Goal: Task Accomplishment & Management: Complete application form

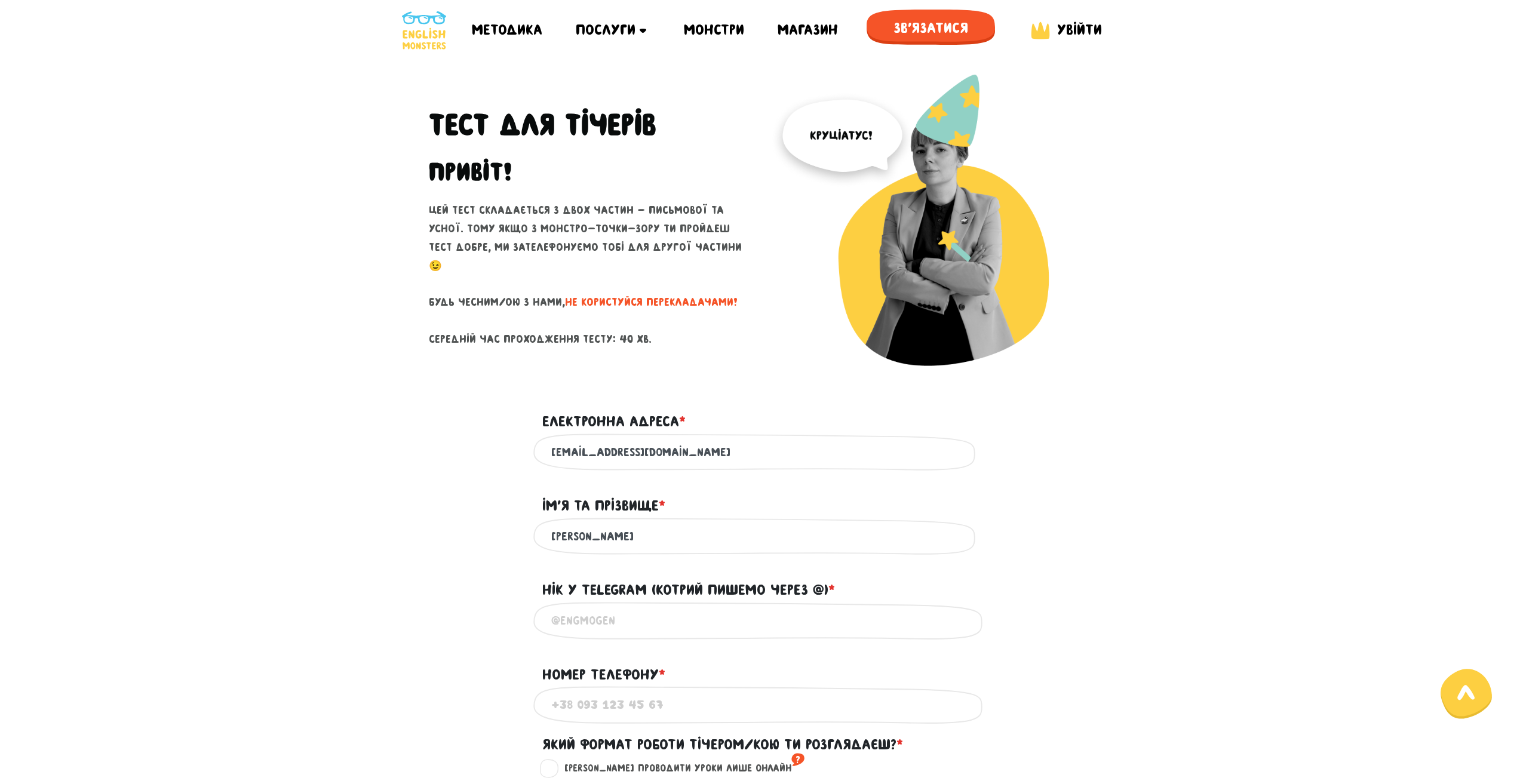
scroll to position [179, 0]
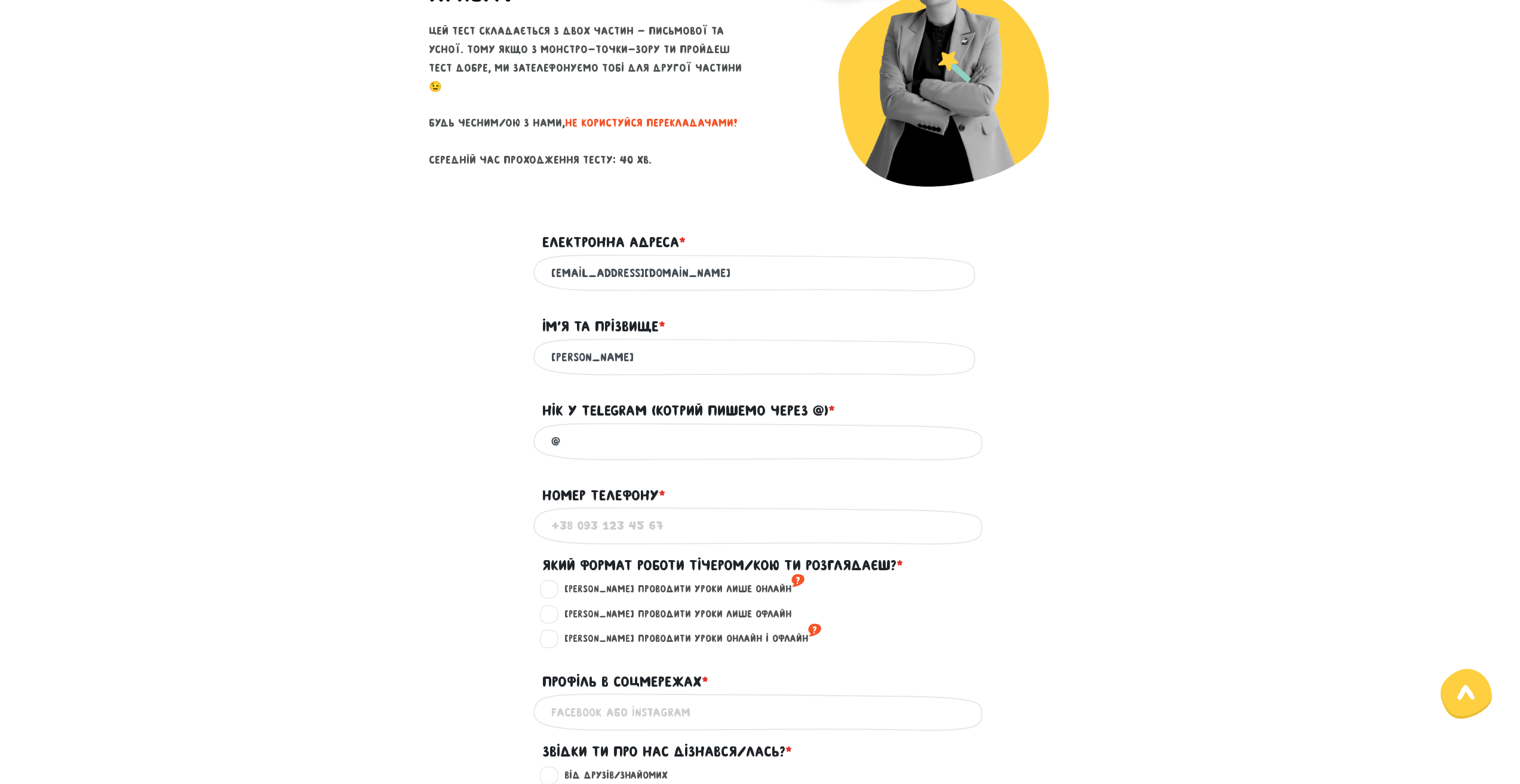
click at [640, 438] on input "@" at bounding box center [760, 441] width 418 height 27
type input "@edgy_girl"
click at [643, 512] on input "Номер телефону * ?" at bounding box center [760, 525] width 418 height 27
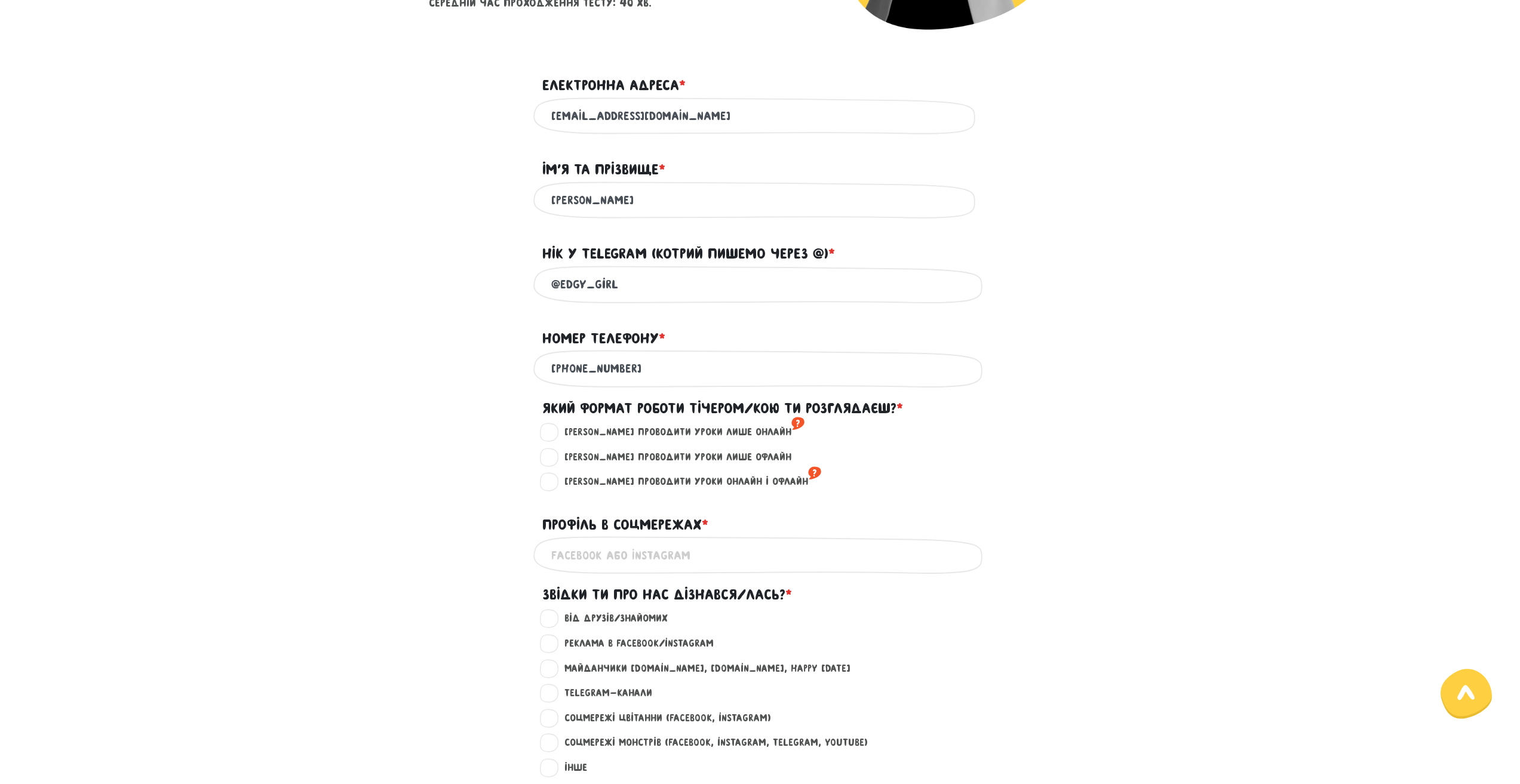
scroll to position [358, 0]
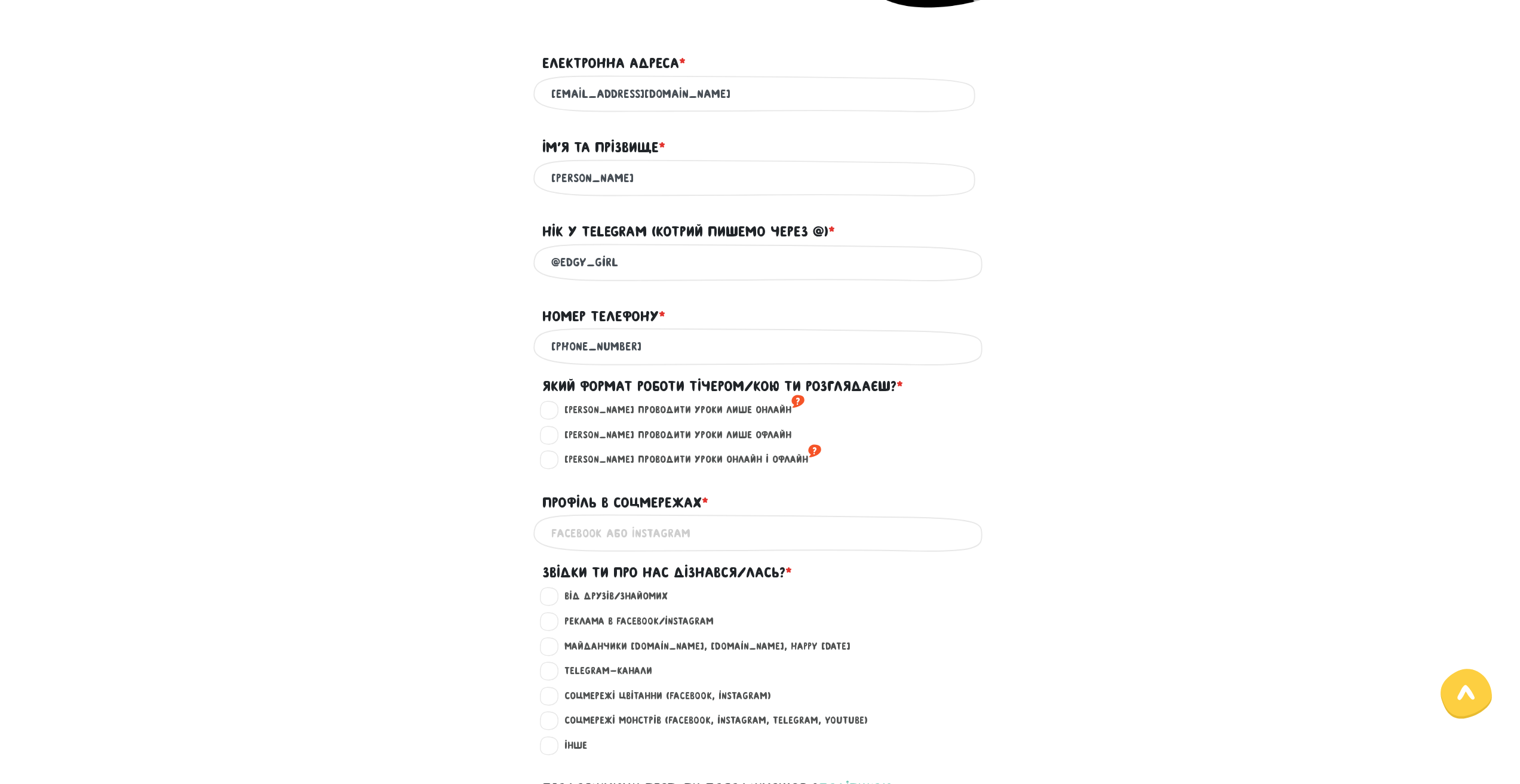
type input "[PHONE_NUMBER]"
click at [554, 414] on label "[PERSON_NAME] проводити уроки лише онлайн ?" at bounding box center [679, 409] width 250 height 15
click at [550, 414] on input "[PERSON_NAME] проводити уроки лише онлайн ?" at bounding box center [550, 408] width 10 height 12
radio input "true"
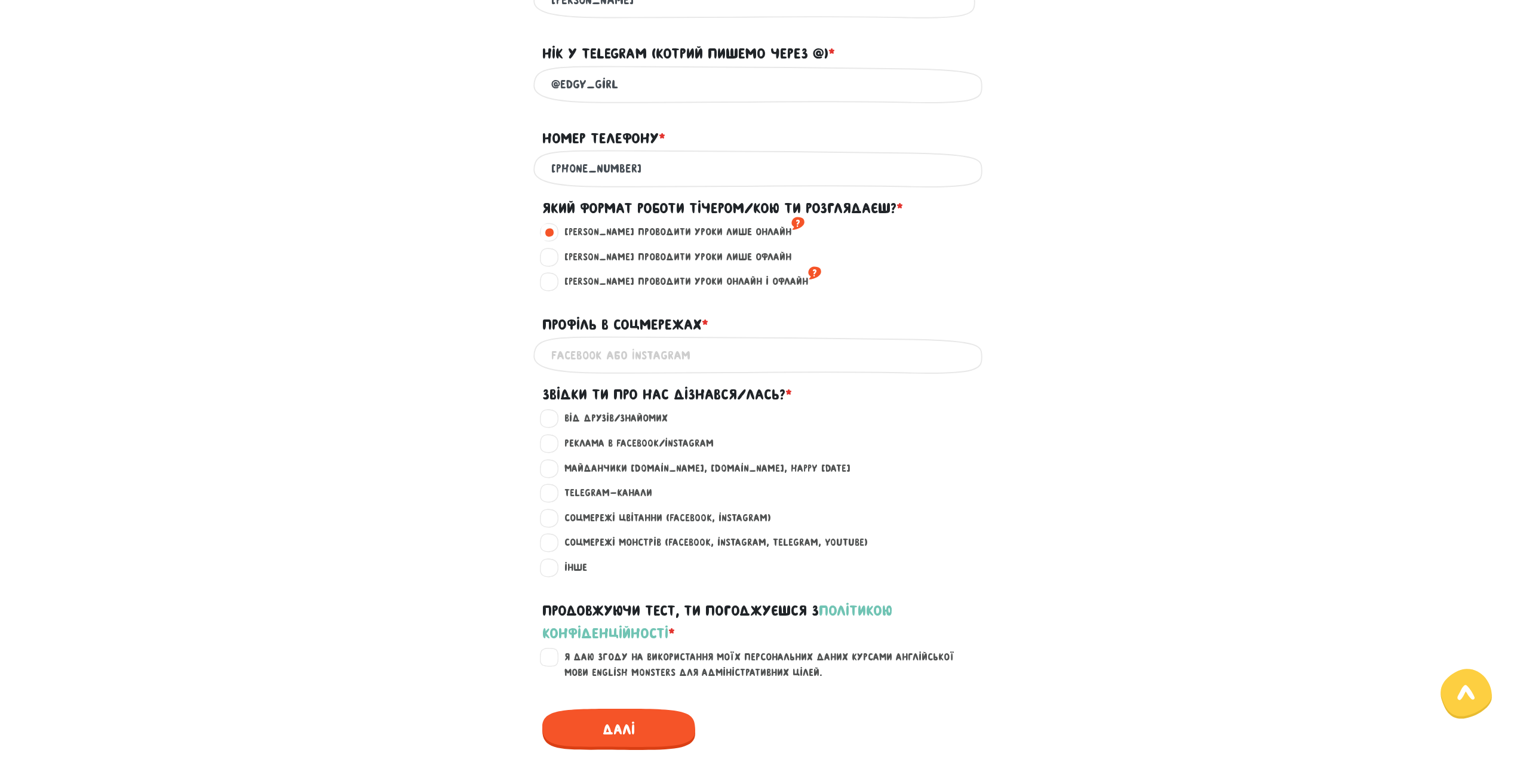
scroll to position [537, 0]
click at [618, 356] on input "Профіль в соцмережах * ?" at bounding box center [760, 353] width 418 height 27
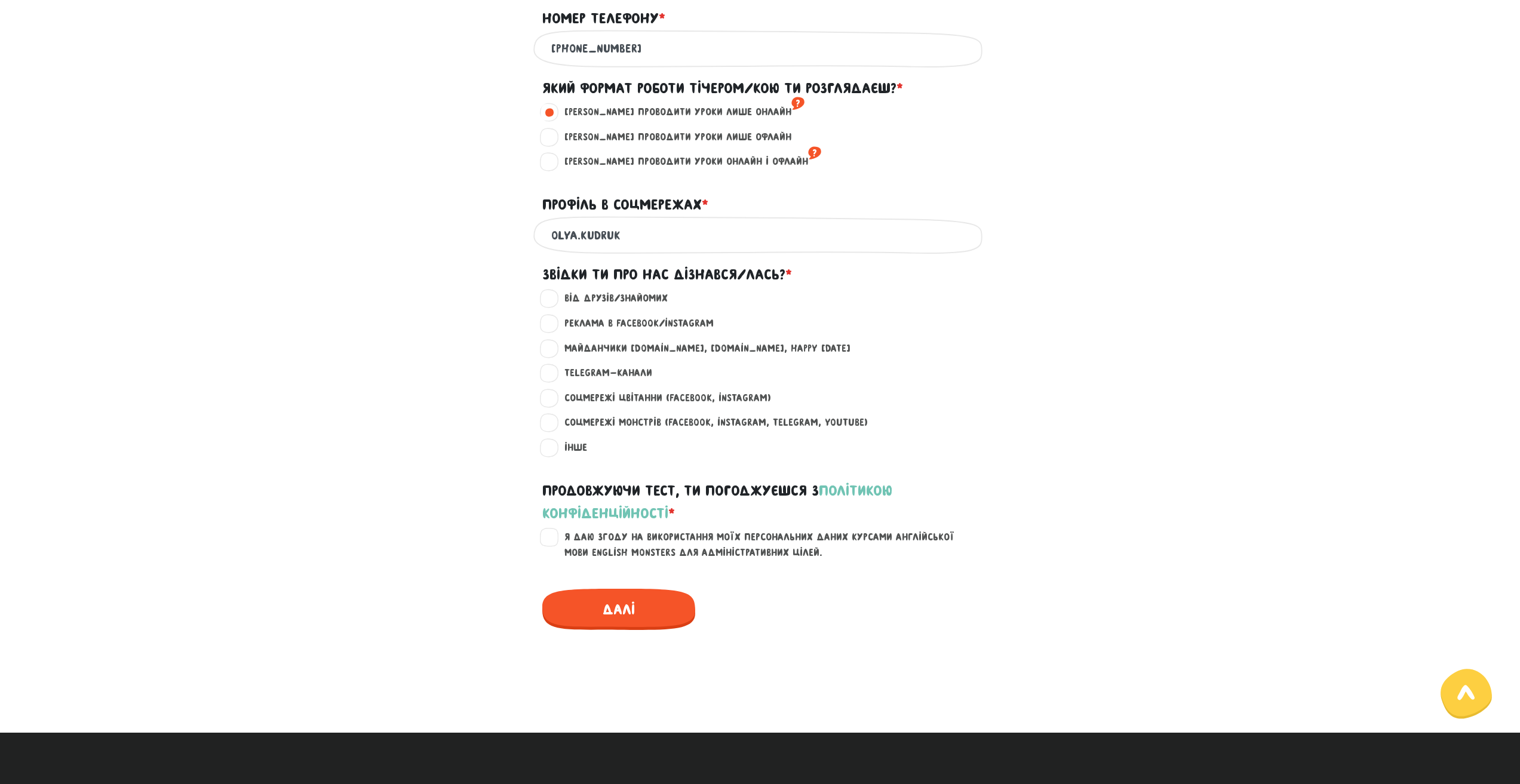
scroll to position [656, 0]
type input "olya.kudruk"
click at [554, 355] on label "Майданчики [DOMAIN_NAME], [DOMAIN_NAME], happy [DATE] ?" at bounding box center [702, 347] width 296 height 15
click at [548, 352] on input "Майданчики [DOMAIN_NAME], [DOMAIN_NAME], happy [DATE] ?" at bounding box center [550, 346] width 10 height 12
radio input "true"
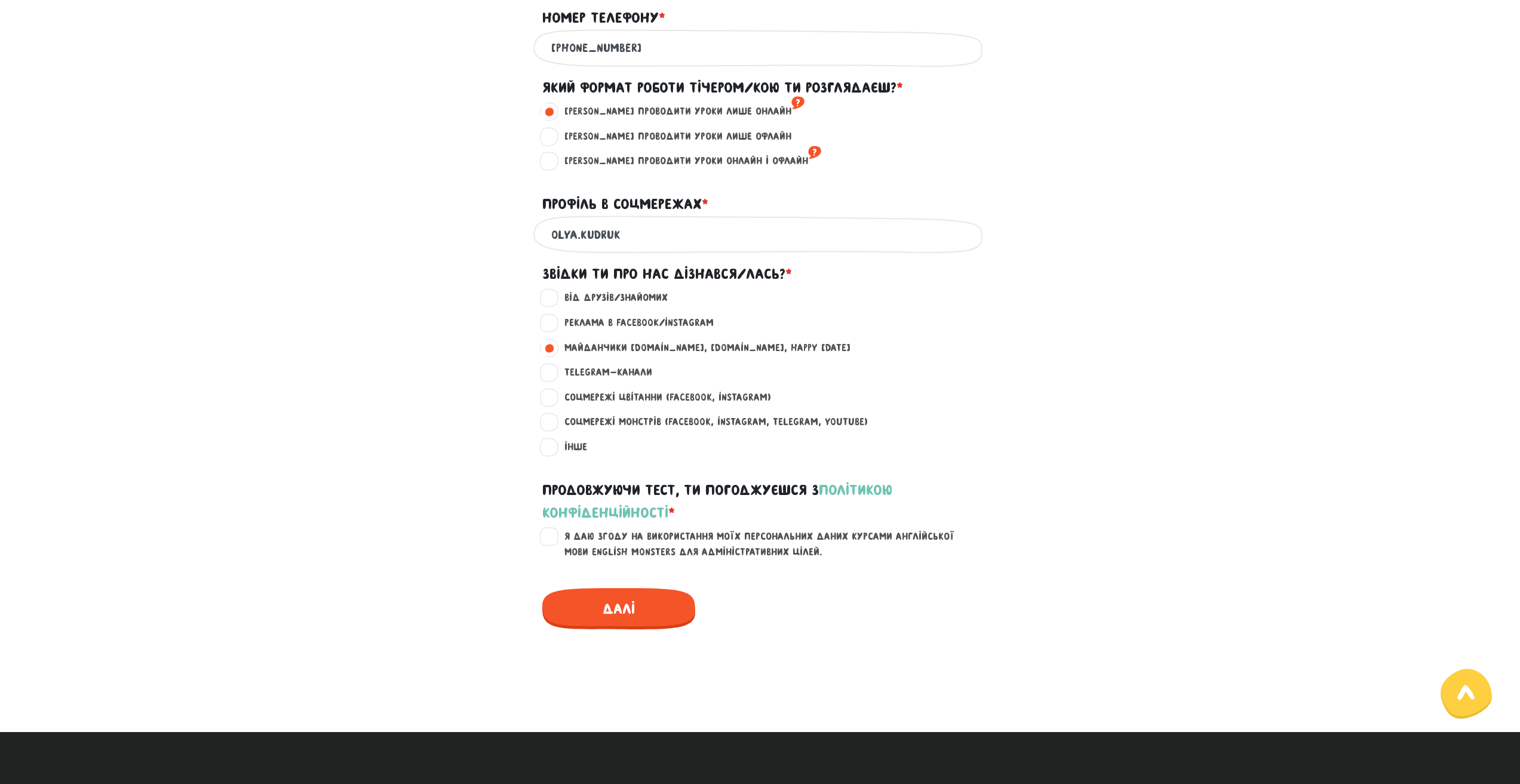
click at [554, 325] on label "Реклама в Facebook/Instagram ?" at bounding box center [634, 322] width 159 height 15
click at [545, 325] on input "Реклама в Facebook/Instagram ?" at bounding box center [550, 321] width 10 height 12
radio input "true"
click at [554, 535] on label "Я даю згоду на використання моїх персональних даних курсами англійської мови En…" at bounding box center [767, 544] width 426 height 30
click at [547, 535] on input "Я даю згоду на використання моїх персональних даних курсами англійської мови En…" at bounding box center [550, 535] width 10 height 12
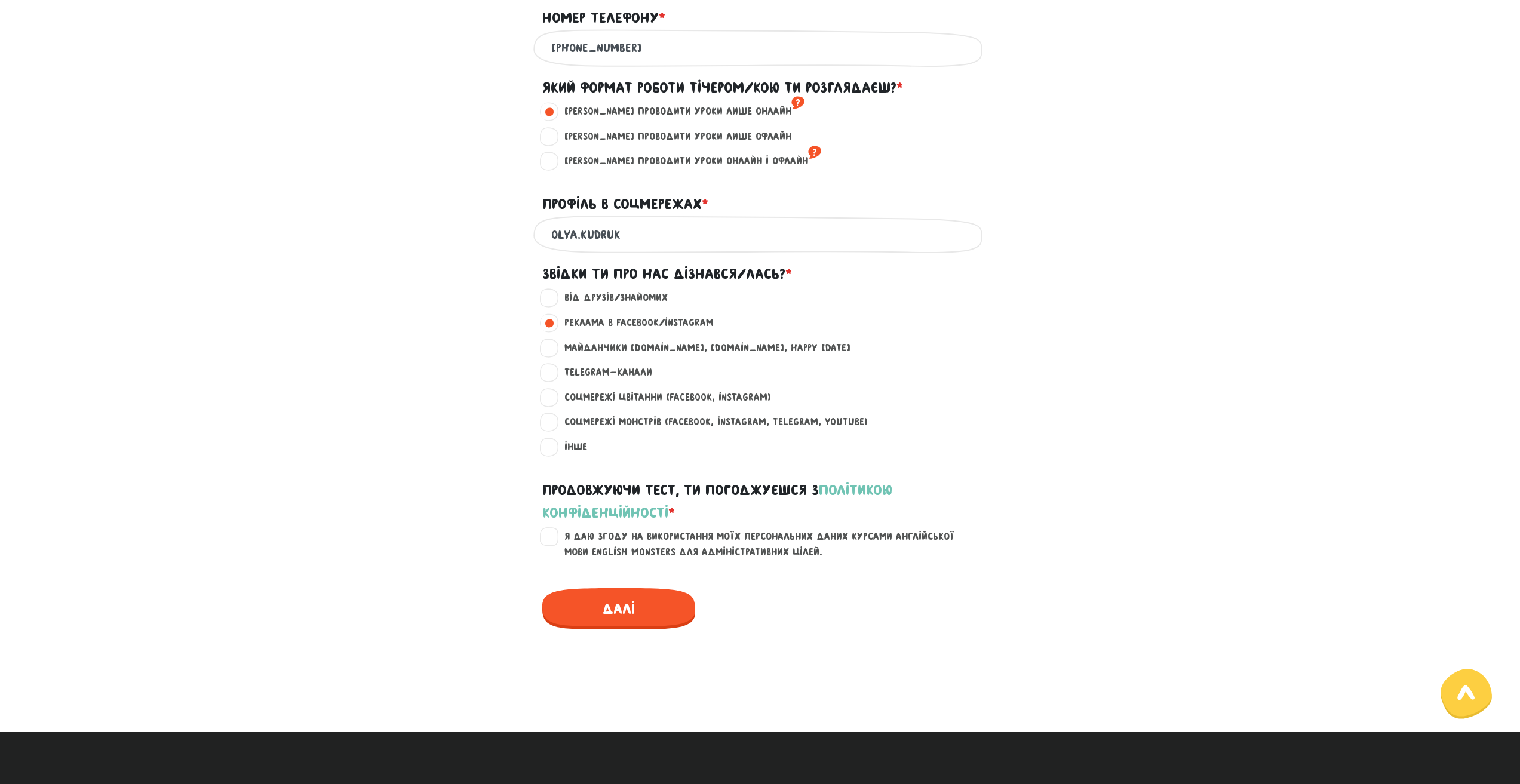
checkbox input "true"
click at [643, 599] on span "Далі" at bounding box center [618, 608] width 153 height 41
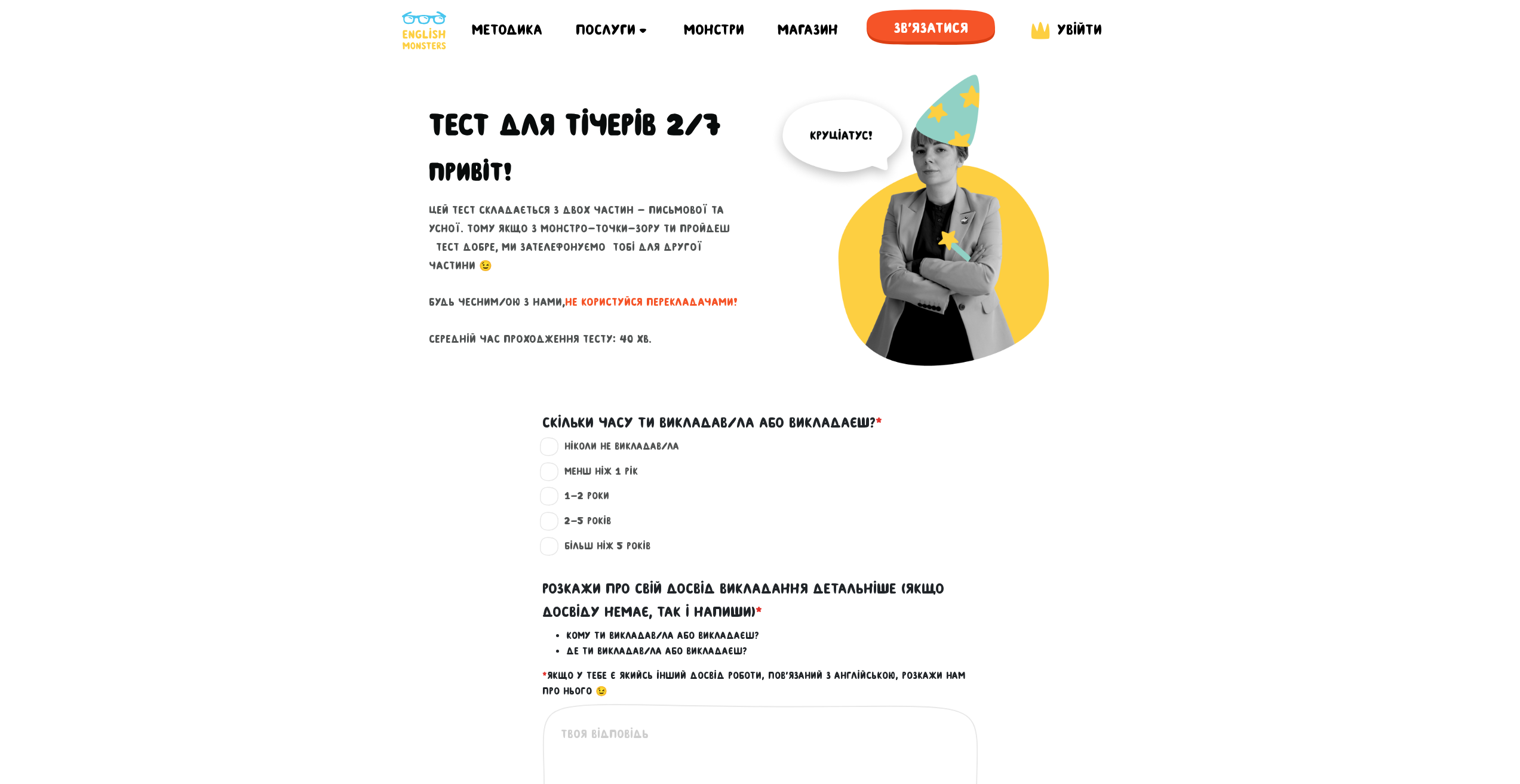
click at [563, 473] on label "менш ніж 1 рік ?" at bounding box center [595, 471] width 83 height 15
click at [555, 473] on input "менш ніж 1 рік ?" at bounding box center [550, 470] width 10 height 12
radio input "true"
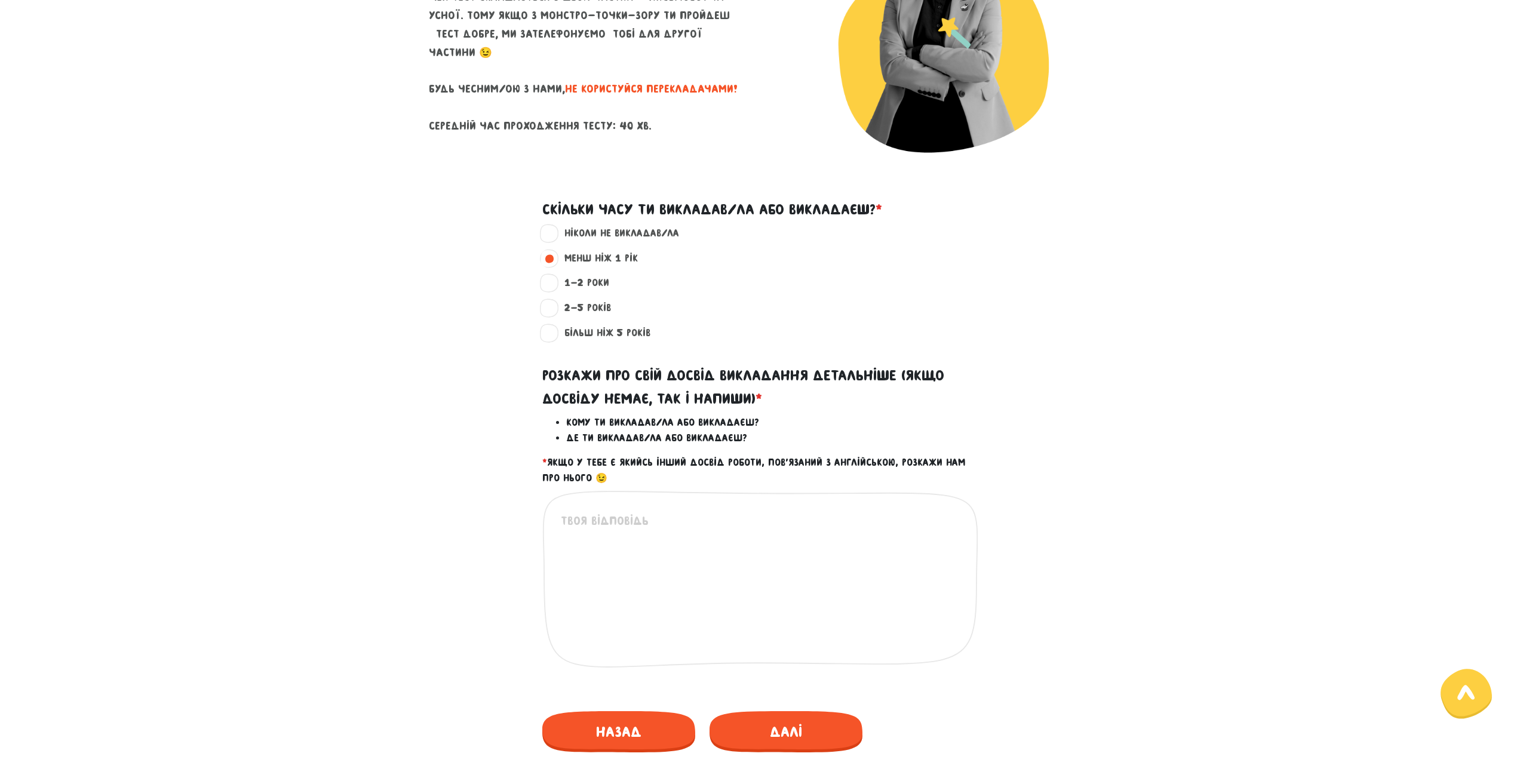
scroll to position [239, 0]
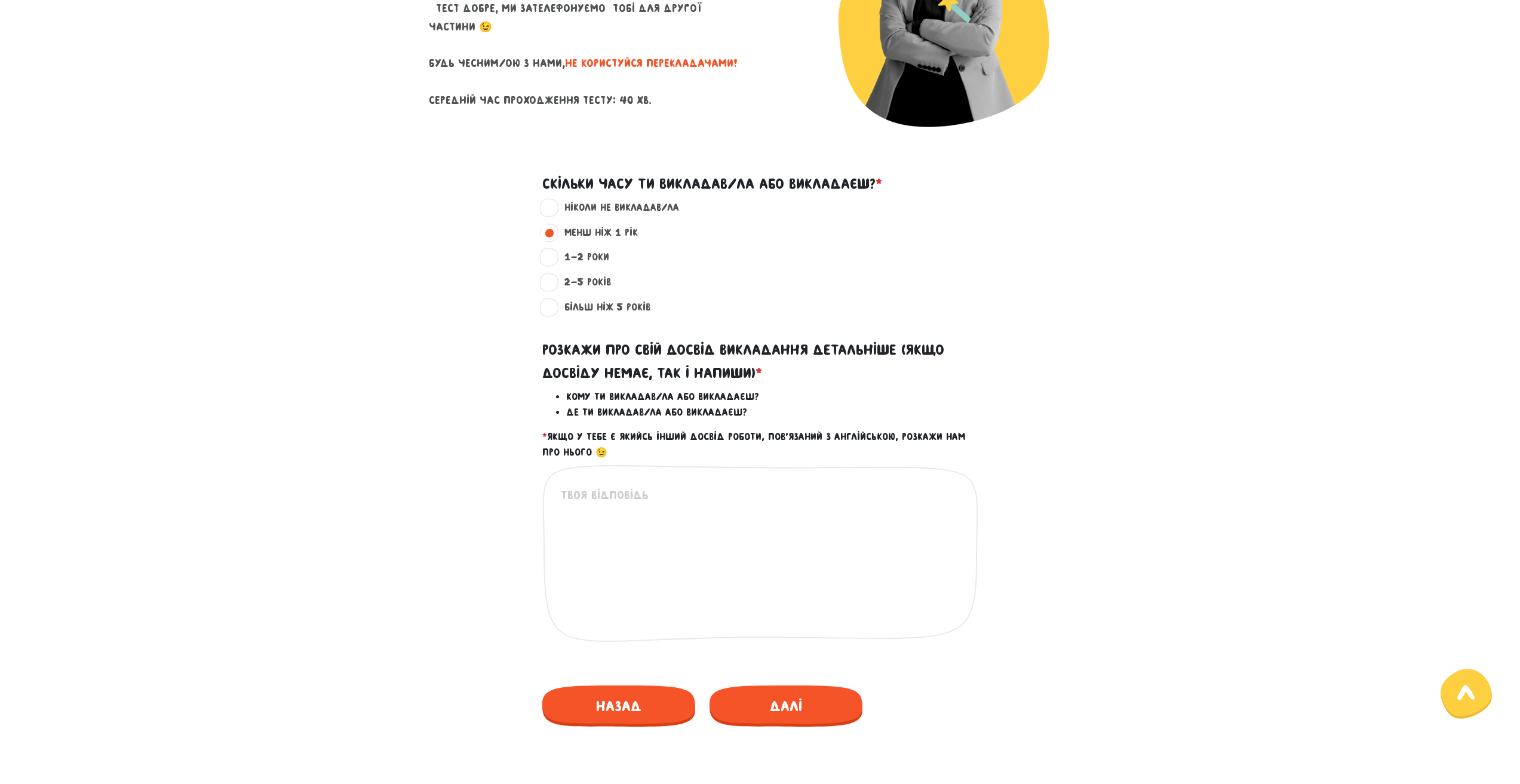
click at [662, 475] on div "Це обов'язкове поле" at bounding box center [760, 563] width 436 height 197
click at [657, 503] on textarea at bounding box center [761, 559] width 400 height 147
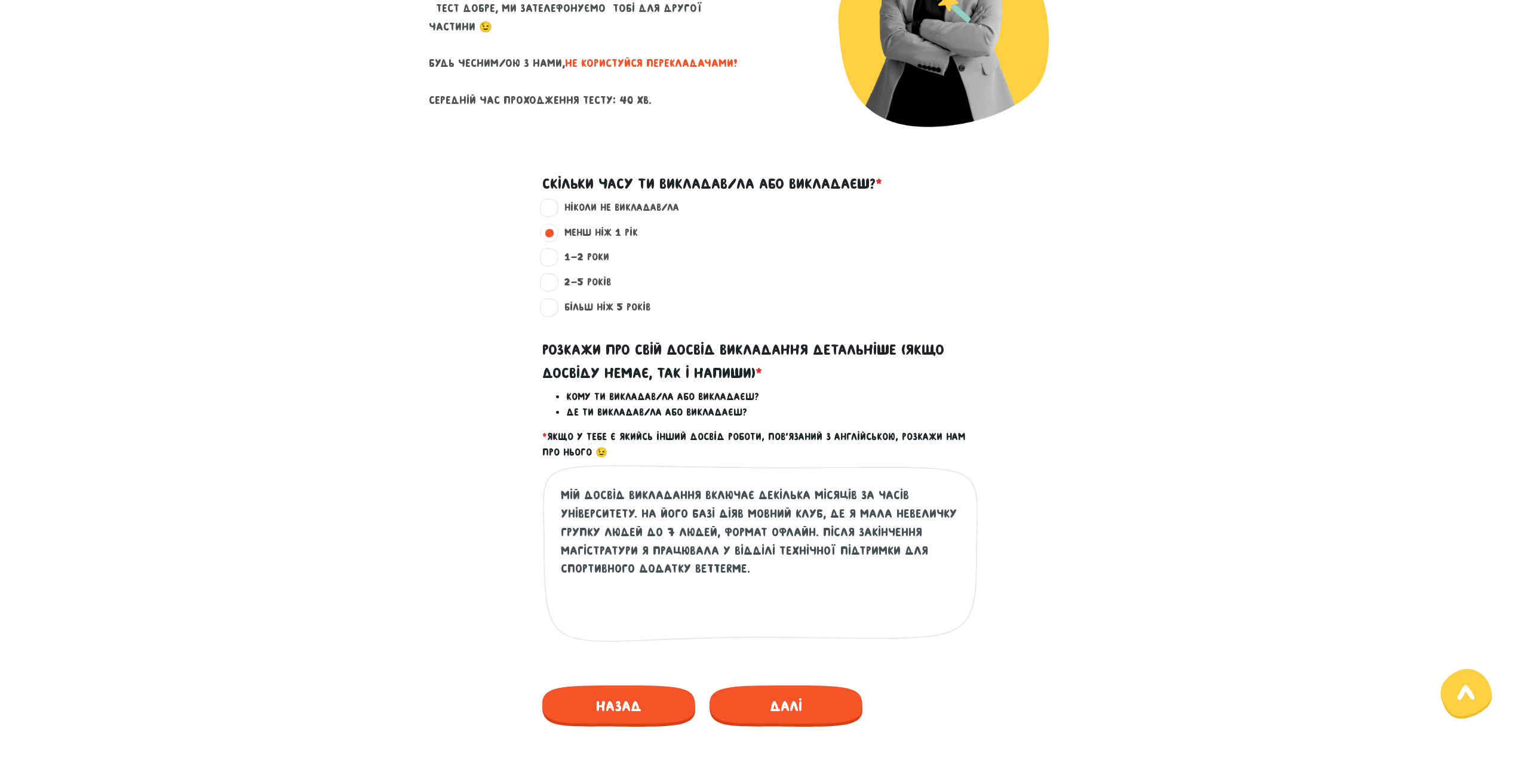
click at [781, 492] on textarea "Мій досвід викладання включає декілька місяців за часів університету. На його б…" at bounding box center [761, 559] width 400 height 147
click at [704, 530] on textarea "Мій досвід викладання включає 6 місяців за часів університету. На його базі дія…" at bounding box center [761, 559] width 400 height 147
click at [764, 568] on textarea "Мій досвід викладання включає 6 місяців за часів університету. На його базі дія…" at bounding box center [761, 559] width 400 height 147
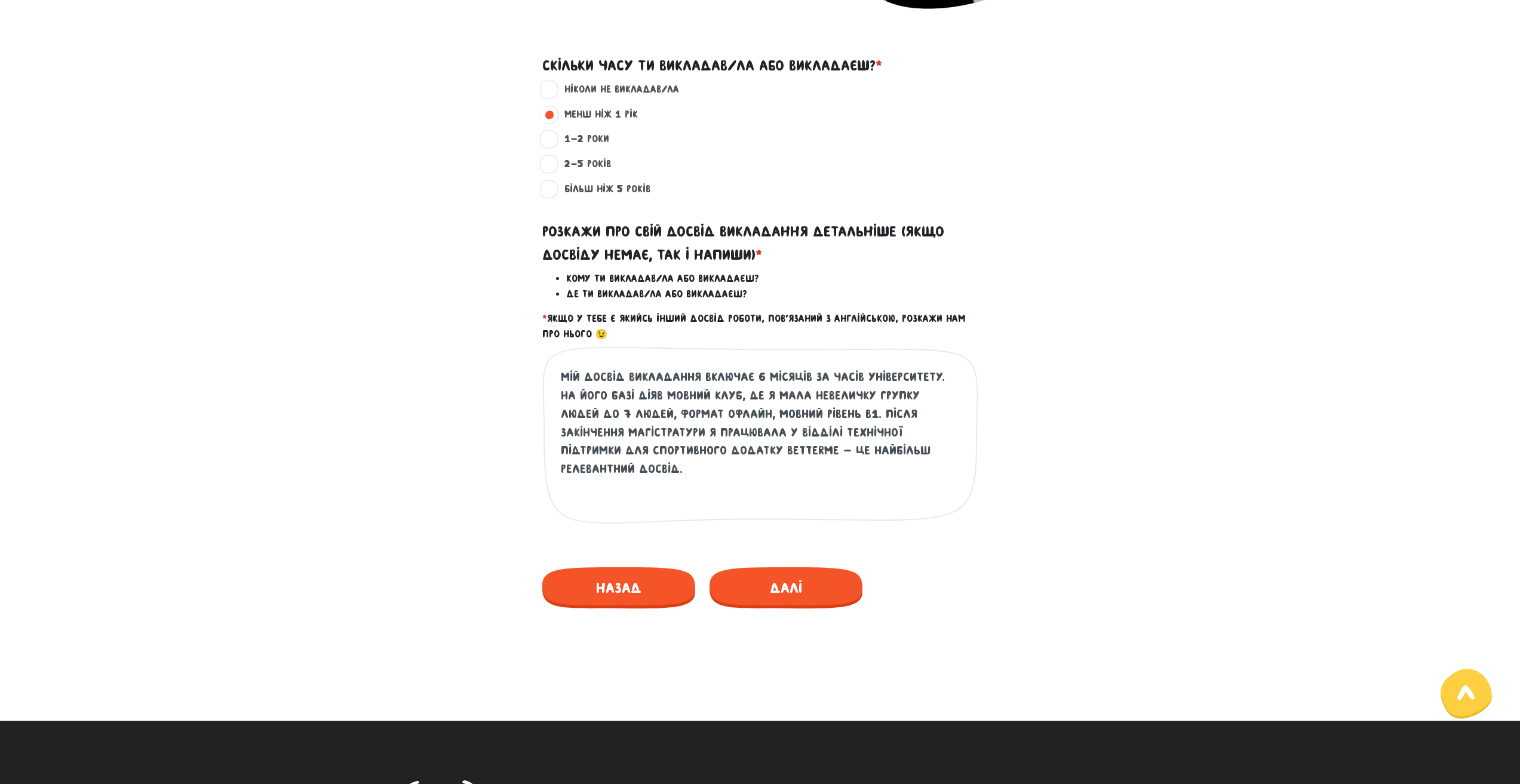
scroll to position [358, 0]
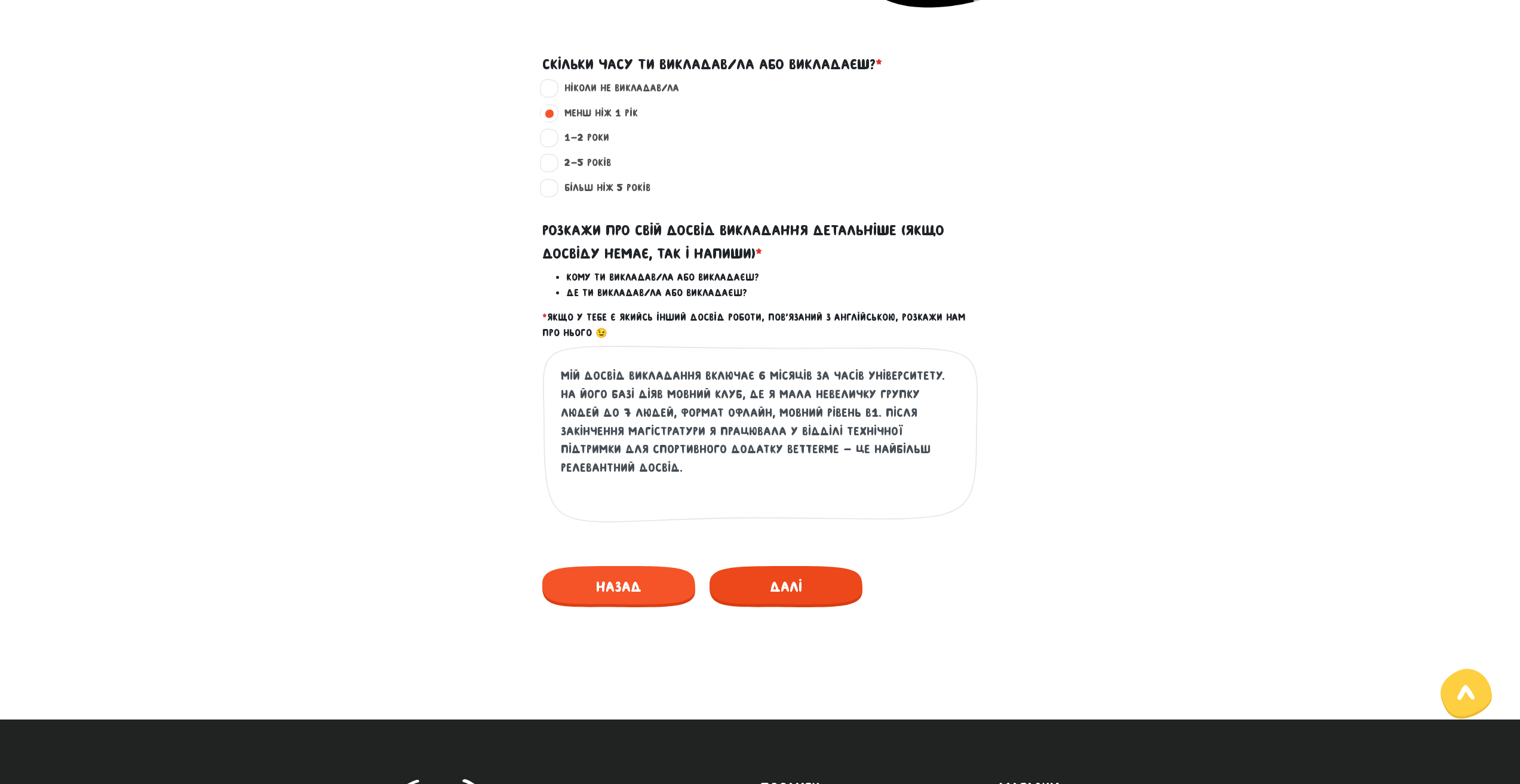
type textarea "Мій досвід викладання включає 6 місяців за часів університету. На його базі дія…"
click at [800, 586] on span "Далі" at bounding box center [785, 586] width 153 height 41
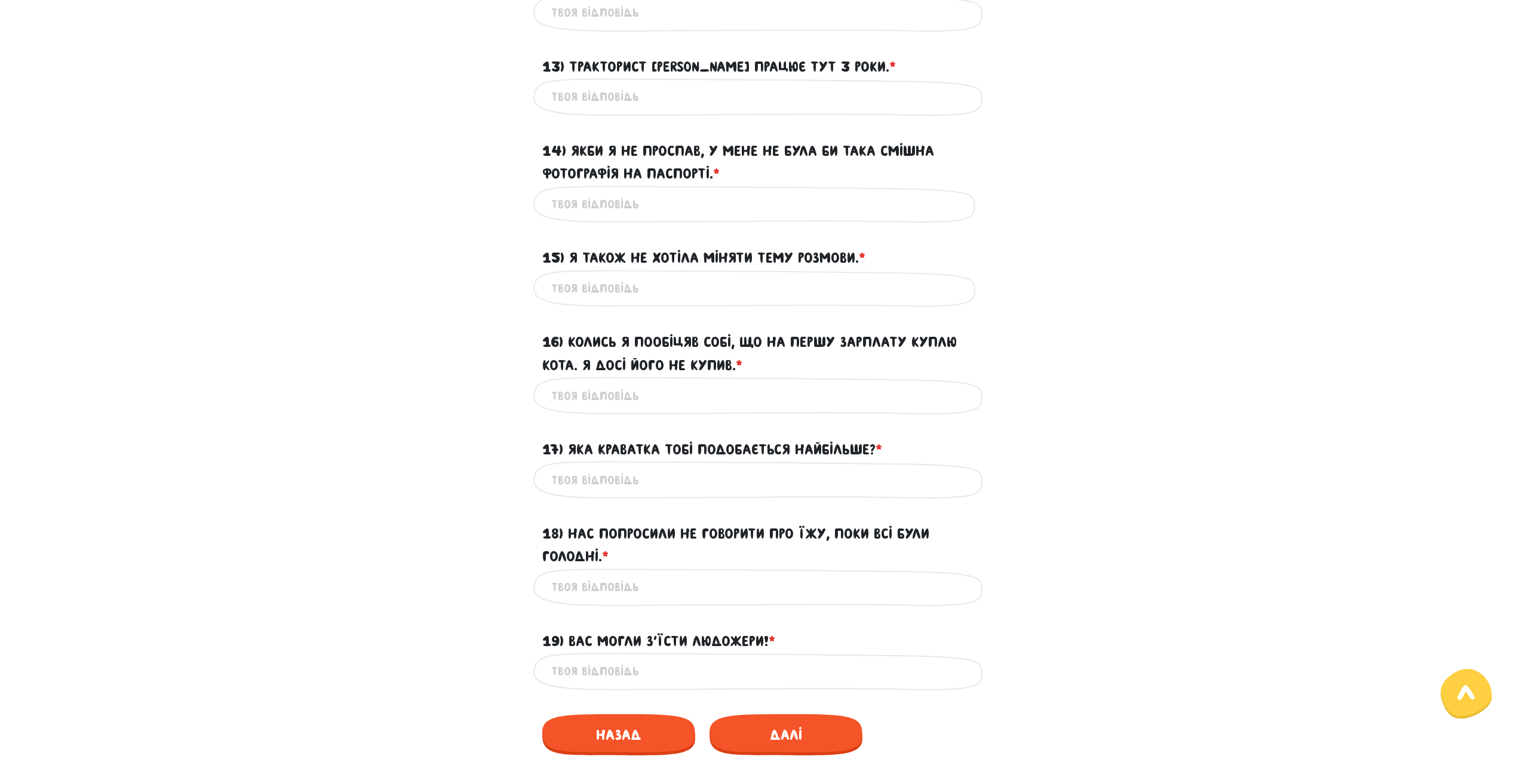
scroll to position [1610, 0]
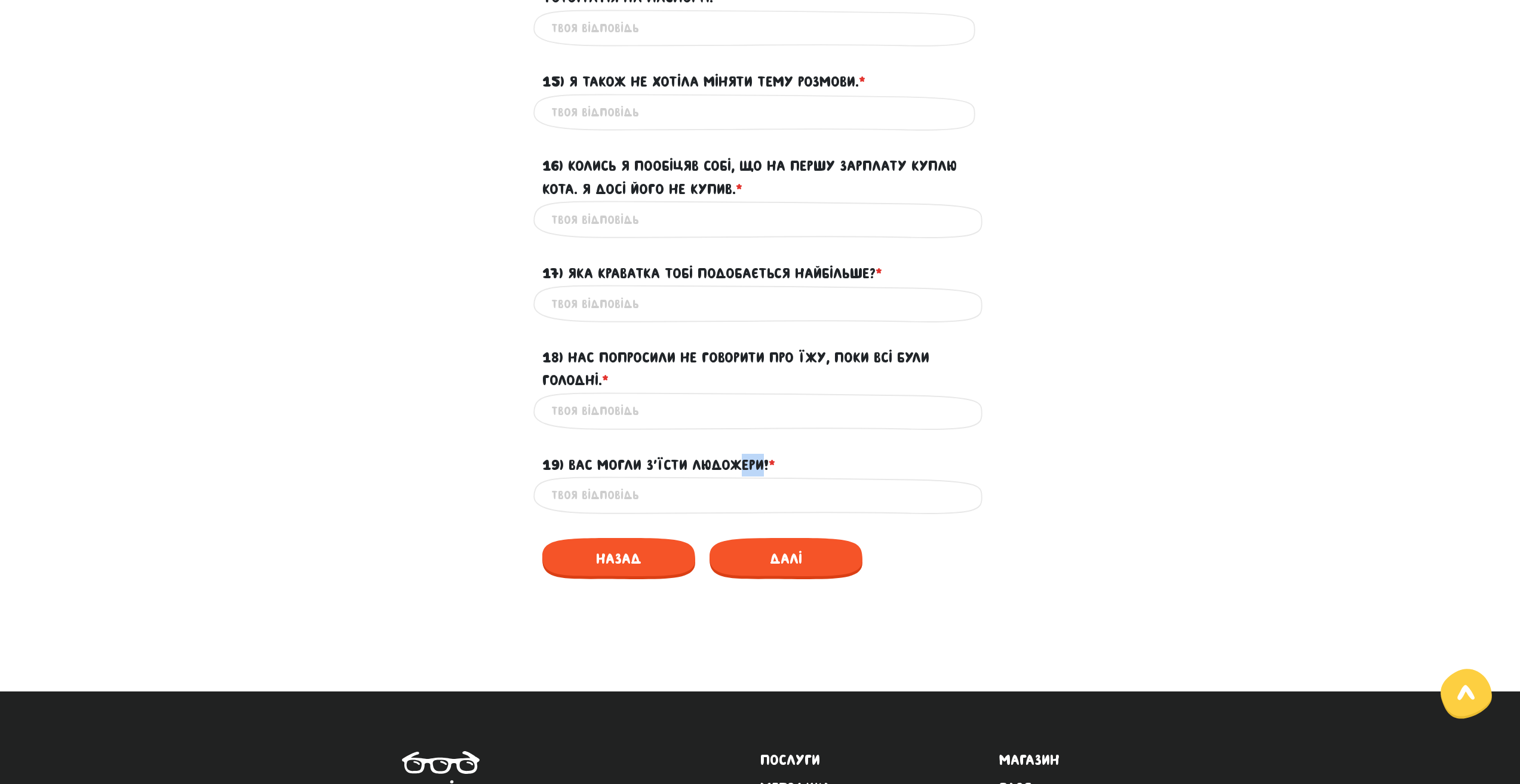
drag, startPoint x: 740, startPoint y: 477, endPoint x: 763, endPoint y: 490, distance: 26.4
click at [763, 476] on label "19) Вас могли з’їсти людожери! * ?" at bounding box center [659, 465] width 233 height 23
click at [799, 476] on div "19) Вас могли з’їсти людожери! * ?" at bounding box center [760, 458] width 454 height 37
click at [787, 577] on span "Далі" at bounding box center [785, 558] width 153 height 41
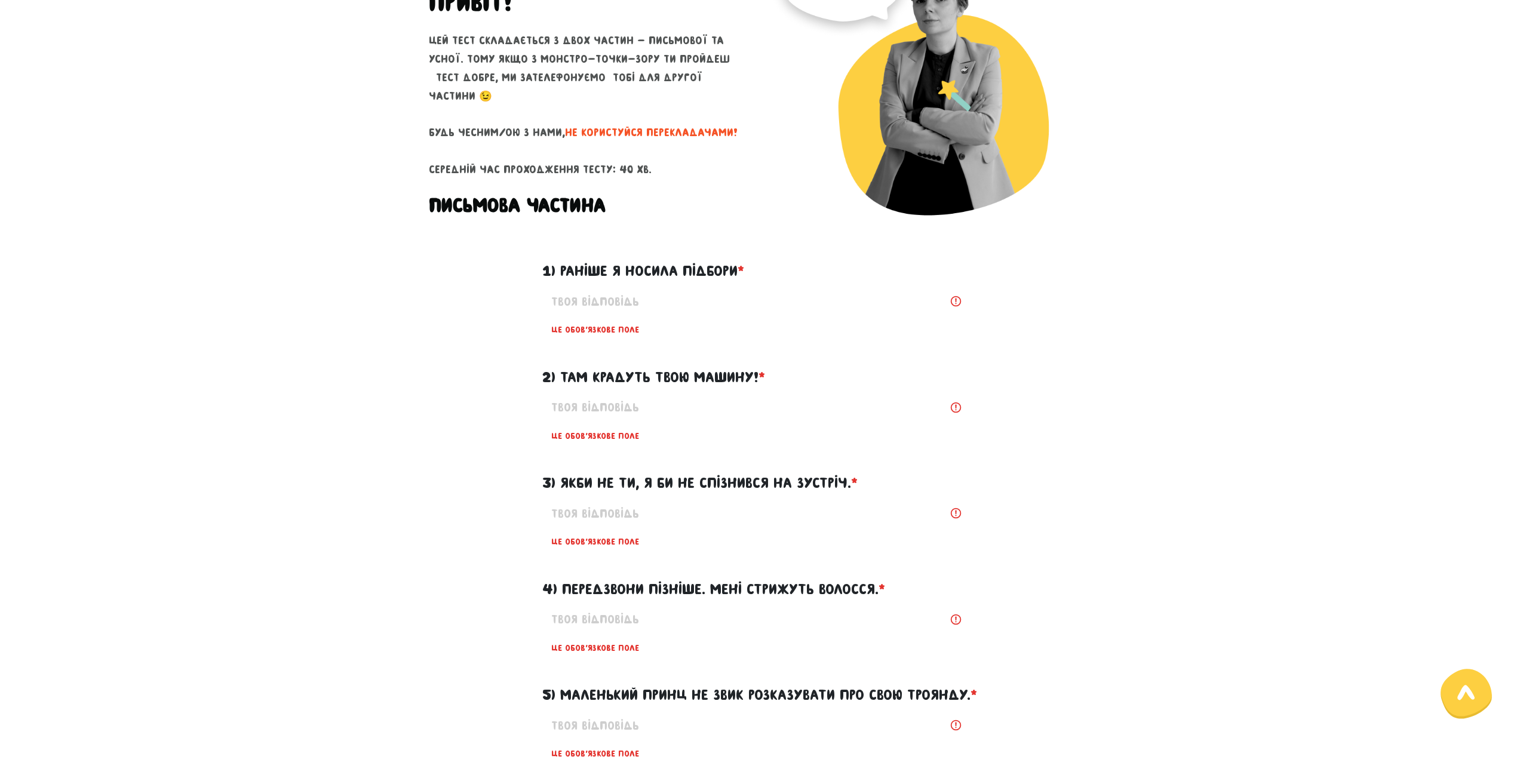
scroll to position [111, 0]
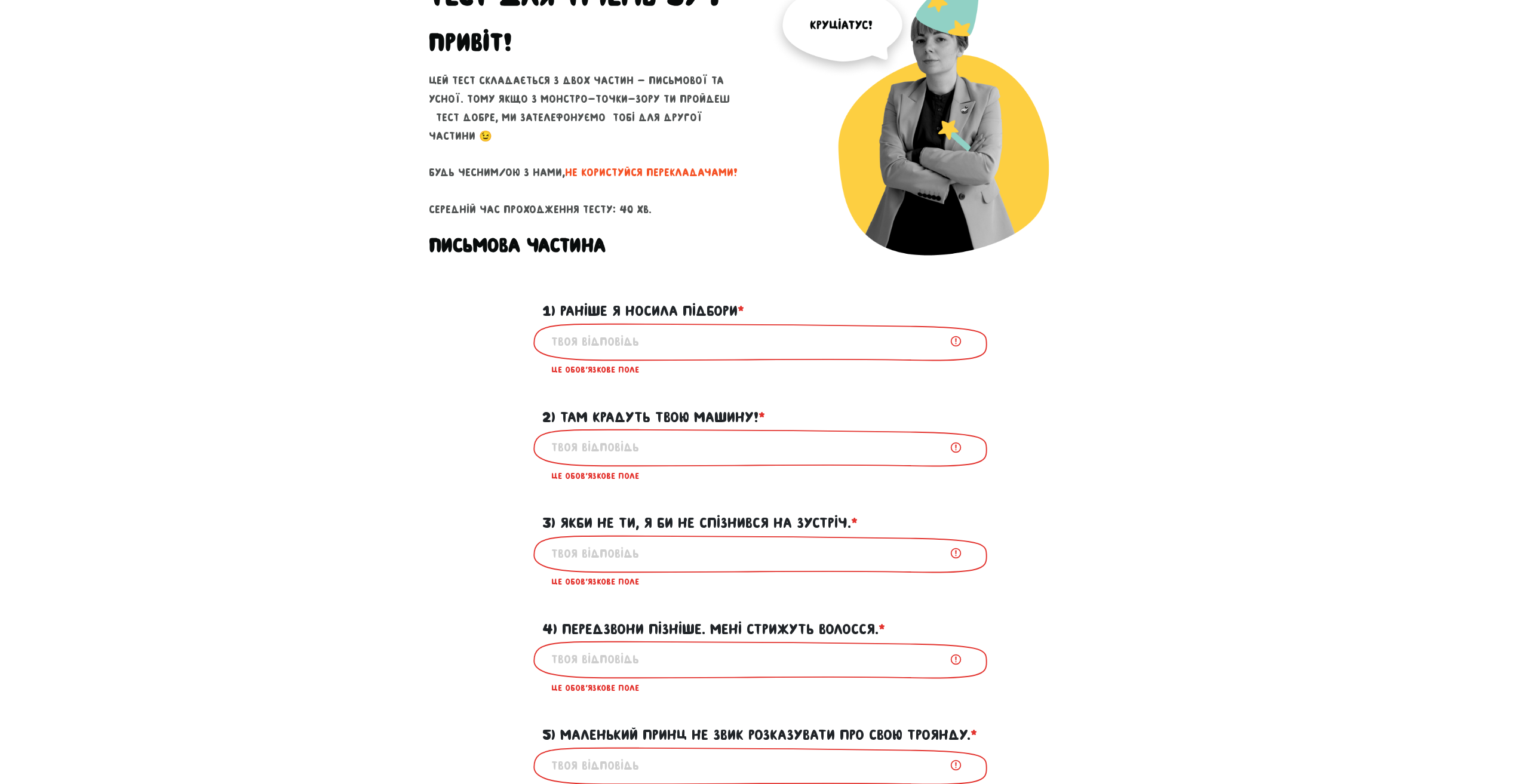
click at [671, 341] on input "1) Раніше я носила підбори * ?" at bounding box center [760, 341] width 418 height 27
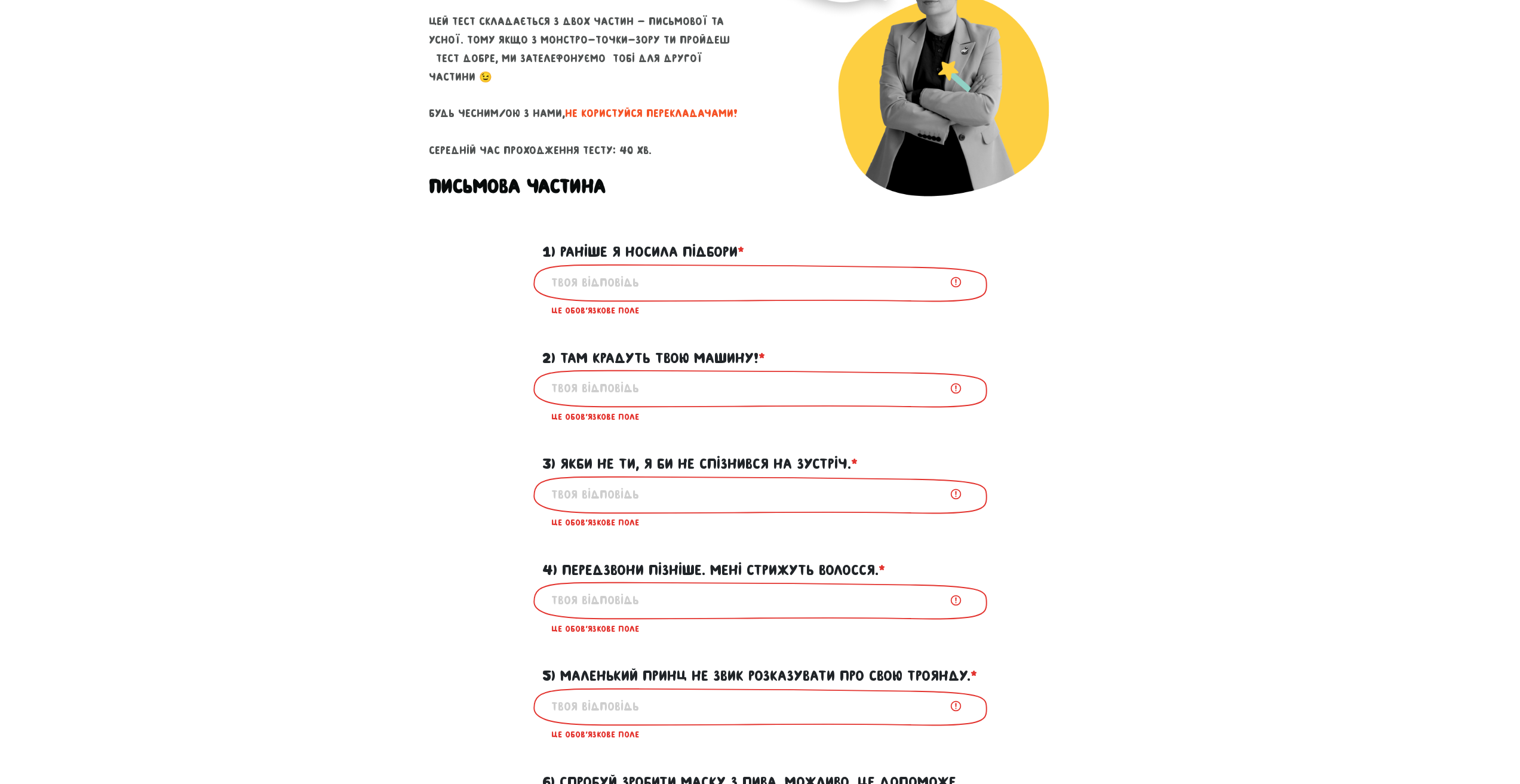
scroll to position [170, 0]
click at [606, 246] on label "1) Раніше я носила підбори * ?" at bounding box center [643, 251] width 202 height 23
click at [606, 268] on input "1) Раніше я носила підбори * ?" at bounding box center [760, 282] width 418 height 27
click at [606, 246] on label "1) Раніше я носила підбори * ?" at bounding box center [643, 251] width 202 height 23
click at [606, 268] on input "1) Раніше я носила підбори * ?" at bounding box center [760, 282] width 418 height 27
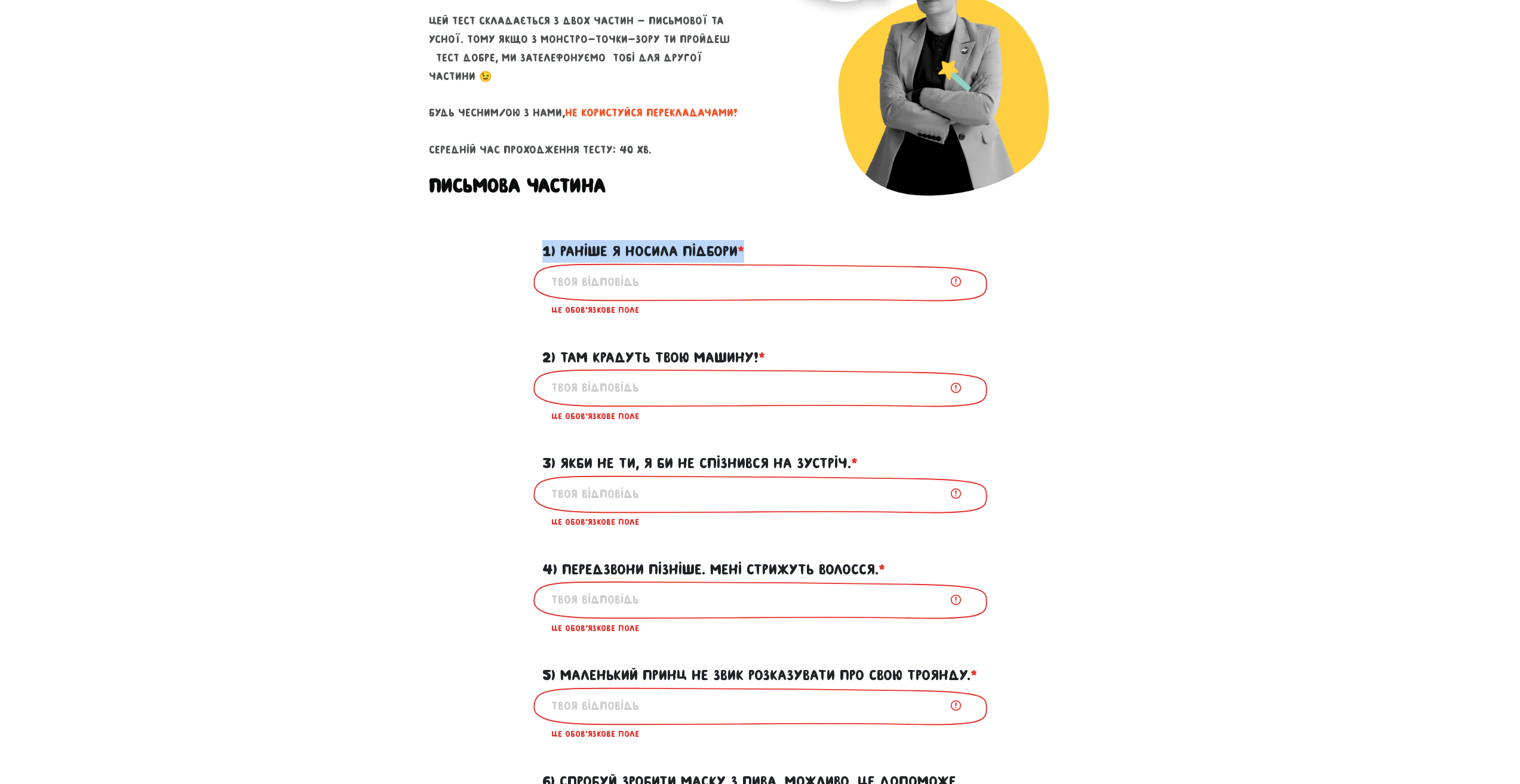
click at [606, 246] on label "1) Раніше я носила підбори * ?" at bounding box center [643, 251] width 202 height 23
click at [606, 268] on input "1) Раніше я носила підбори * ?" at bounding box center [760, 282] width 418 height 27
copy form "1) Раніше я носила підбори * ?"
click at [632, 285] on input "1) Раніше я носила підбори * ?" at bounding box center [760, 282] width 418 height 27
paste input "I used to wear heels"
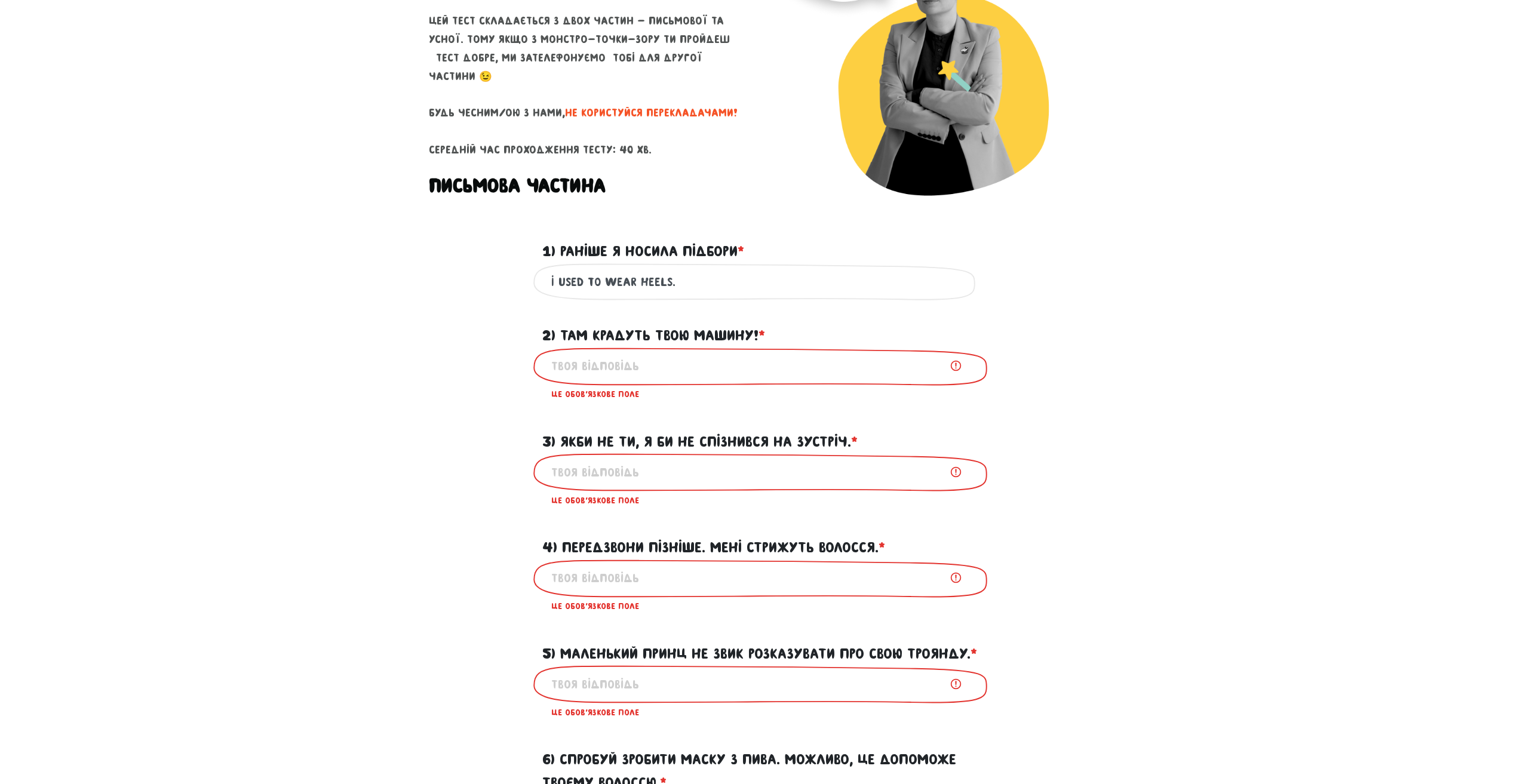
type input "I used to wear heels."
drag, startPoint x: 560, startPoint y: 332, endPoint x: 759, endPoint y: 330, distance: 199.0
click at [759, 330] on label "2) Там крадуть твою машину! * ?" at bounding box center [654, 335] width 223 height 23
copy label "Там крадуть твою машину!"
click at [612, 371] on input "2) Там крадуть твою машину! * ?" at bounding box center [760, 366] width 418 height 27
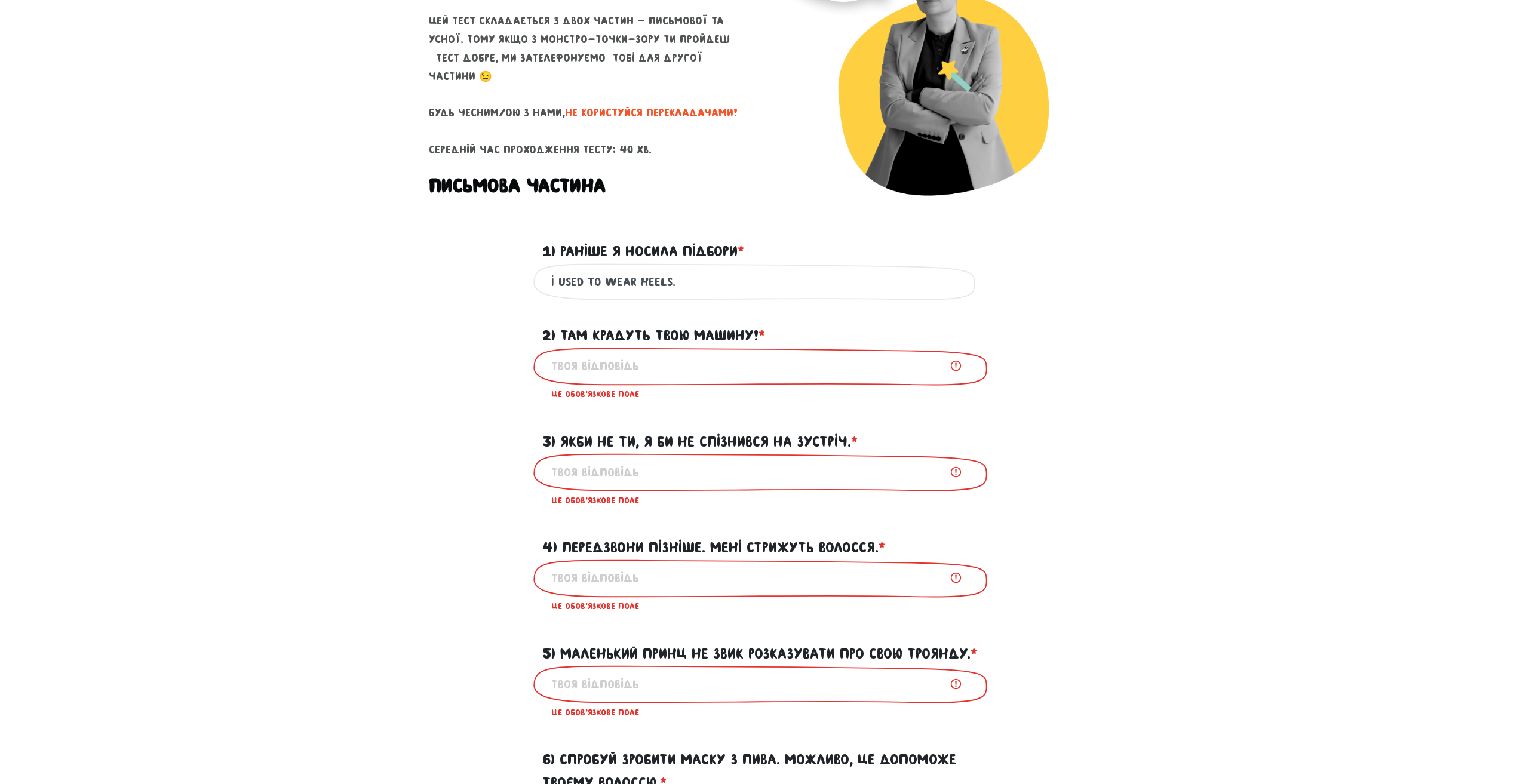
paste input "They’re stealing your car!"
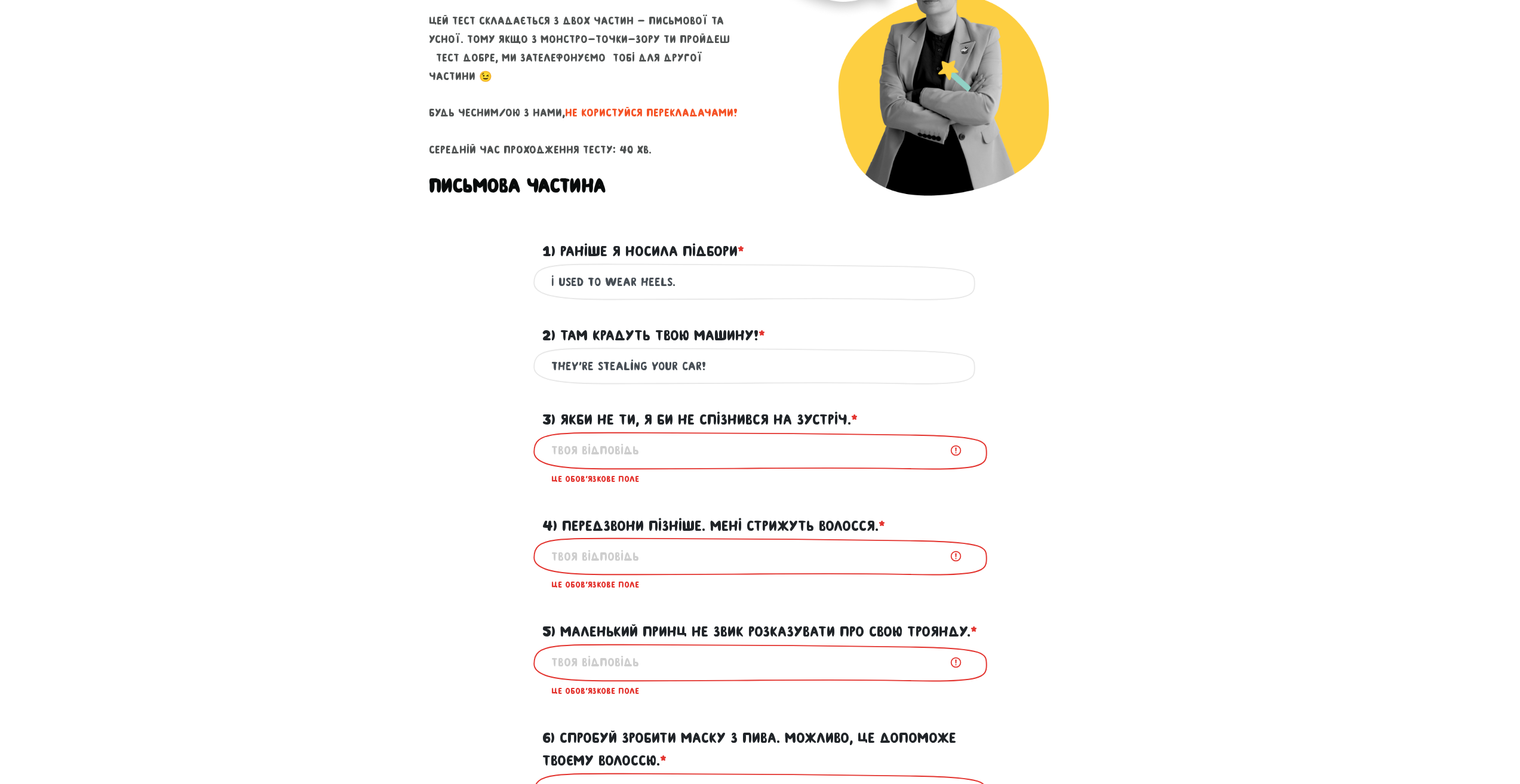
type input "They’re stealing your car!"
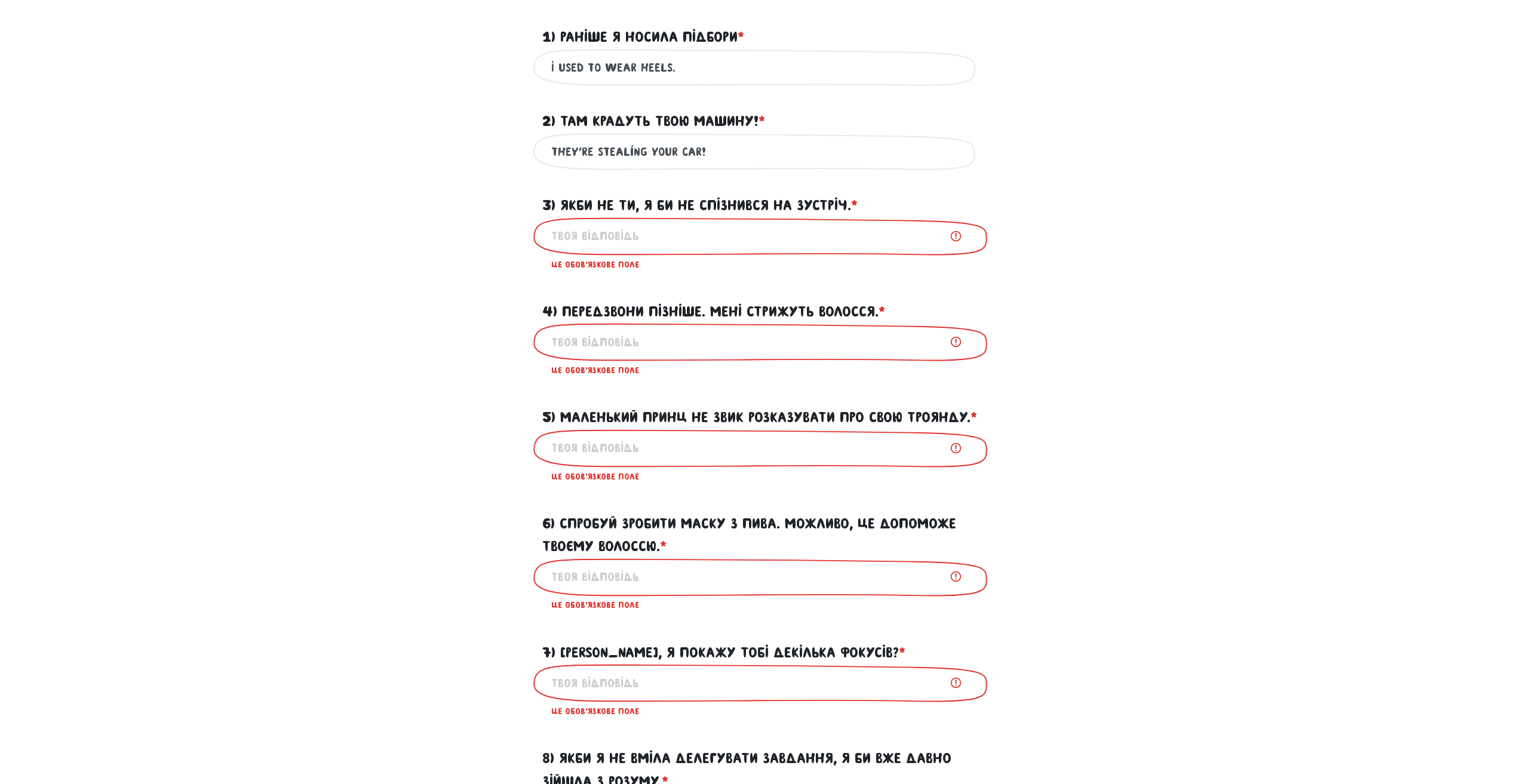
scroll to position [409, 0]
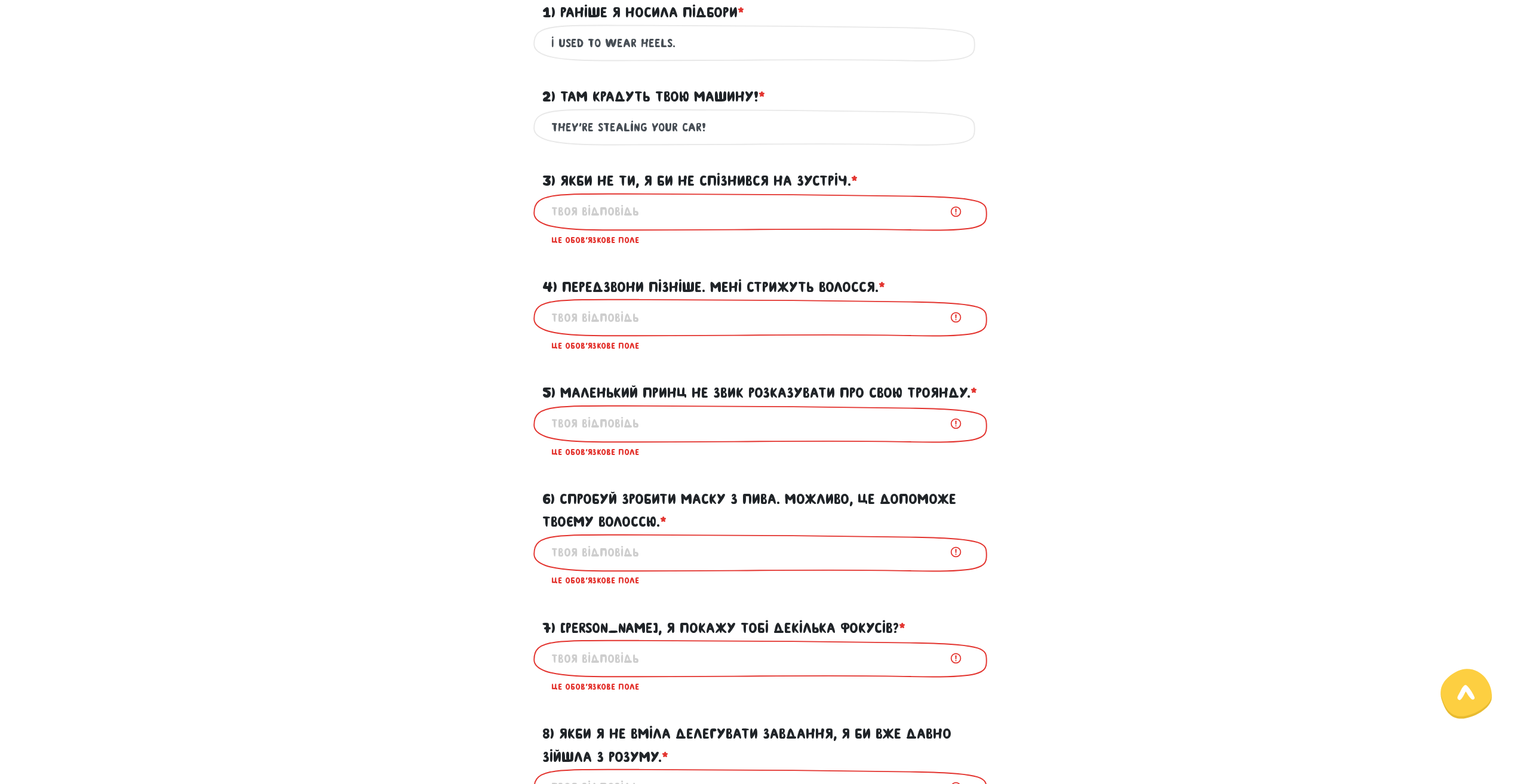
click at [722, 171] on label "3) Якби не ти, я би не спізнився на зустріч. * ?" at bounding box center [699, 181] width 315 height 23
click at [722, 198] on input "3) Якби не ти, я би не спізнився на зустріч. * ?" at bounding box center [760, 212] width 418 height 27
click at [722, 171] on label "3) Якби не ти, я би не спізнився на зустріч. * ?" at bounding box center [699, 181] width 315 height 23
click at [722, 198] on input "3) Якби не ти, я би не спізнився на зустріч. * ?" at bounding box center [760, 212] width 418 height 27
click at [722, 171] on label "3) Якби не ти, я би не спізнився на зустріч. * ?" at bounding box center [699, 181] width 315 height 23
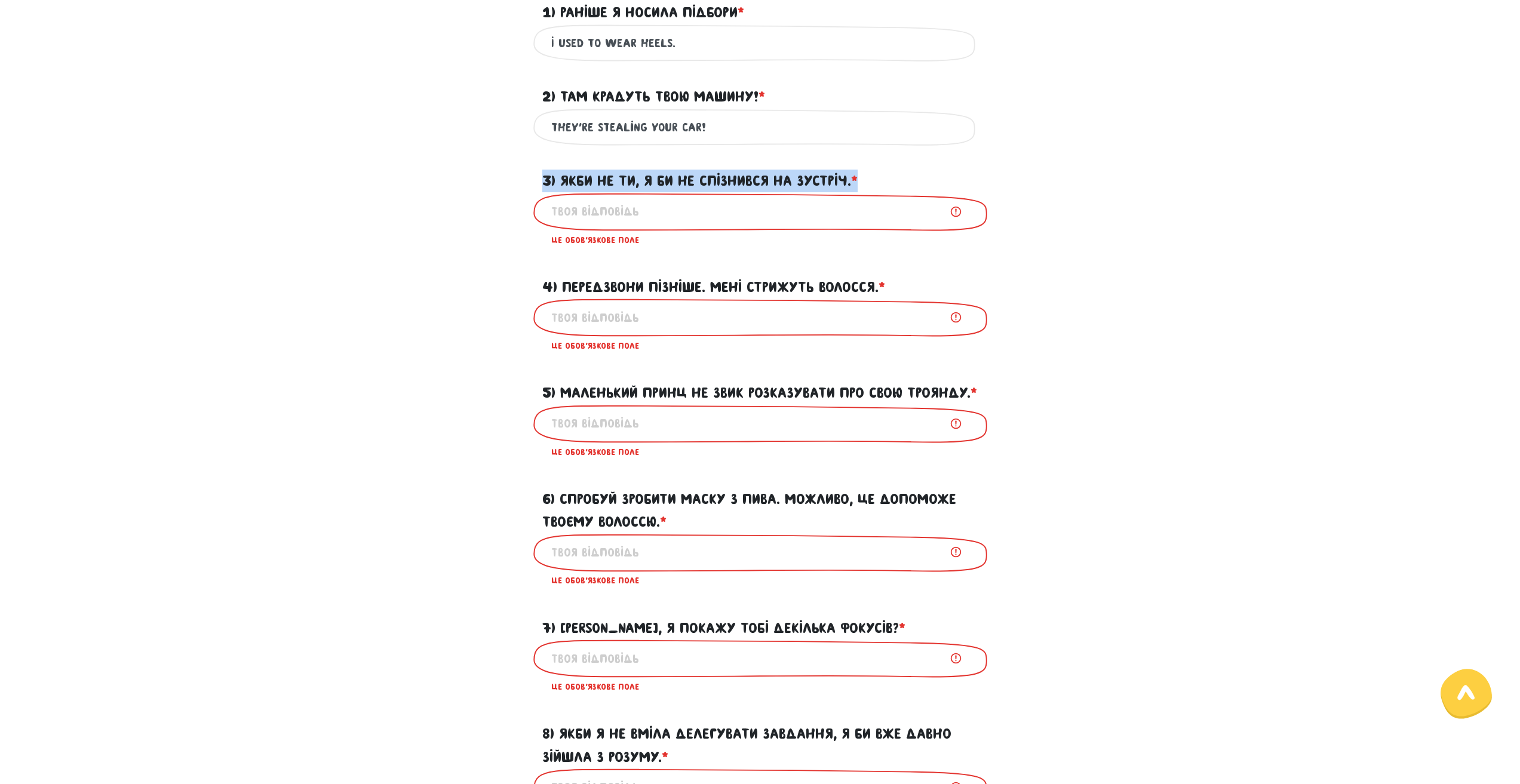
click at [722, 198] on input "3) Якби не ти, я би не спізнився на зустріч. * ?" at bounding box center [760, 212] width 418 height 27
copy form "3) Якби не ти, я би не спізнився на зустріч. * ?"
click at [647, 284] on label "4) Передзвони пізніше. Мені стрижуть волосся. * ?" at bounding box center [714, 287] width 343 height 23
click at [647, 304] on input "4) Передзвони пізніше. Мені стрижуть волосся. * ?" at bounding box center [760, 317] width 418 height 27
click at [647, 284] on label "4) Передзвони пізніше. Мені стрижуть волосся. * ?" at bounding box center [714, 287] width 343 height 23
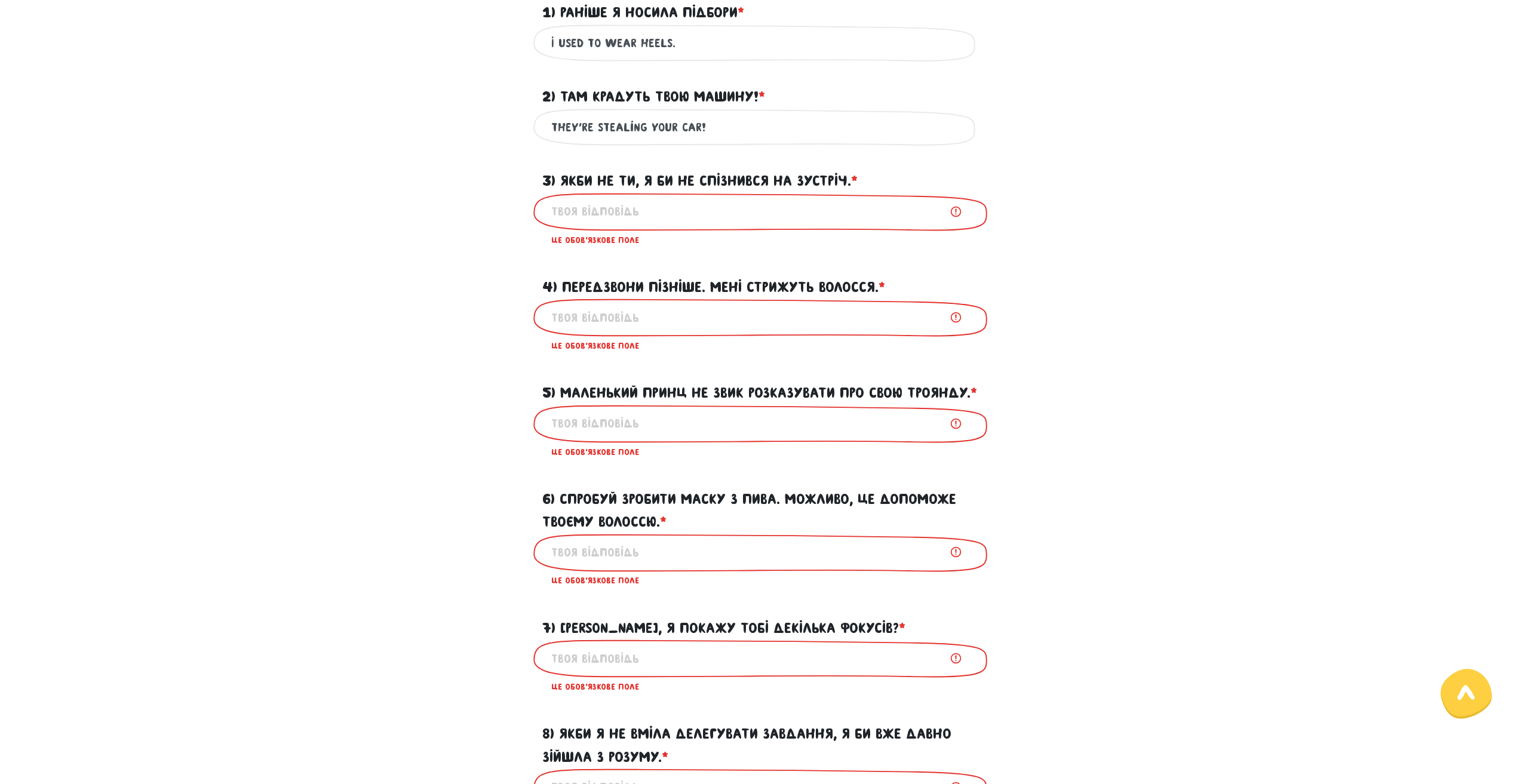
click at [647, 304] on input "4) Передзвони пізніше. Мені стрижуть волосся. * ?" at bounding box center [760, 317] width 418 height 27
click at [647, 283] on label "4) Передзвони пізніше. Мені стрижуть волосся. * ?" at bounding box center [714, 287] width 343 height 23
click at [647, 304] on input "4) Передзвони пізніше. Мені стрижуть волосся. * ?" at bounding box center [760, 317] width 418 height 27
click at [647, 283] on label "4) Передзвони пізніше. Мені стрижуть волосся. * ?" at bounding box center [714, 287] width 343 height 23
click at [647, 304] on input "4) Передзвони пізніше. Мені стрижуть волосся. * ?" at bounding box center [760, 317] width 418 height 27
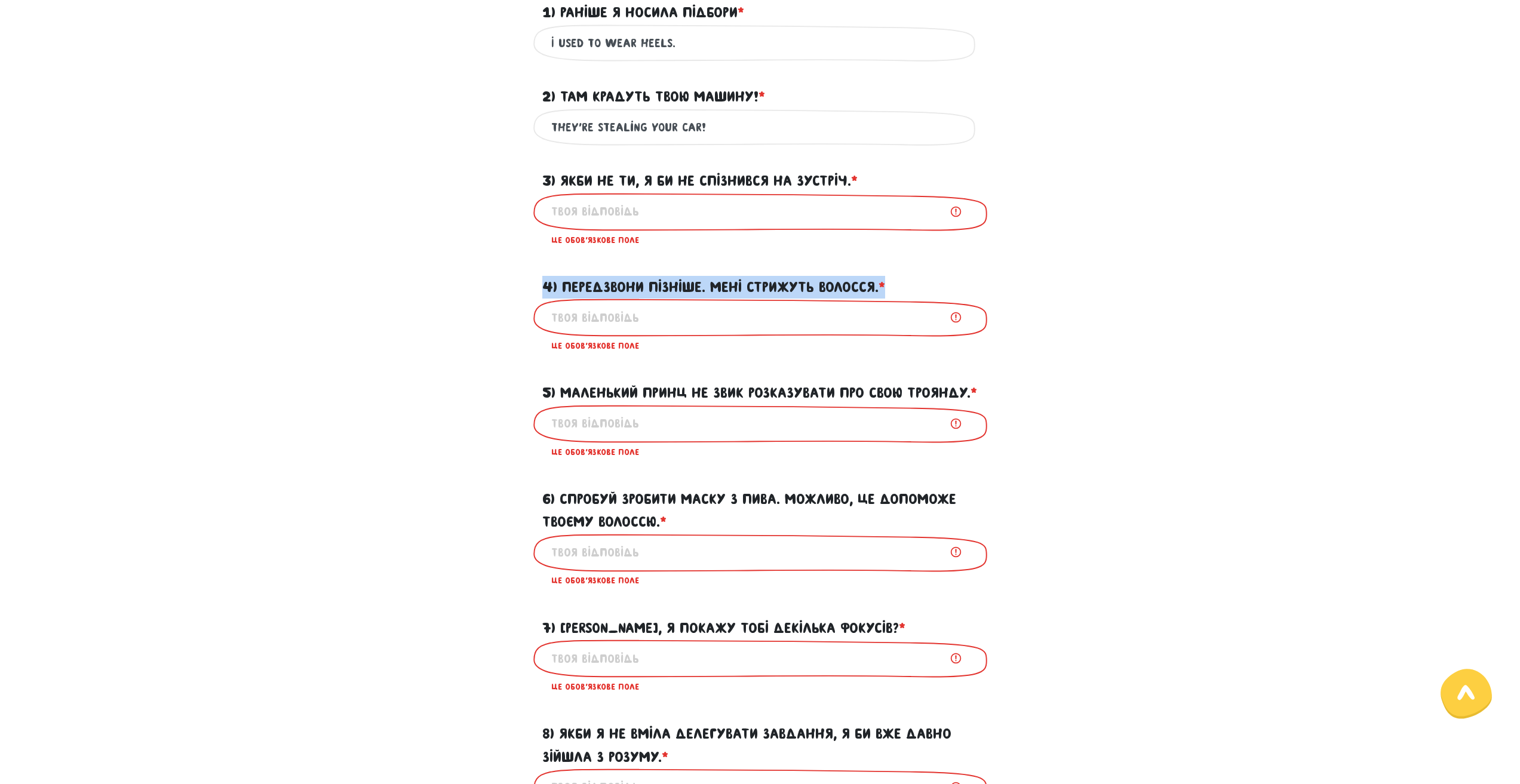
copy form "4) Передзвони пізніше. Мені стрижуть волосся. * ?"
click at [603, 328] on input "4) Передзвони пізніше. Мені стрижуть волосся. * ?" at bounding box center [760, 317] width 418 height 27
paste input "If it weren’t for you, I wouldn’t have been late for the meeting"
type input "If it weren’t for you, I wouldn’t have been late for the meeting"
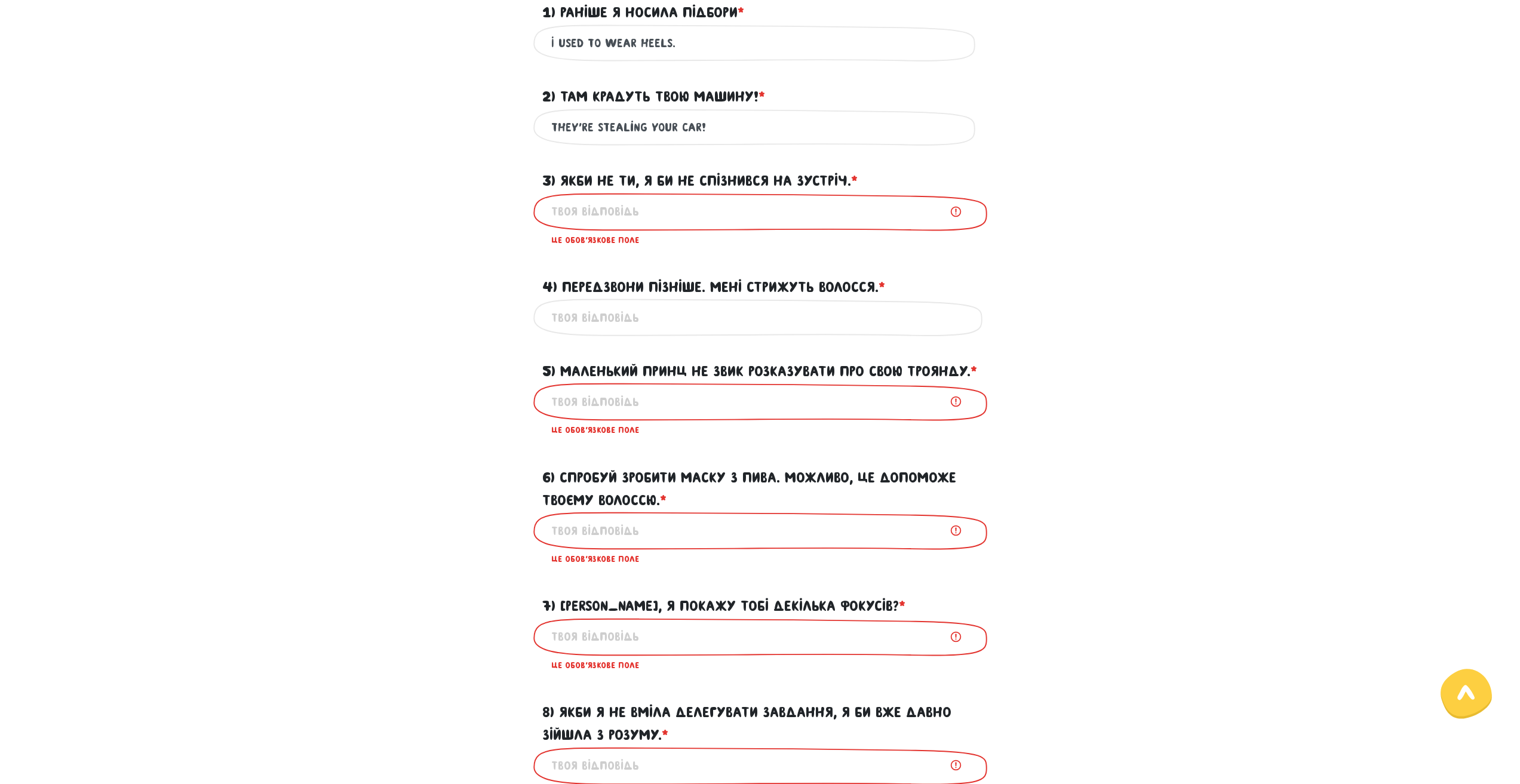
click at [567, 216] on input "3) Якби не ти, я би не спізнився на зустріч. * ?" at bounding box center [760, 212] width 418 height 27
paste input "If it weren’t for you, I wouldn’t have been late for the meeting"
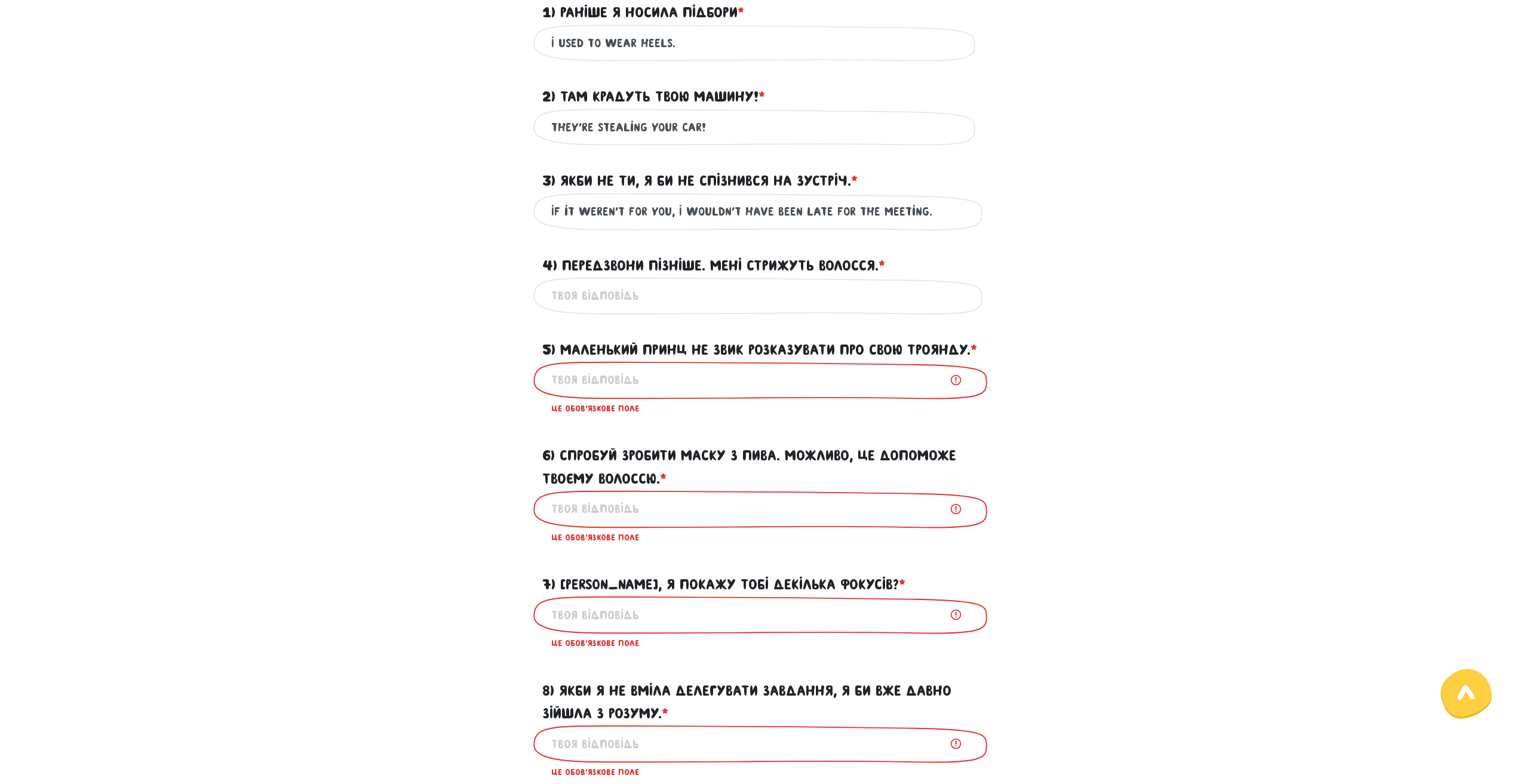
type input "If it weren’t for you, I wouldn’t have been late for the meeting."
click at [621, 288] on input "4) Передзвони пізніше. Мені стрижуть волосся. * ?" at bounding box center [760, 296] width 418 height 27
paste input "Call me back later. I’m getting my hair cut."
type input "Call me back later. I’m getting my hair cut."
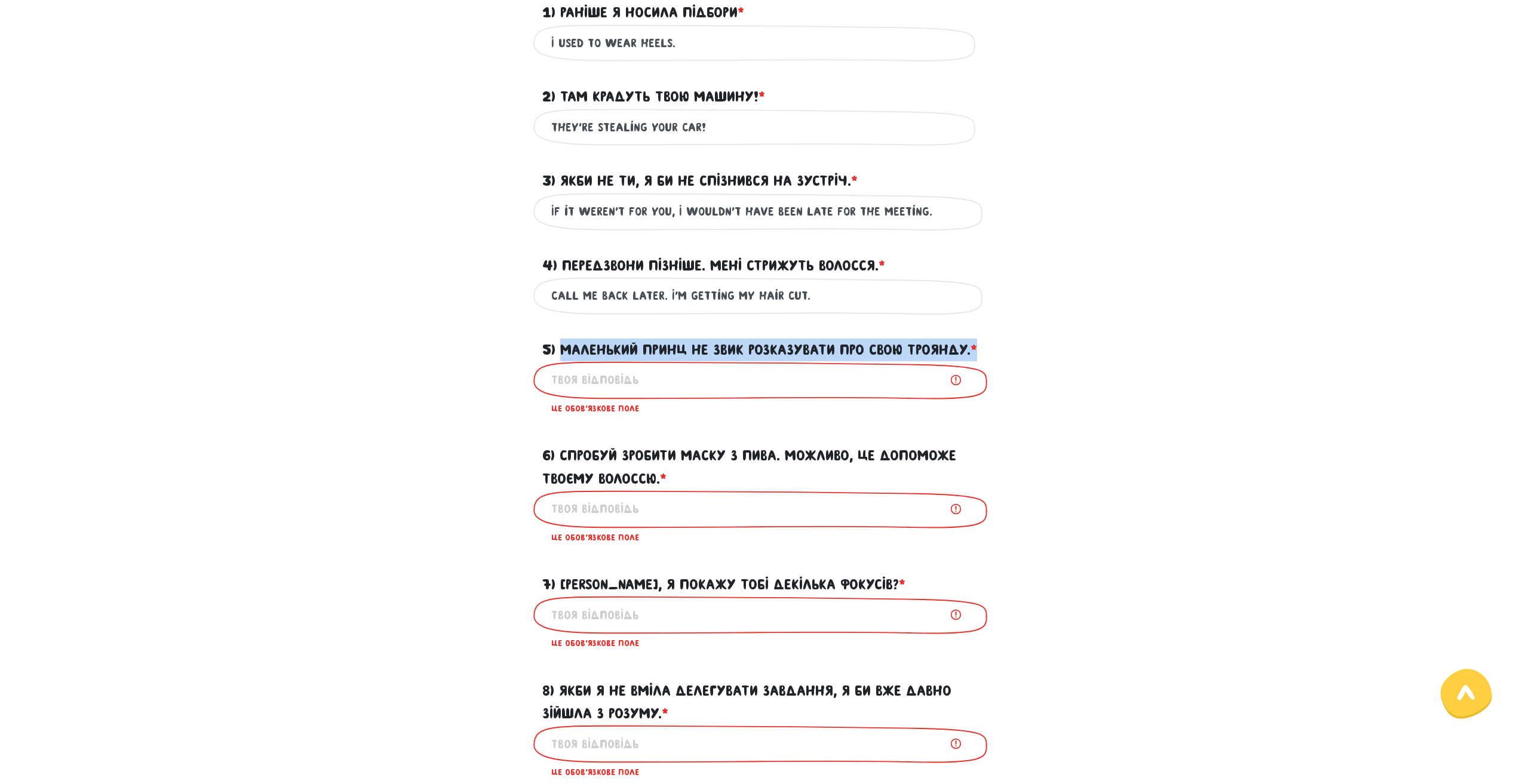
drag, startPoint x: 561, startPoint y: 339, endPoint x: 623, endPoint y: 372, distance: 70.2
click at [623, 361] on label "5) Маленький Принц не звик розказувати про свою Троянду. * ?" at bounding box center [759, 350] width 435 height 23
copy label "Маленький Принц не звик розказувати про свою Троянду. *"
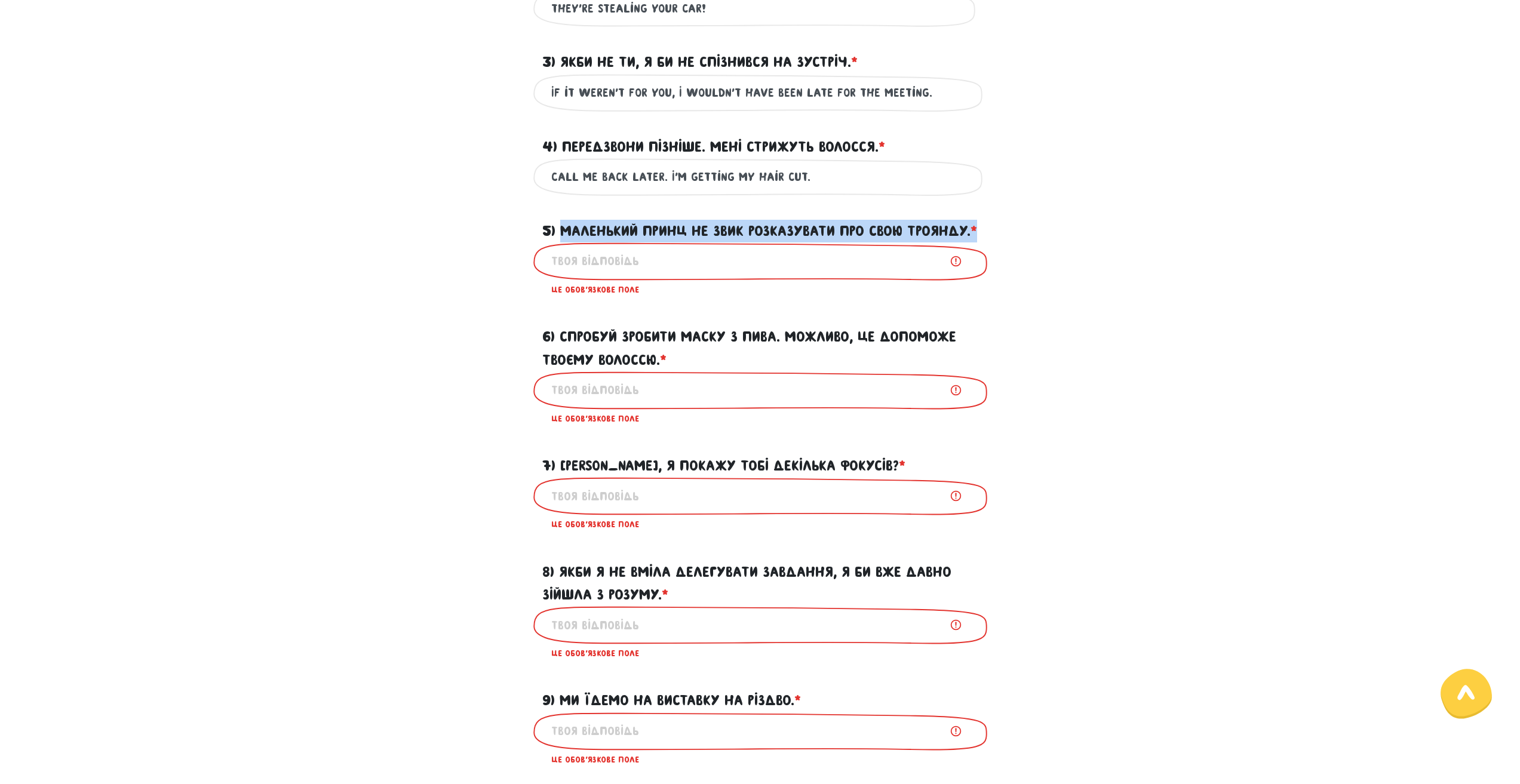
scroll to position [528, 0]
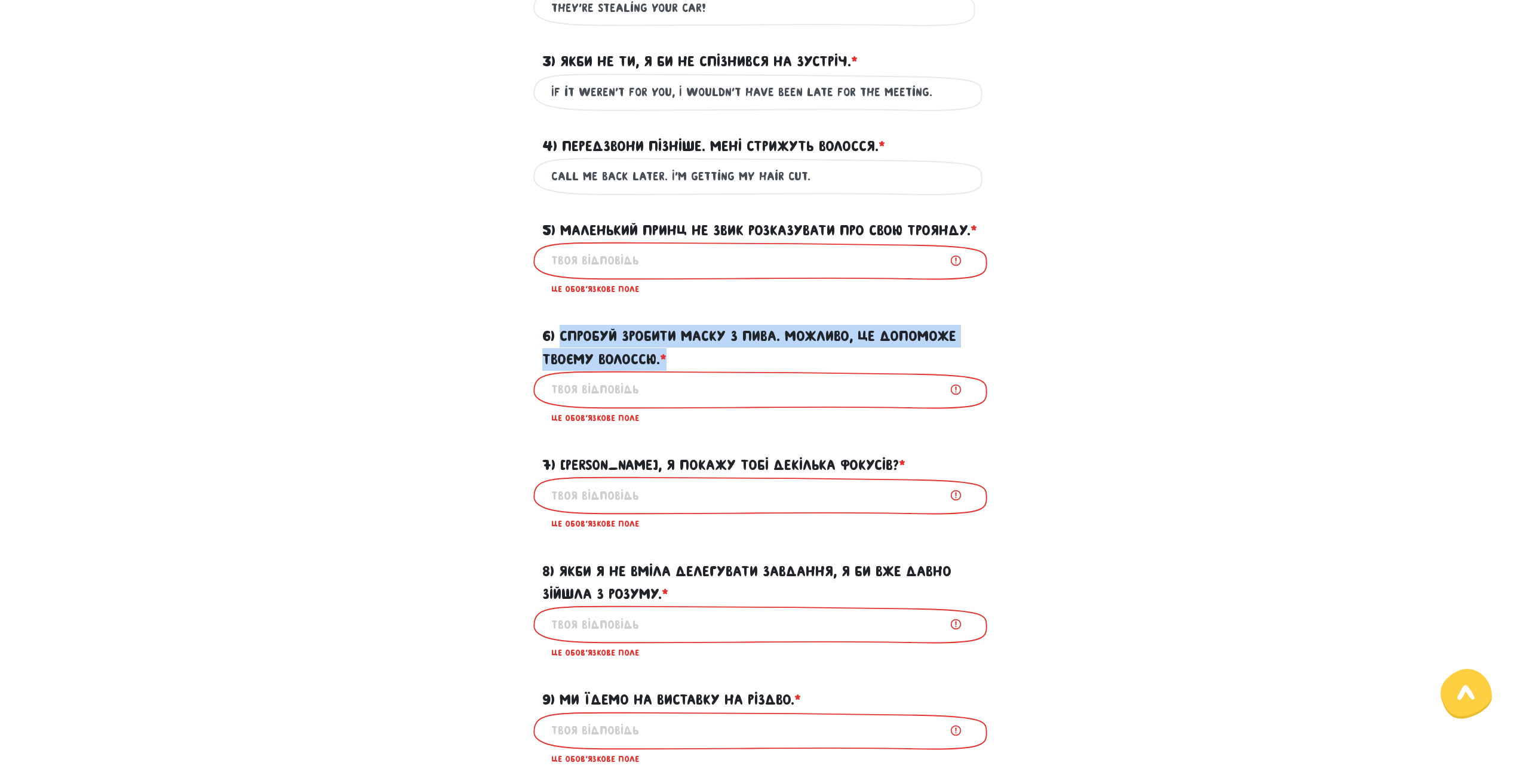
drag, startPoint x: 562, startPoint y: 358, endPoint x: 667, endPoint y: 377, distance: 106.7
click at [669, 371] on label "6) Спробуй зробити маску з пива. Можливо, це допоможе твоєму волоссю. * ?" at bounding box center [760, 347] width 436 height 46
copy label "Спробуй зробити маску з пива. Можливо, це допоможе твоєму волоссю. *"
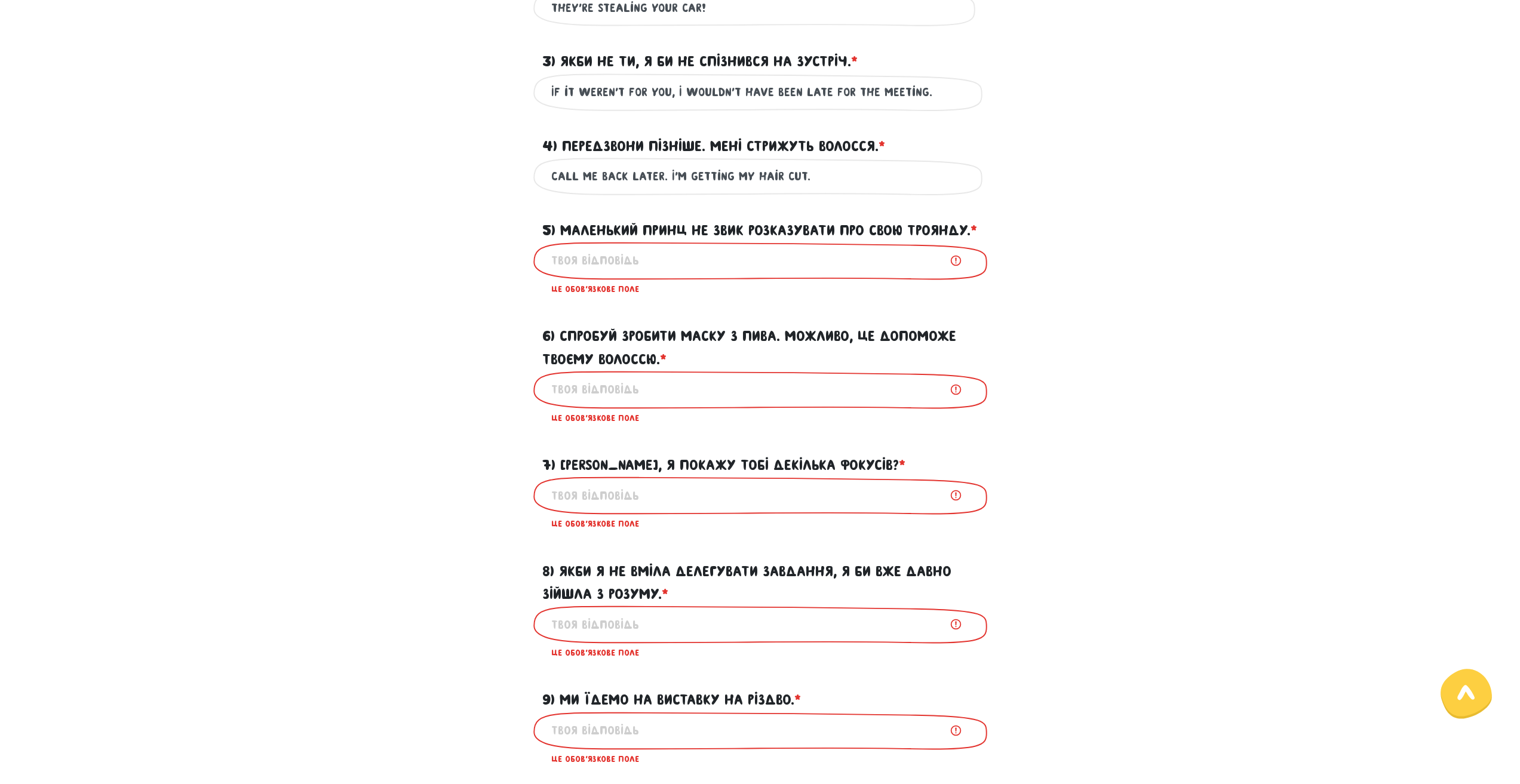
click at [600, 403] on input "6) Спробуй зробити маску з пива. Можливо, це допоможе твоєму волоссю. * ?" at bounding box center [760, 389] width 418 height 27
click at [591, 274] on input "5) Маленький Принц не звик розказувати про свою Троянду. * ?" at bounding box center [760, 260] width 418 height 27
paste input "The [PERSON_NAME] wasn’t used to talking about his Rose"
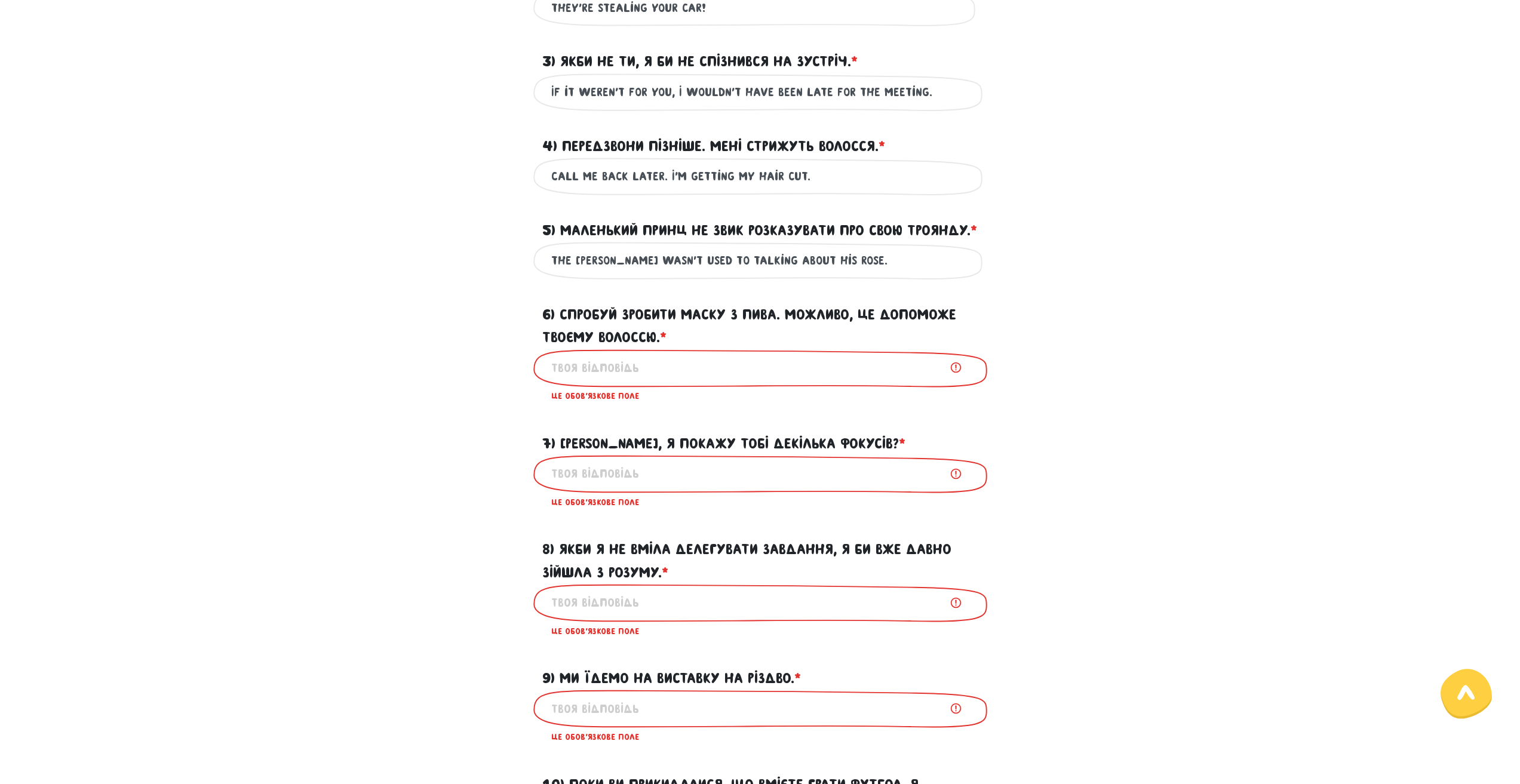
type input "The [PERSON_NAME] wasn’t used to talking about his Rose."
click at [609, 381] on input "6) Спробуй зробити маску з пива. Можливо, це допоможе твоєму волоссю. * ?" at bounding box center [760, 368] width 418 height 27
paste input "Try making a beer mask. It might help your hair."
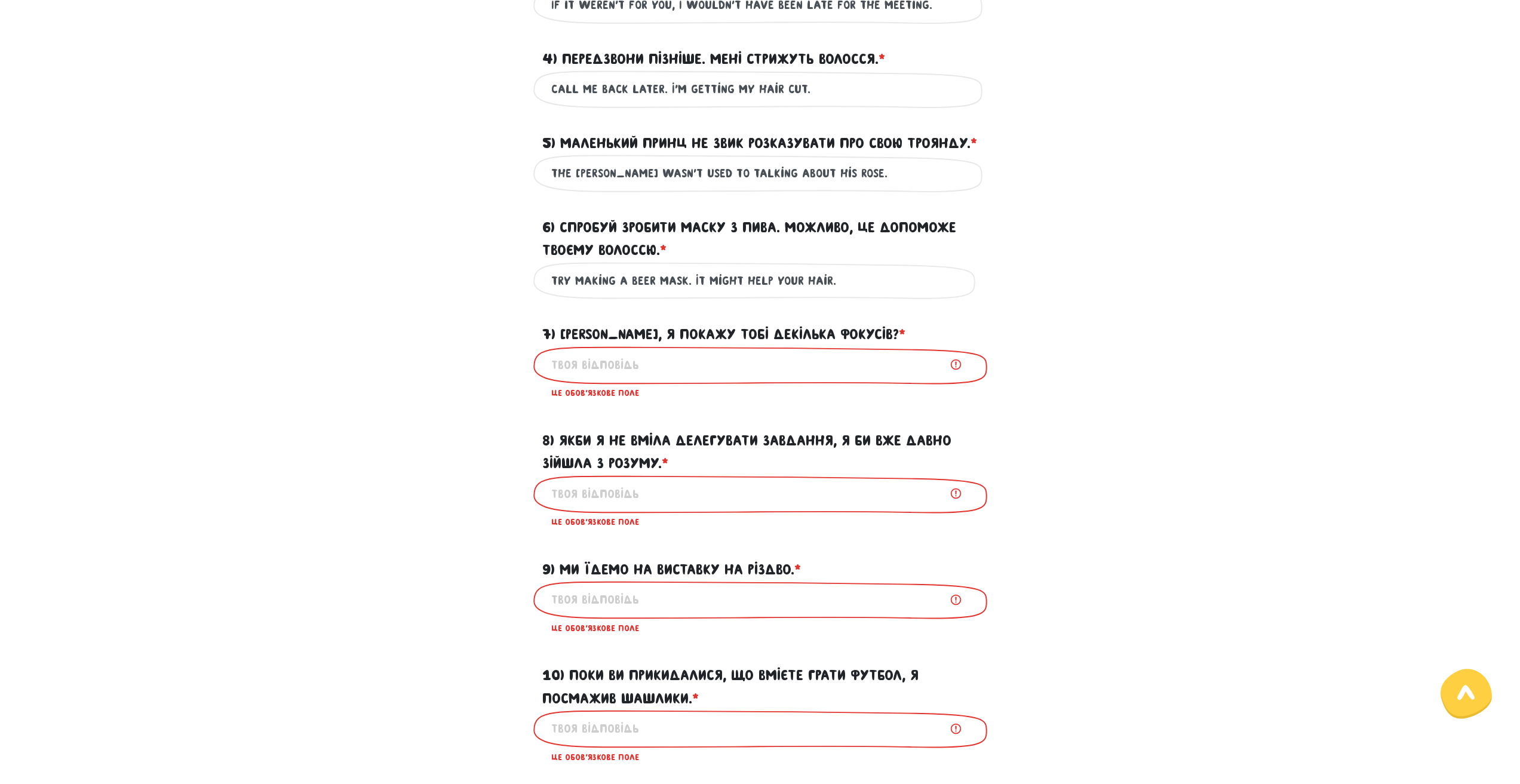
scroll to position [648, 0]
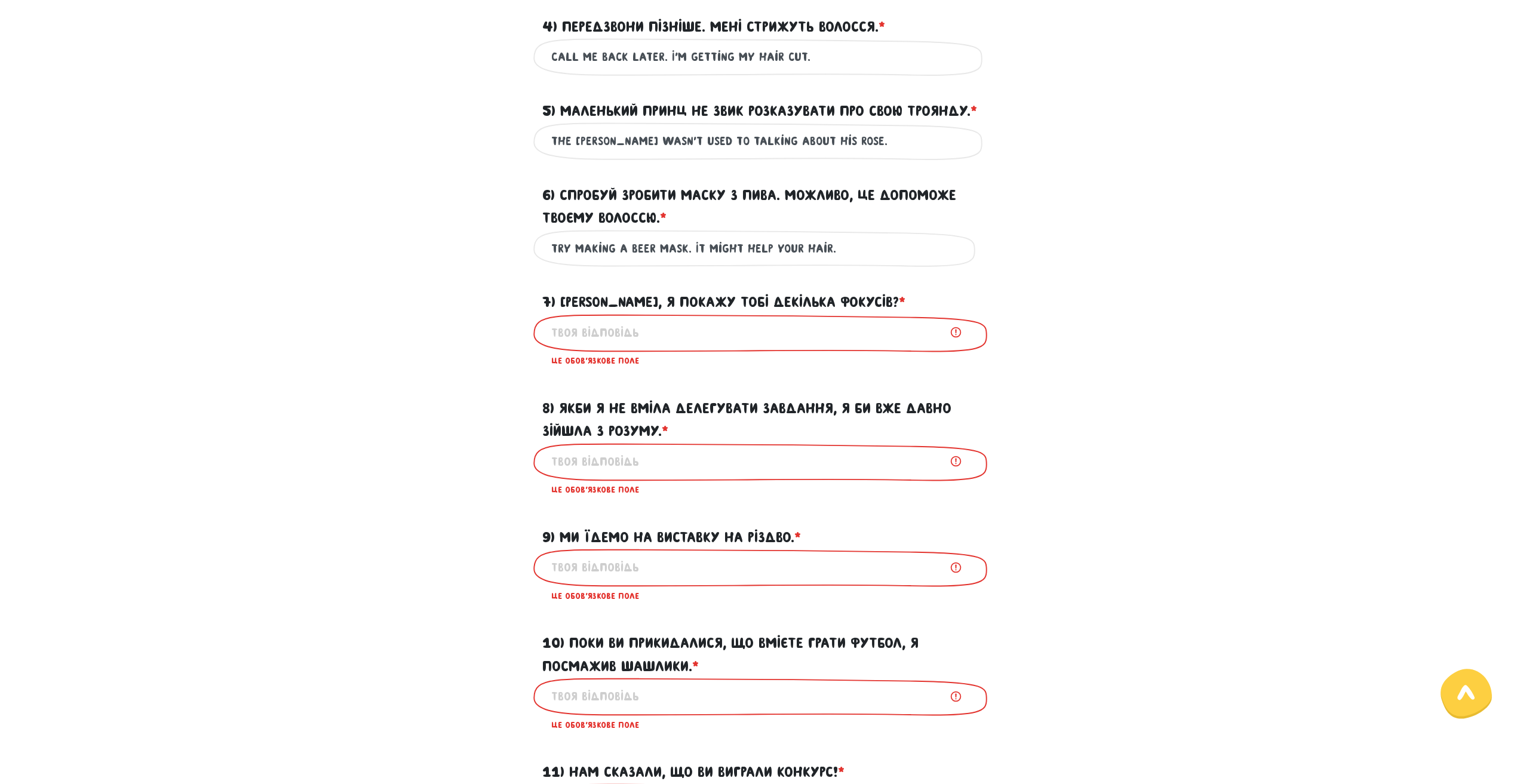
type input "Try making a beer mask. It might help your hair."
click at [670, 313] on label "7) [PERSON_NAME], я покажу тобі декілька фокусів? * ?" at bounding box center [724, 302] width 363 height 23
click at [670, 319] on input "7) [PERSON_NAME], я покажу тобі декілька фокусів? * ?" at bounding box center [760, 333] width 418 height 27
click at [670, 313] on label "7) [PERSON_NAME], я покажу тобі декілька фокусів? * ?" at bounding box center [724, 302] width 363 height 23
click at [670, 319] on input "7) [PERSON_NAME], я покажу тобі декілька фокусів? * ?" at bounding box center [760, 333] width 418 height 27
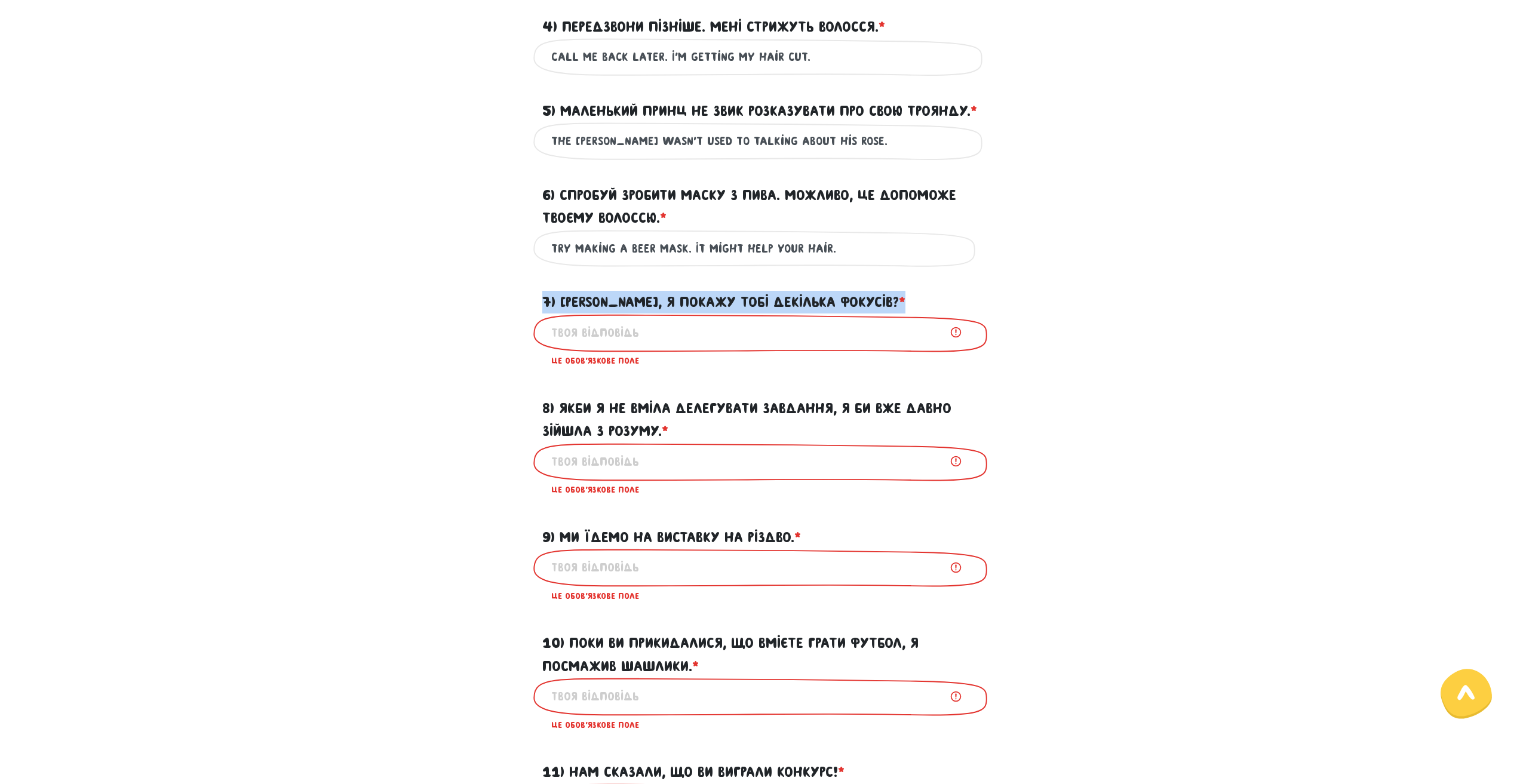
click at [670, 313] on label "7) [PERSON_NAME], я покажу тобі декілька фокусів? * ?" at bounding box center [724, 302] width 363 height 23
click at [670, 319] on input "7) [PERSON_NAME], я покажу тобі декілька фокусів? * ?" at bounding box center [760, 333] width 418 height 27
copy form "7) [PERSON_NAME], я покажу тобі декілька фокусів? * ?"
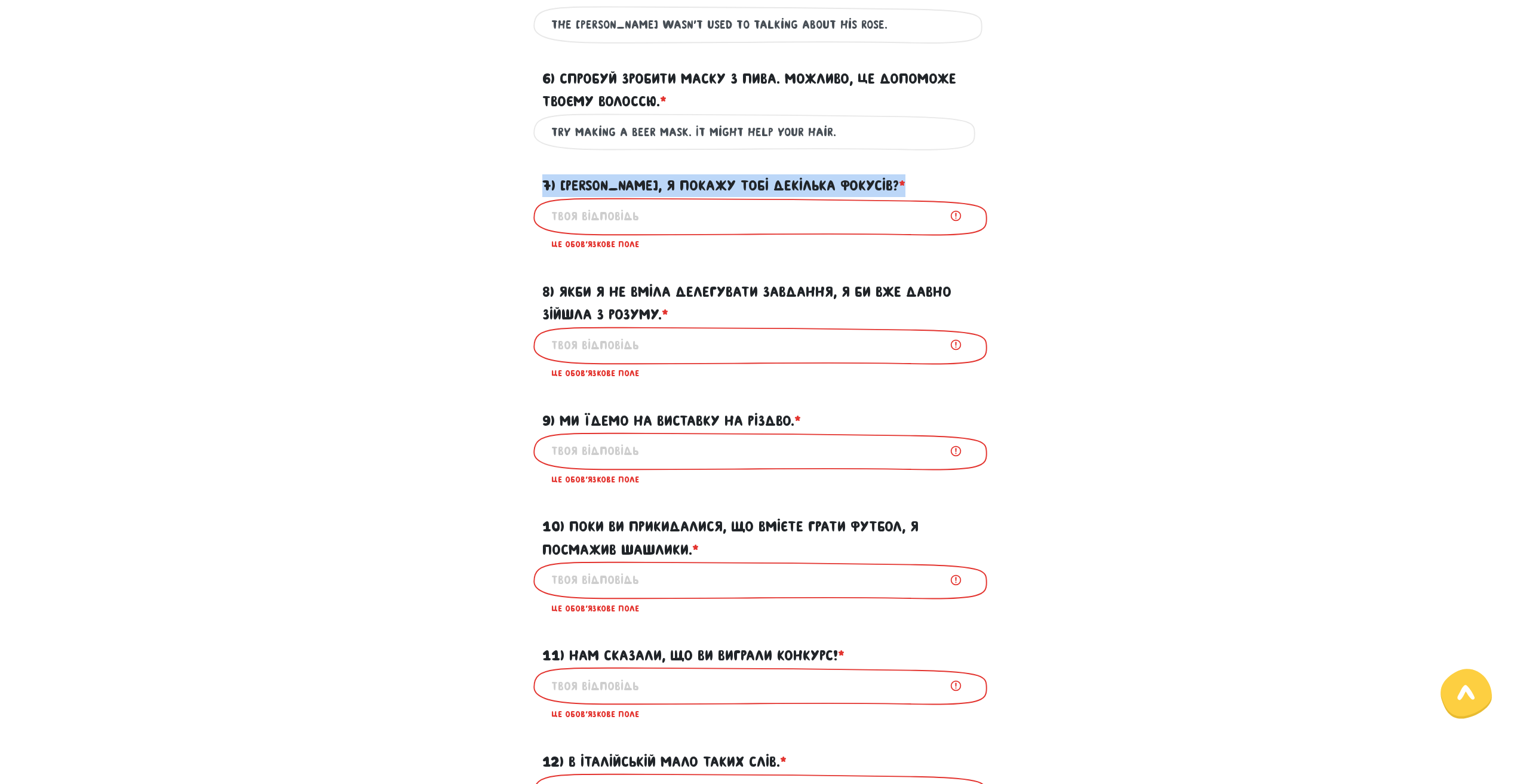
scroll to position [767, 0]
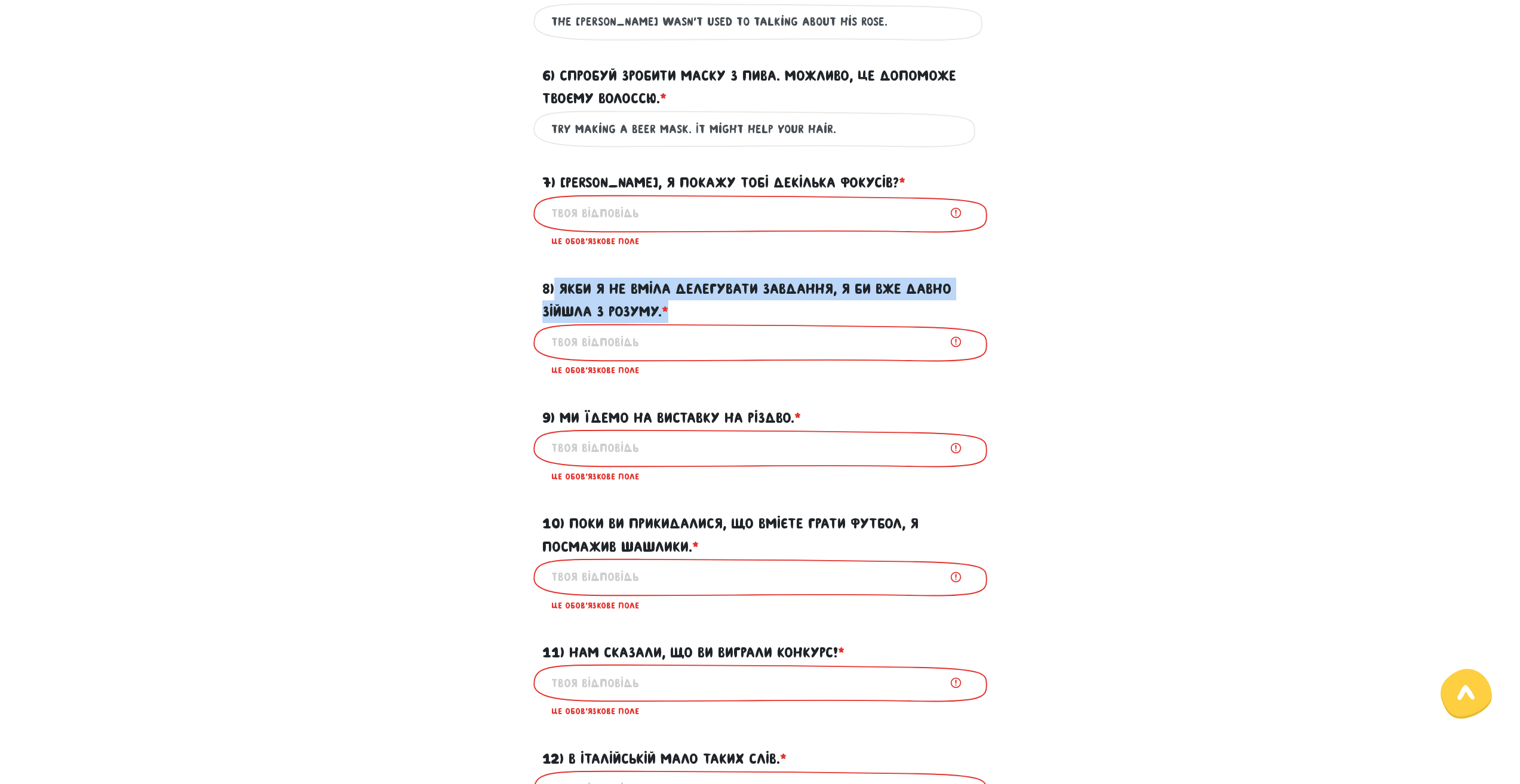
drag, startPoint x: 556, startPoint y: 305, endPoint x: 737, endPoint y: 327, distance: 182.3
click at [737, 324] on label "8) Якби я не вміла делегувати завдання, я би вже давно зійшла з розуму. * ?" at bounding box center [760, 300] width 436 height 46
copy label "Якби я не вміла делегувати завдання, я би вже давно зійшла з розуму. *"
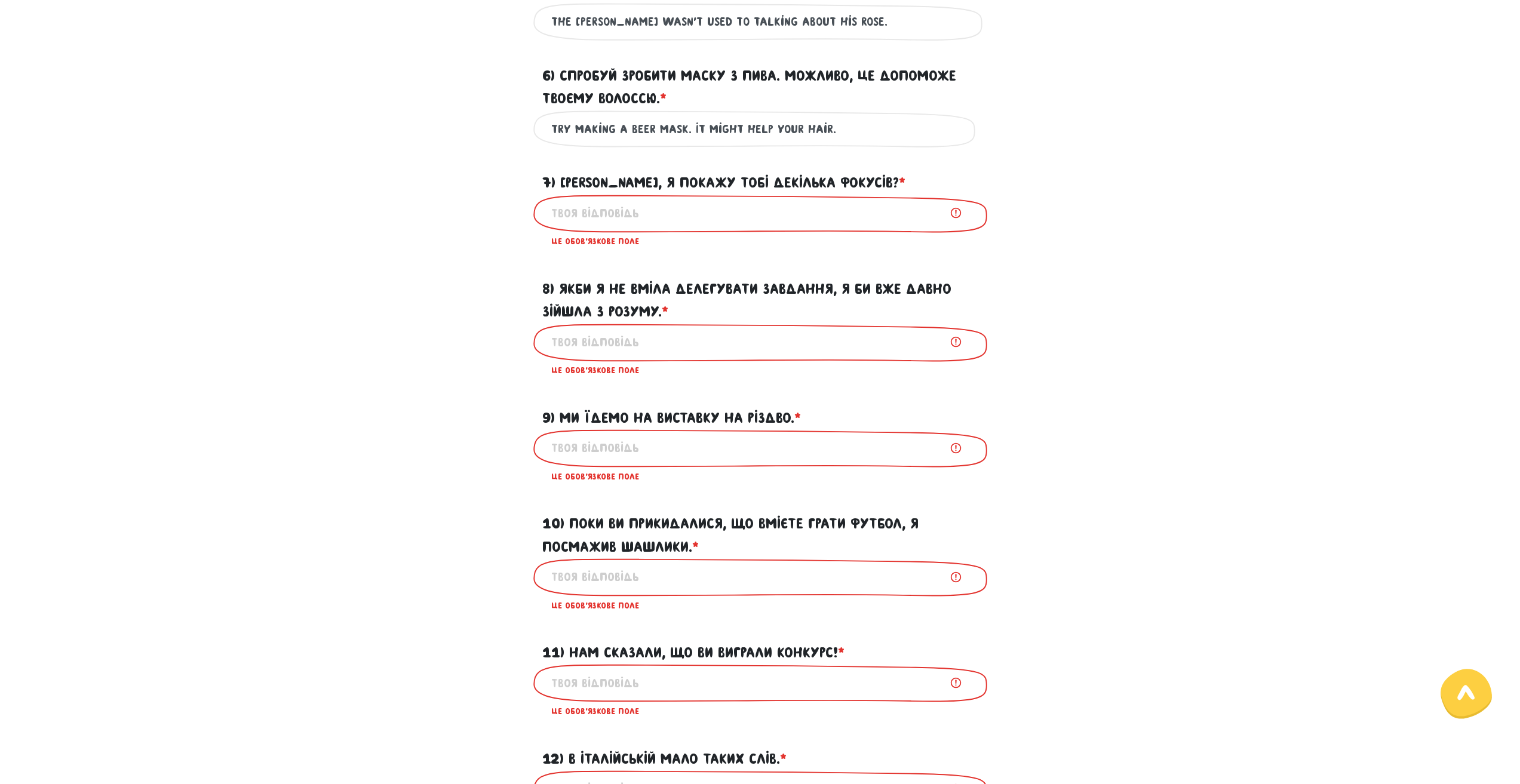
click at [580, 355] on input "8) Якби я не вміла делегувати завдання, я би вже давно зійшла з розуму. * ?" at bounding box center [760, 342] width 418 height 27
paste input "Do you want me to show you a few tricks?"
type input "Do you want me to show you a few tricks?"
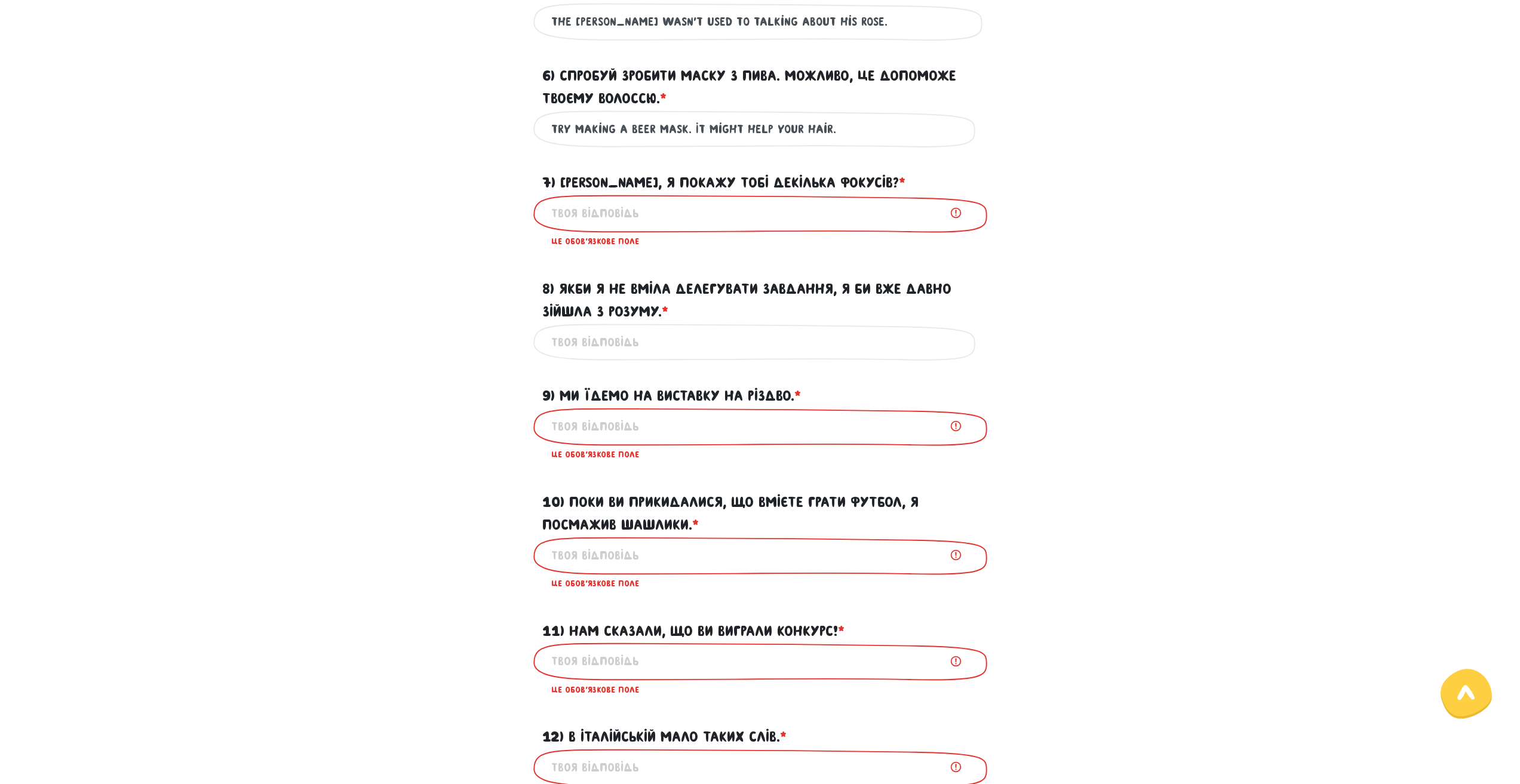
click at [636, 227] on input "7) [PERSON_NAME], я покажу тобі декілька фокусів? * ?" at bounding box center [760, 213] width 418 height 27
paste input "Do you want me to show you a few tricks?"
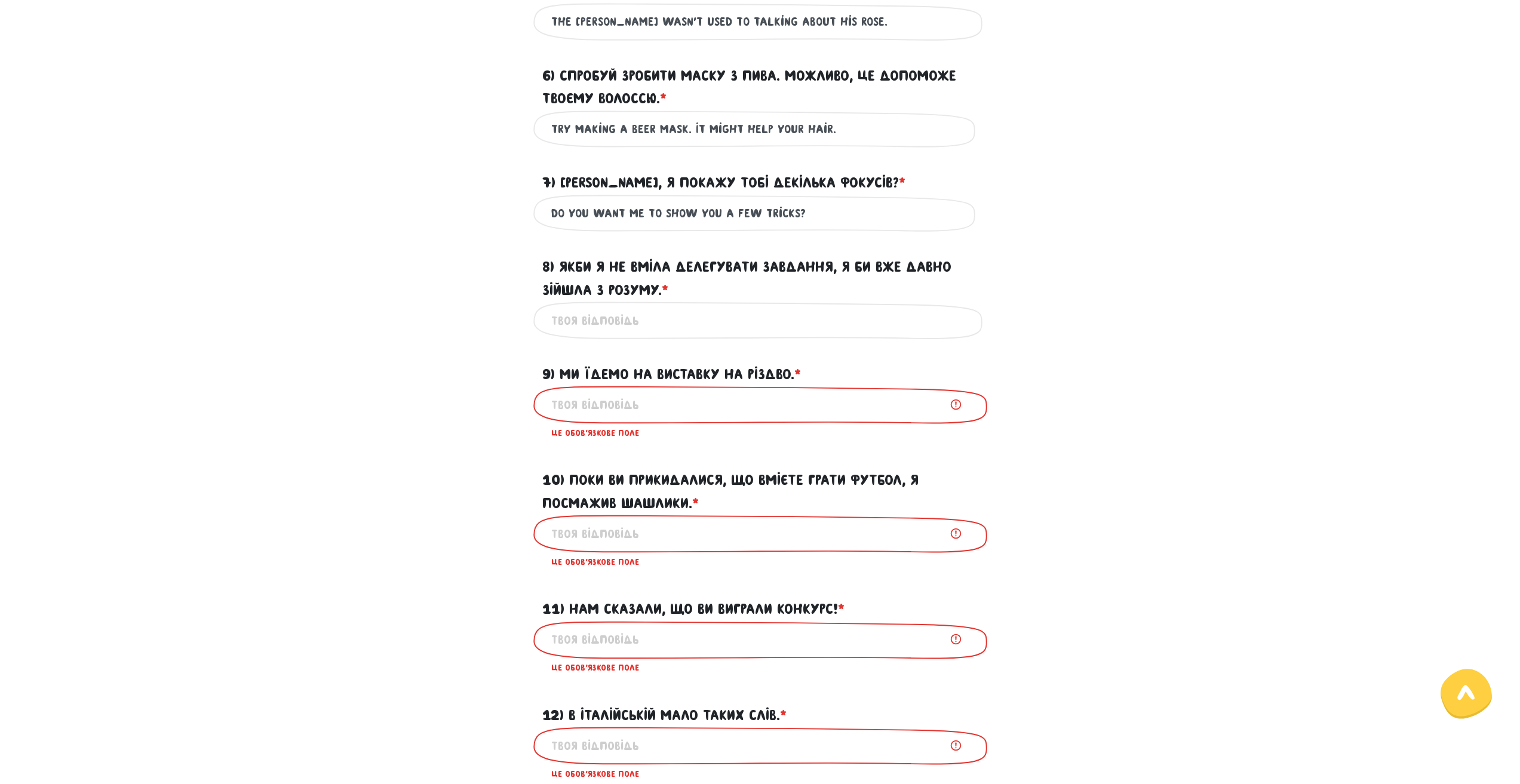
type input "Do you want me to show you a few tricks?"
click at [677, 302] on label "8) Якби я не вміла делегувати завдання, я би вже давно зійшла з розуму. * ?" at bounding box center [760, 278] width 436 height 46
click at [677, 322] on input "8) Якби я не вміла делегувати завдання, я би вже давно зійшла з розуму. * ?" at bounding box center [760, 320] width 418 height 27
paste input "If I didn’t know how to delegate tasks, I would have gone crazy a long time ago."
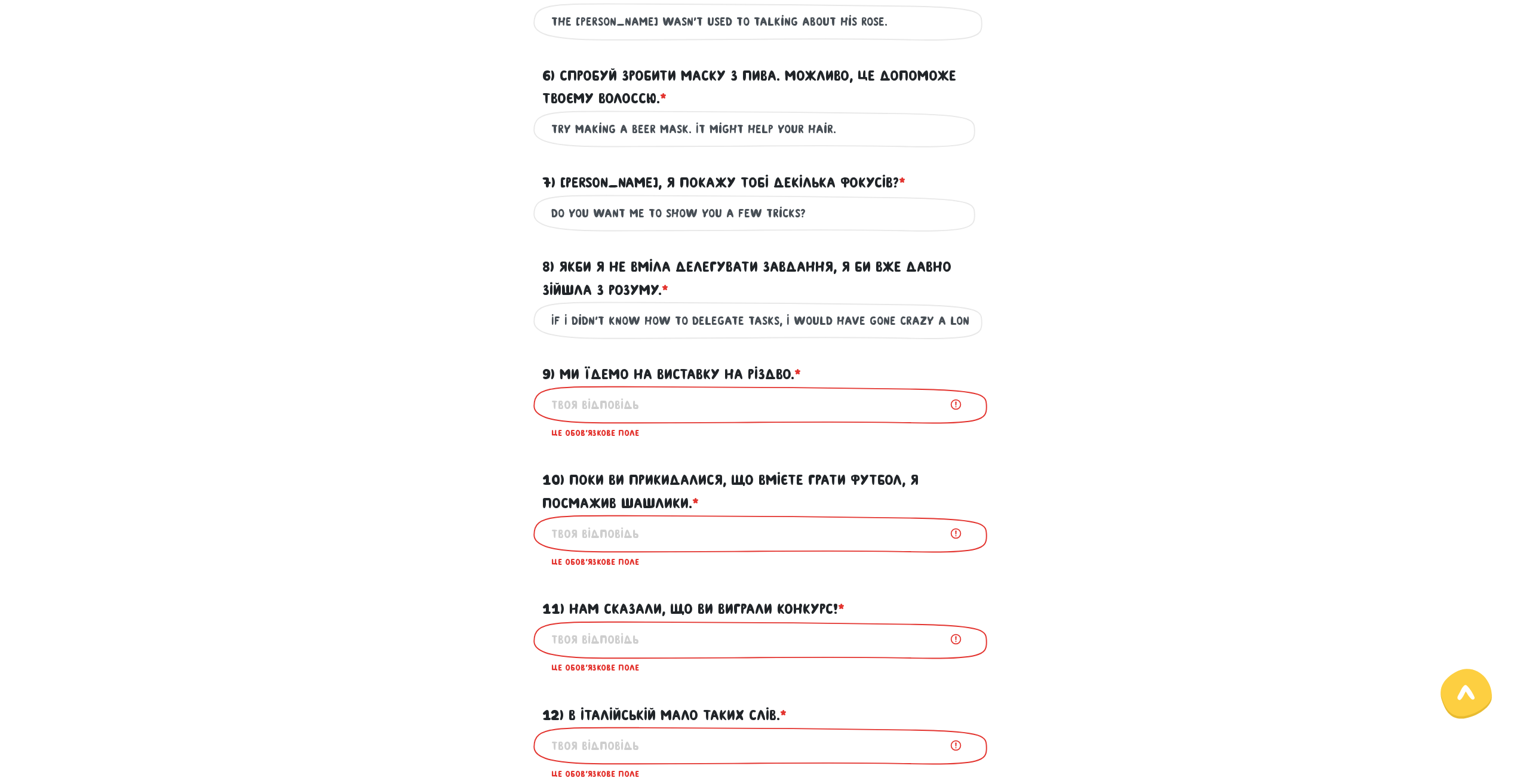
drag, startPoint x: 639, startPoint y: 343, endPoint x: 512, endPoint y: 339, distance: 127.1
click at [512, 339] on div "If I didn’t know how to delegate tasks, I would have gone crazy a long time ago…" at bounding box center [760, 320] width 681 height 38
click at [577, 333] on input "If I didn’t know how to delegate tasks, I would have gone crazy a long time ago." at bounding box center [760, 320] width 418 height 27
type input "If I didn’t know how to delegate tasks, I would have gone crazy a long time ago."
click at [634, 417] on input "9) Ми їдемо на виставку на Різдво. * ?" at bounding box center [760, 404] width 418 height 27
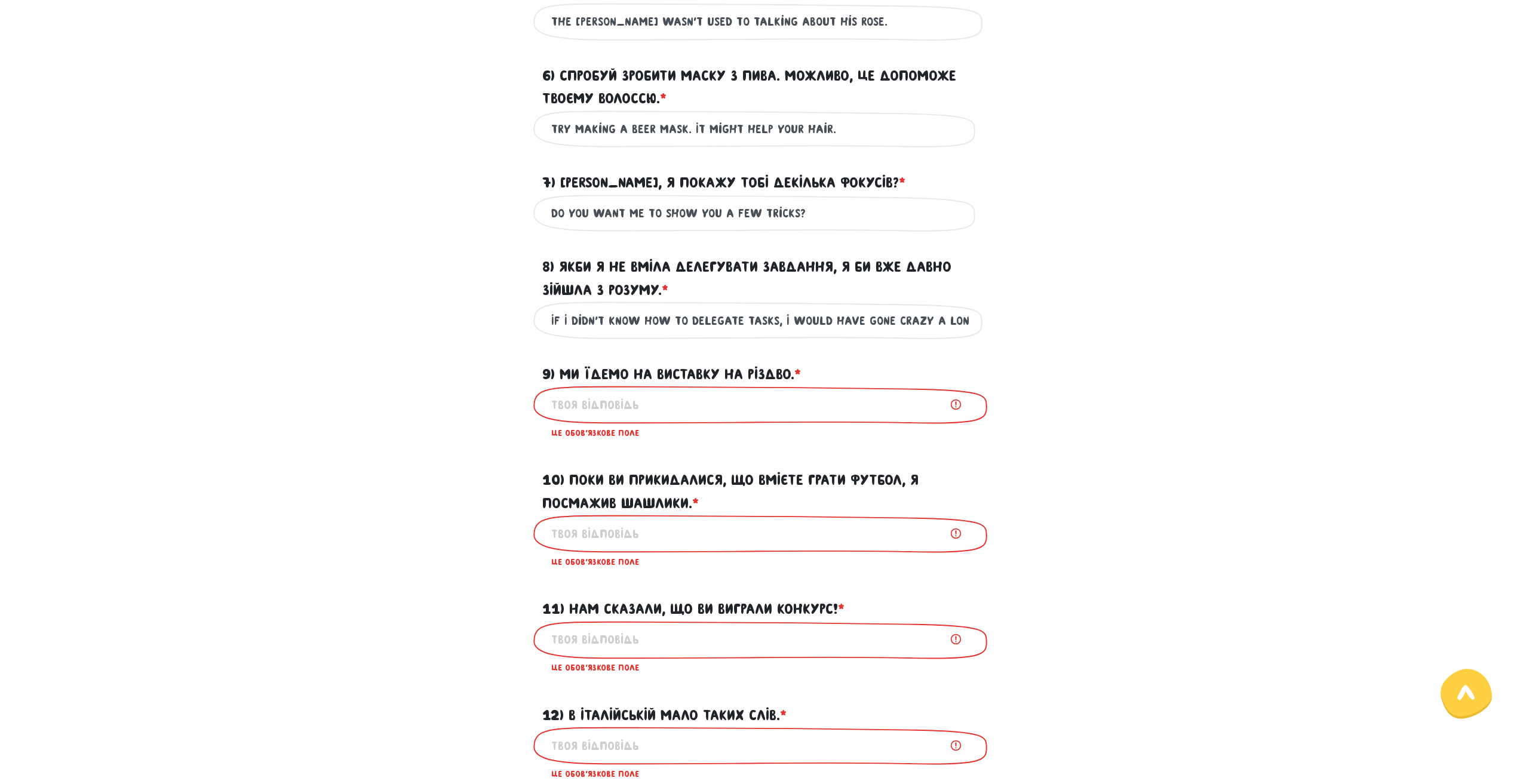
click at [632, 386] on label "9) Ми їдемо на виставку на Різдво. * ?" at bounding box center [671, 374] width 258 height 23
click at [632, 391] on input "9) Ми їдемо на виставку на Різдво. * ?" at bounding box center [760, 404] width 418 height 27
click at [632, 386] on label "9) Ми їдемо на виставку на Різдво. * ?" at bounding box center [671, 374] width 258 height 23
click at [632, 391] on input "9) Ми їдемо на виставку на Різдво. * ?" at bounding box center [760, 404] width 418 height 27
click at [632, 386] on label "9) Ми їдемо на виставку на Різдво. * ?" at bounding box center [671, 374] width 258 height 23
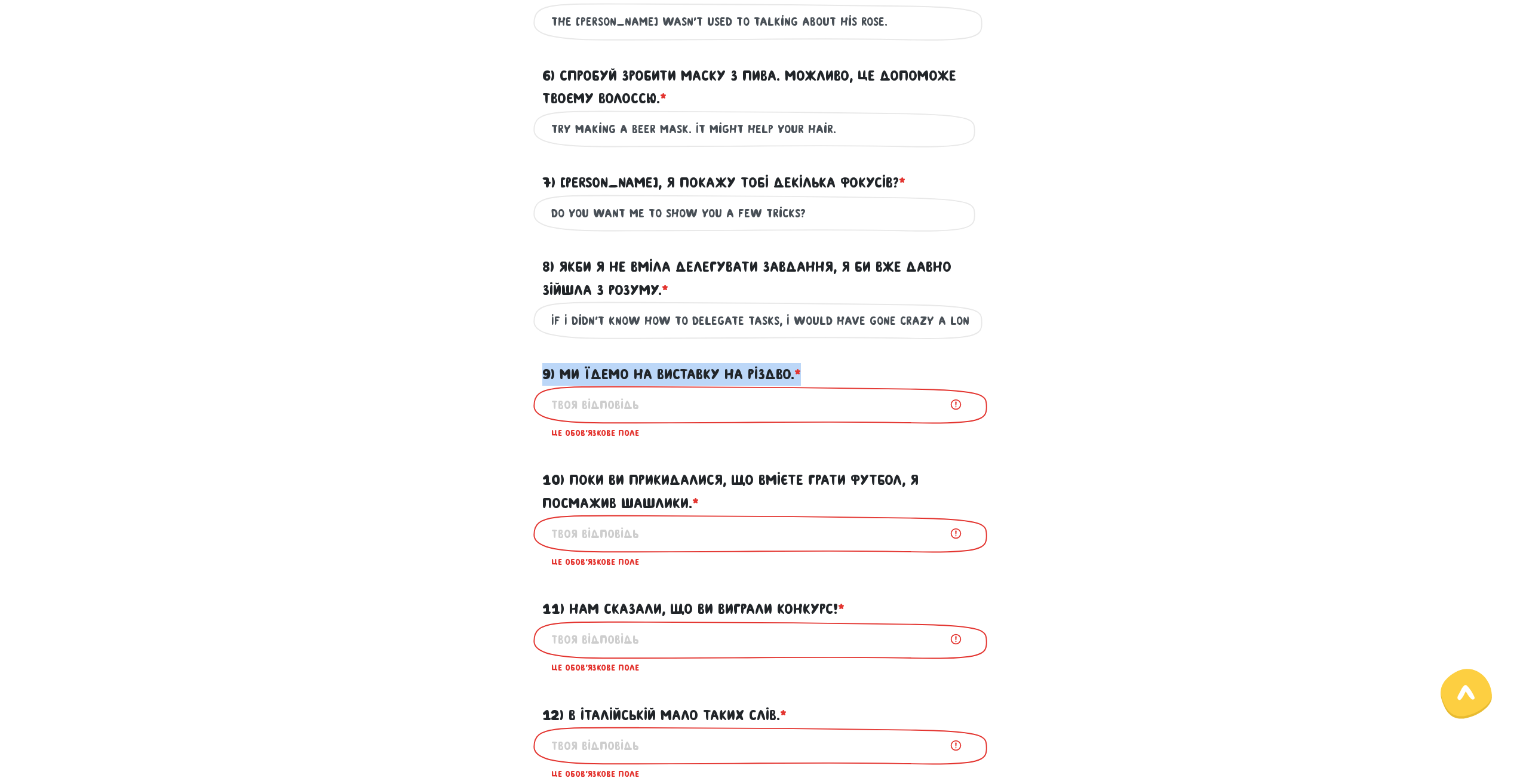
click at [632, 391] on input "9) Ми їдемо на виставку на Різдво. * ?" at bounding box center [760, 404] width 418 height 27
copy form "9) Ми їдемо на виставку на Різдво. * ?"
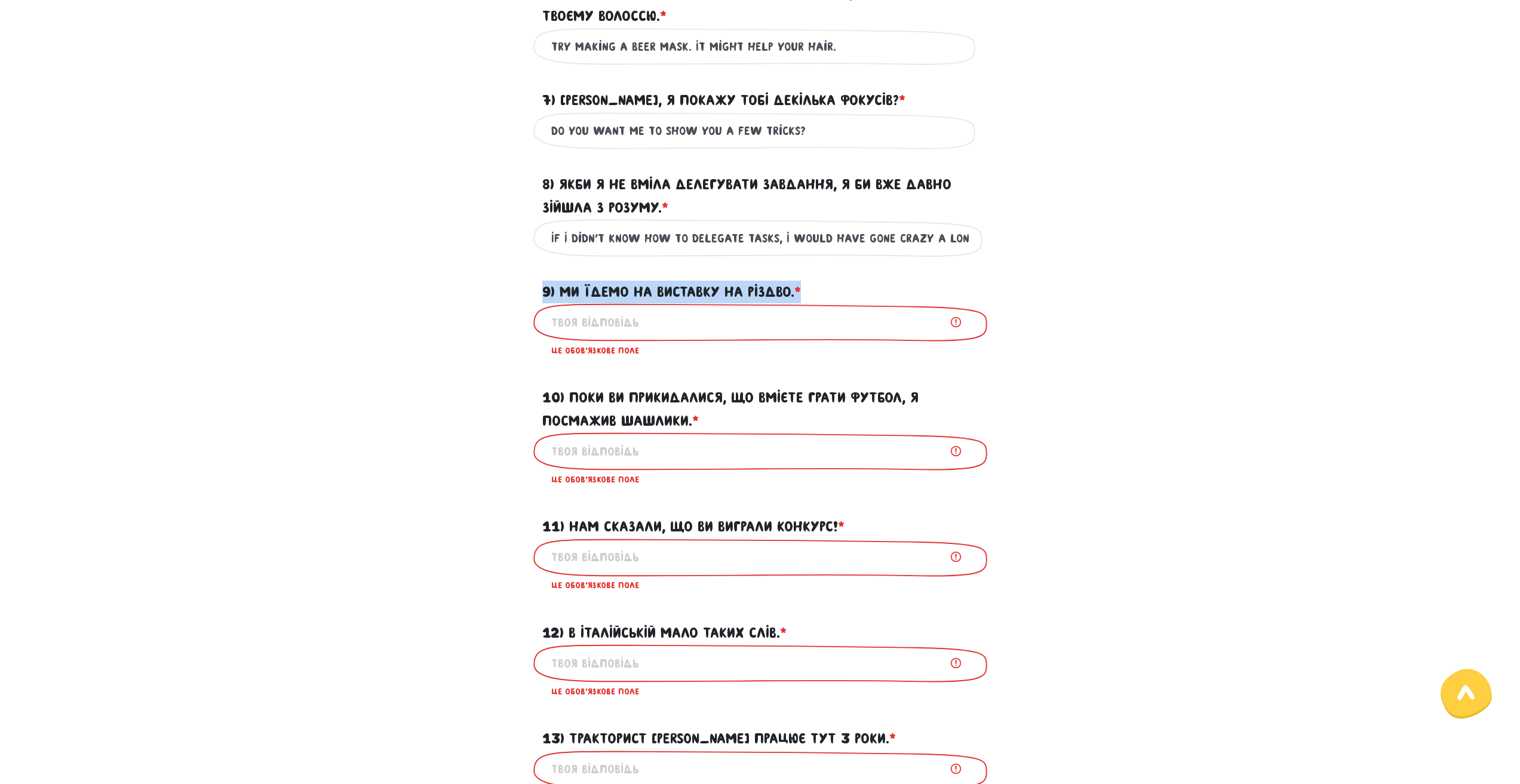
scroll to position [887, 0]
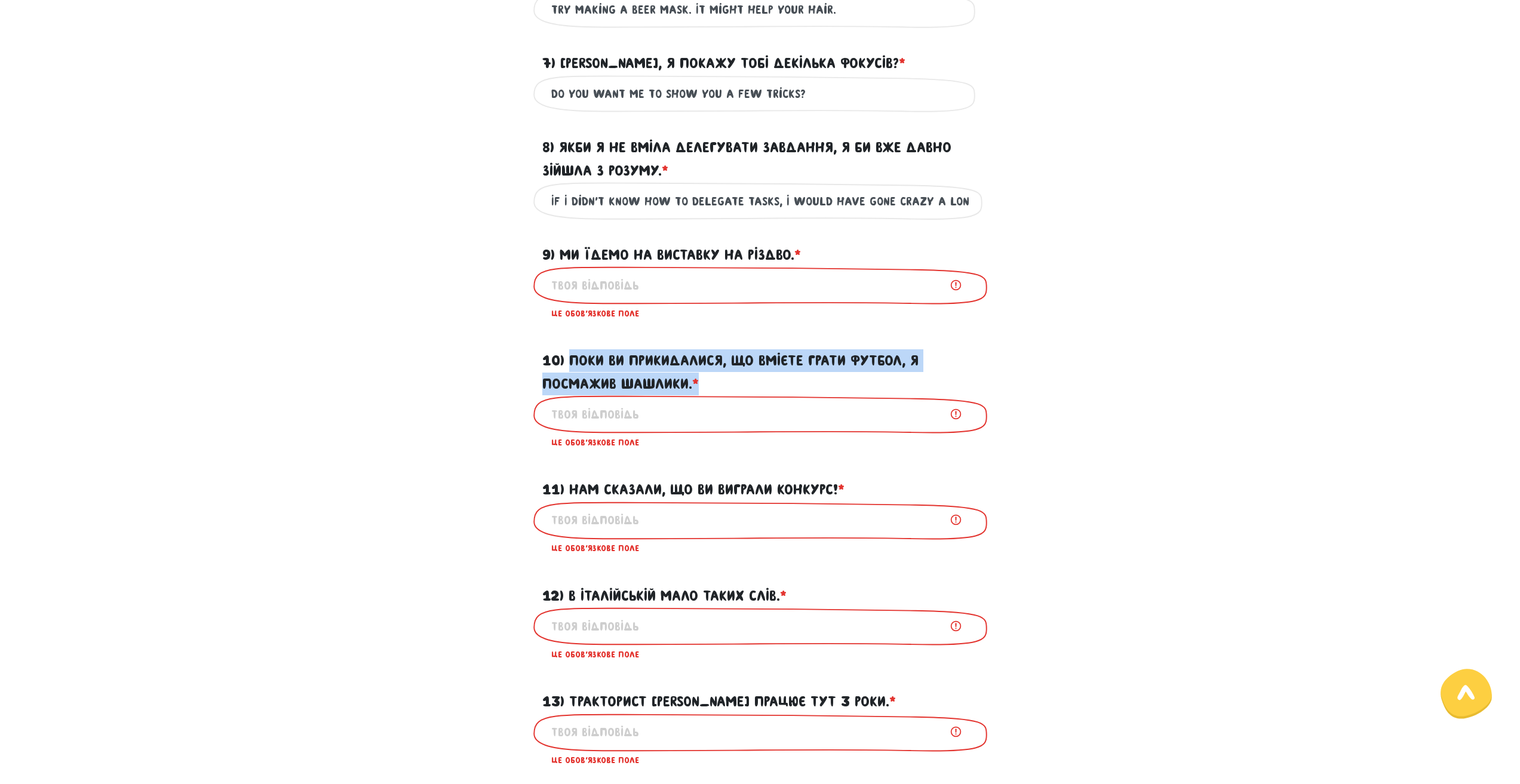
drag, startPoint x: 570, startPoint y: 380, endPoint x: 649, endPoint y: 395, distance: 80.4
click at [759, 395] on label "10) Поки ви прикидалися, що вмієте грати футбол, я посмажив шашлики. * ?" at bounding box center [760, 372] width 436 height 46
copy label "Поки ви прикидалися, що вмієте грати футбол, я посмажив шашлики. *"
click at [611, 299] on input "9) Ми їдемо на виставку на Різдво. * ?" at bounding box center [760, 285] width 418 height 27
paste input "We’re going to the exhibition at Christmas."
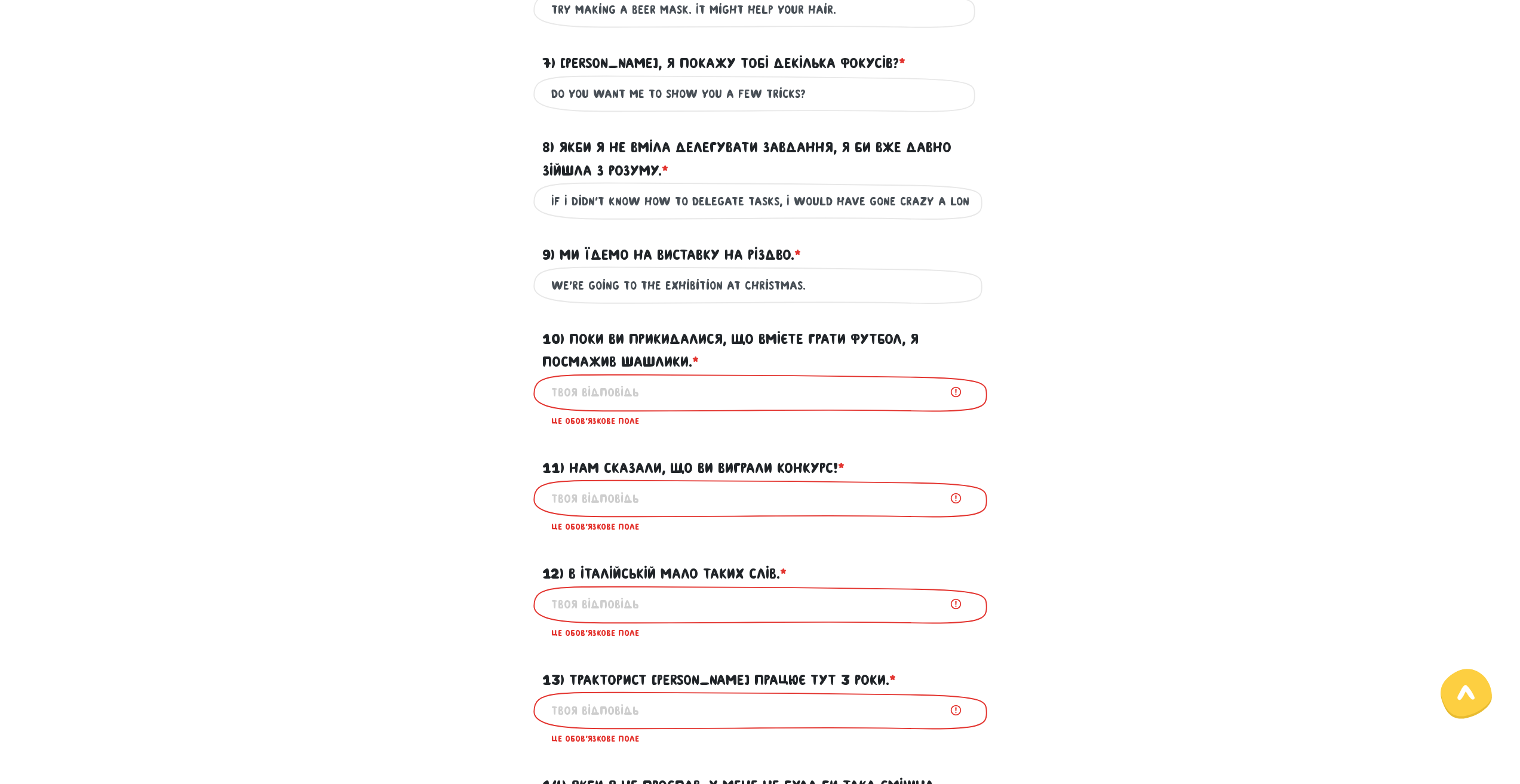
type input "We’re going to the exhibition at Christmas."
drag, startPoint x: 570, startPoint y: 483, endPoint x: 839, endPoint y: 490, distance: 269.1
click at [839, 479] on label "11) Нам сказали, що ви виграли конкурс! * ?" at bounding box center [693, 468] width 302 height 23
click at [636, 512] on input "11) Нам сказали, що ви виграли конкурс! * ?" at bounding box center [760, 498] width 418 height 27
paste input "We were told that you won the contest!"
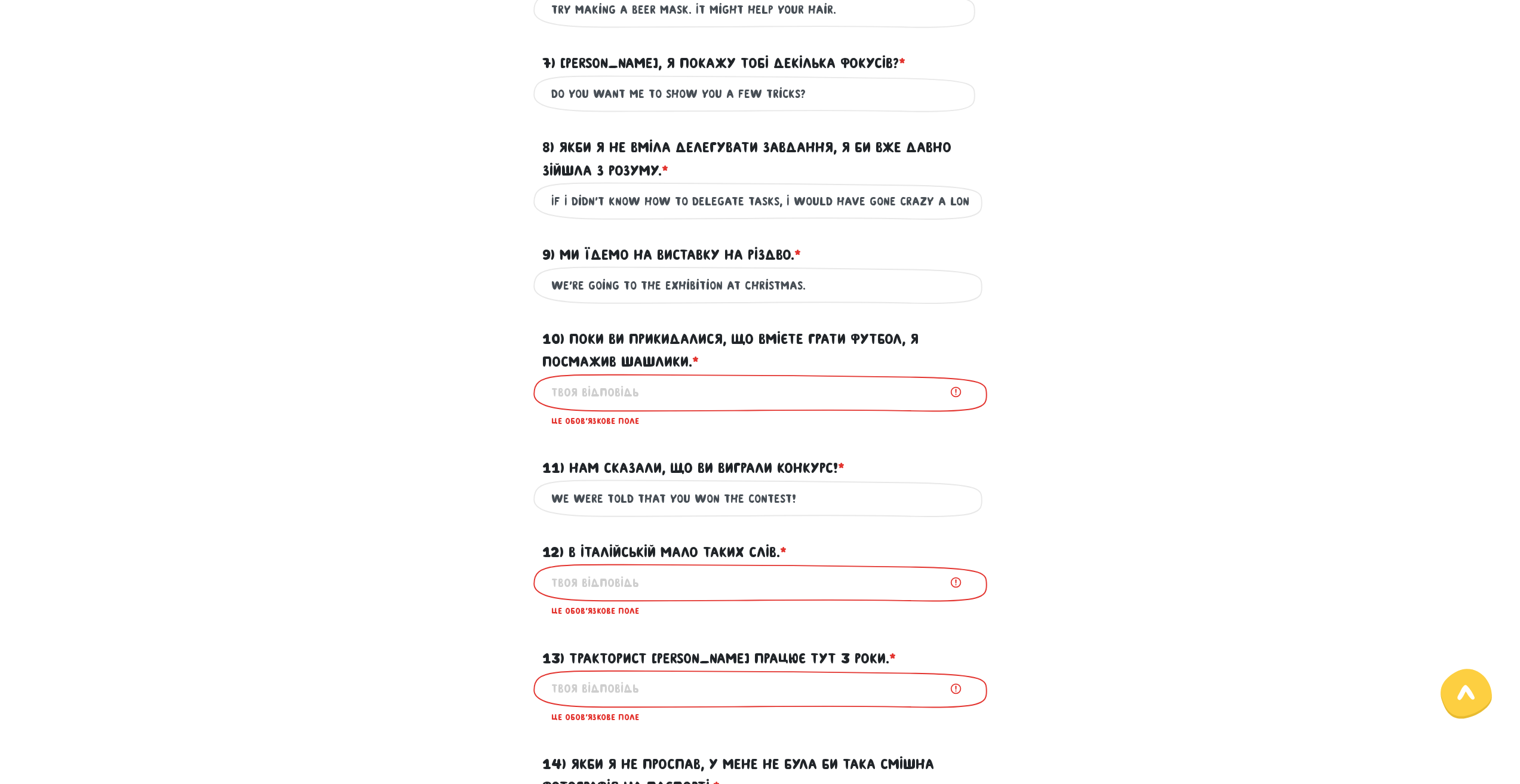
type input "We were told that you won the contest!"
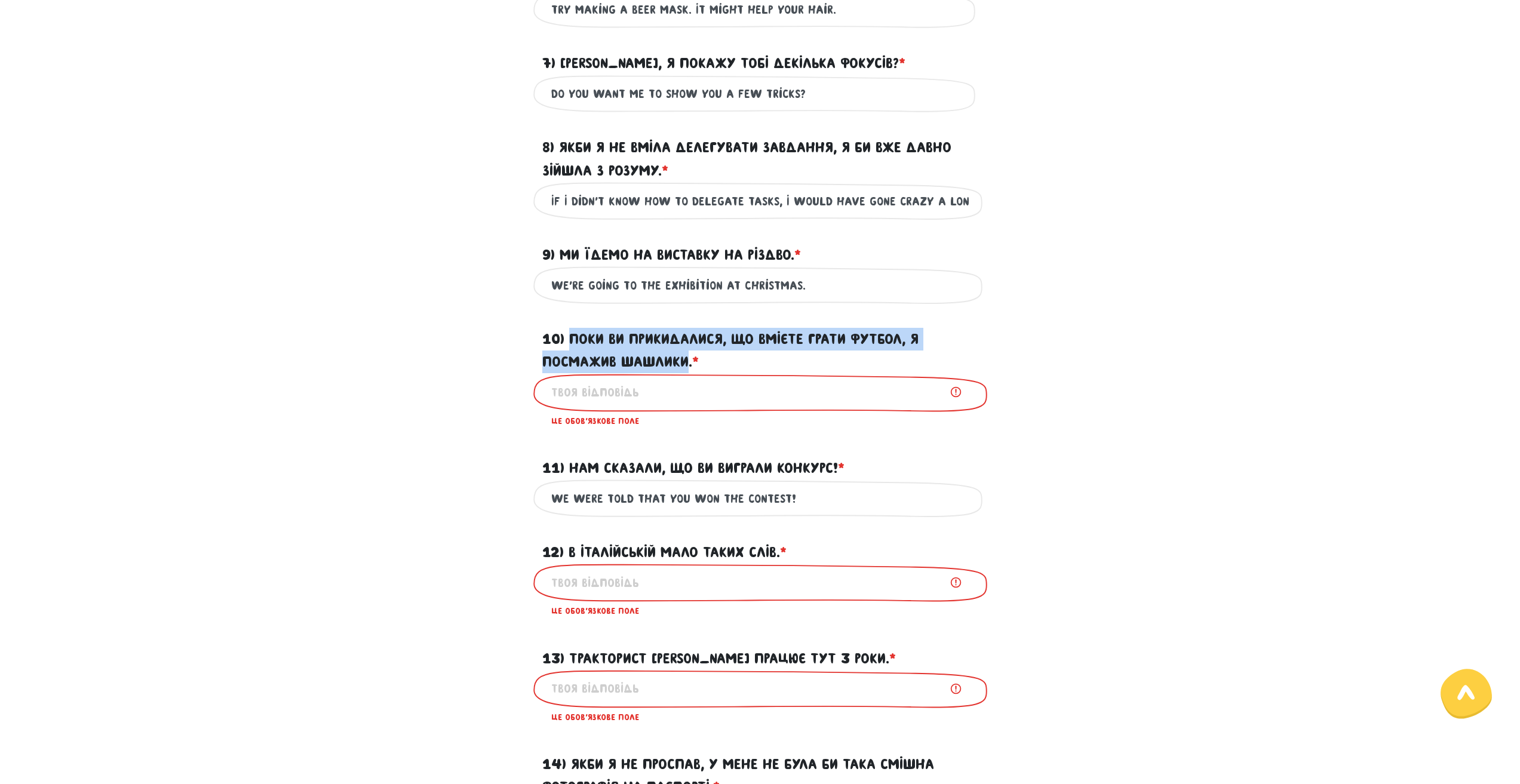
drag, startPoint x: 568, startPoint y: 355, endPoint x: 683, endPoint y: 385, distance: 118.8
click at [685, 374] on label "10) Поки ви прикидалися, що вмієте грати футбол, я посмажив шашлики. * ?" at bounding box center [760, 350] width 436 height 46
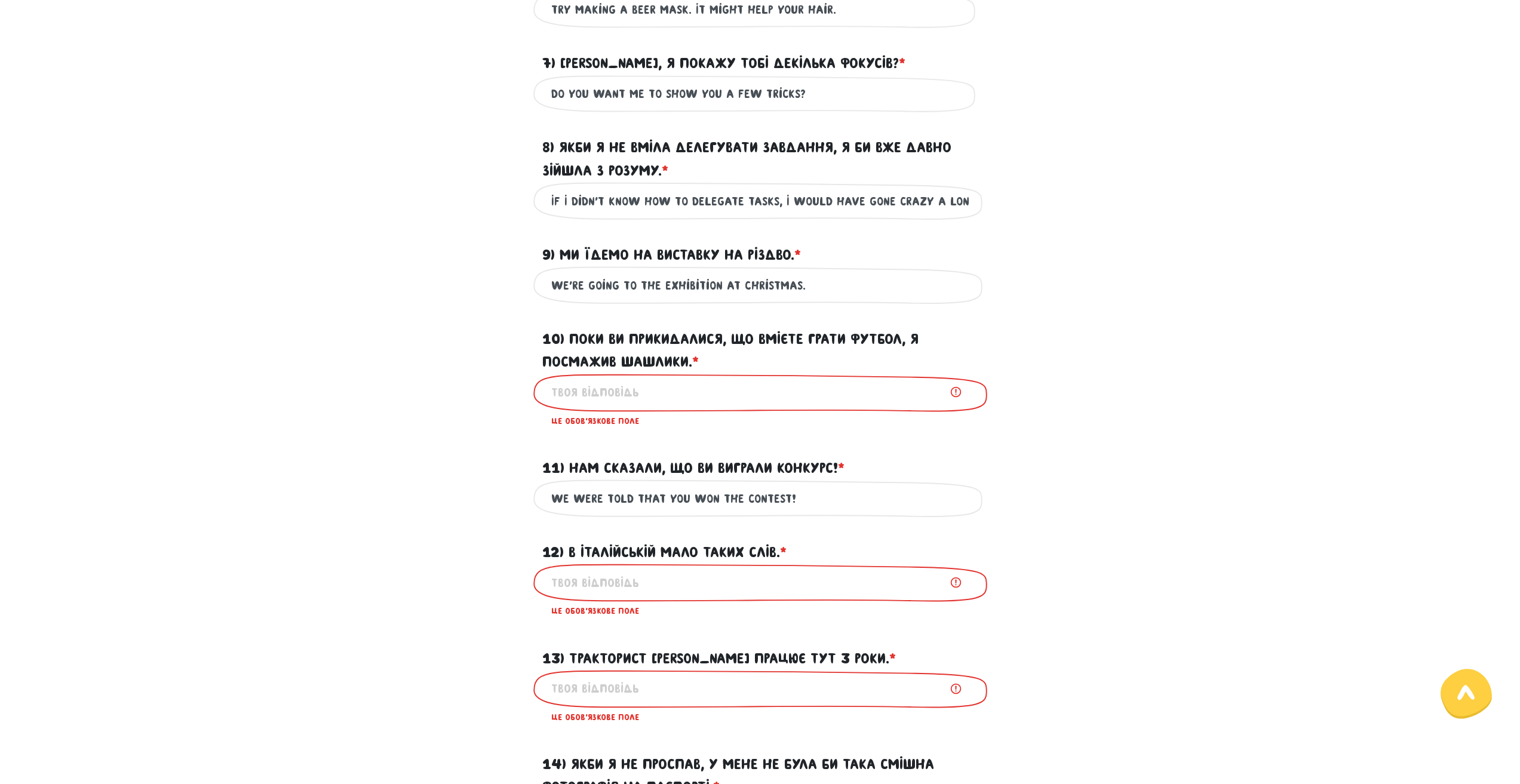
click at [649, 406] on input "10) Поки ви прикидалися, що вмієте грати футбол, я посмажив шашлики. * ?" at bounding box center [760, 392] width 418 height 27
paste input "While you were pretending to know how to play football, I grilled kebabs."
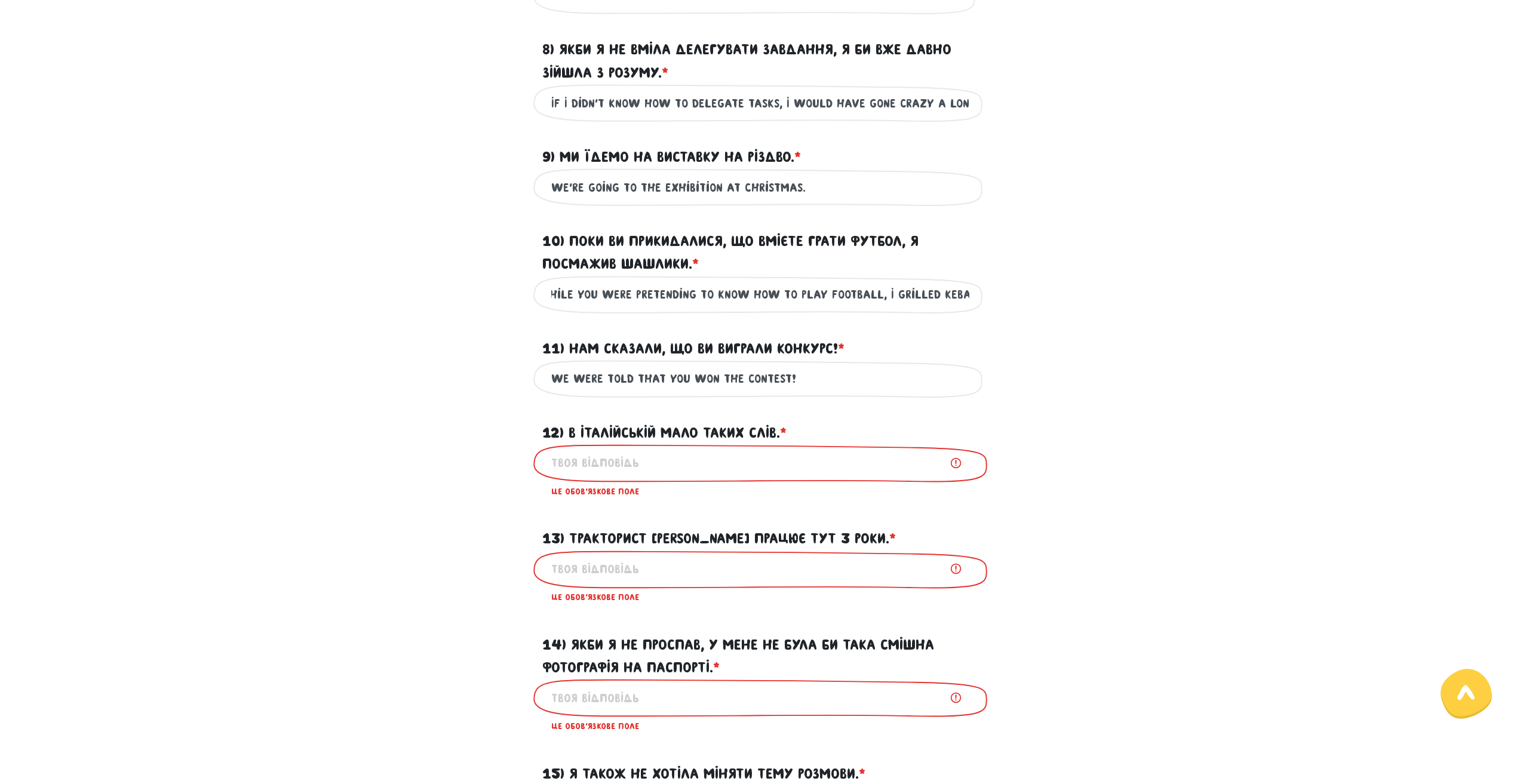
scroll to position [1006, 0]
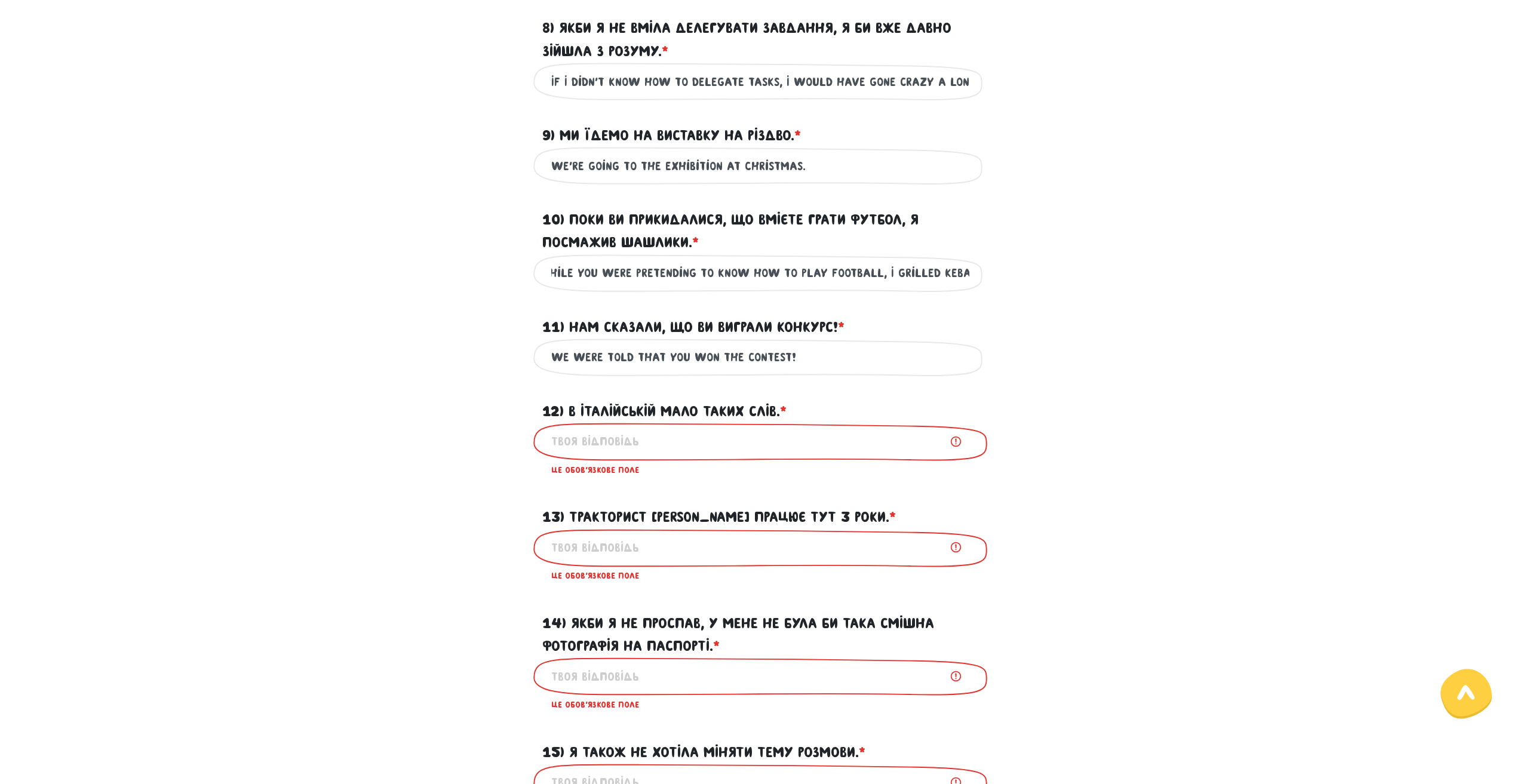
type input "While you were pretending to know how to play football, I grilled kebabs."
click at [632, 423] on label "12) В італійській мало таких слів. * ?" at bounding box center [664, 411] width 244 height 23
click at [632, 432] on input "12) В італійській мало таких слів. * ?" at bounding box center [760, 441] width 418 height 27
click at [633, 423] on label "12) В італійській мало таких слів. * ?" at bounding box center [664, 411] width 244 height 23
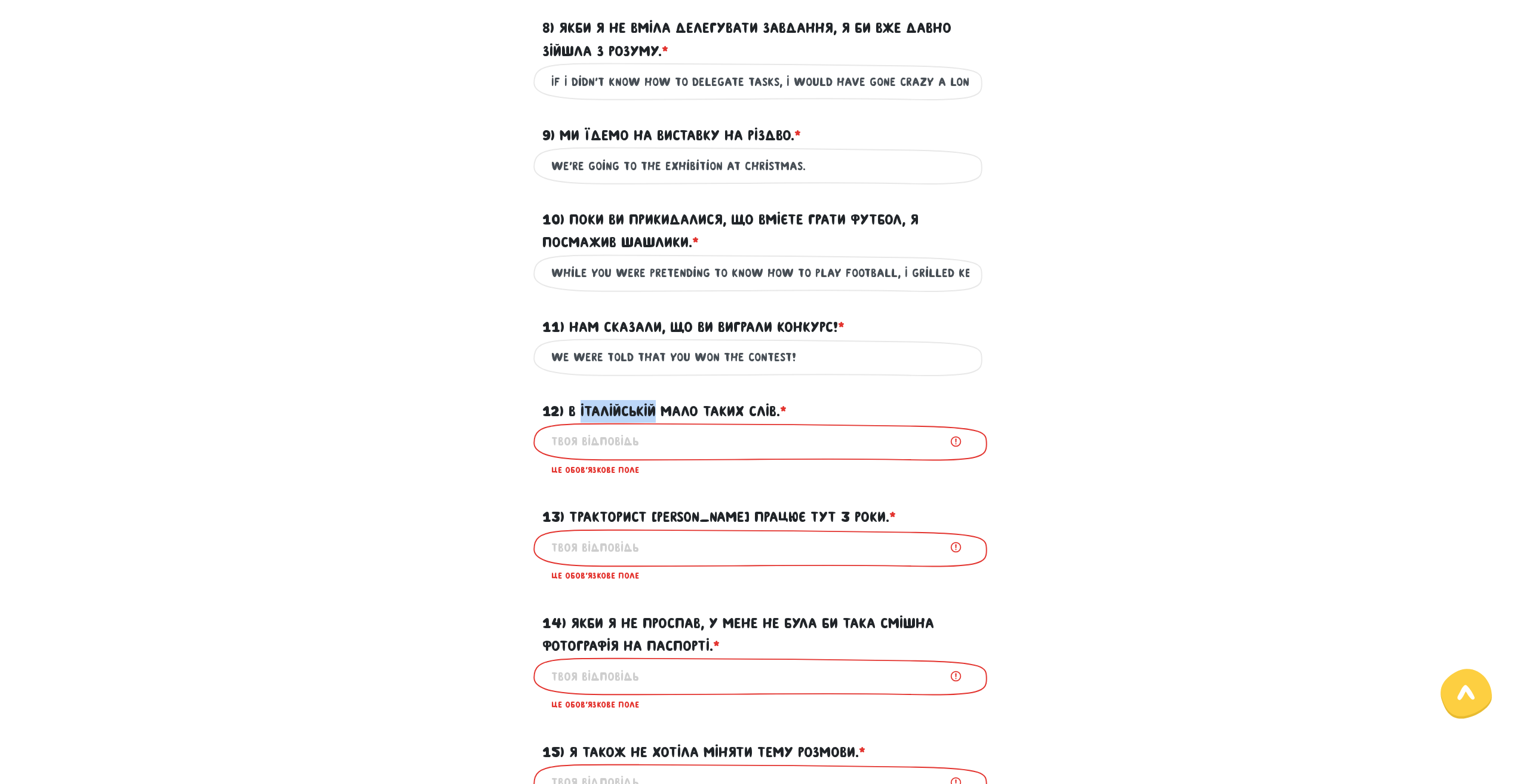
click at [633, 432] on input "12) В італійській мало таких слів. * ?" at bounding box center [760, 441] width 418 height 27
click at [633, 423] on label "12) В італійській мало таких слів. * ?" at bounding box center [664, 411] width 244 height 23
click at [633, 431] on input "12) В італійській мало таких слів. * ?" at bounding box center [760, 441] width 418 height 27
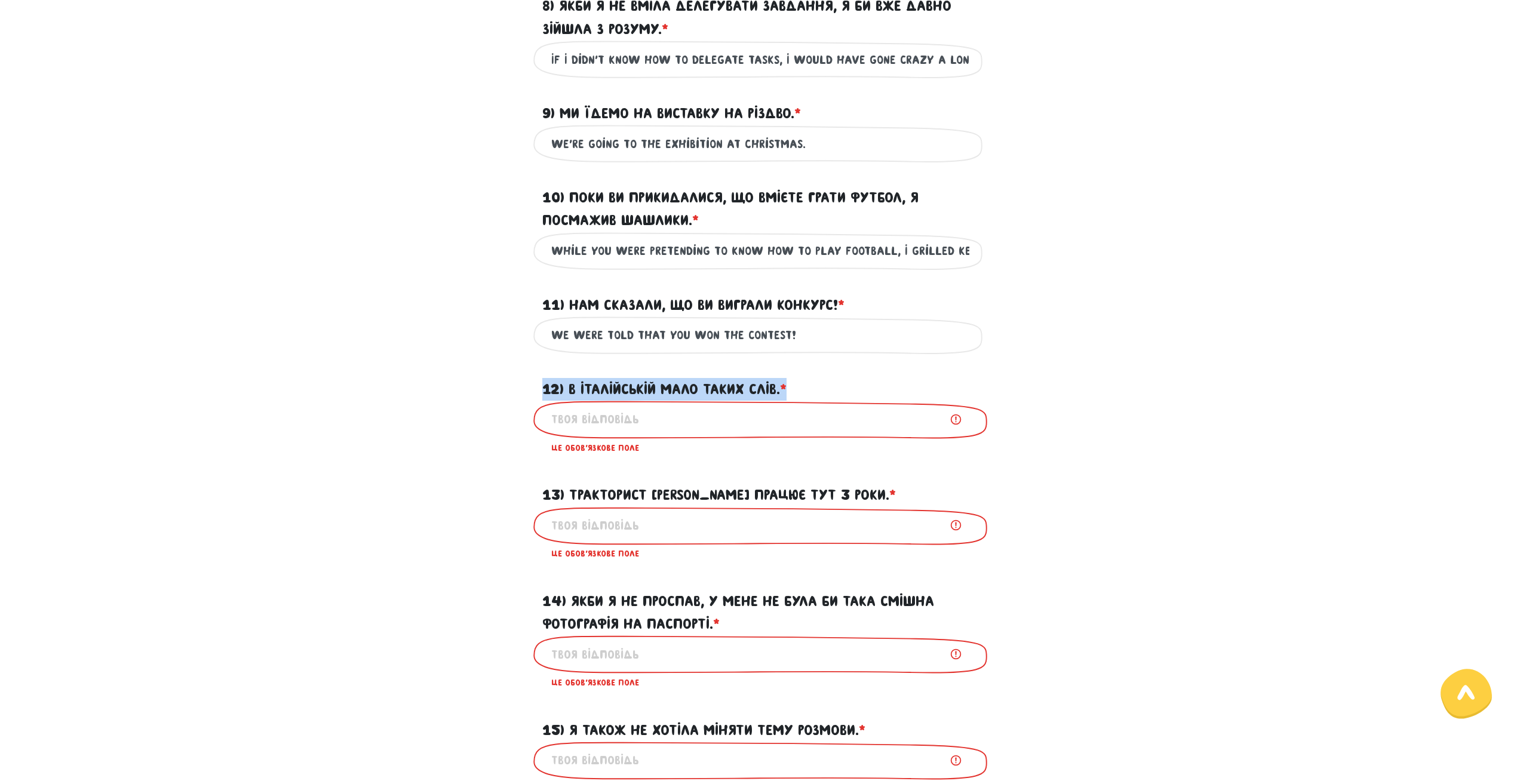
scroll to position [1066, 0]
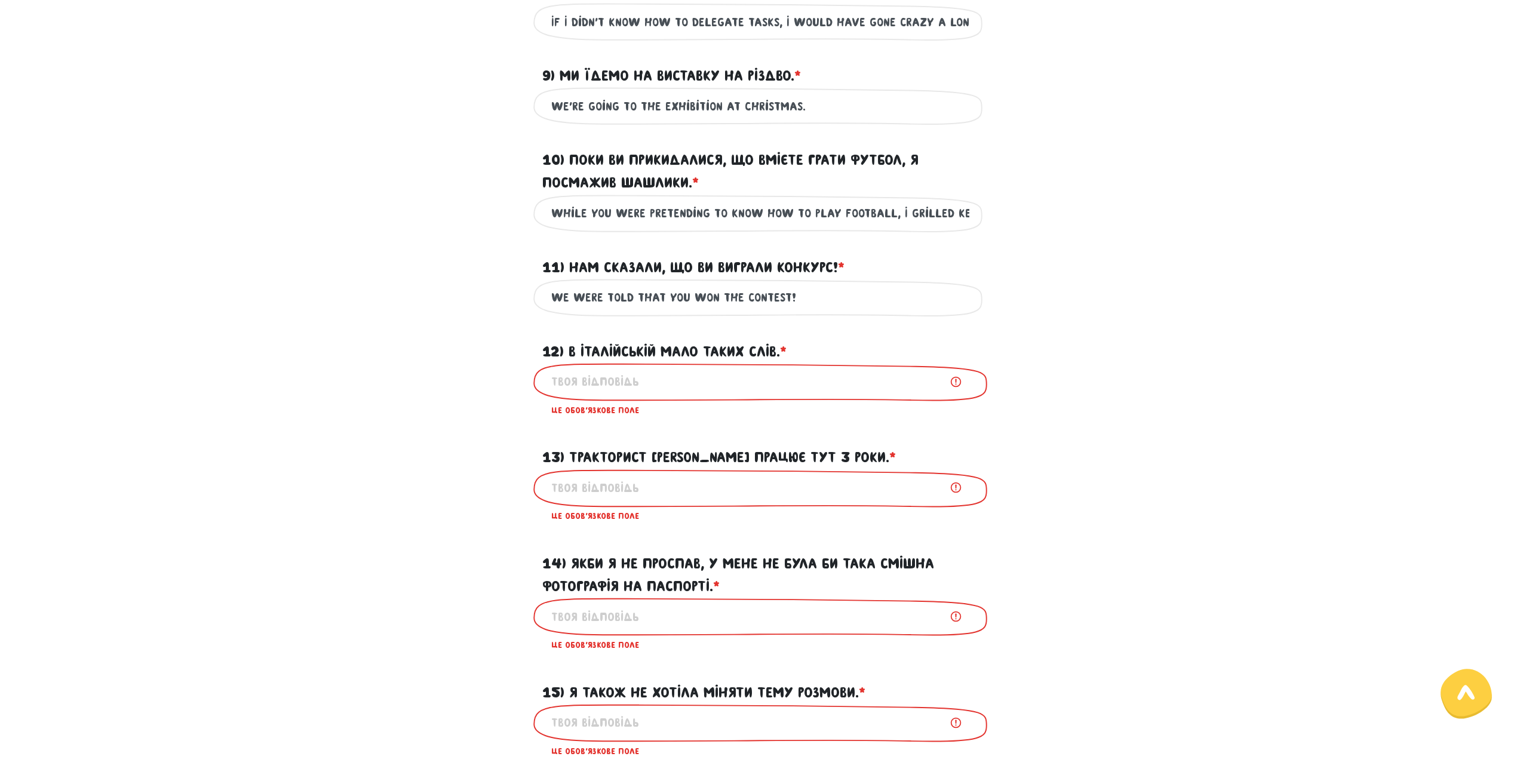
click at [728, 468] on label "13) Тракторист [PERSON_NAME] працює тут 3 роки. * ?" at bounding box center [719, 457] width 353 height 23
click at [728, 477] on input "13) Тракторист [PERSON_NAME] працює тут 3 роки. * ?" at bounding box center [760, 488] width 418 height 27
click at [728, 468] on label "13) Тракторист [PERSON_NAME] працює тут 3 роки. * ?" at bounding box center [719, 457] width 353 height 23
click at [728, 477] on input "13) Тракторист [PERSON_NAME] працює тут 3 роки. * ?" at bounding box center [760, 488] width 418 height 27
click at [728, 468] on label "13) Тракторист [PERSON_NAME] працює тут 3 роки. * ?" at bounding box center [719, 457] width 353 height 23
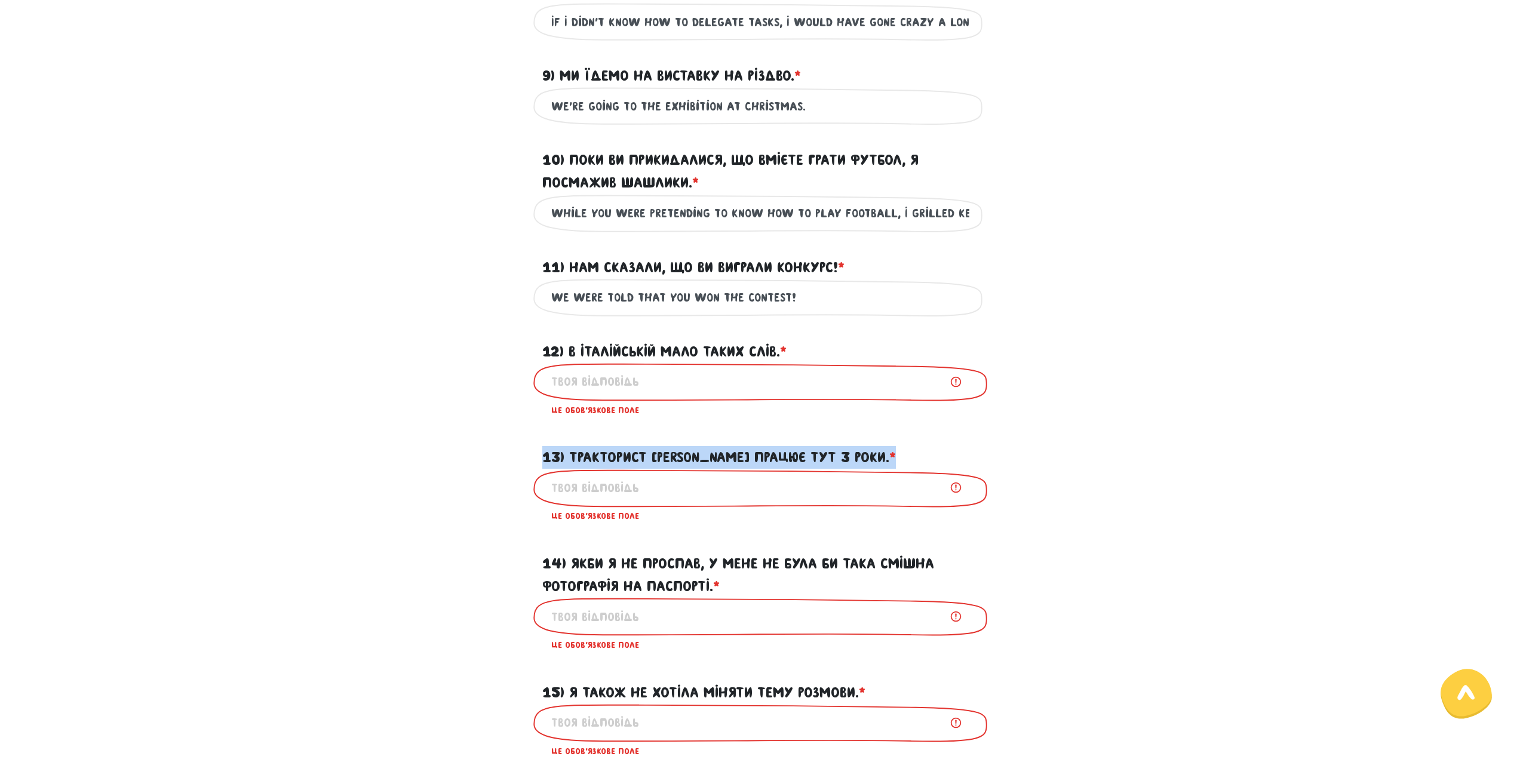
click at [728, 477] on input "13) Тракторист [PERSON_NAME] працює тут 3 роки. * ?" at bounding box center [760, 488] width 418 height 27
click at [678, 395] on input "12) В італійській мало таких слів. * ?" at bounding box center [760, 381] width 418 height 27
paste input "There are few words like that in Italian."
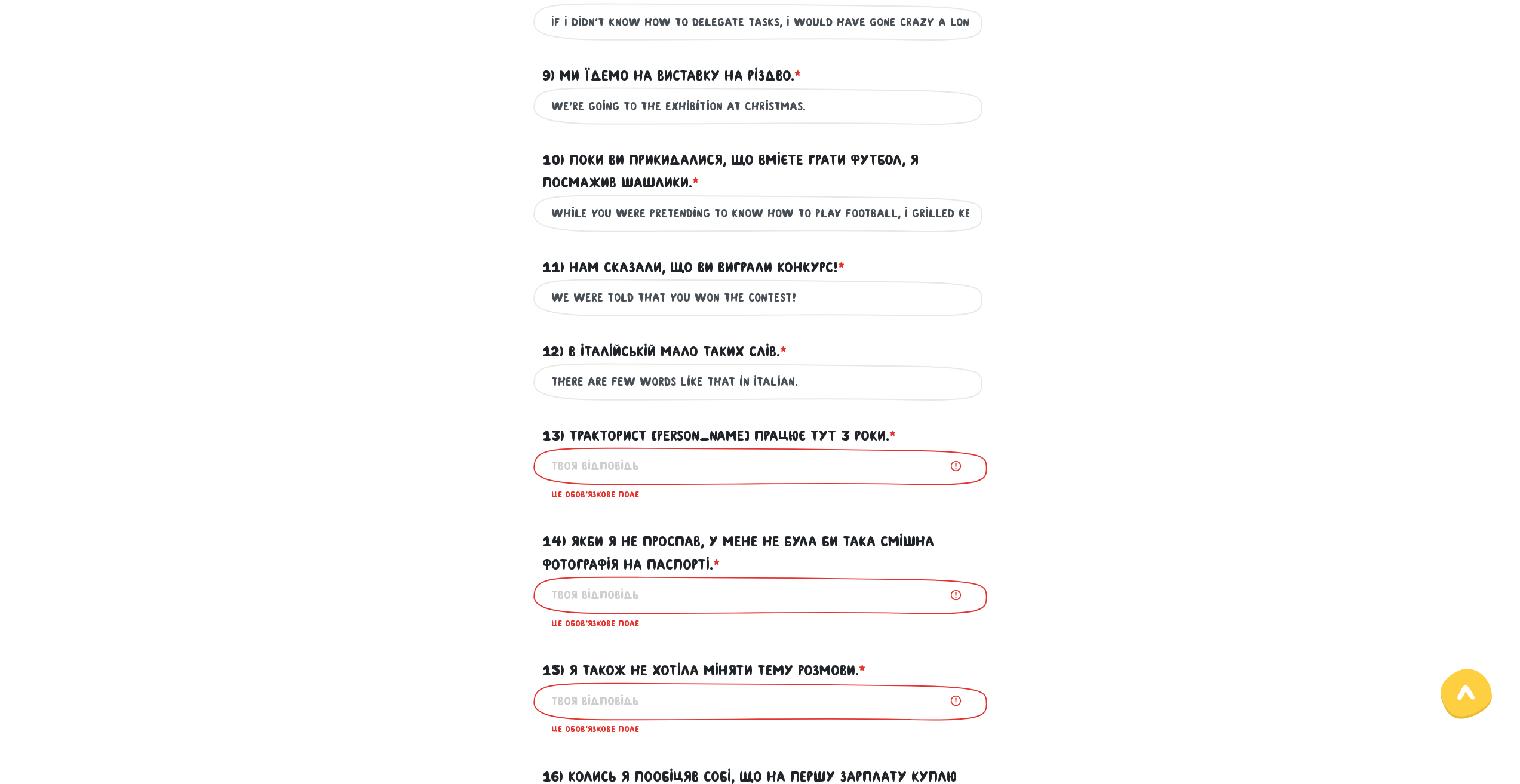
type input "There are few words like that in Italian."
click at [635, 479] on input "13) Тракторист [PERSON_NAME] працює тут 3 роки. * ?" at bounding box center [760, 465] width 418 height 27
paste input "The tractor driver [PERSON_NAME] has been working here for 3 years."
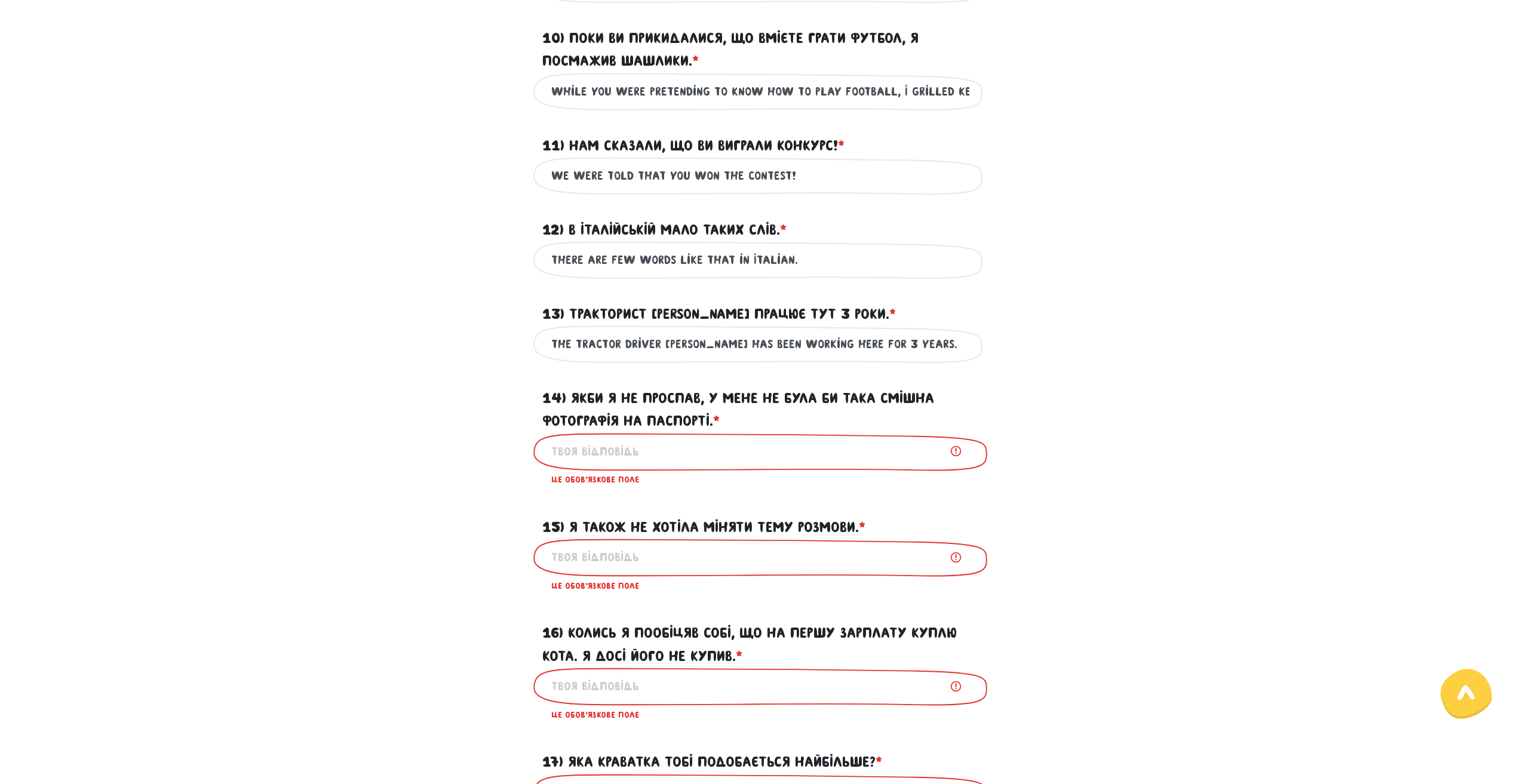
scroll to position [1244, 0]
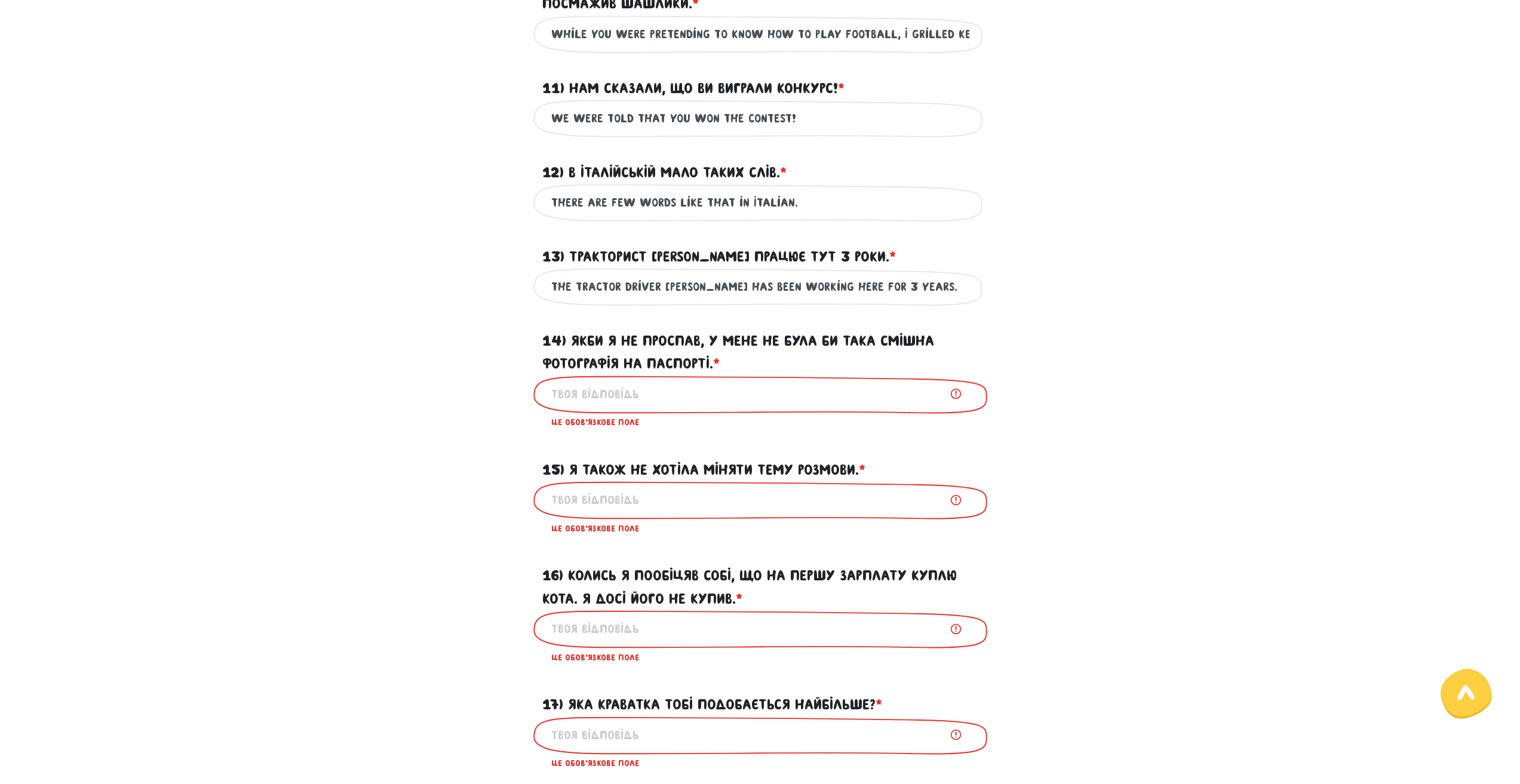
type input "The tractor driver [PERSON_NAME] has been working here for 3 years."
drag, startPoint x: 576, startPoint y: 360, endPoint x: 714, endPoint y: 382, distance: 139.7
click at [714, 375] on label "14) Якби я не проспав, у мене не була би така смішна фотографія на паспорті. * ?" at bounding box center [760, 353] width 436 height 46
click at [603, 408] on input "14) Якби я не проспав, у мене не була би така смішна фотографія на паспорті. * ?" at bounding box center [760, 394] width 418 height 27
paste input "If I hadn't overslept, I wouldn't have such a ridiculous photo in my passport."
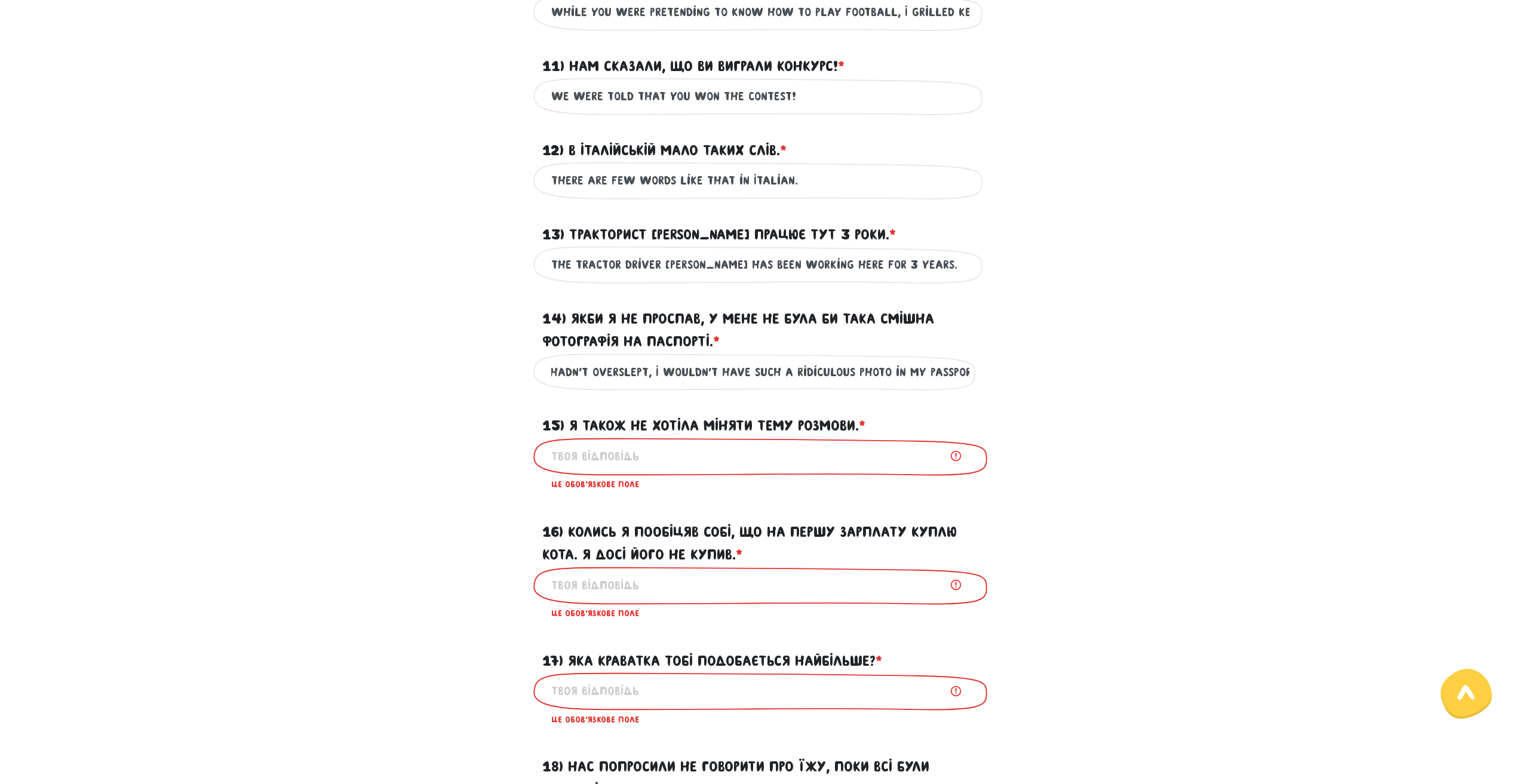
scroll to position [1304, 0]
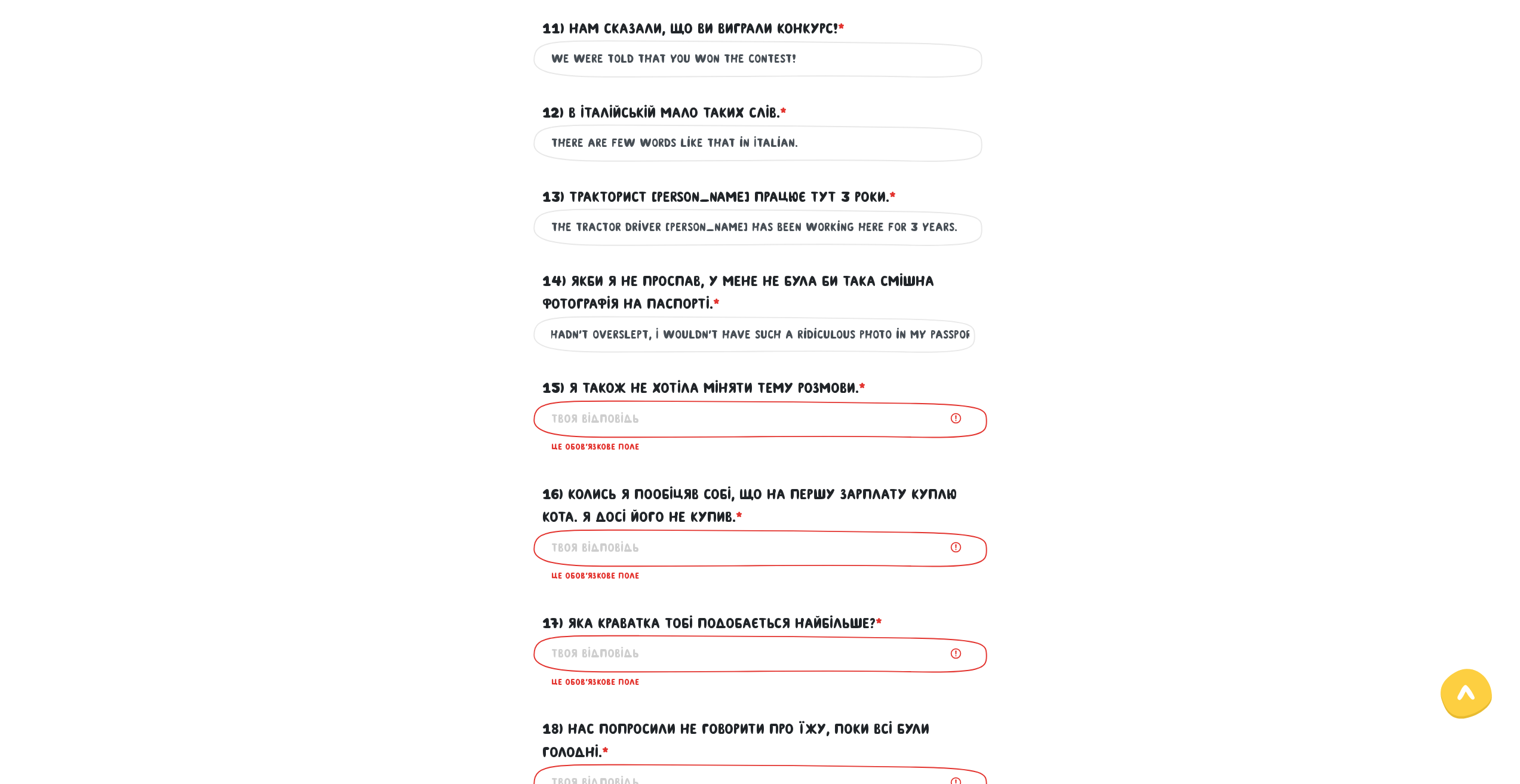
type input "If I hadn't overslept, I wouldn't have such a ridiculous photo in my passport."
drag, startPoint x: 574, startPoint y: 406, endPoint x: 857, endPoint y: 409, distance: 283.0
click at [857, 399] on label "15) Я також не хотіла міняти тему розмови. * ?" at bounding box center [704, 388] width 323 height 23
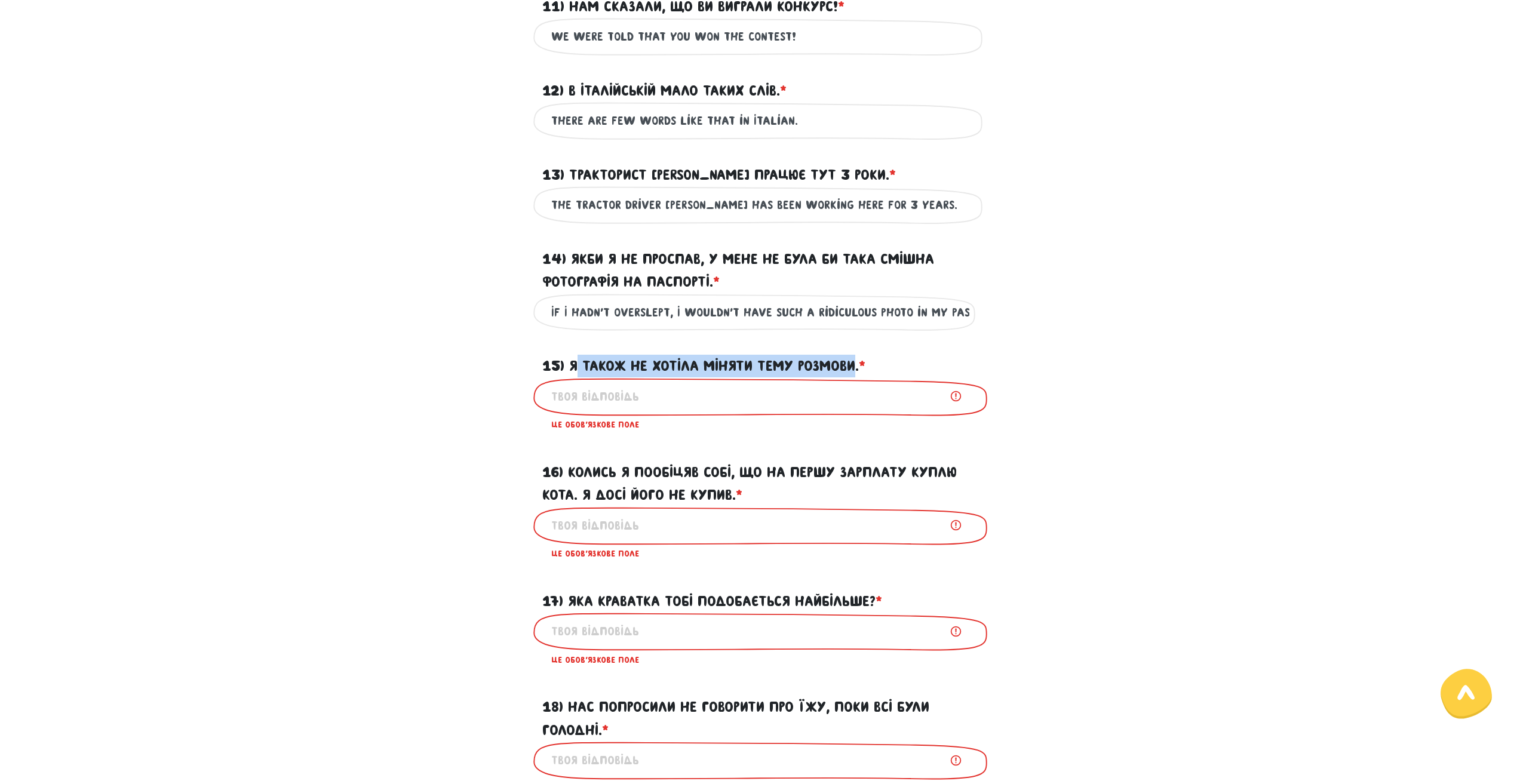
scroll to position [1364, 0]
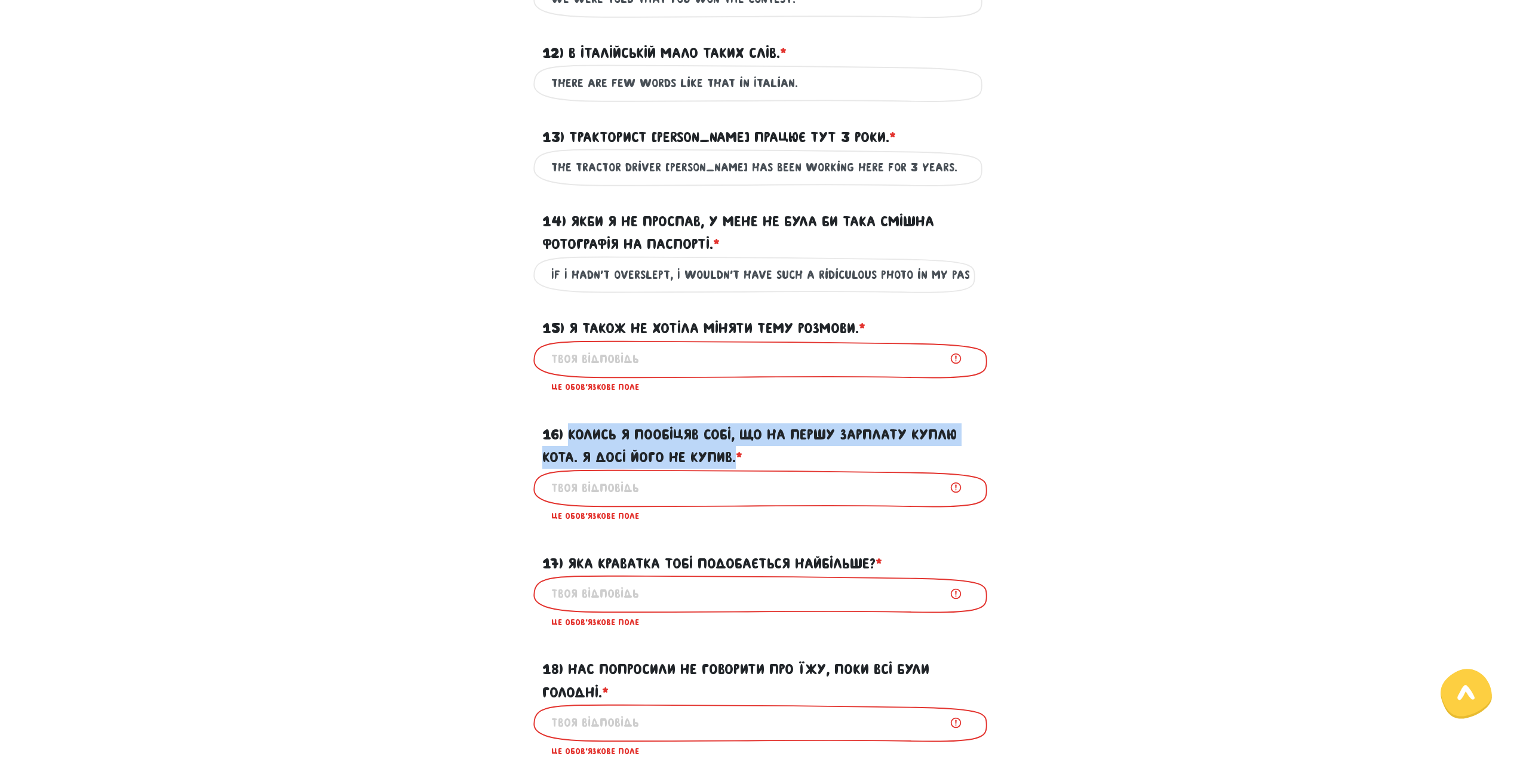
drag, startPoint x: 568, startPoint y: 452, endPoint x: 736, endPoint y: 482, distance: 170.7
click at [736, 469] on label "16) Колись я пообіцяв собі, що на першу зарплату куплю кота. Я досі його не куп…" at bounding box center [760, 446] width 436 height 46
click at [583, 502] on input "16) Колись я пообіцяв собі, що на першу зарплату куплю кота. Я досі його не куп…" at bounding box center [760, 488] width 418 height 27
paste input "I once promised myself that I would buy a cat with my first salary. I still hav…"
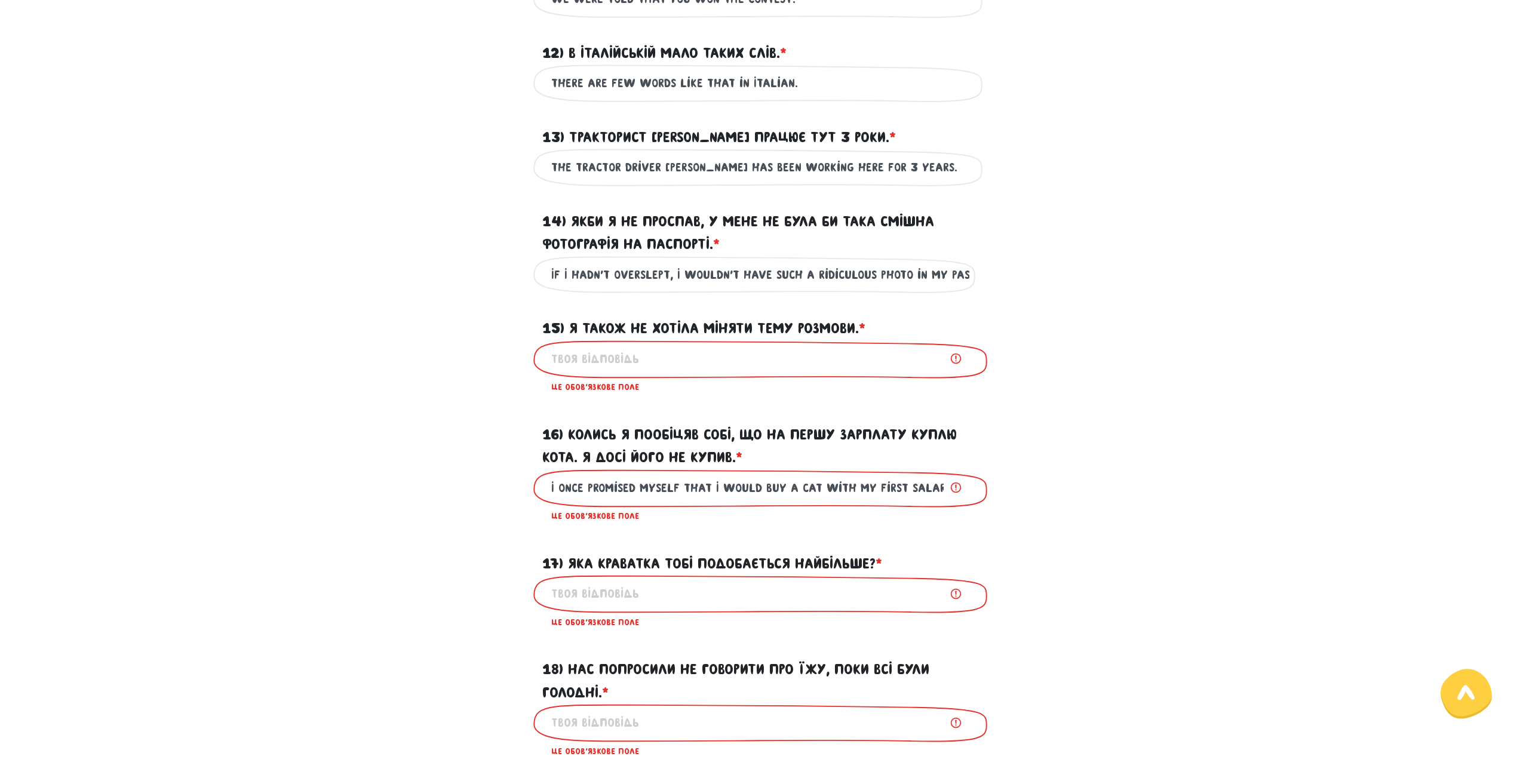
scroll to position [0, 130]
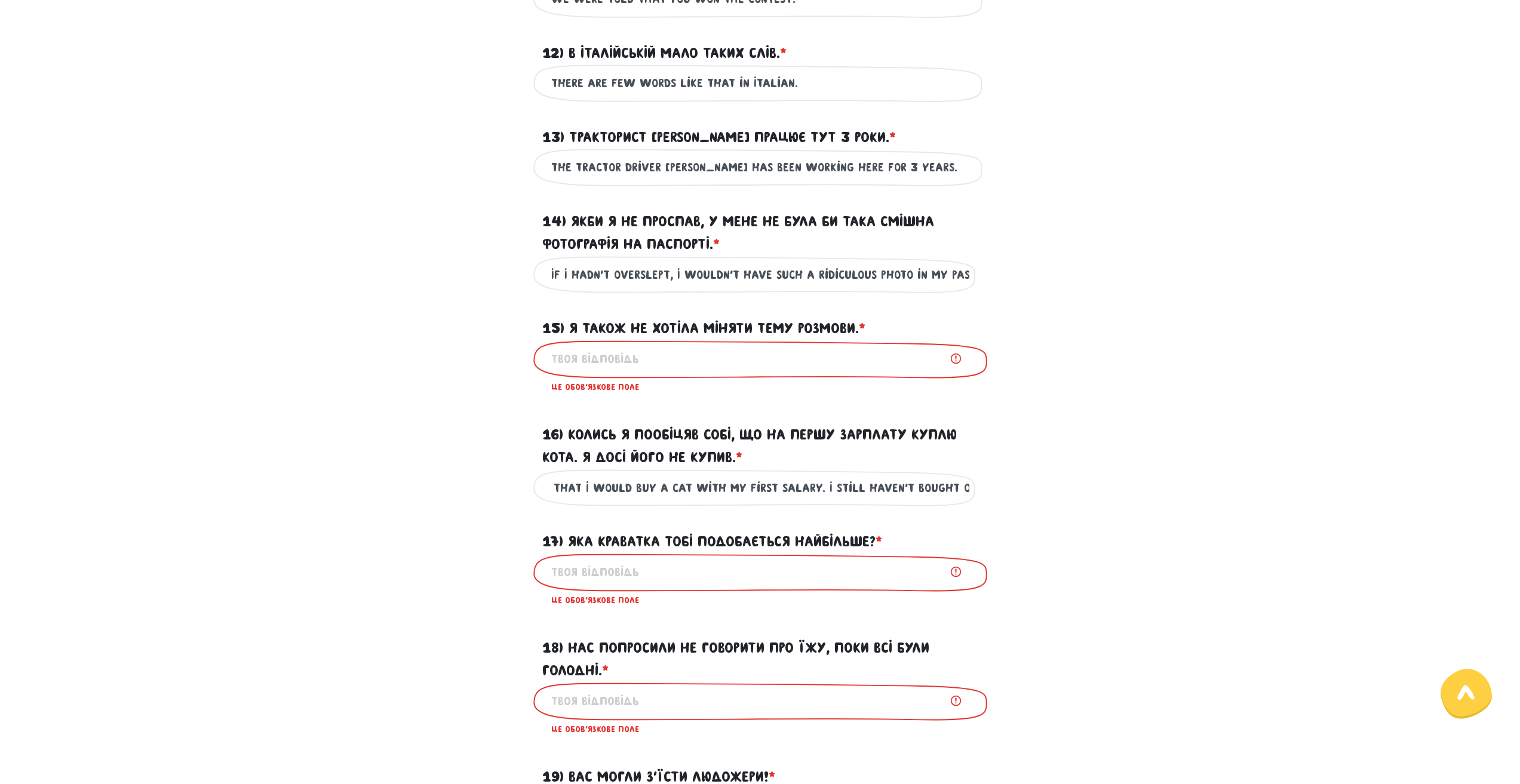
type input "I once promised myself that I would buy a cat with my first salary. I still hav…"
click at [766, 552] on label "17) Яка краватка тобі подобається найбільше? * ?" at bounding box center [712, 541] width 339 height 23
click at [766, 558] on input "17) Яка краватка тобі подобається найбільше? * ?" at bounding box center [760, 572] width 418 height 27
click at [765, 552] on label "17) Яка краватка тобі подобається найбільше? * ?" at bounding box center [712, 541] width 339 height 23
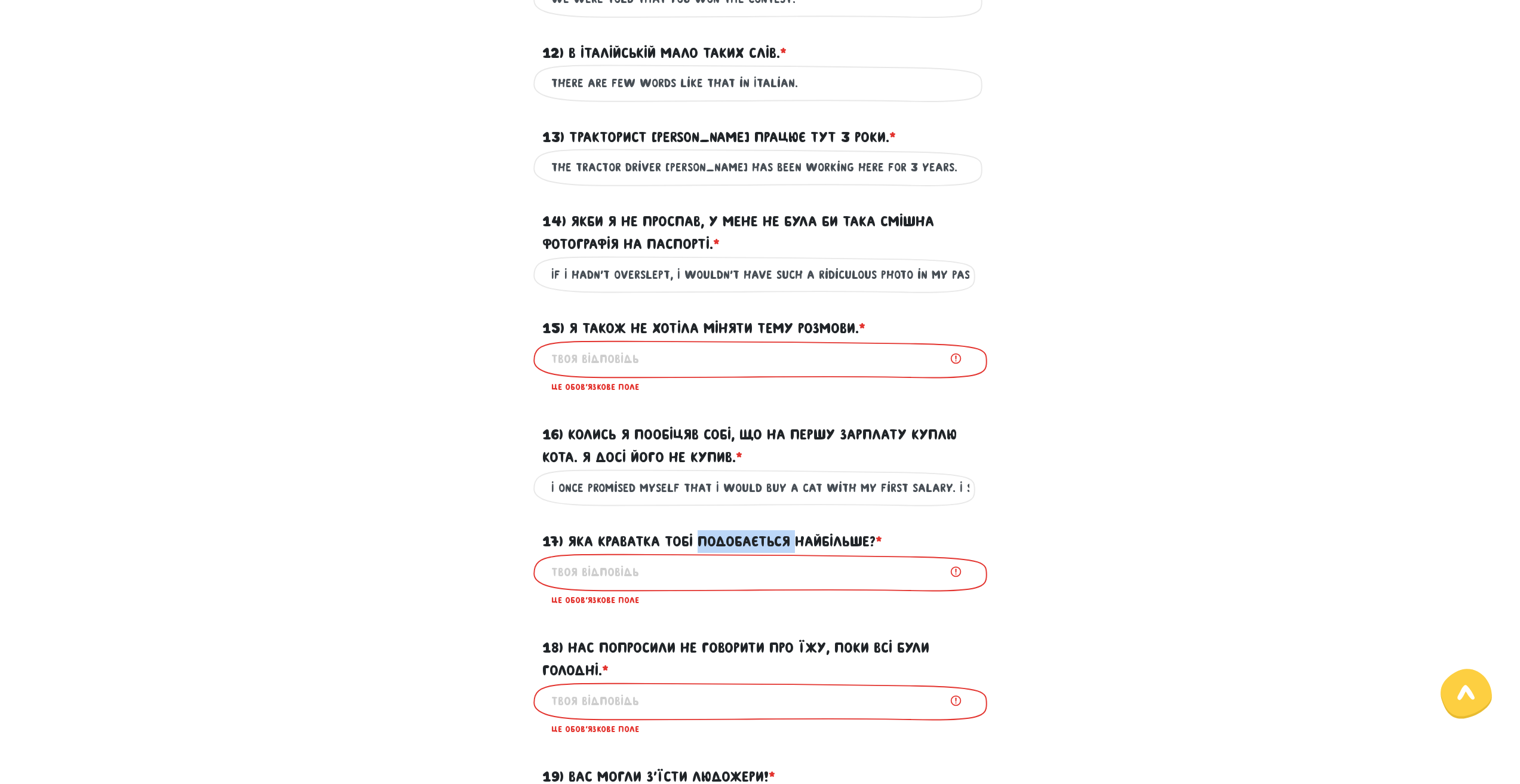
click at [765, 558] on input "17) Яка краватка тобі подобається найбільше? * ?" at bounding box center [760, 572] width 418 height 27
click at [765, 552] on label "17) Яка краватка тобі подобається найбільше? * ?" at bounding box center [712, 541] width 339 height 23
click at [765, 558] on input "17) Яка краватка тобі подобається найбільше? * ?" at bounding box center [760, 572] width 418 height 27
drag, startPoint x: 765, startPoint y: 556, endPoint x: 756, endPoint y: 568, distance: 15.0
click at [612, 586] on input "17) Яка краватка тобі подобається найбільше? * ?" at bounding box center [760, 572] width 418 height 27
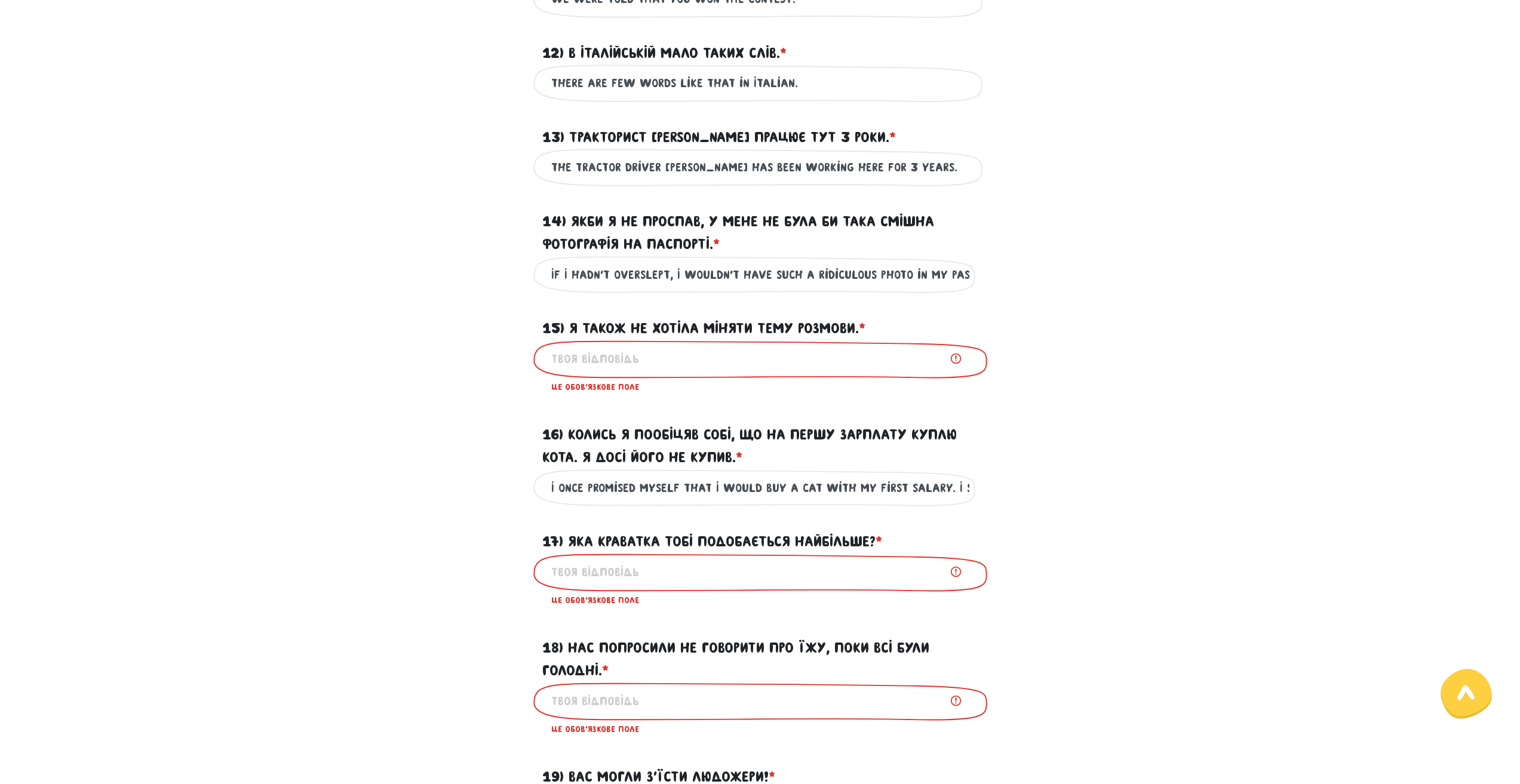
paste input "Which tie do you like best?"
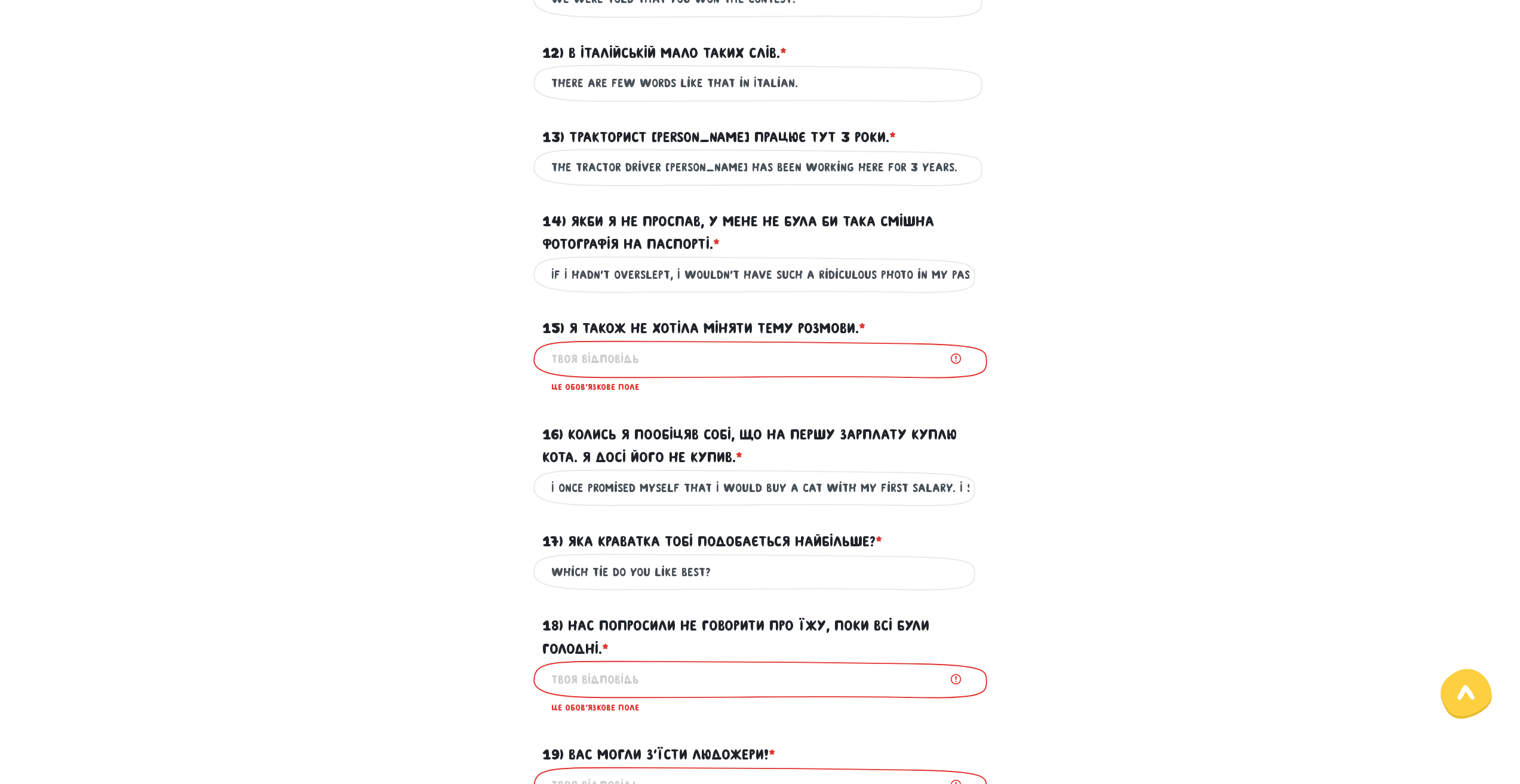
type input "Which tie do you like best?"
drag, startPoint x: 569, startPoint y: 346, endPoint x: 858, endPoint y: 350, distance: 289.0
click at [858, 339] on label "15) Я також не хотіла міняти тему розмови. * ?" at bounding box center [704, 328] width 323 height 23
click at [657, 372] on input "15) Я також не хотіла міняти тему розмови. * ?" at bounding box center [760, 359] width 418 height 27
paste input "I also didn't want to change the subject."
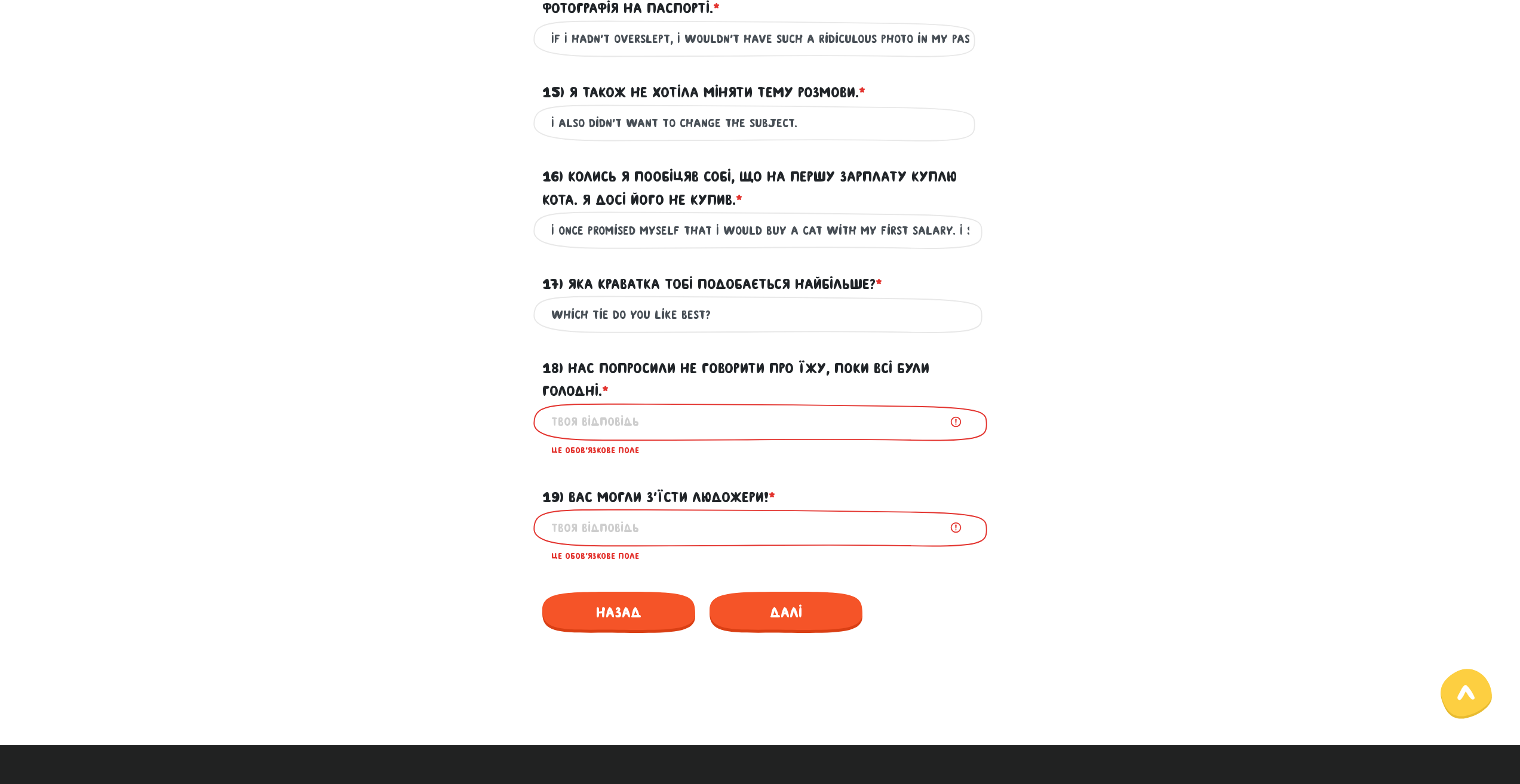
scroll to position [1603, 0]
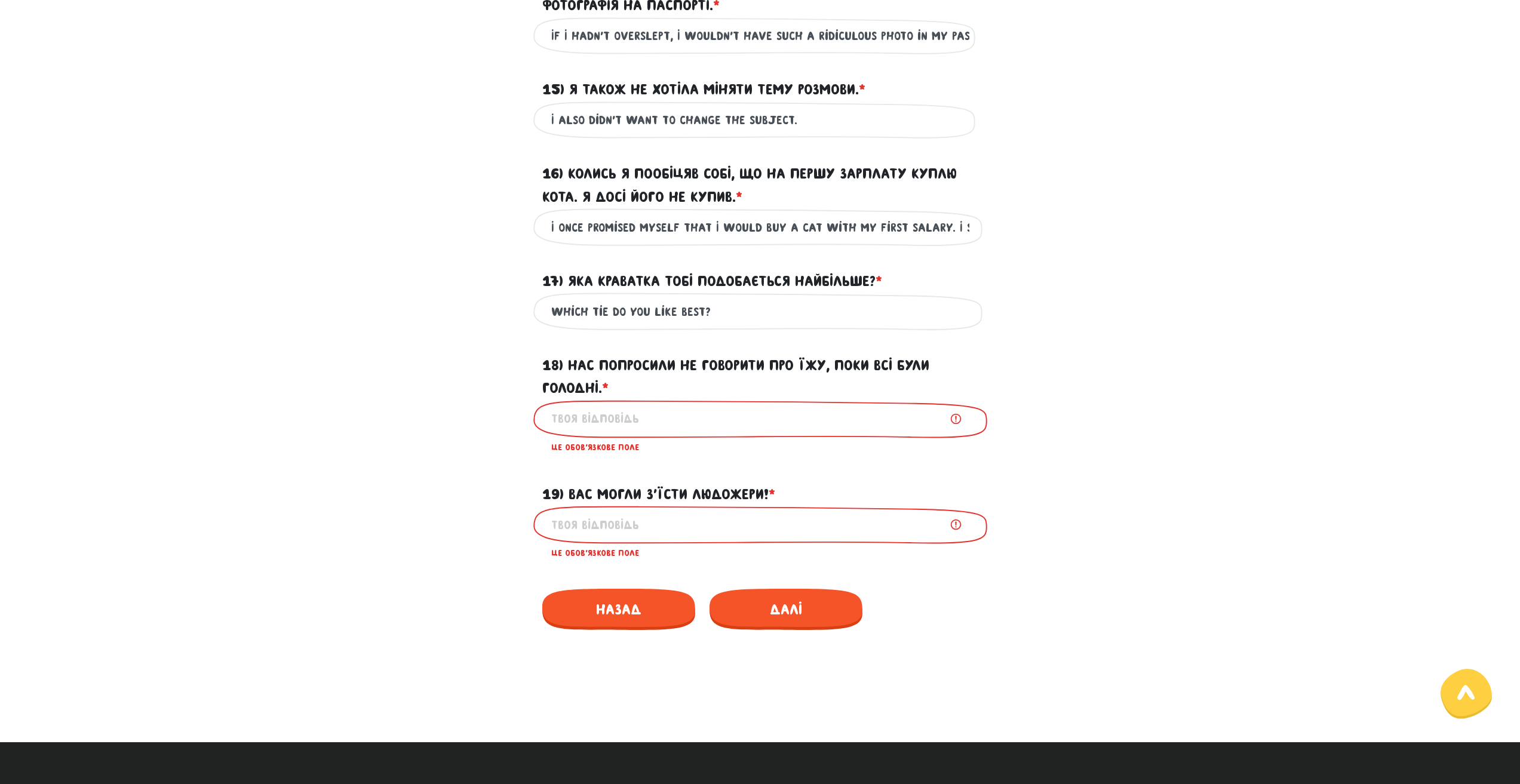
type input "I also didn't want to change the subject."
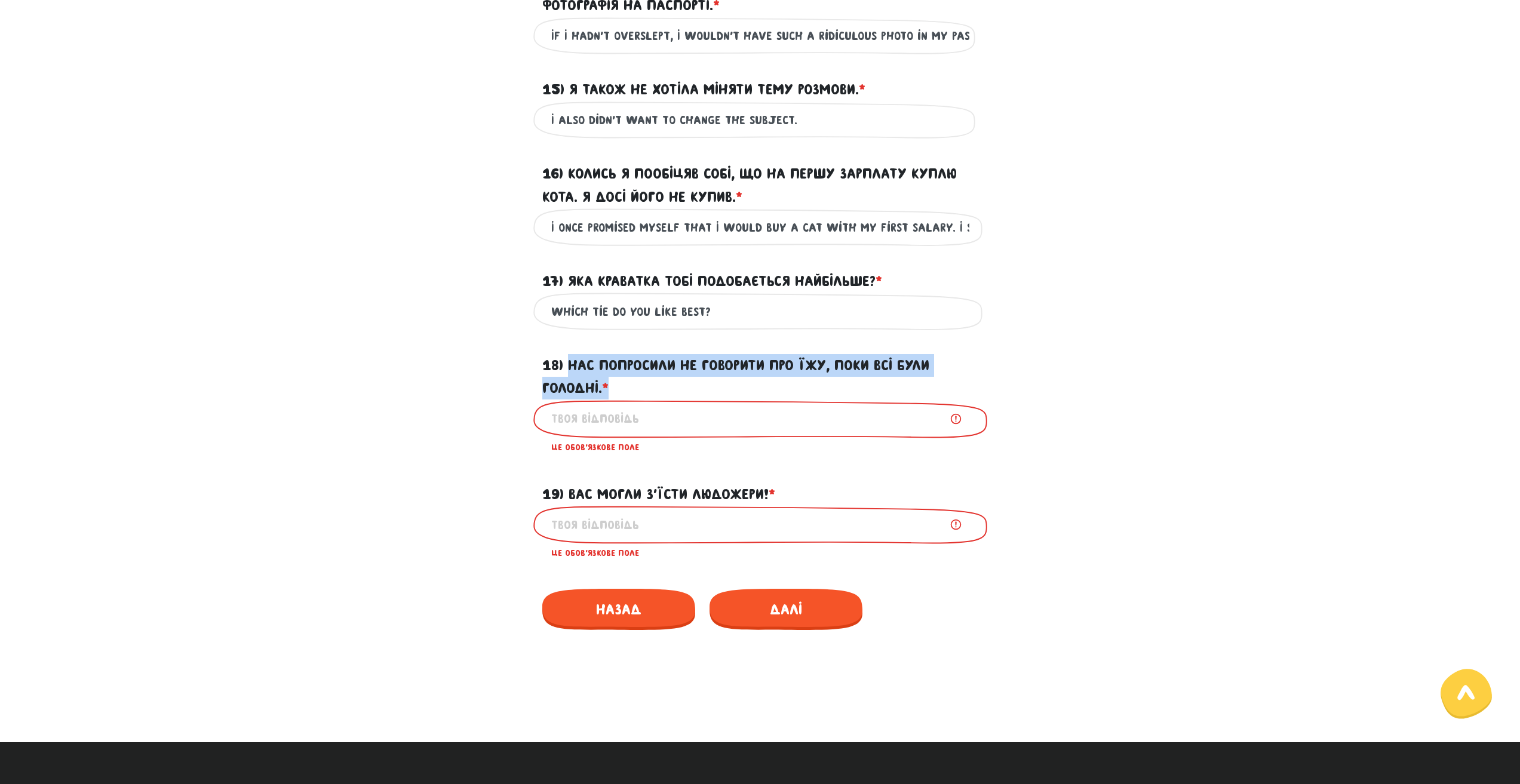
drag, startPoint x: 568, startPoint y: 384, endPoint x: 612, endPoint y: 403, distance: 47.9
click at [612, 400] on label "18) Нас попросили не говорити про їжу, поки всі були голодні. * ?" at bounding box center [760, 377] width 436 height 46
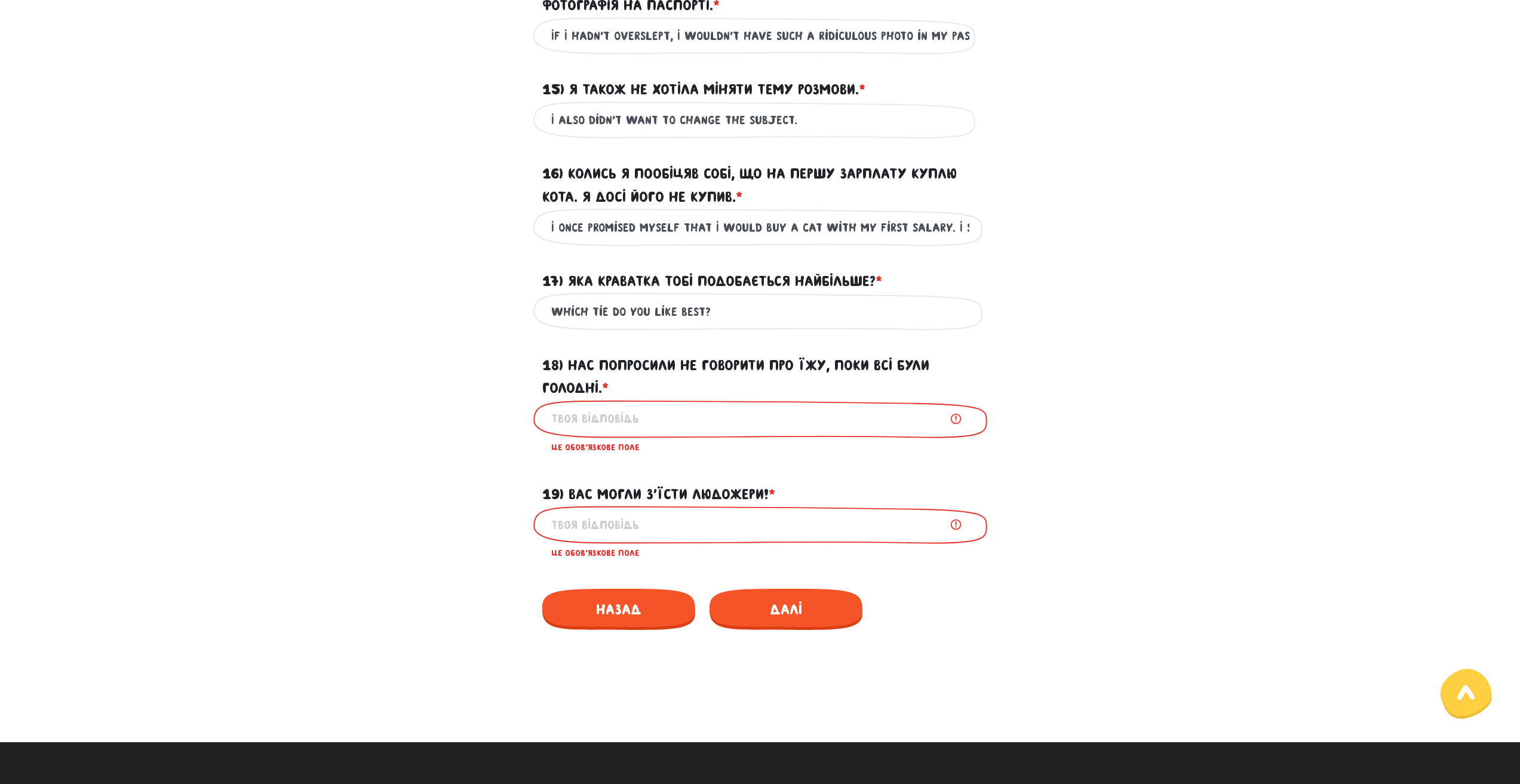
click at [598, 432] on input "18) Нас попросили не говорити про їжу, поки всі були голодні. * ?" at bounding box center [760, 419] width 418 height 27
paste input "We were asked not to talk about food while everyone was hungry."
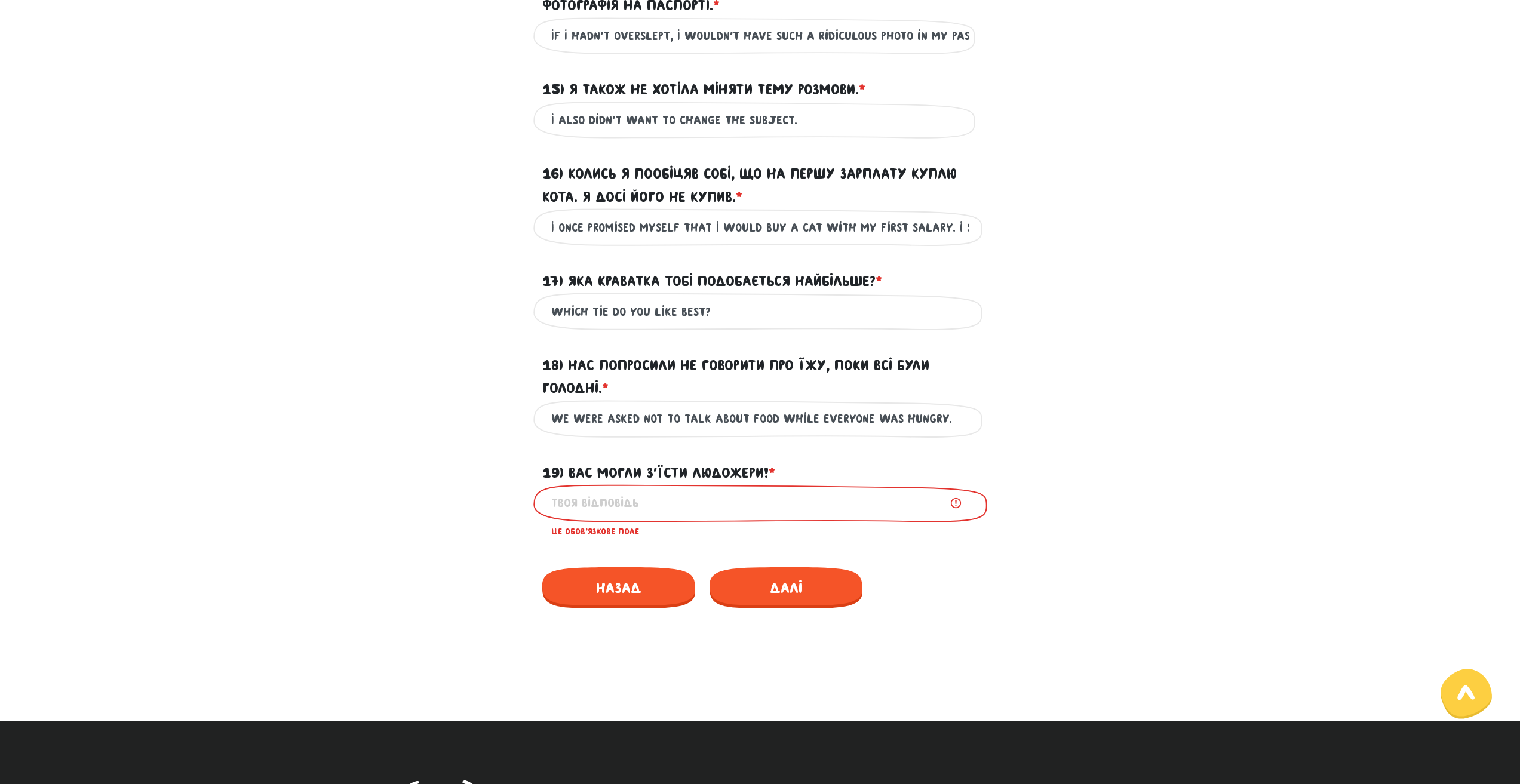
type input "We were asked not to talk about food while everyone was hungry."
click at [693, 484] on label "19) Вас могли з’їсти людожери! * ?" at bounding box center [659, 473] width 233 height 23
click at [693, 490] on input "19) Вас могли з’їсти людожери! * ?" at bounding box center [760, 503] width 418 height 27
click at [693, 484] on label "19) Вас могли з’їсти людожери! * ?" at bounding box center [659, 473] width 233 height 23
click at [693, 490] on input "19) Вас могли з’їсти людожери! * ?" at bounding box center [760, 503] width 418 height 27
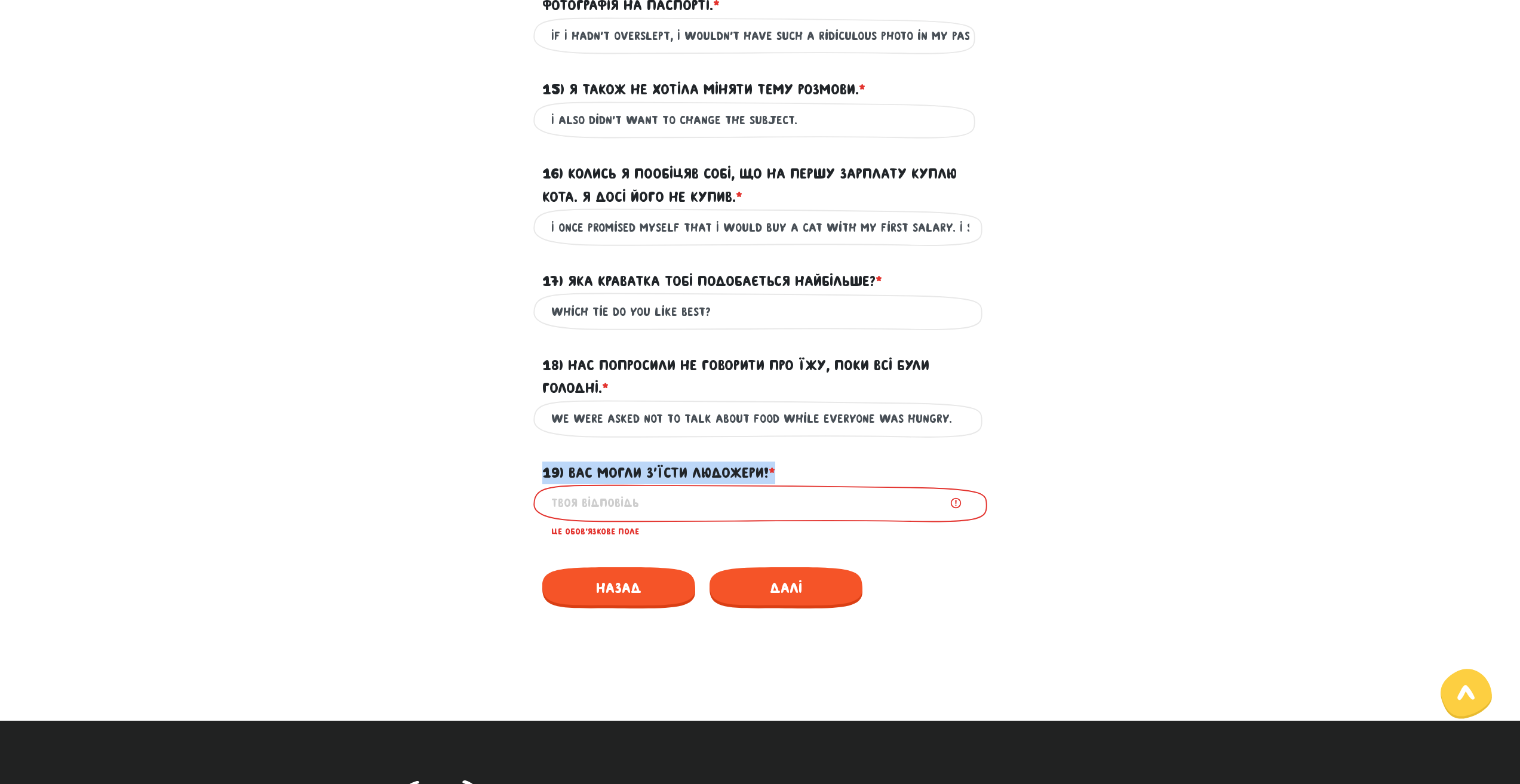
click at [693, 484] on label "19) Вас могли з’їсти людожери! * ?" at bounding box center [659, 473] width 233 height 23
click at [693, 490] on input "19) Вас могли з’їсти людожери! * ?" at bounding box center [760, 503] width 418 height 27
click at [563, 516] on input "19) Вас могли з’їсти людожери! * ?" at bounding box center [760, 503] width 418 height 27
paste input "You could have been eaten by cannibals!"
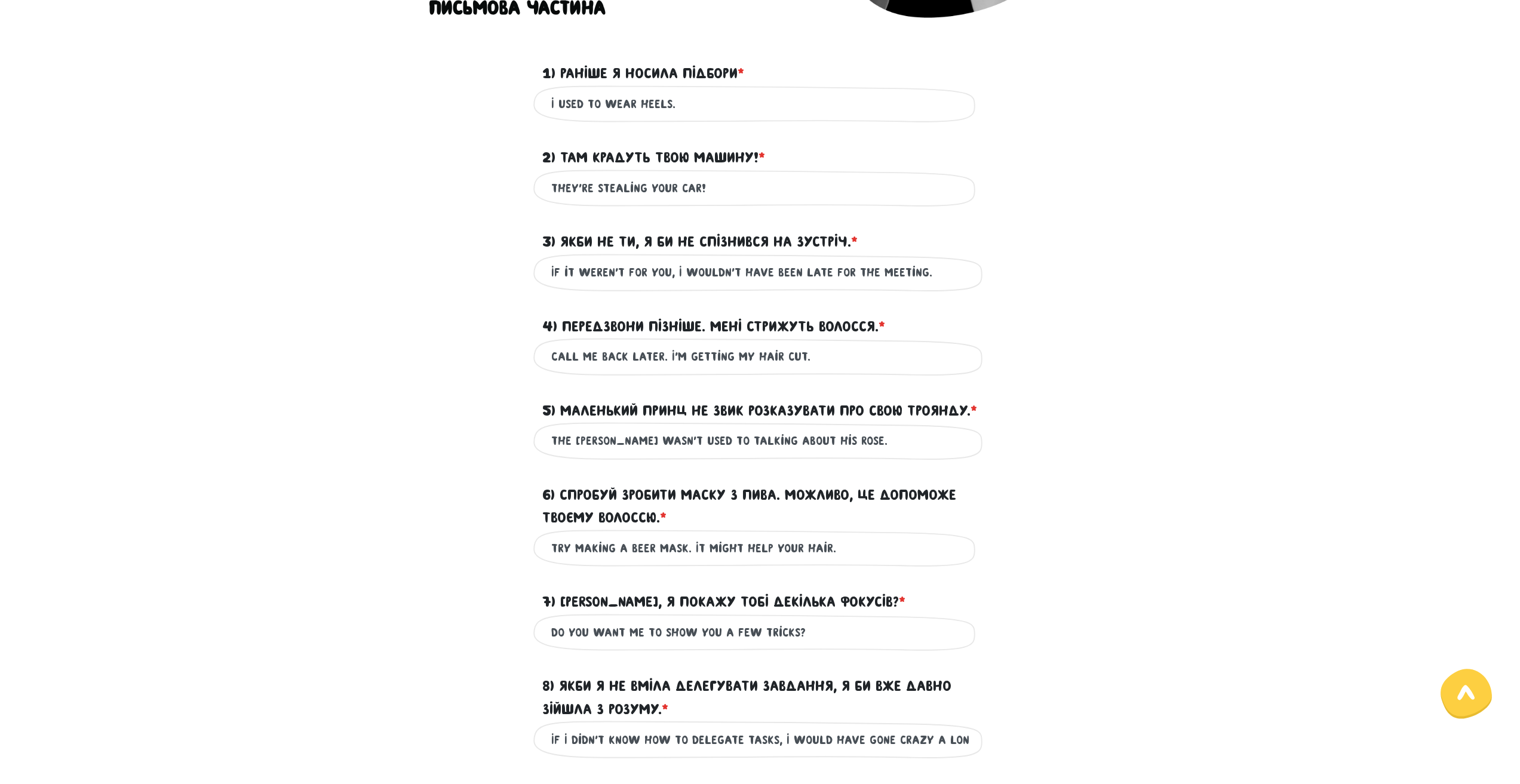
scroll to position [51, 0]
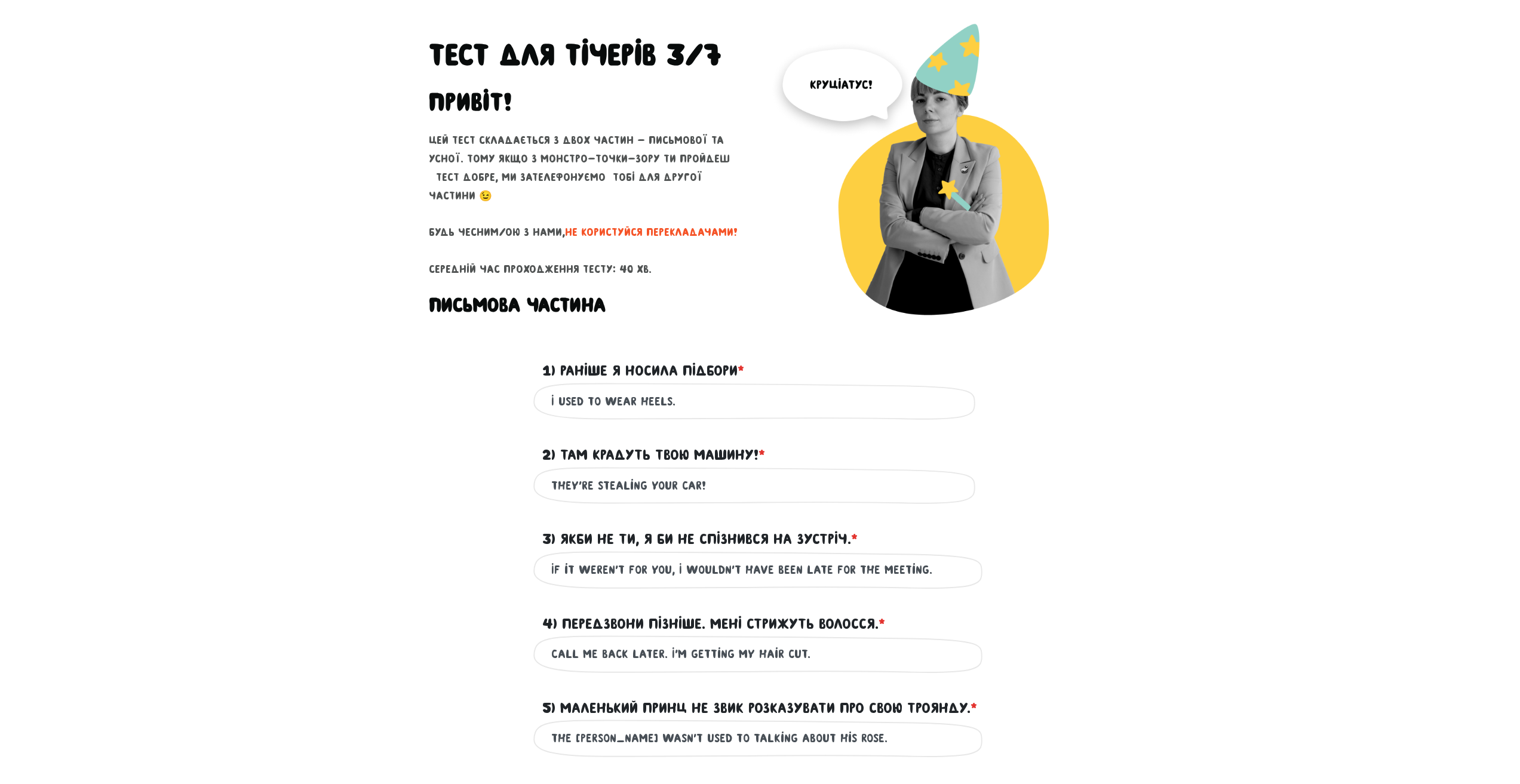
type input "You could have been eaten by cannibals!"
drag, startPoint x: 564, startPoint y: 453, endPoint x: 760, endPoint y: 445, distance: 196.2
click at [760, 445] on label "2) Там крадуть твою машину! * ?" at bounding box center [654, 454] width 223 height 23
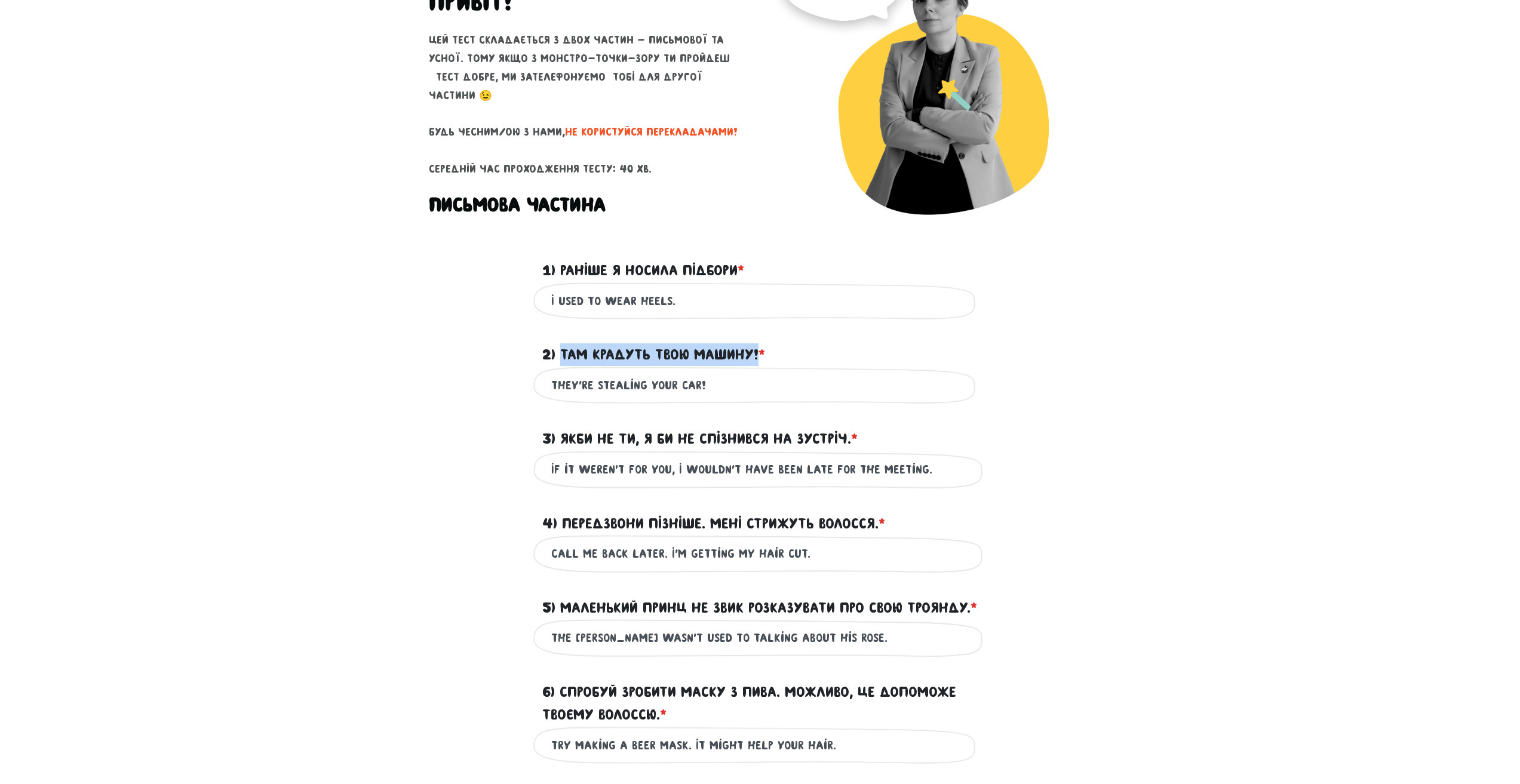
scroll to position [170, 0]
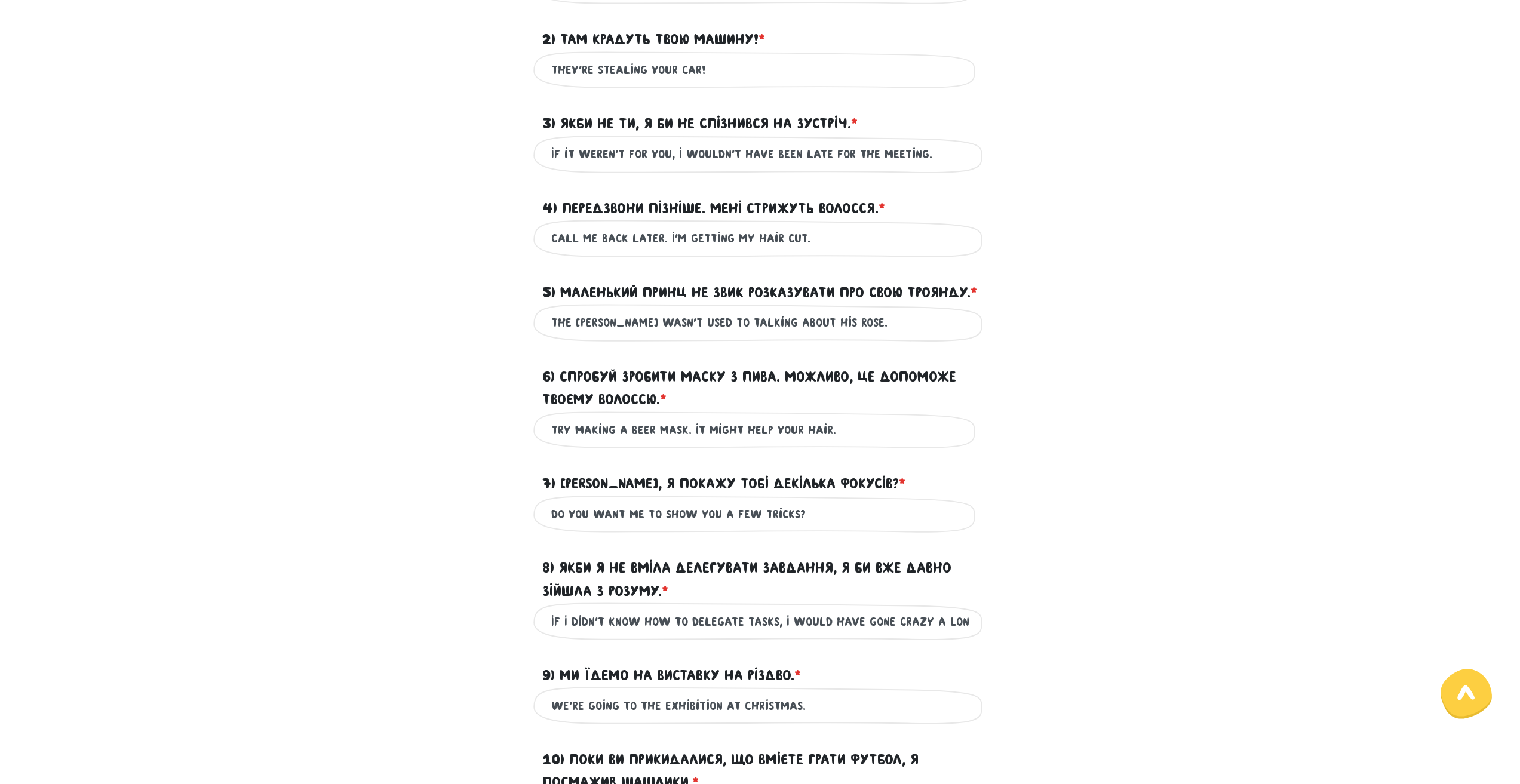
scroll to position [468, 0]
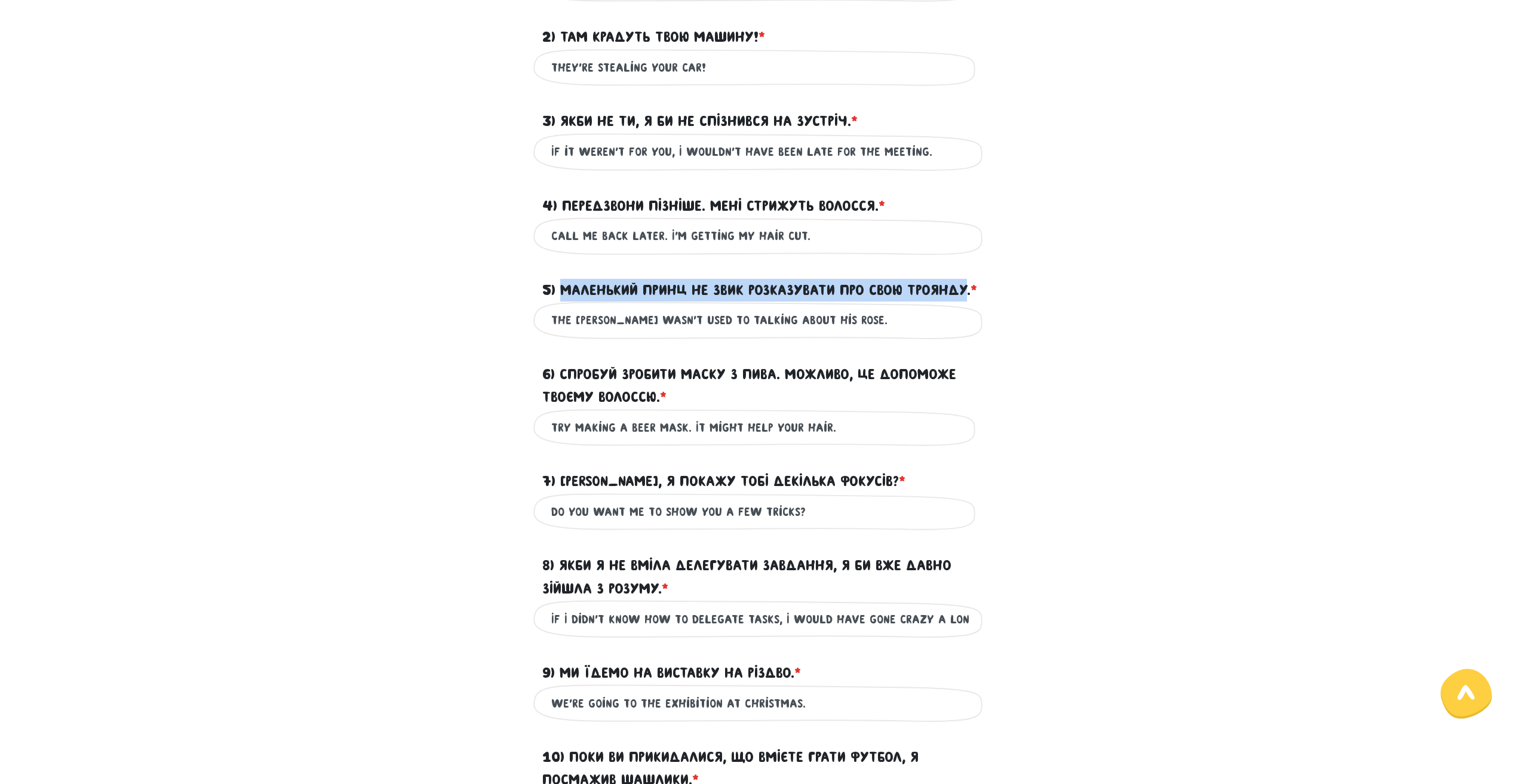
drag, startPoint x: 559, startPoint y: 285, endPoint x: 601, endPoint y: 312, distance: 49.9
click at [601, 302] on label "5) Маленький Принц не звик розказувати про свою Троянду. * ?" at bounding box center [759, 290] width 435 height 23
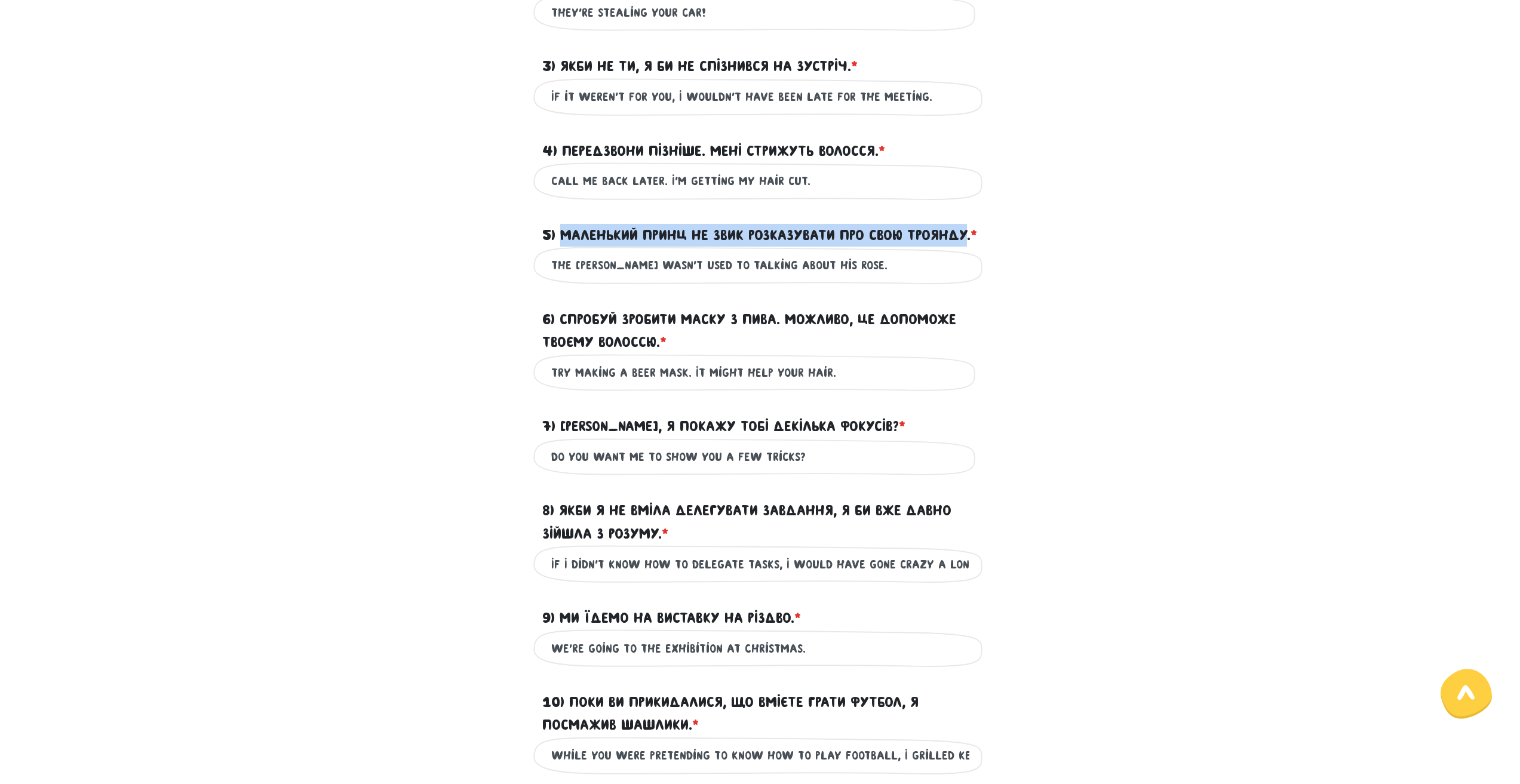
scroll to position [528, 0]
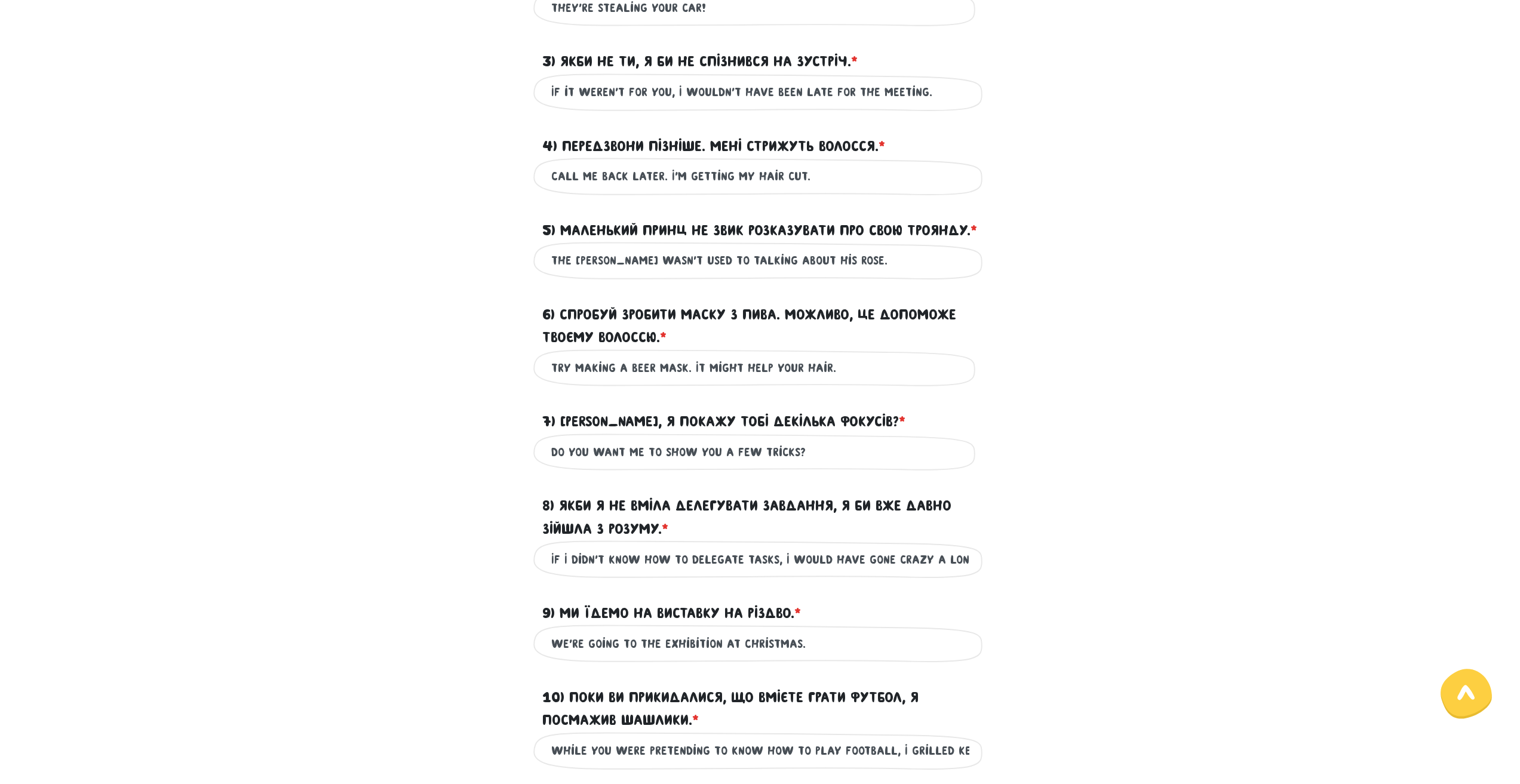
click at [432, 339] on div "6) Спробуй зробити маску з пива. Можливо, це допоможе твоєму волоссю. * ?" at bounding box center [760, 319] width 681 height 60
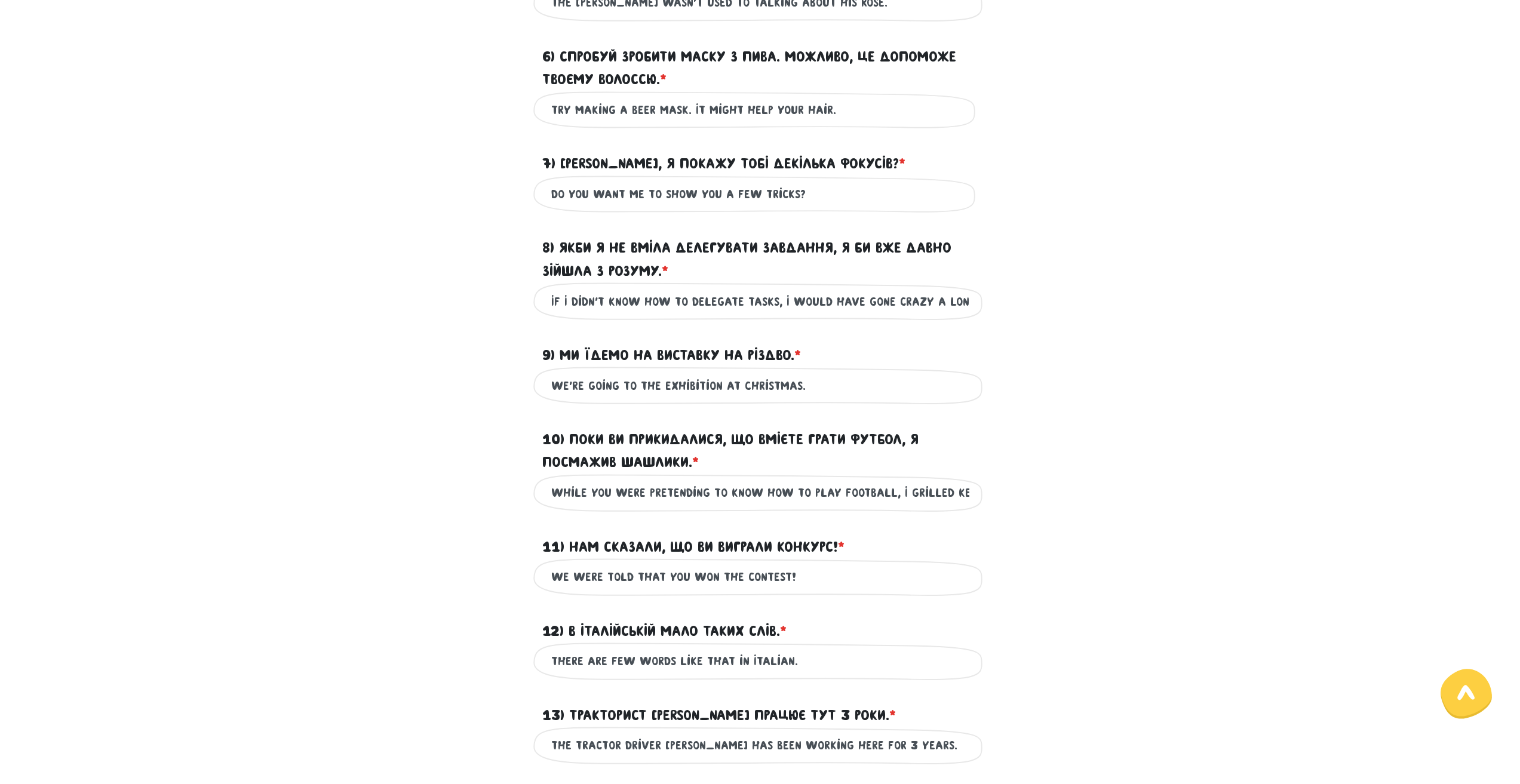
scroll to position [827, 0]
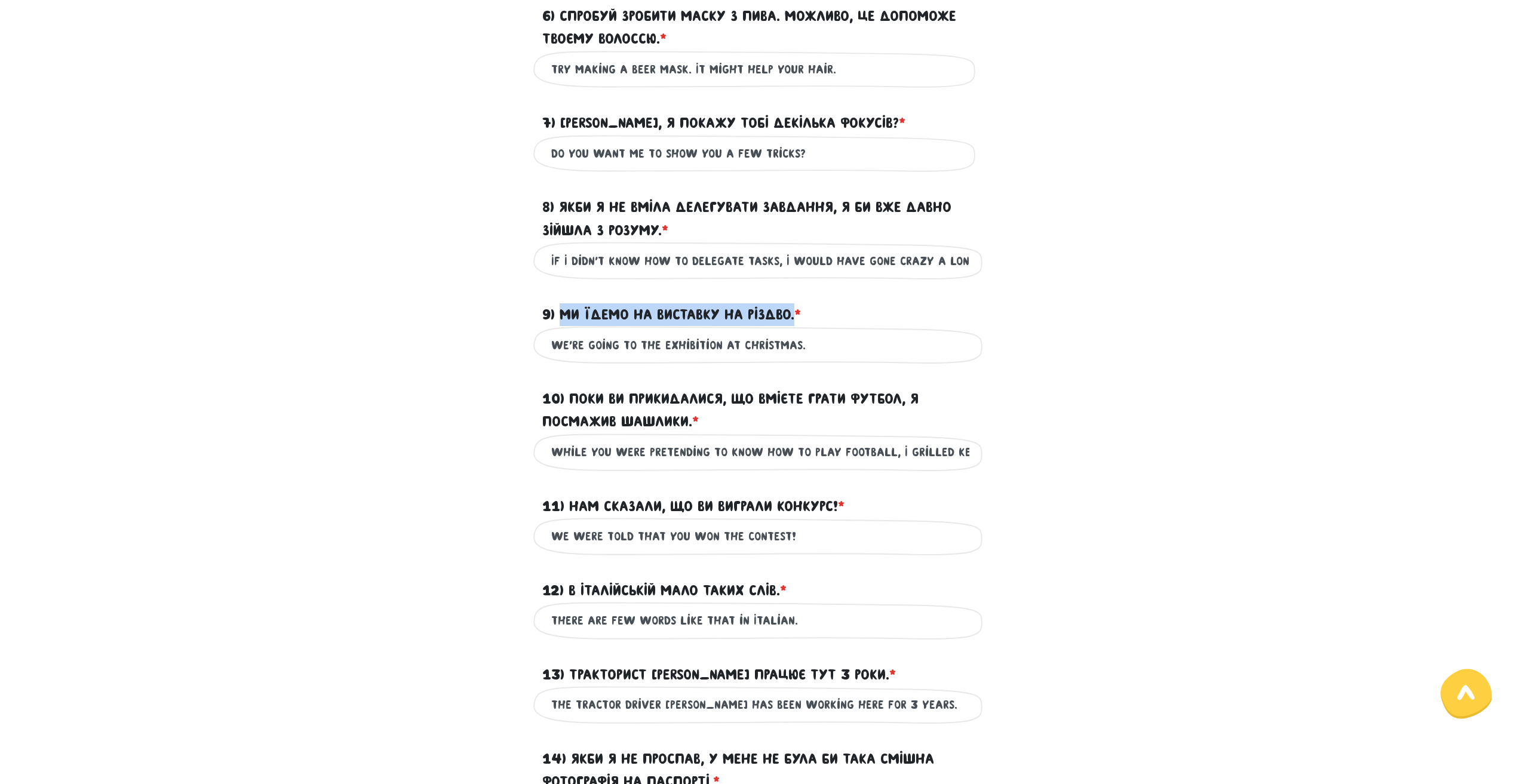
drag, startPoint x: 562, startPoint y: 336, endPoint x: 795, endPoint y: 339, distance: 233.0
click at [795, 326] on label "9) Ми їдемо на виставку на Різдво. * ?" at bounding box center [671, 314] width 258 height 23
click at [894, 316] on div "9) Ми їдемо на виставку на Різдво. * ?" at bounding box center [760, 308] width 454 height 37
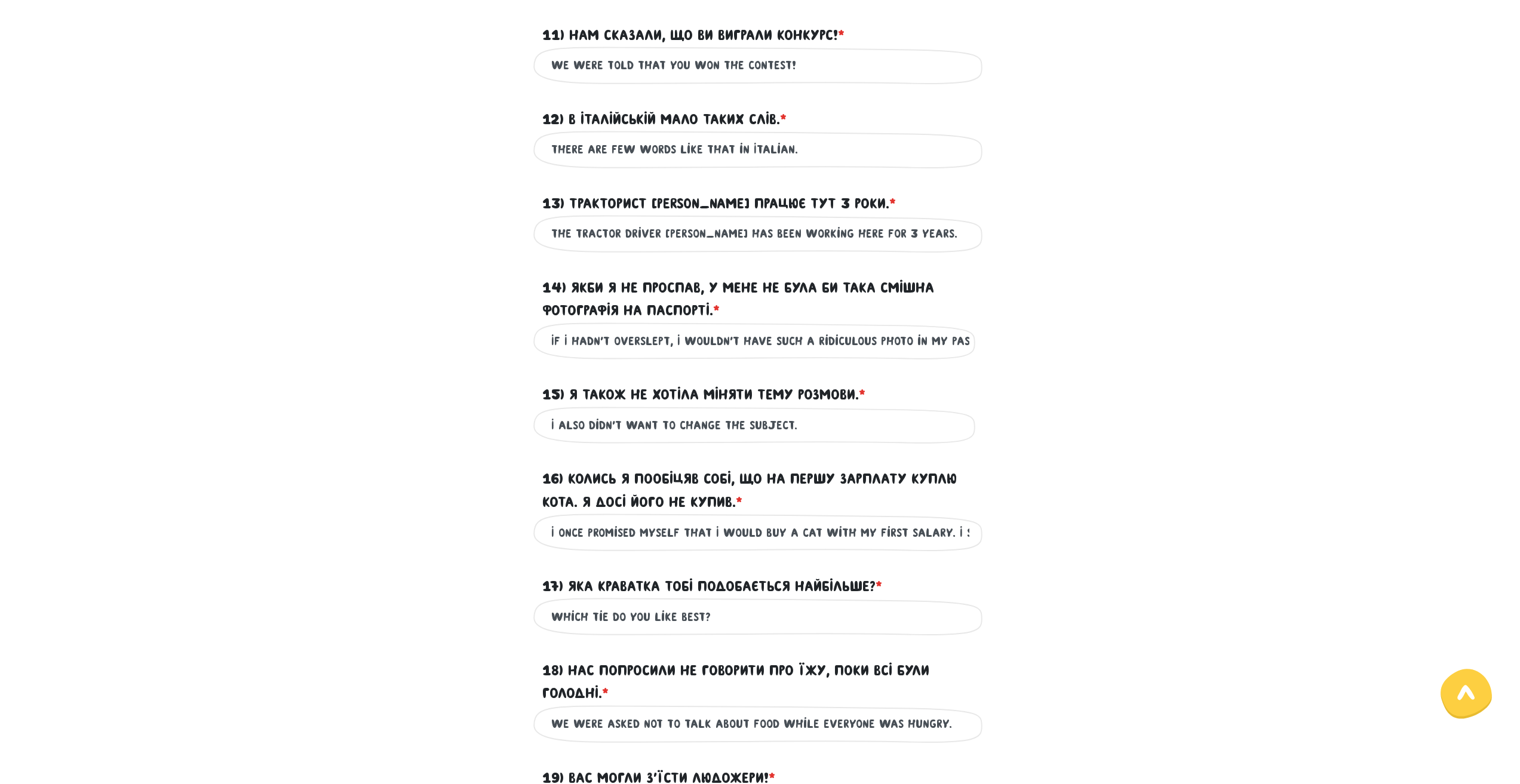
scroll to position [1483, 0]
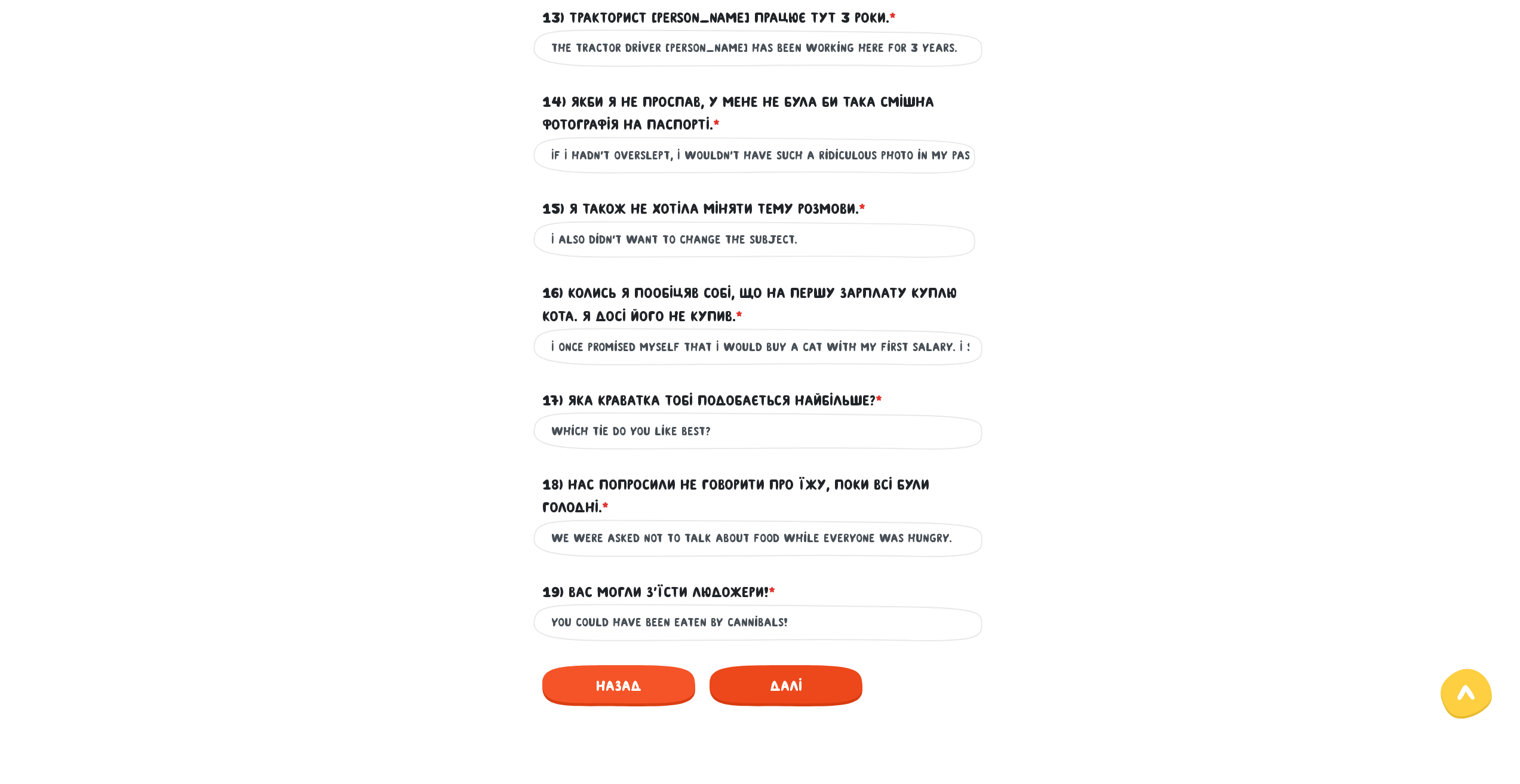
click at [775, 706] on span "Далі" at bounding box center [785, 686] width 153 height 41
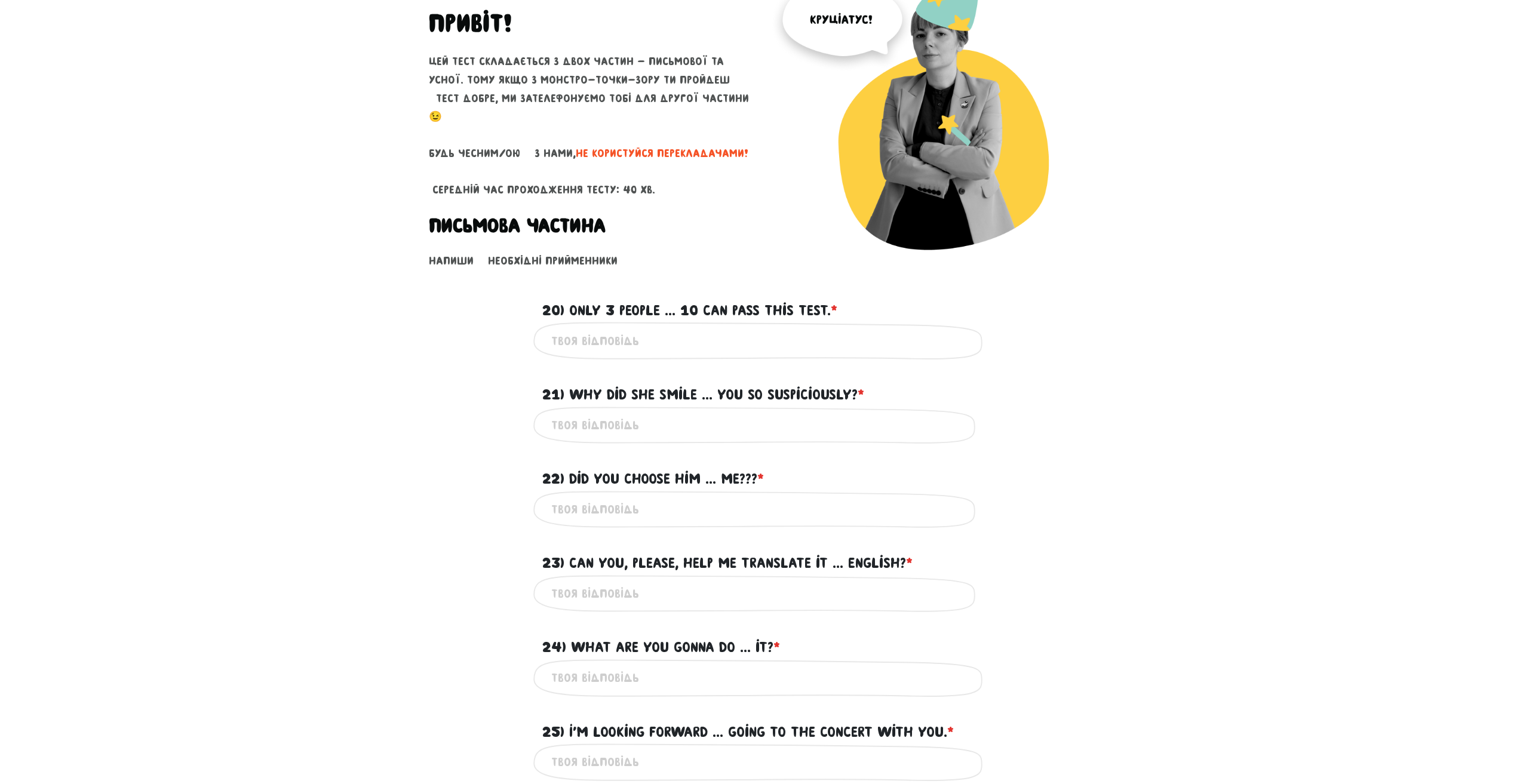
scroll to position [119, 0]
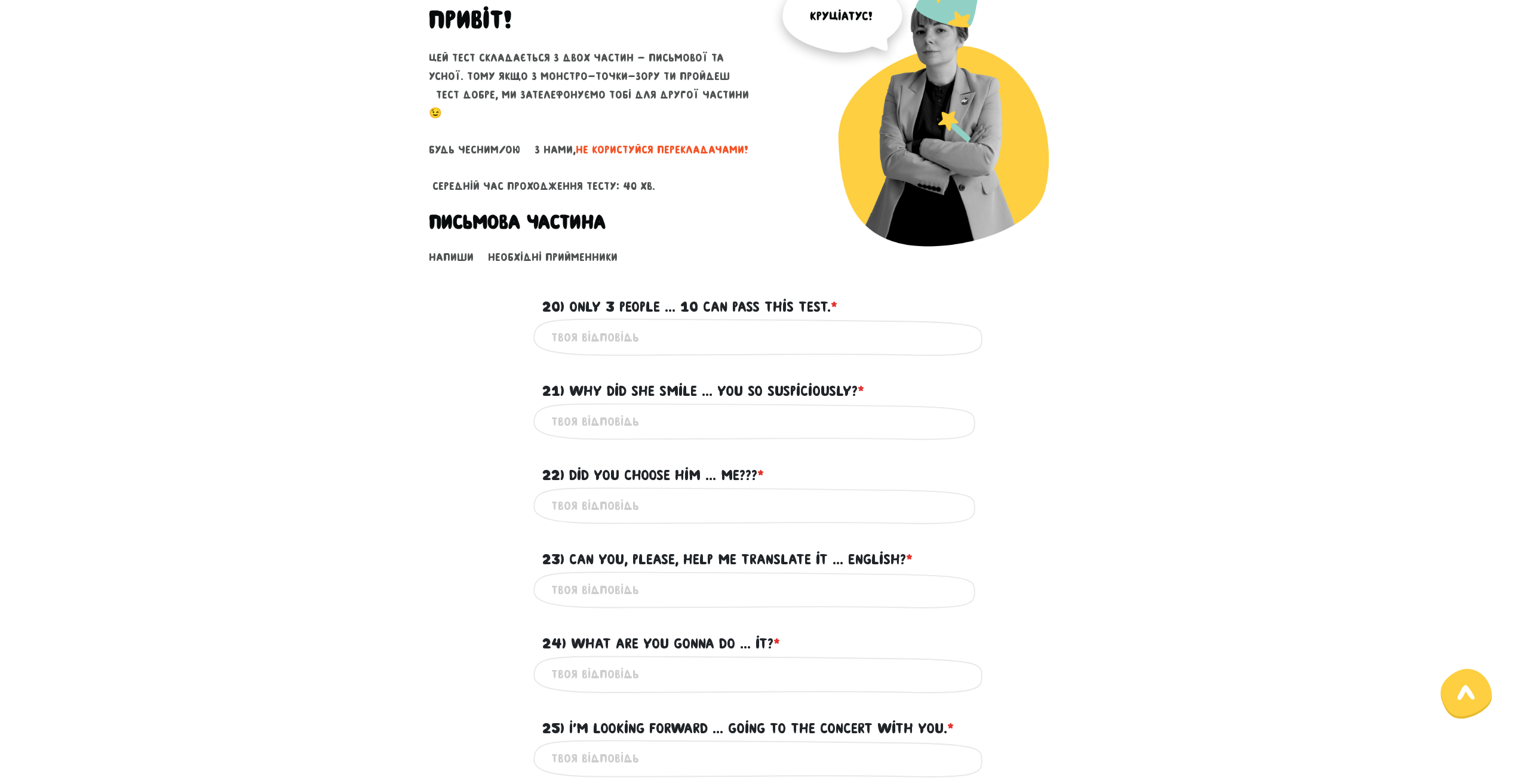
click at [671, 326] on input "20) Only 3 people ... 10 can pass this test. * ?" at bounding box center [760, 337] width 418 height 27
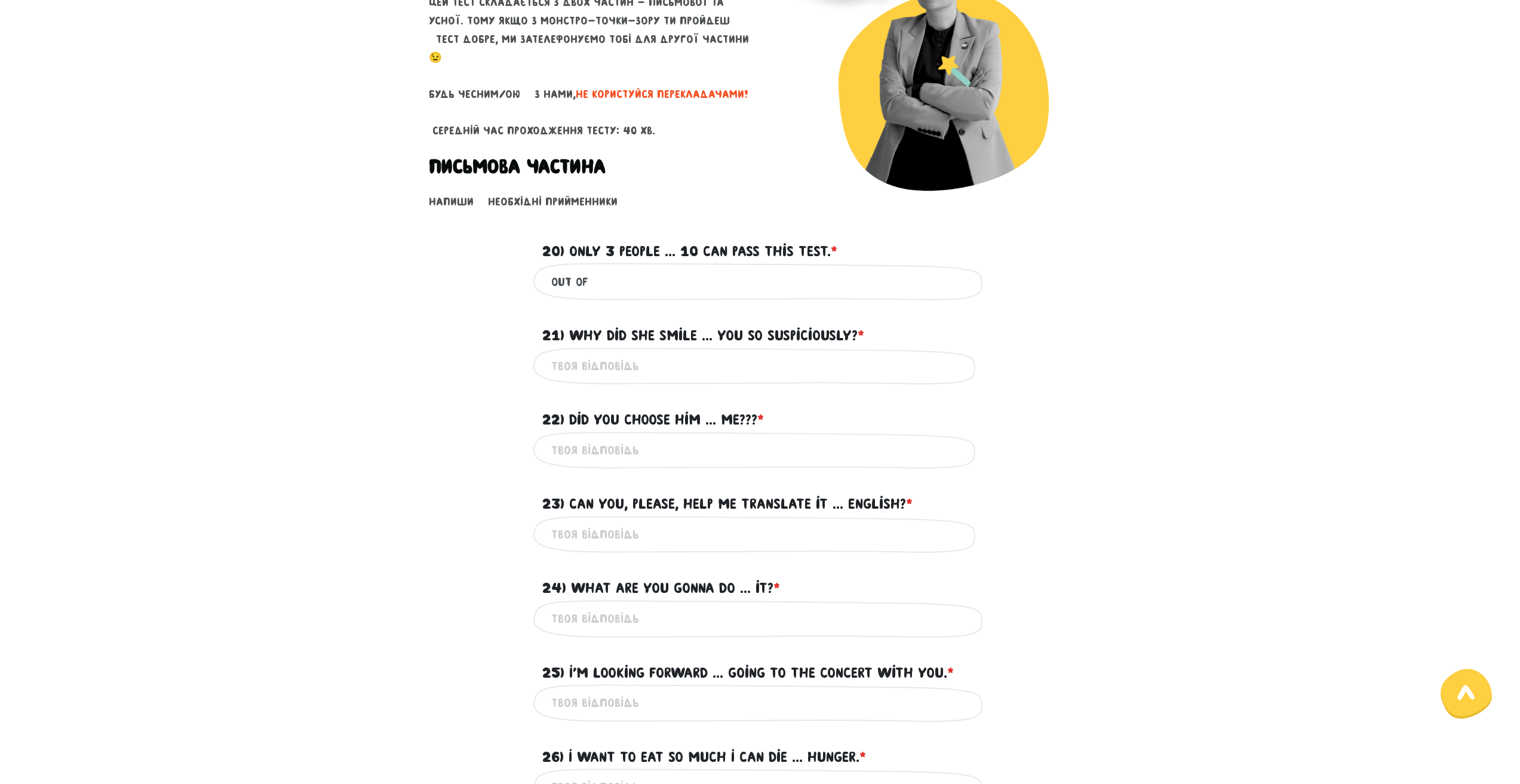
scroll to position [179, 0]
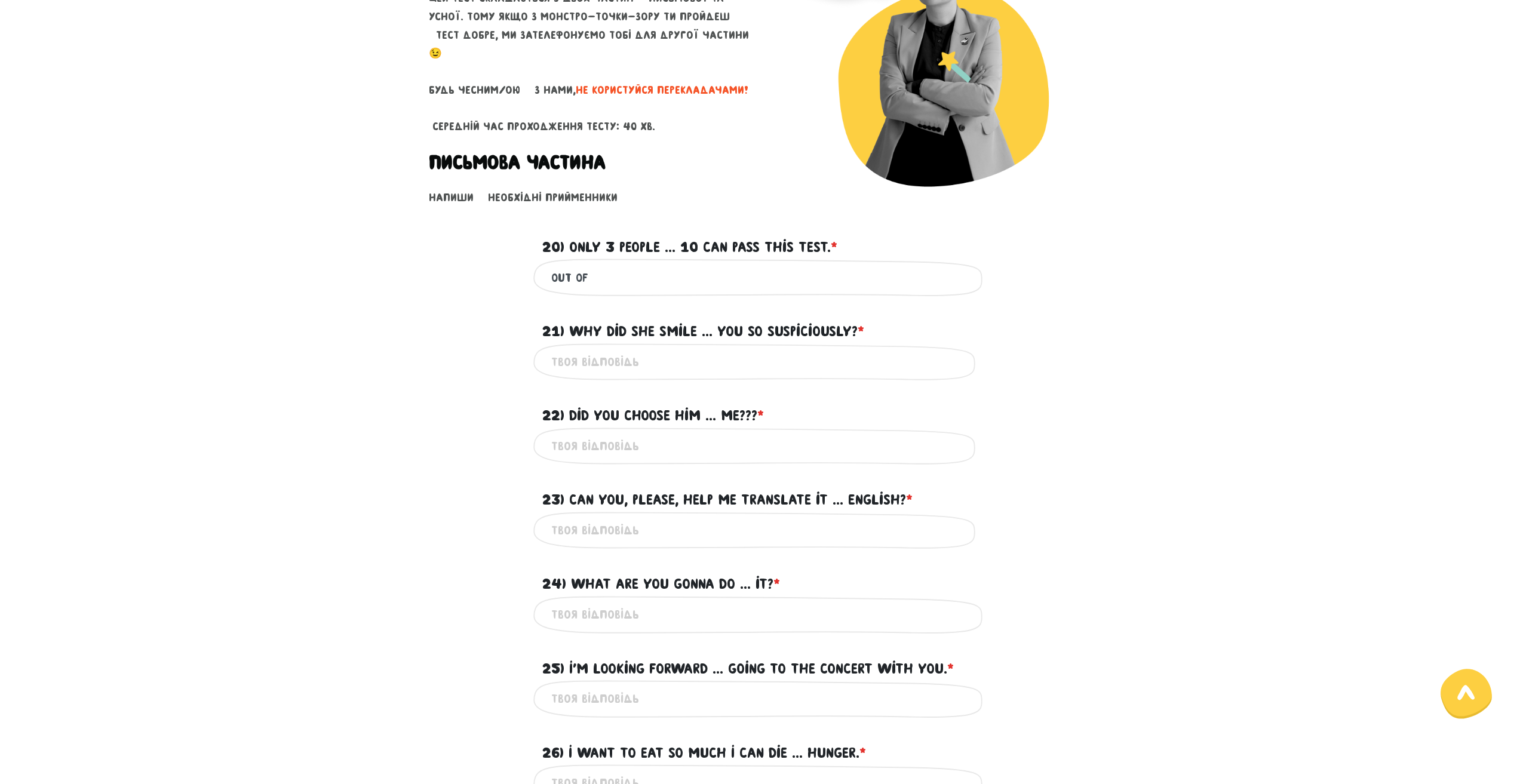
type input "out of"
click at [671, 350] on input "21) Why did she smile ... you so suspiciously? * ?" at bounding box center [760, 362] width 418 height 27
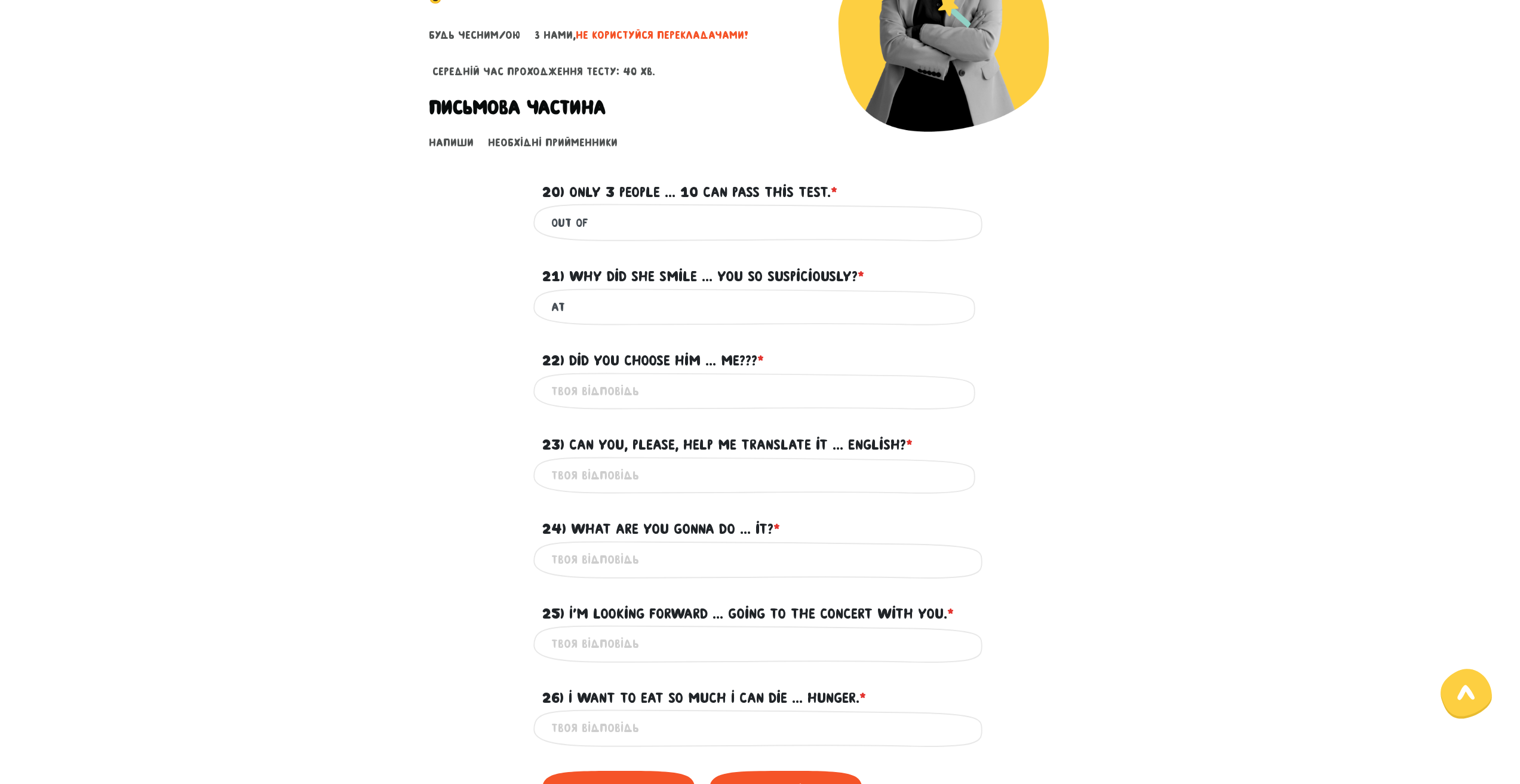
scroll to position [239, 0]
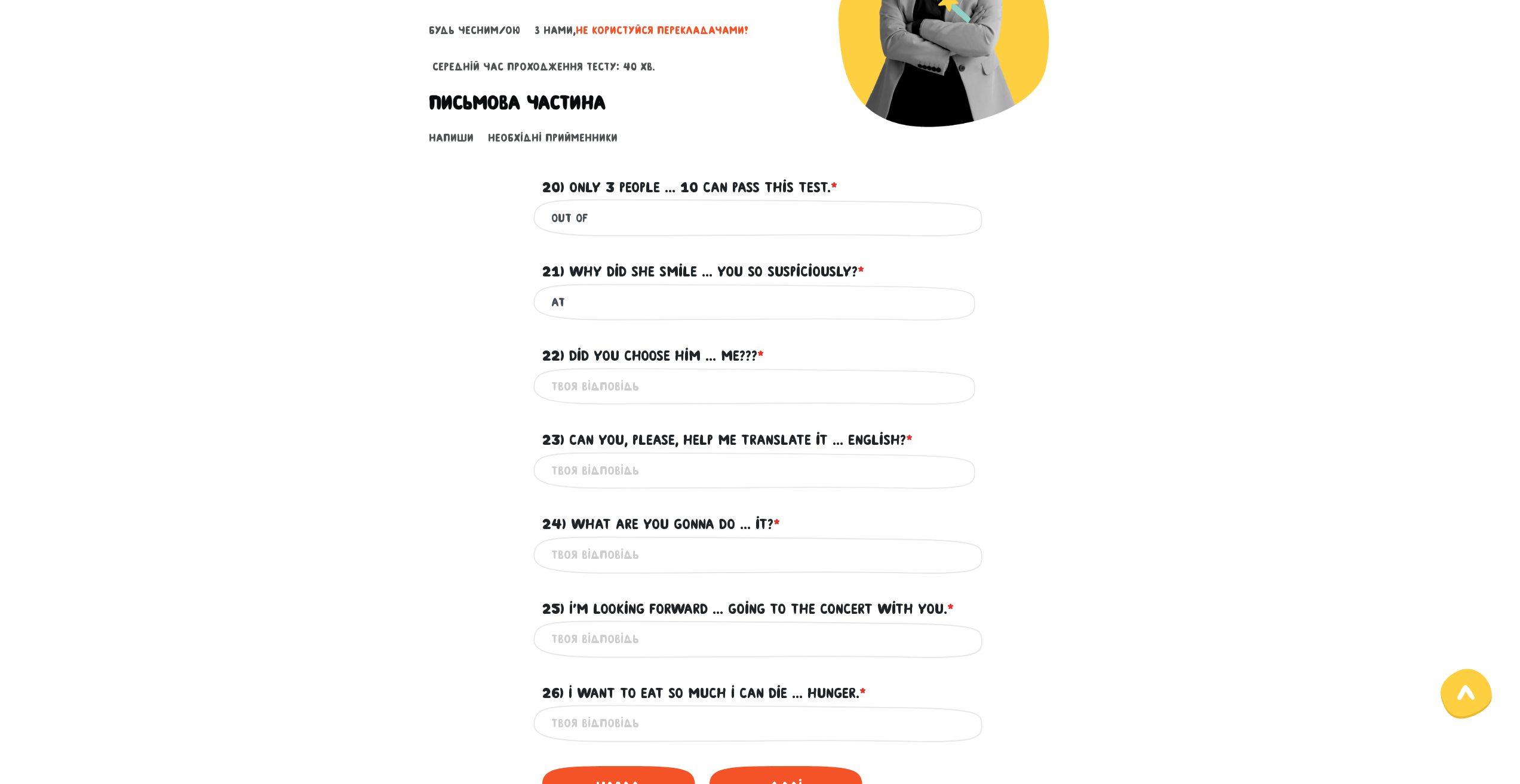
type input "at"
click at [651, 375] on input "22) Did you choose him ... me??? * ?" at bounding box center [760, 386] width 418 height 27
type input "i"
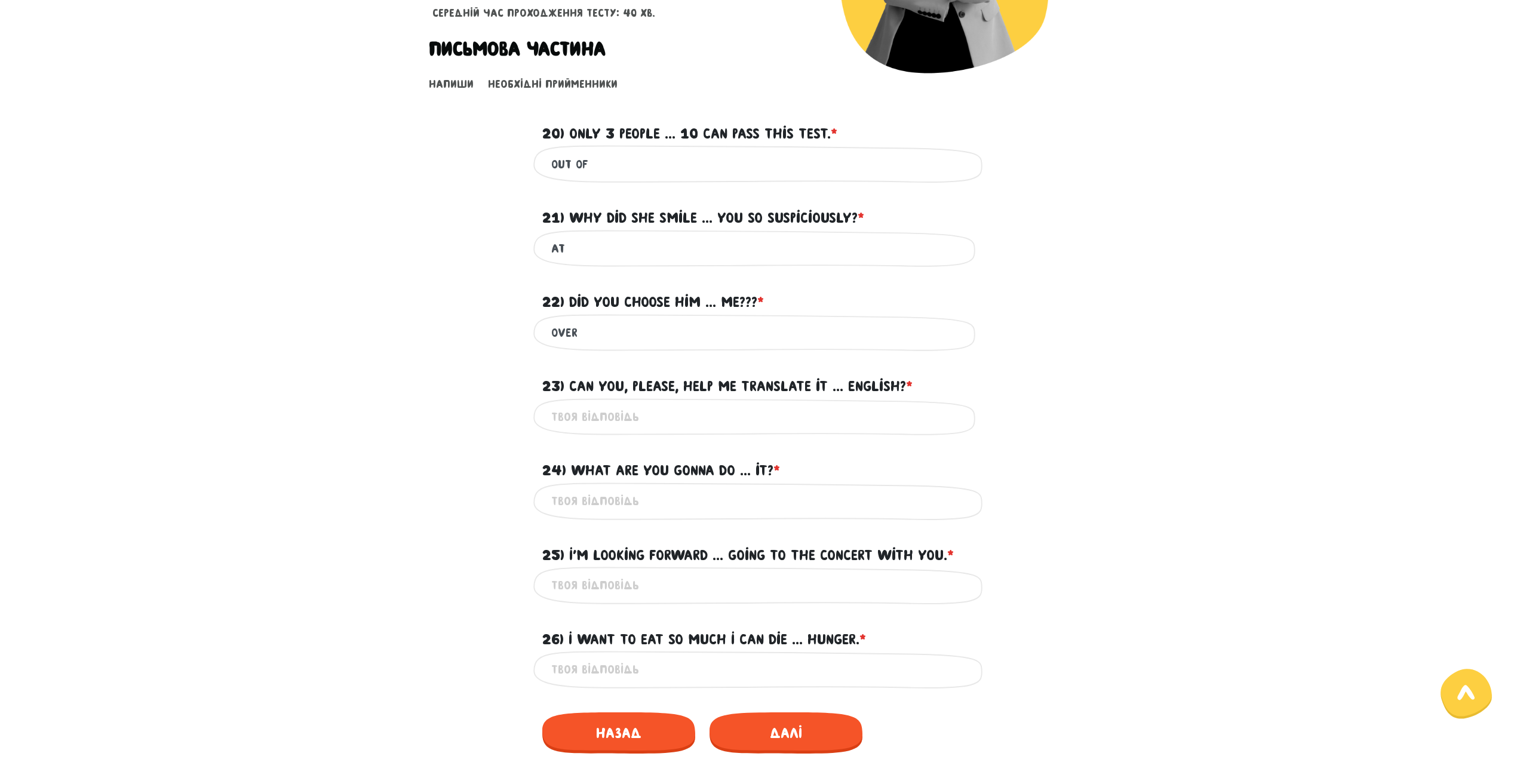
scroll to position [299, 0]
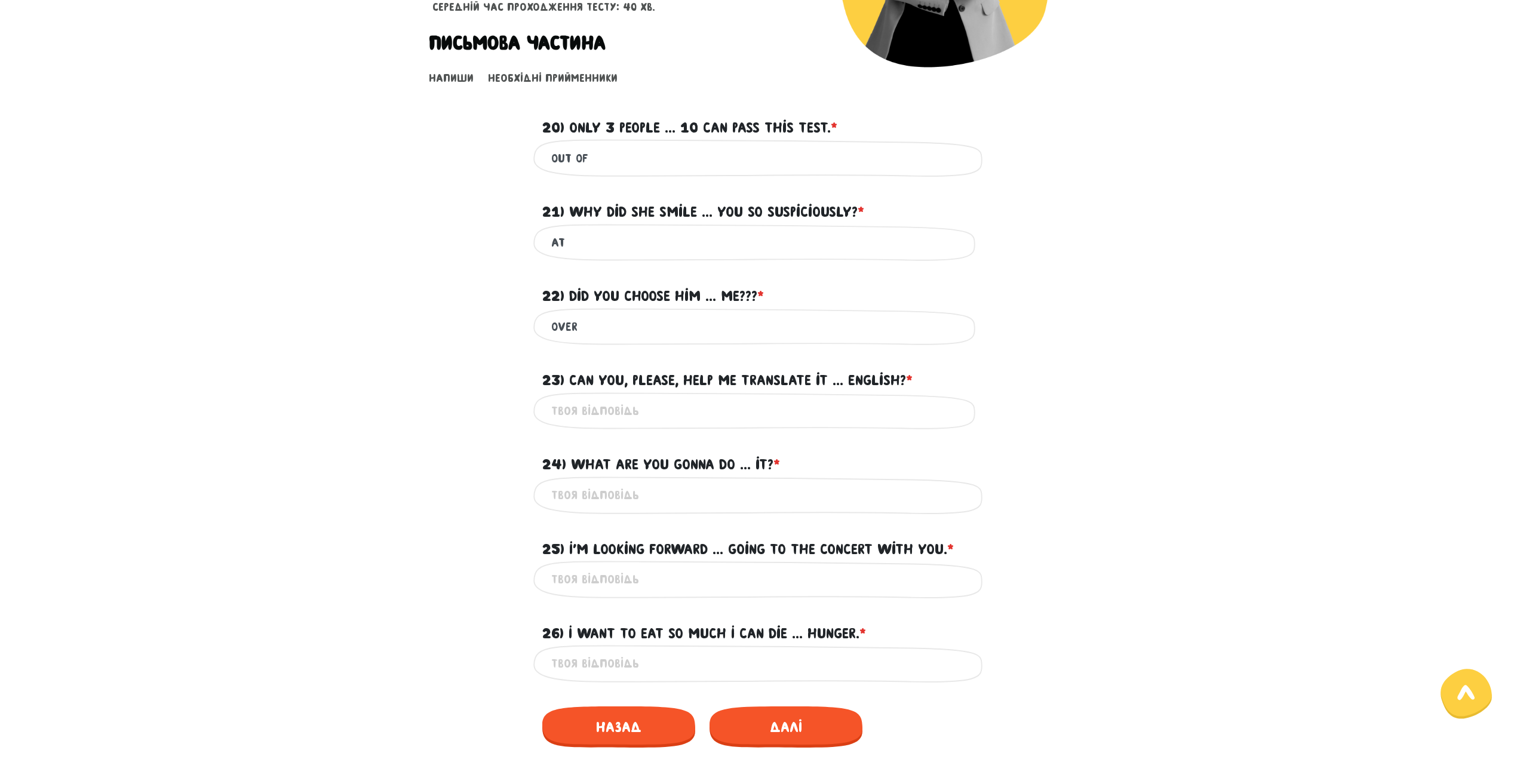
type input "over"
click at [639, 406] on input "23) Can you, please, help me translate it ... English? * ?" at bounding box center [760, 411] width 418 height 27
type input "into"
click at [613, 493] on input "24) What are you gonna do ... it? * ?" at bounding box center [760, 495] width 418 height 27
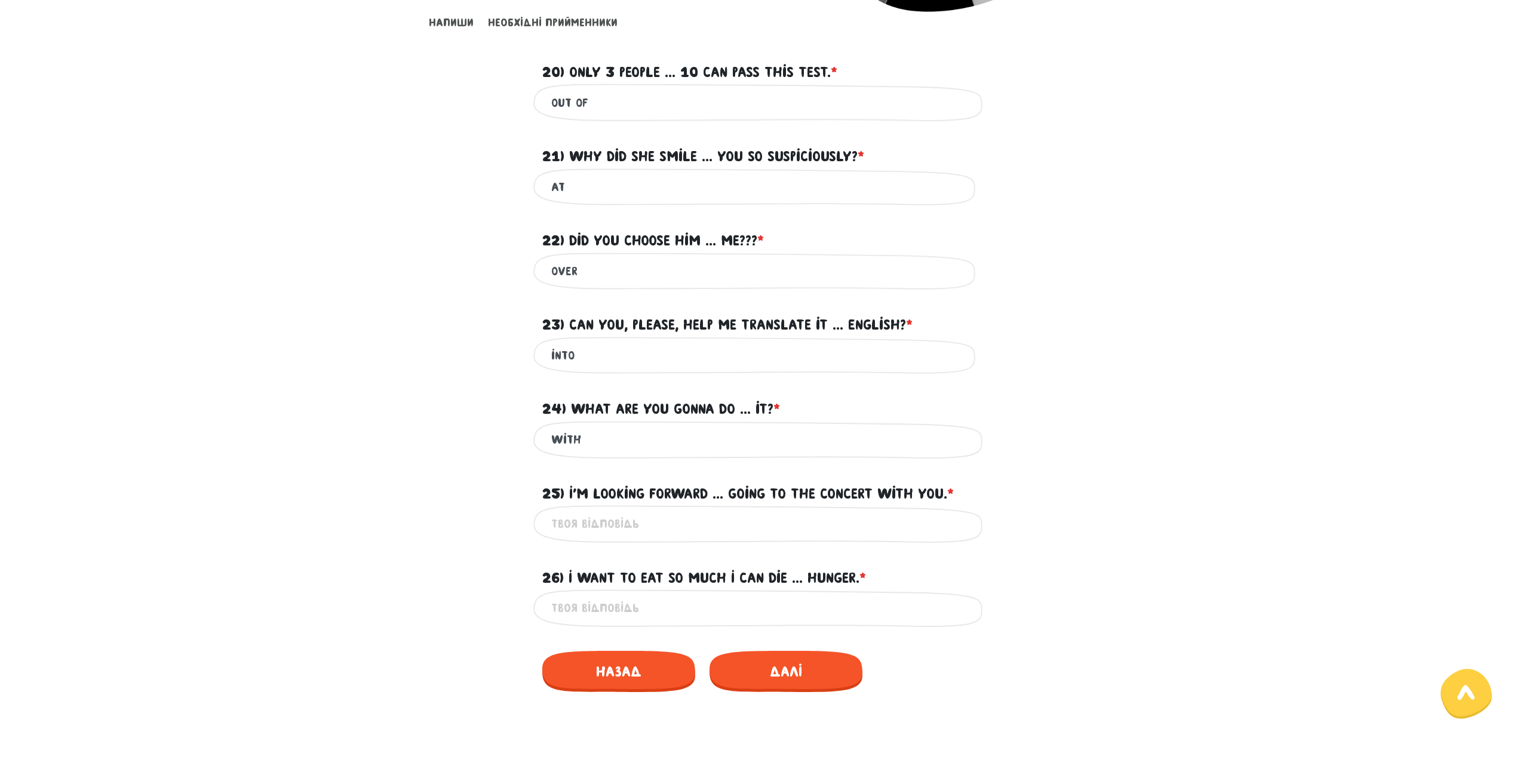
scroll to position [358, 0]
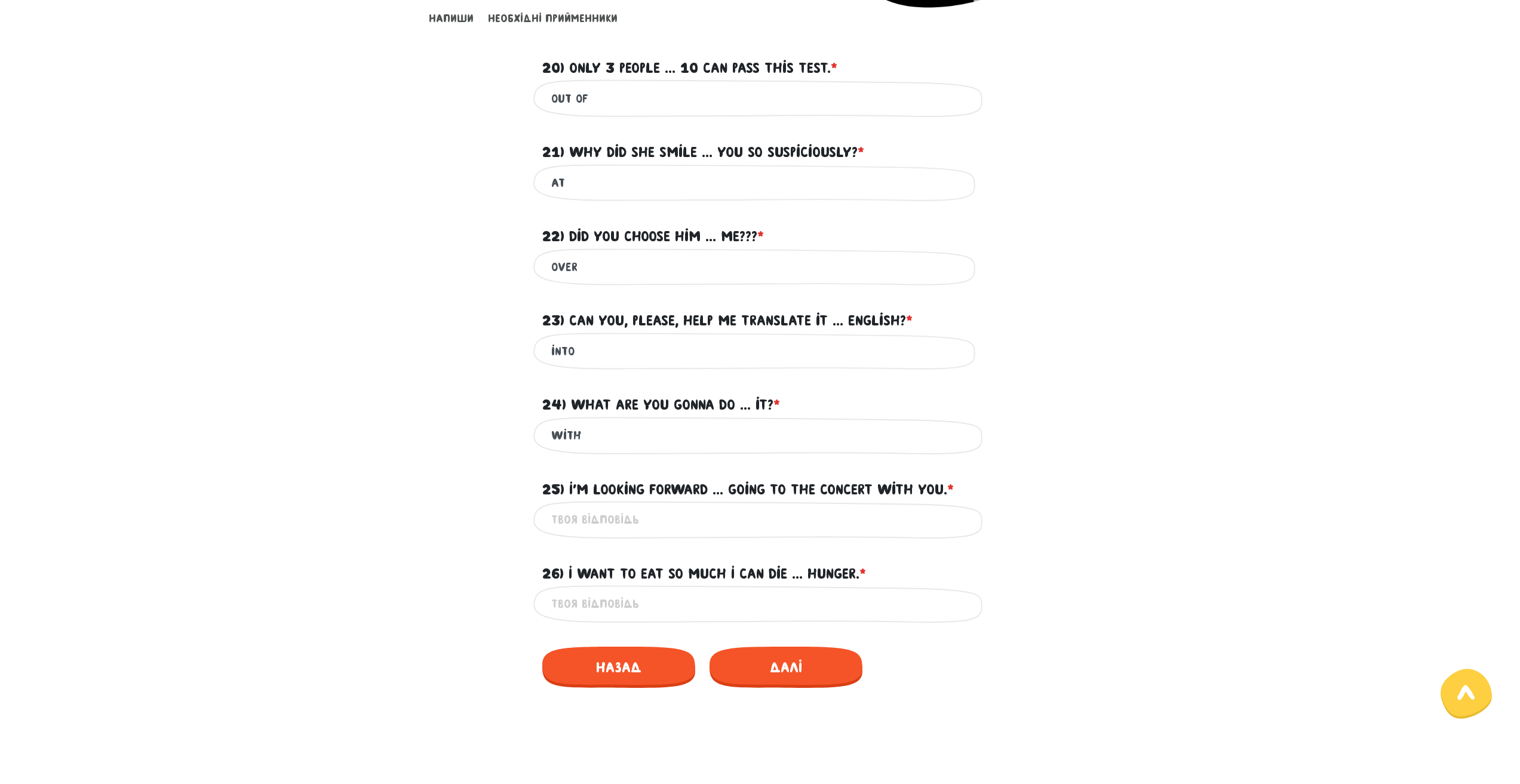
type input "with"
click at [612, 510] on input "25) I'm looking forward ... going to the concert with you. * ?" at bounding box center [760, 519] width 418 height 27
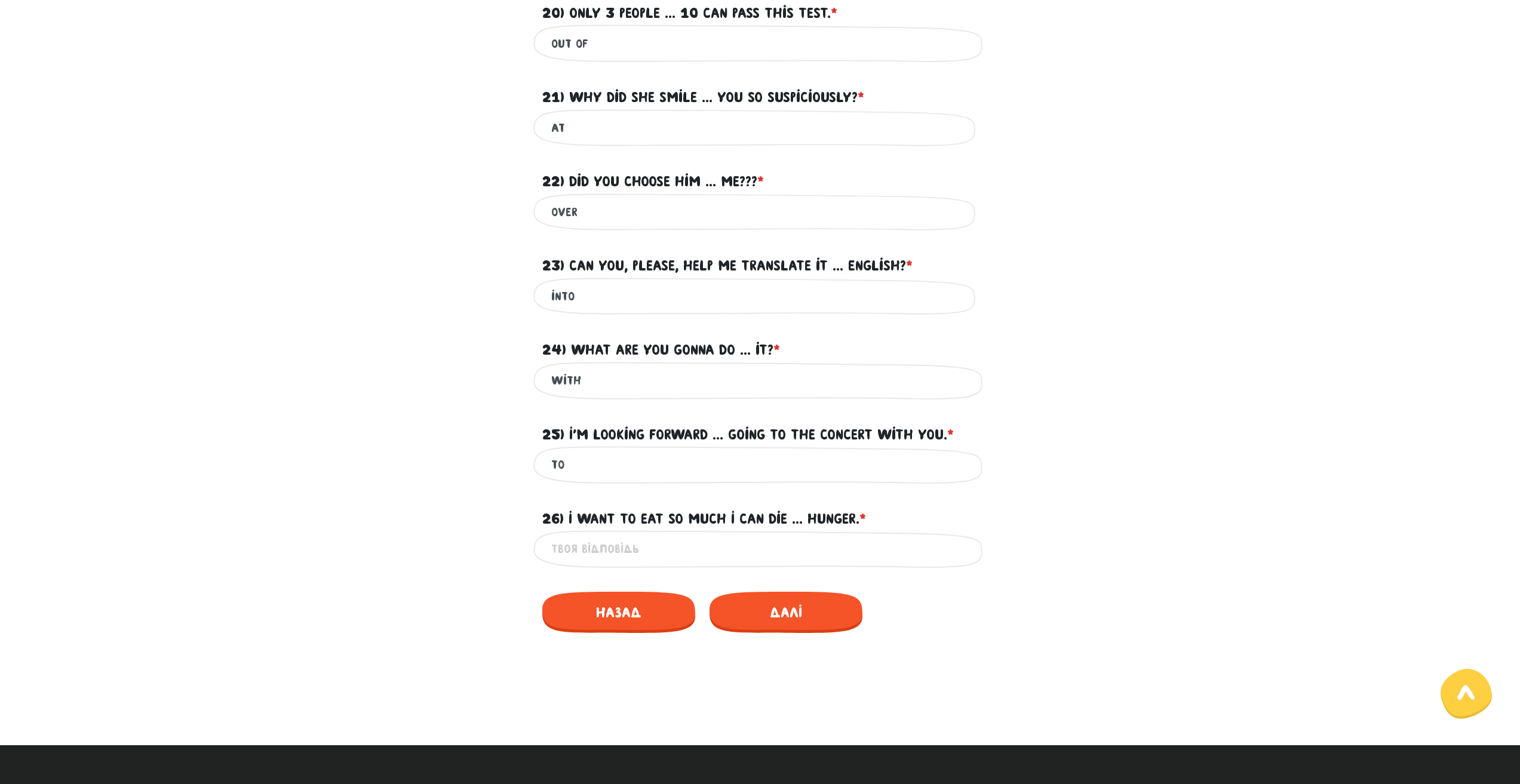
scroll to position [417, 0]
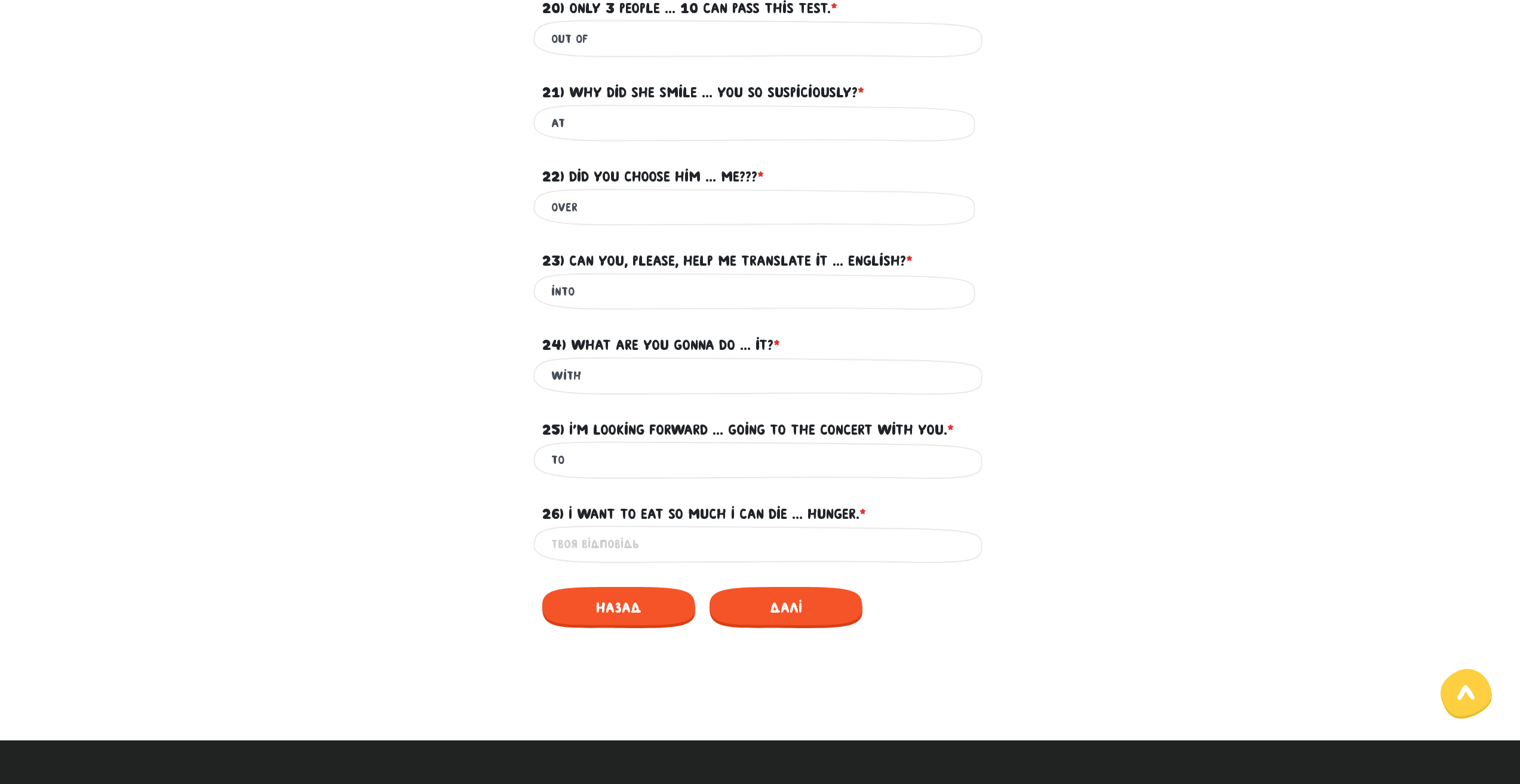
type input "to"
click at [591, 538] on input "26) I want to eat so much I can die ... hunger. * ?" at bounding box center [760, 544] width 418 height 27
drag, startPoint x: 565, startPoint y: 505, endPoint x: 869, endPoint y: 509, distance: 304.0
click at [866, 509] on label "26) I want to eat so much I can die ... hunger. * ?" at bounding box center [704, 513] width 324 height 23
click at [626, 538] on input "26) I want to eat so much I can die ... hunger. * ?" at bounding box center [760, 544] width 418 height 27
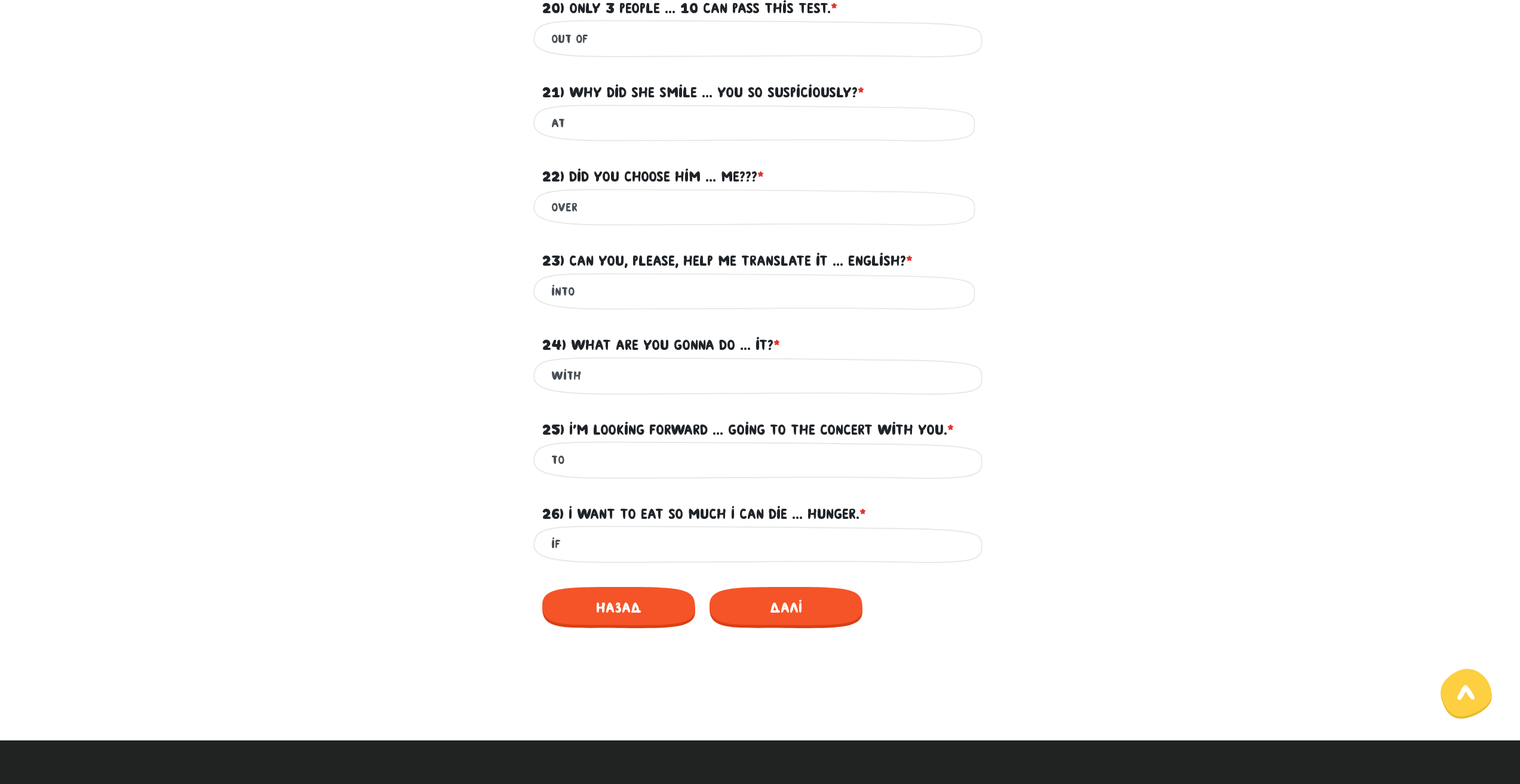
type input "i"
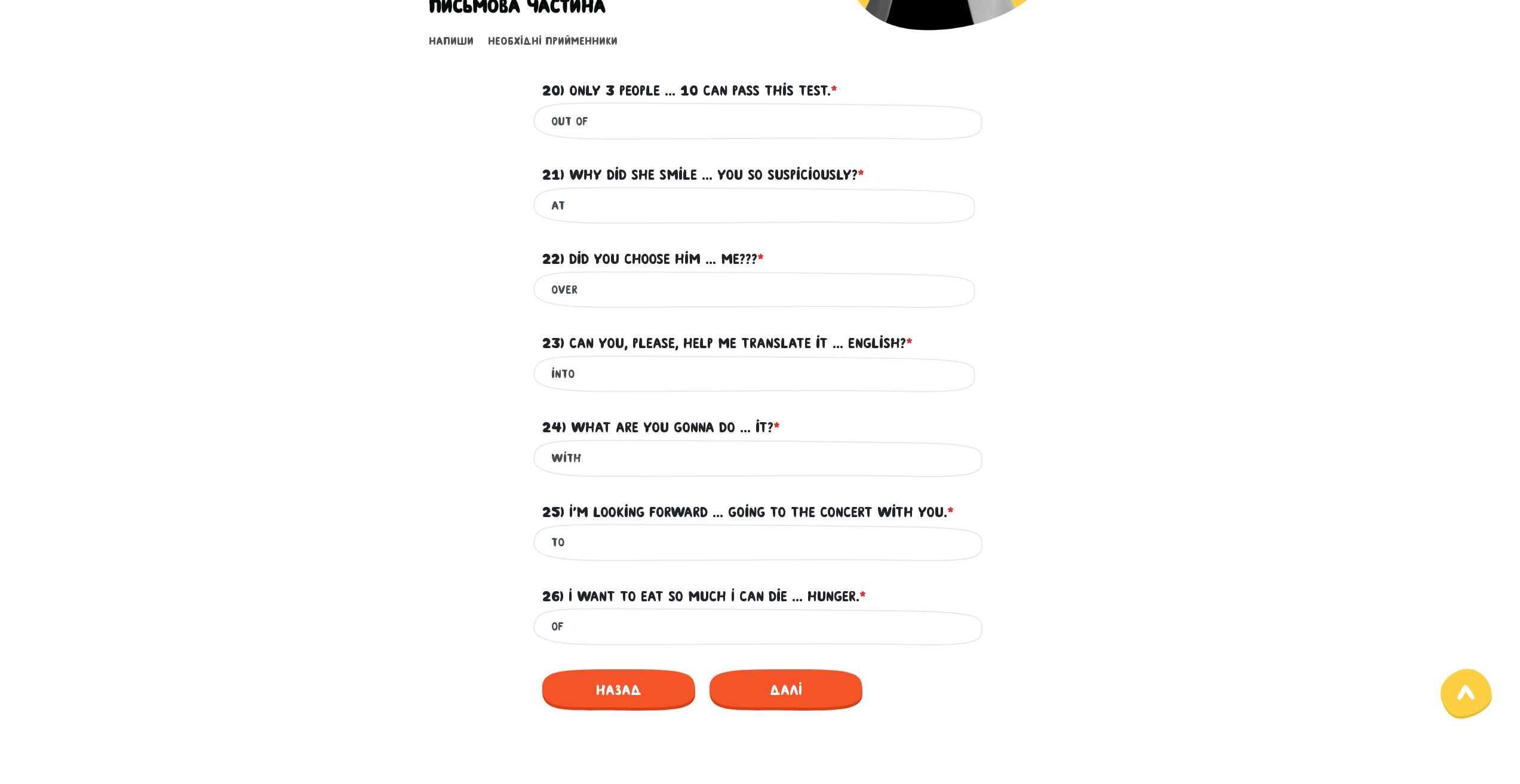
scroll to position [299, 0]
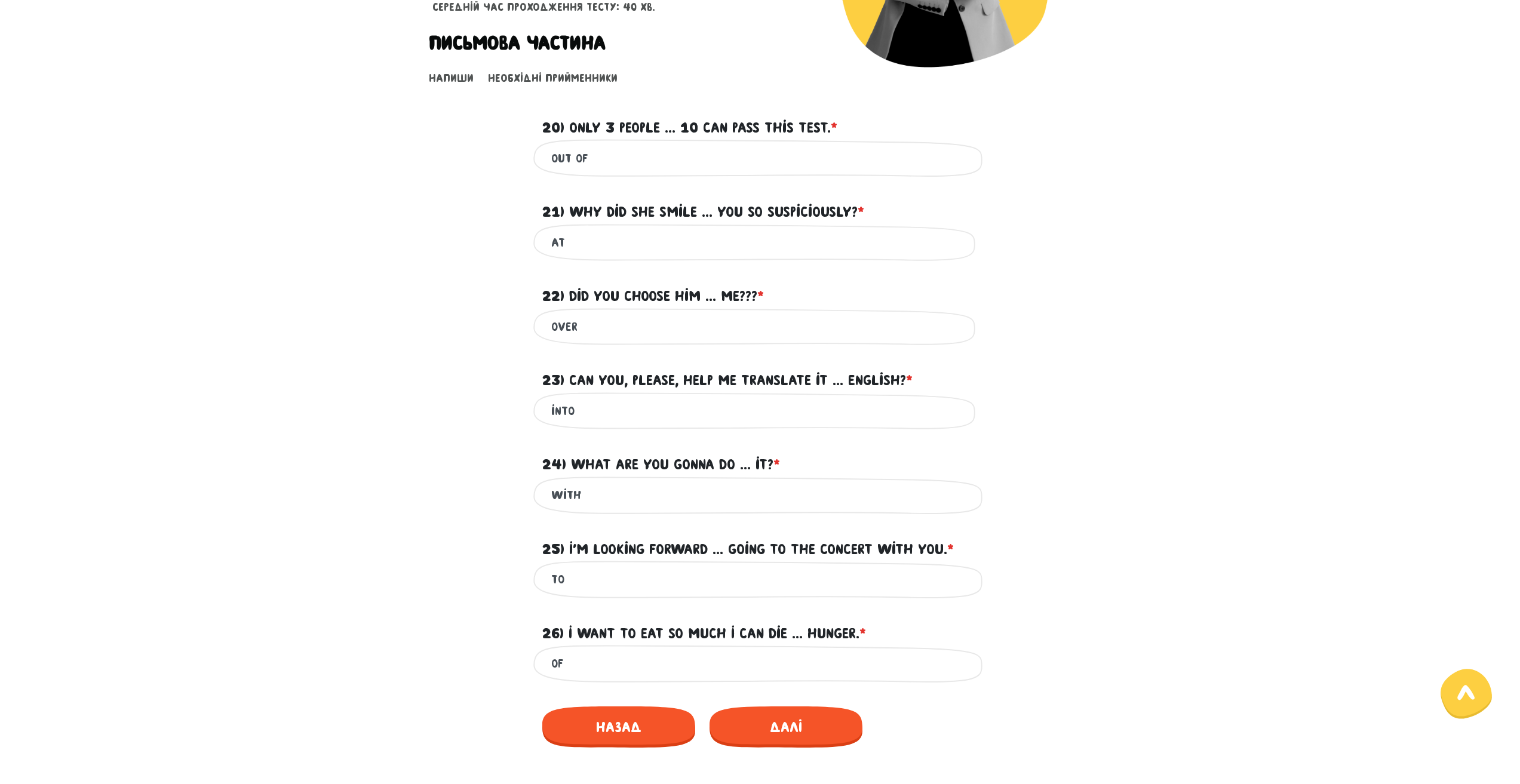
type input "of"
drag, startPoint x: 565, startPoint y: 117, endPoint x: 835, endPoint y: 124, distance: 270.1
click at [835, 124] on label "20) Only 3 people ... 10 can pass this test. * ?" at bounding box center [690, 128] width 295 height 23
click at [467, 181] on form "Тест для тічерів 4/7 Привіт! Цей тест складається з двох частин - письмової та …" at bounding box center [760, 266] width 663 height 981
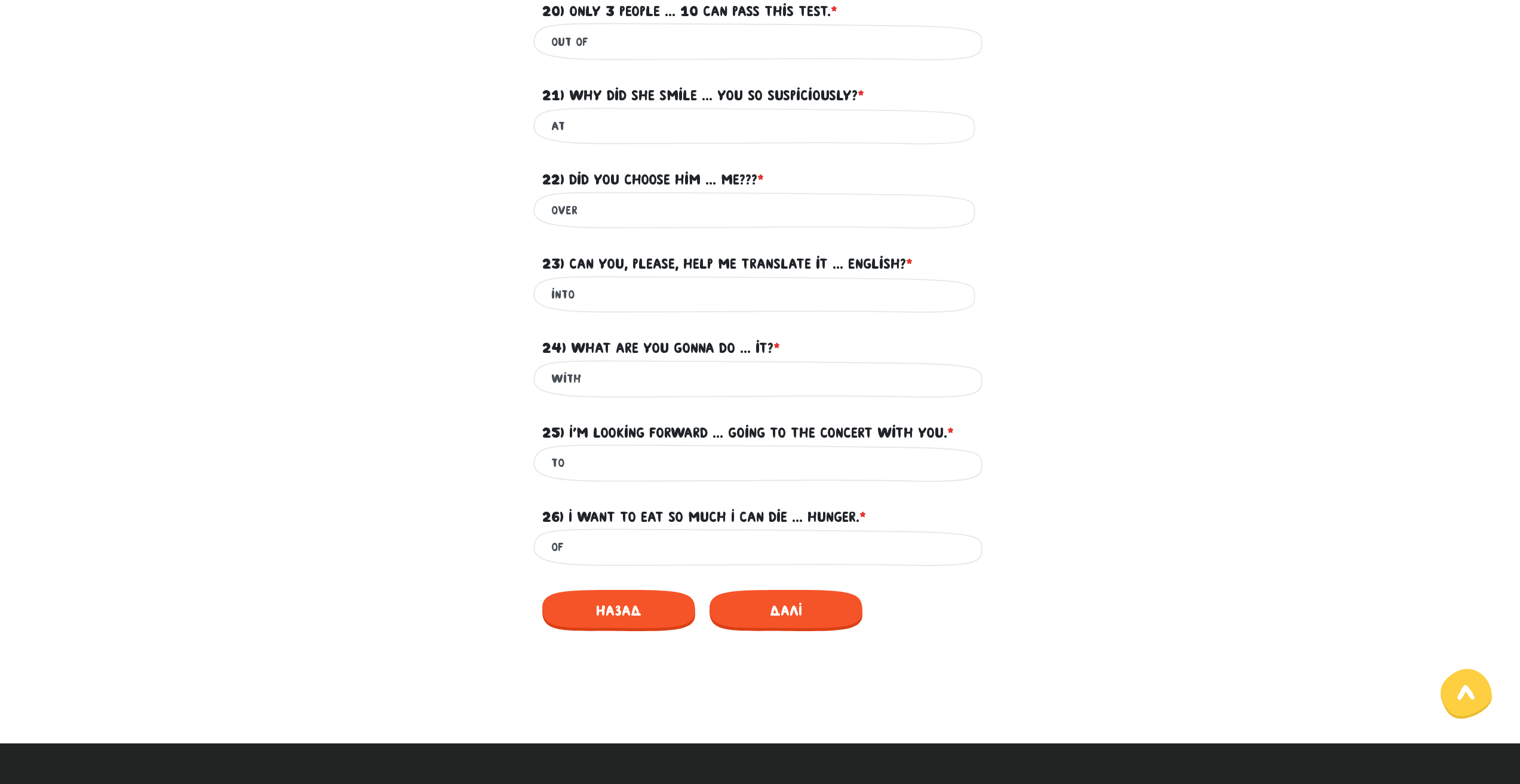
scroll to position [417, 0]
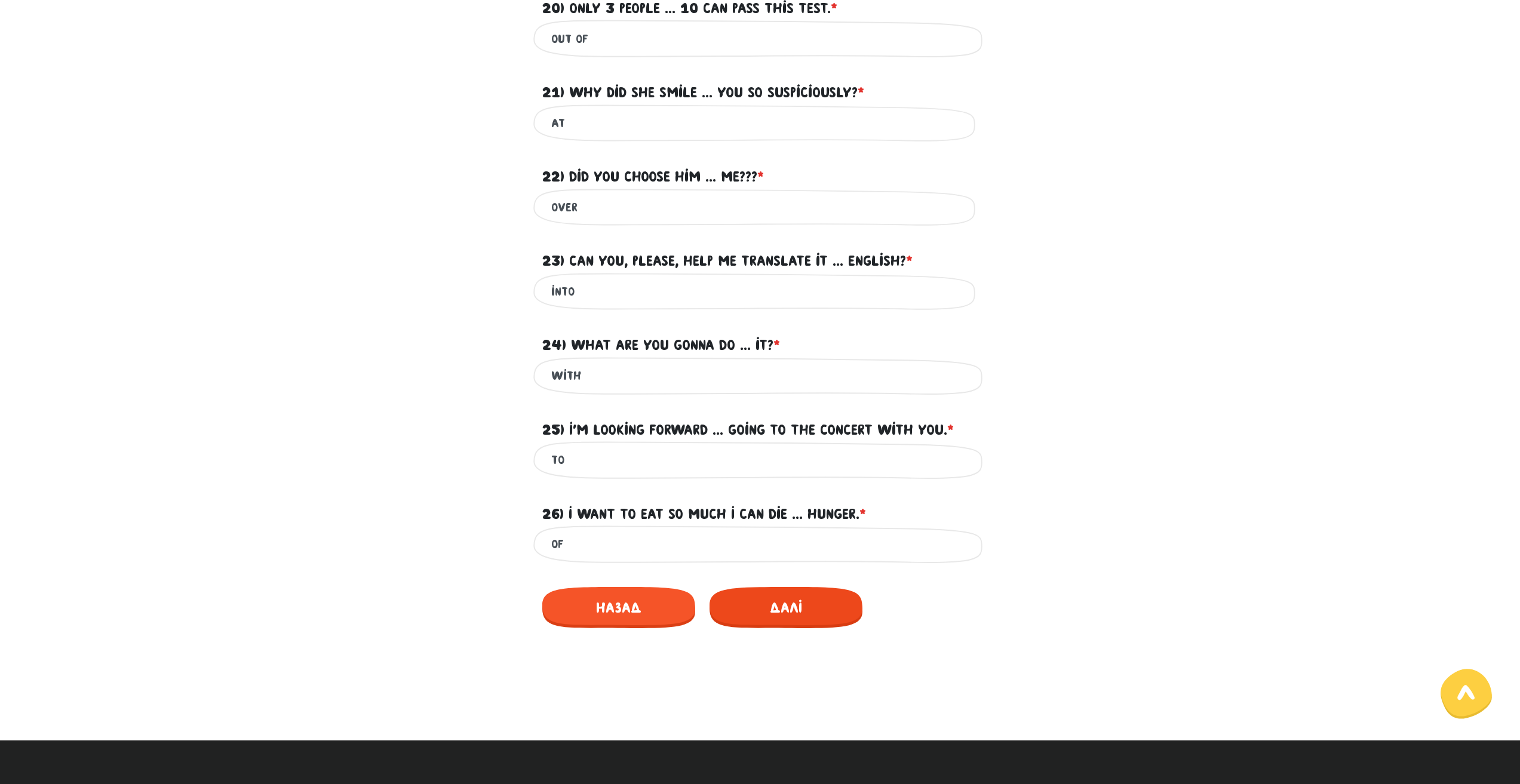
click at [753, 604] on span "Далі" at bounding box center [785, 608] width 153 height 41
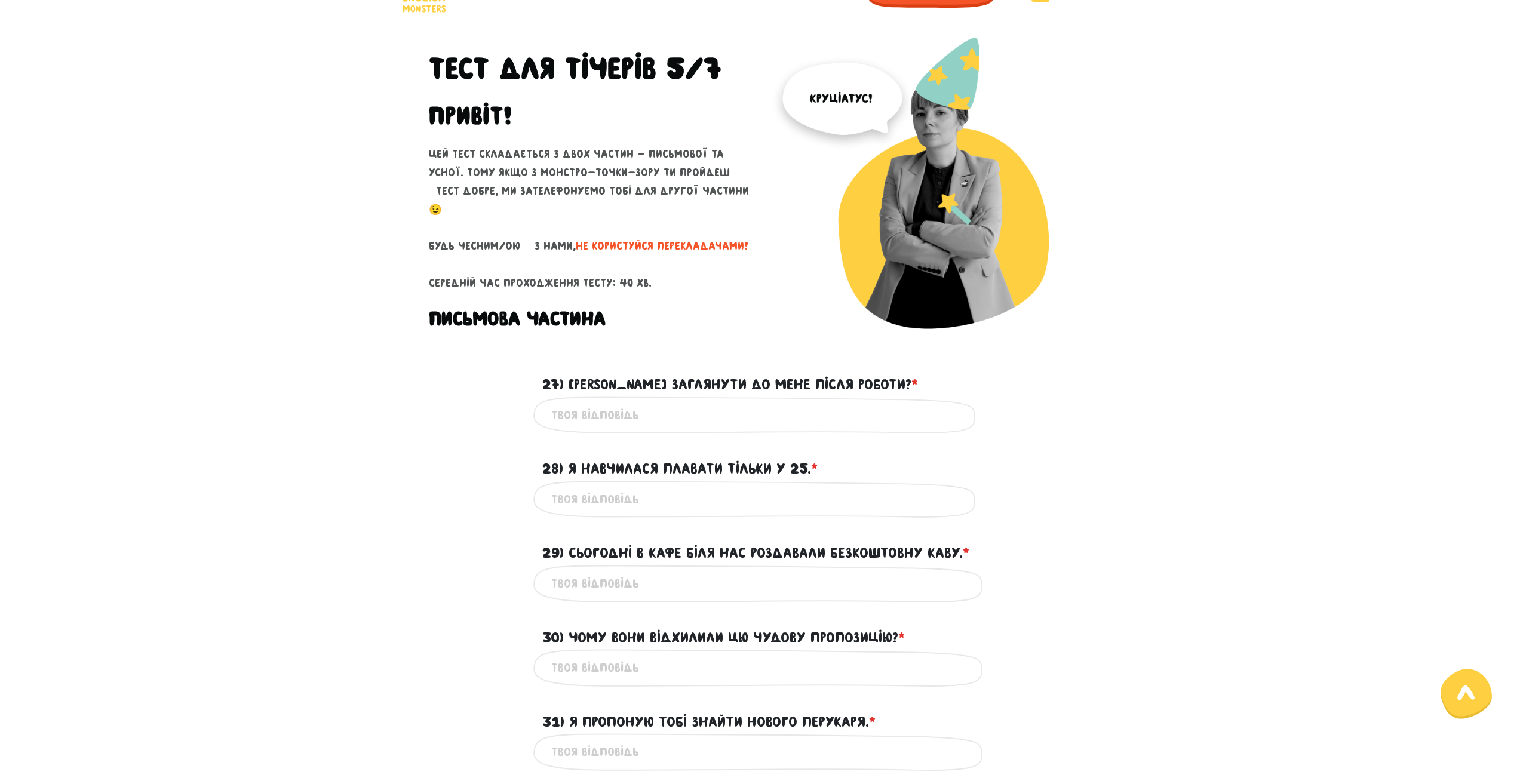
scroll to position [35, 0]
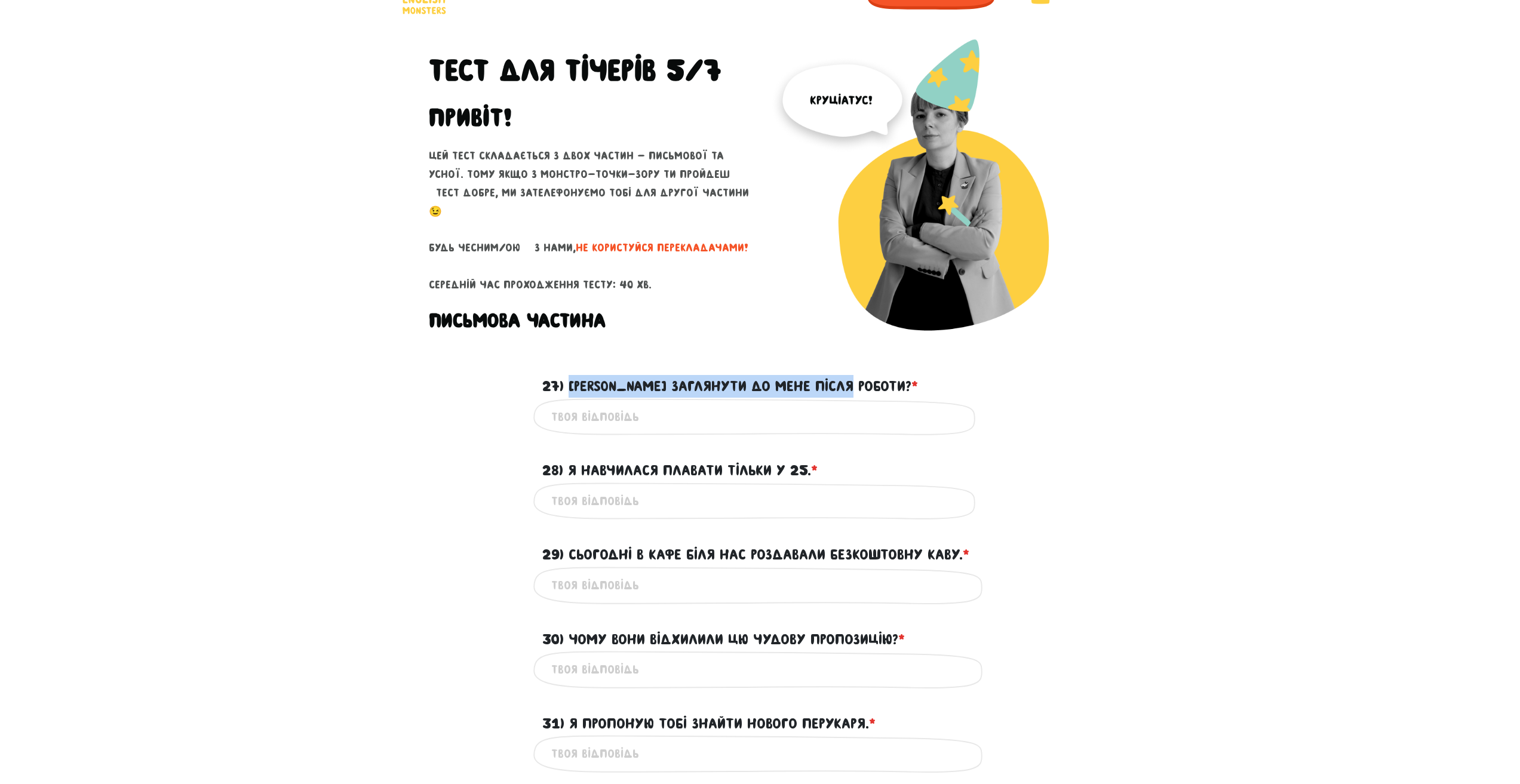
drag, startPoint x: 567, startPoint y: 382, endPoint x: 864, endPoint y: 381, distance: 297.0
click at [864, 381] on label "27) [PERSON_NAME] заглянути до мене після роботи? * ?" at bounding box center [730, 386] width 376 height 23
click at [582, 419] on input "27) [PERSON_NAME] заглянути до мене після роботи? * ?" at bounding box center [760, 417] width 418 height 27
paste input "Can you come over after work?"
type input "Can you come over after work?"
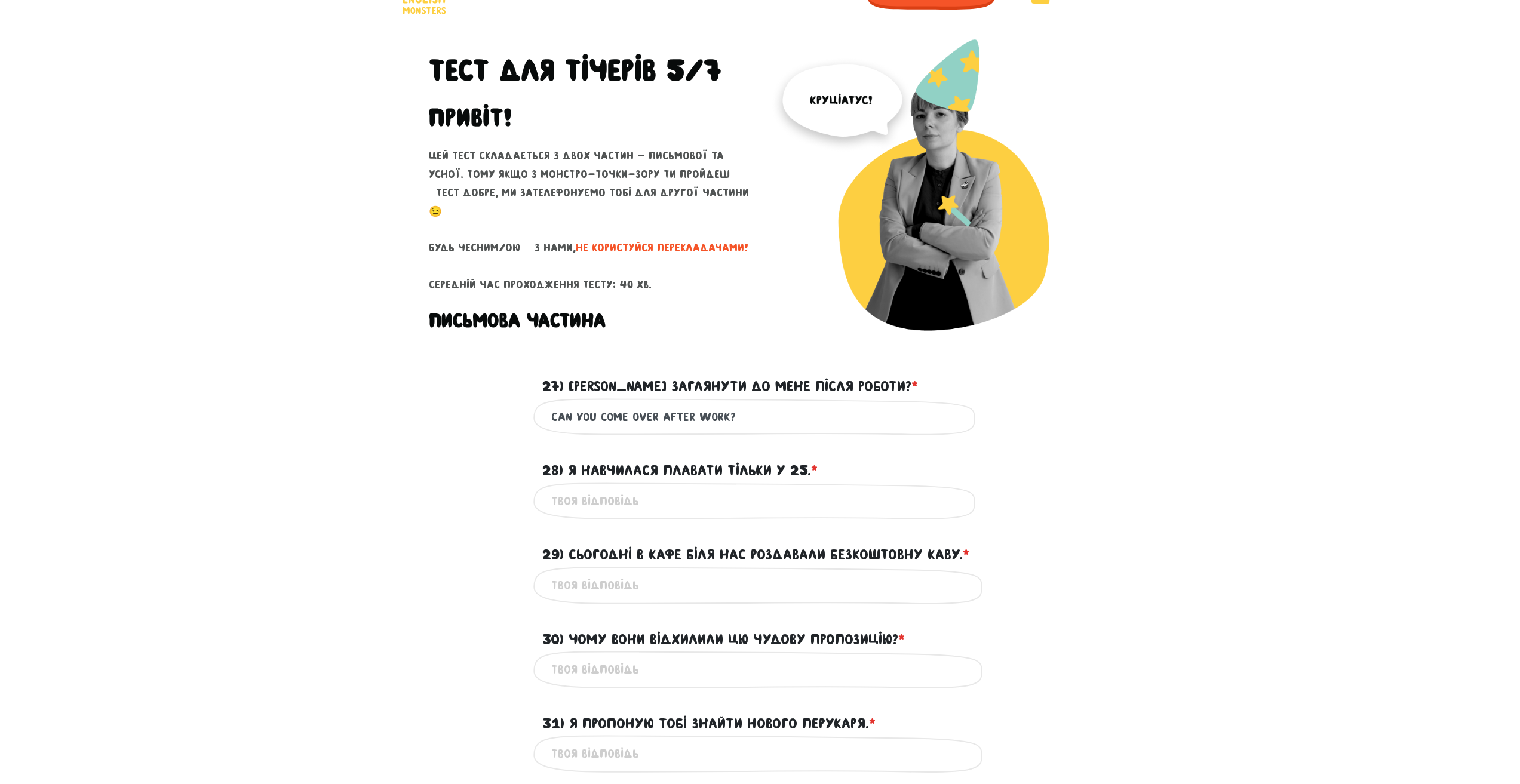
click at [627, 461] on label "28) Я навчилася плавати тільки у 25. * ?" at bounding box center [680, 470] width 275 height 23
click at [627, 488] on input "28) Я навчилася плавати тільки у 25. * ?" at bounding box center [760, 501] width 418 height 27
click at [638, 465] on label "28) Я навчилася плавати тільки у 25. * ?" at bounding box center [680, 470] width 275 height 23
click at [638, 488] on input "28) Я навчилася плавати тільки у 25. * ?" at bounding box center [760, 501] width 418 height 27
click at [638, 465] on label "28) Я навчилася плавати тільки у 25. * ?" at bounding box center [680, 470] width 275 height 23
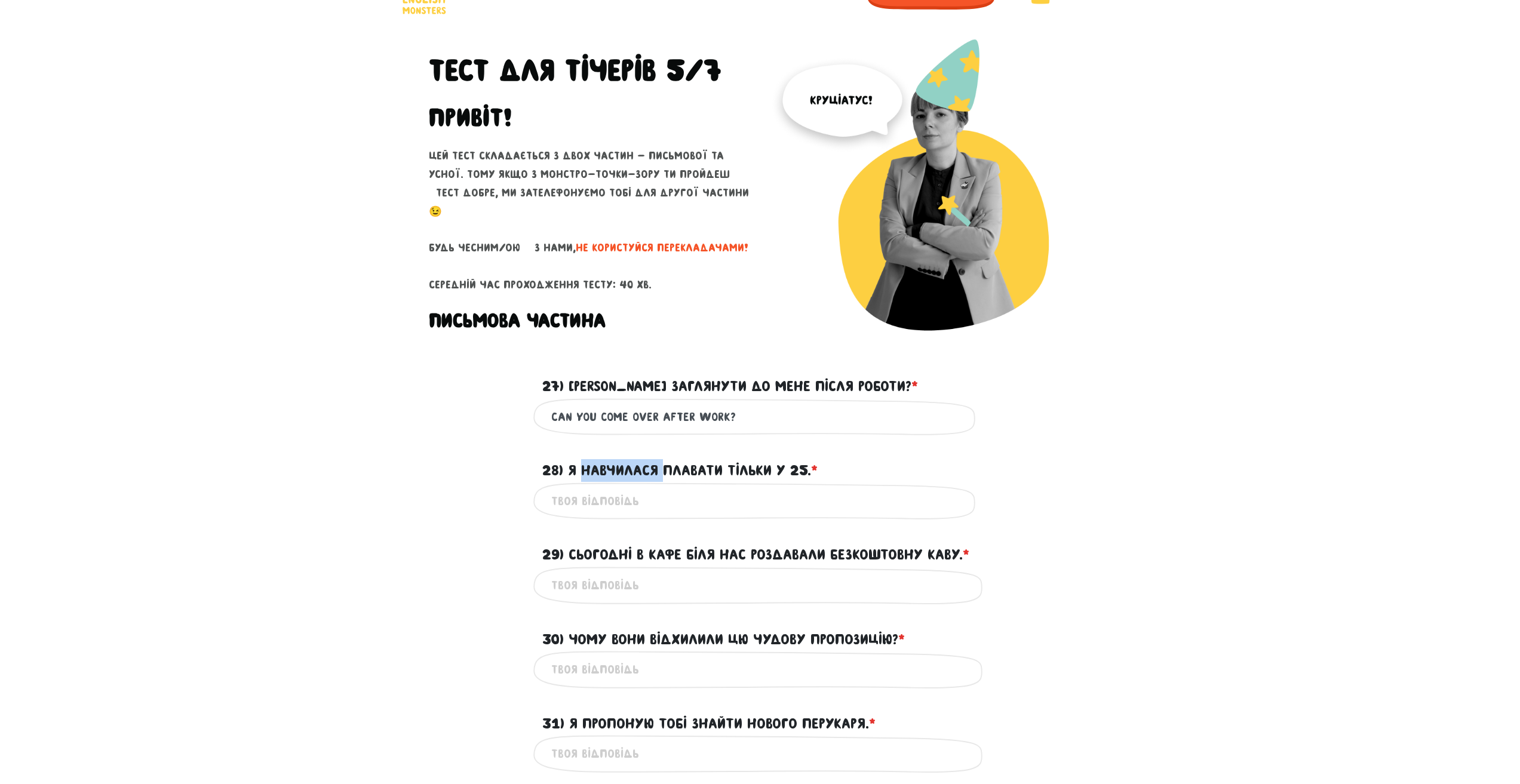
click at [638, 488] on input "28) Я навчилася плавати тільки у 25. * ?" at bounding box center [760, 501] width 418 height 27
click at [638, 465] on label "28) Я навчилася плавати тільки у 25. * ?" at bounding box center [680, 470] width 275 height 23
click at [638, 488] on input "28) Я навчилася плавати тільки у 25. * ?" at bounding box center [760, 501] width 418 height 27
click at [610, 508] on input "28) Я навчилася плавати тільки у 25. * ?" at bounding box center [760, 501] width 418 height 27
paste input "I only learned to swim when I was 25."
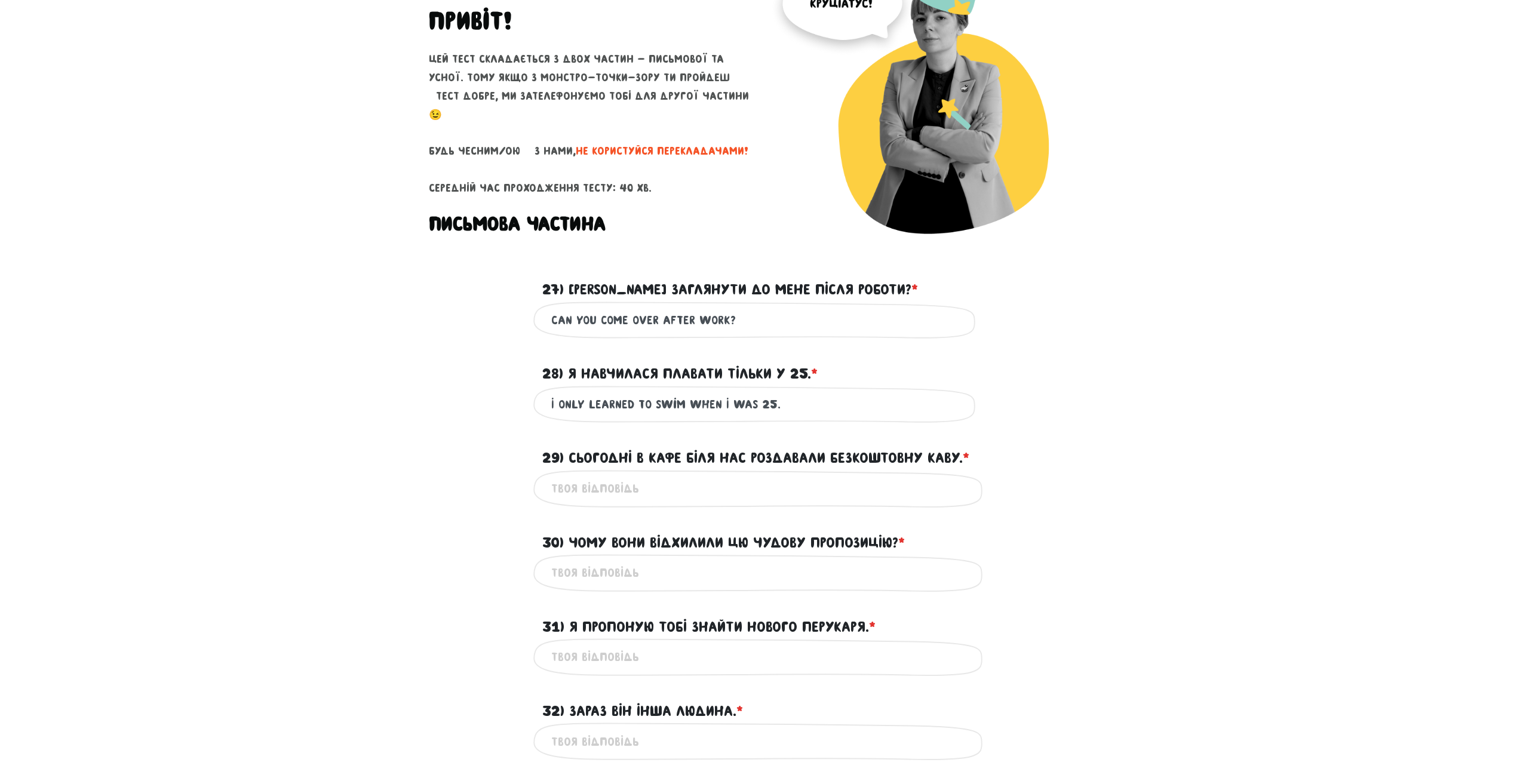
scroll to position [155, 0]
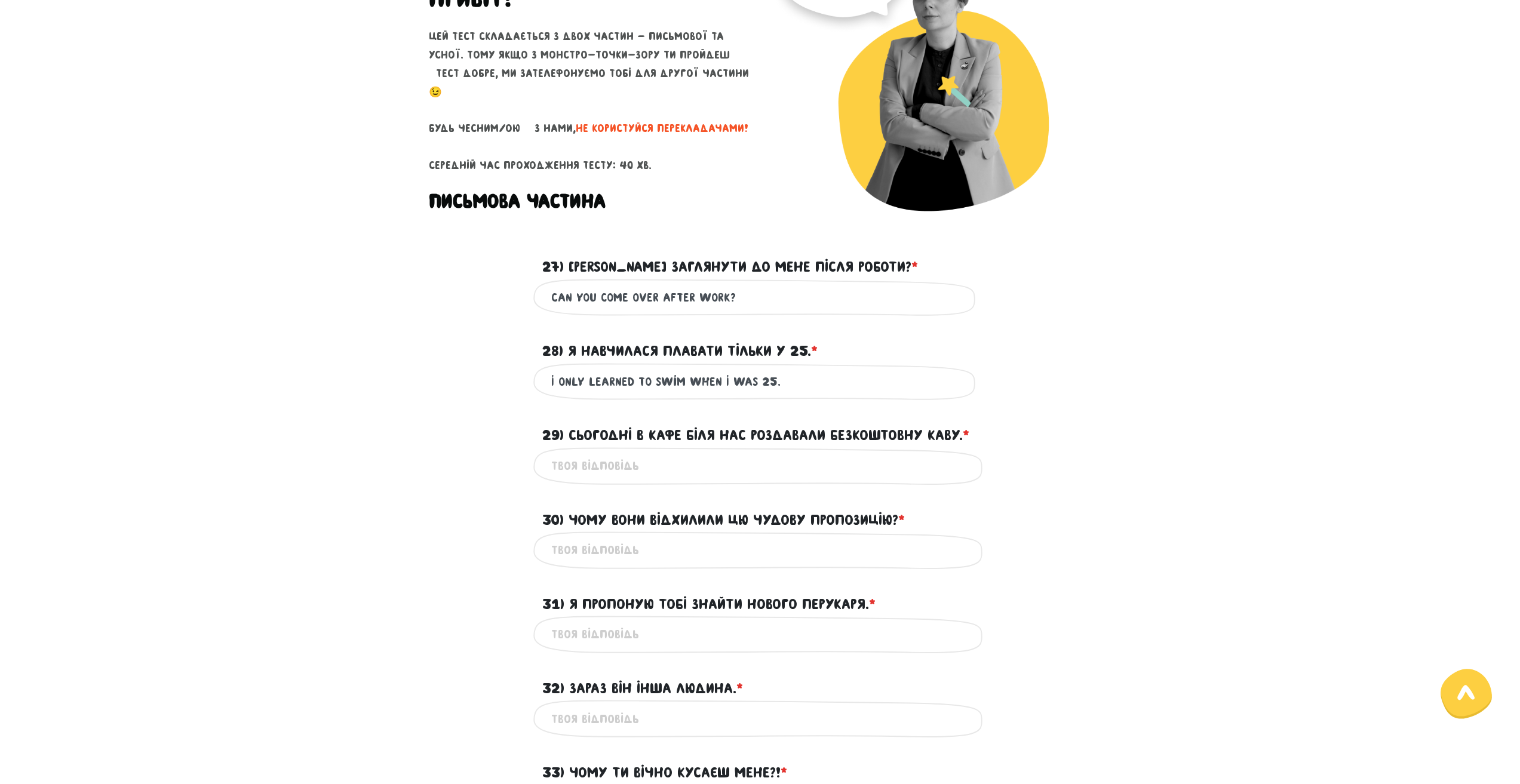
type input "I only learned to swim when I was 25."
drag, startPoint x: 570, startPoint y: 433, endPoint x: 966, endPoint y: 434, distance: 396.0
click at [966, 434] on label "29) Сьогодні в кафе біля нас роздавали безкоштовну каву. * ?" at bounding box center [756, 435] width 427 height 23
click at [615, 465] on input "29) Сьогодні в кафе біля нас роздавали безкоштовну каву. * ?" at bounding box center [760, 465] width 418 height 27
paste input "[DATE], they were giving out free coffee at the café near [GEOGRAPHIC_DATA]."
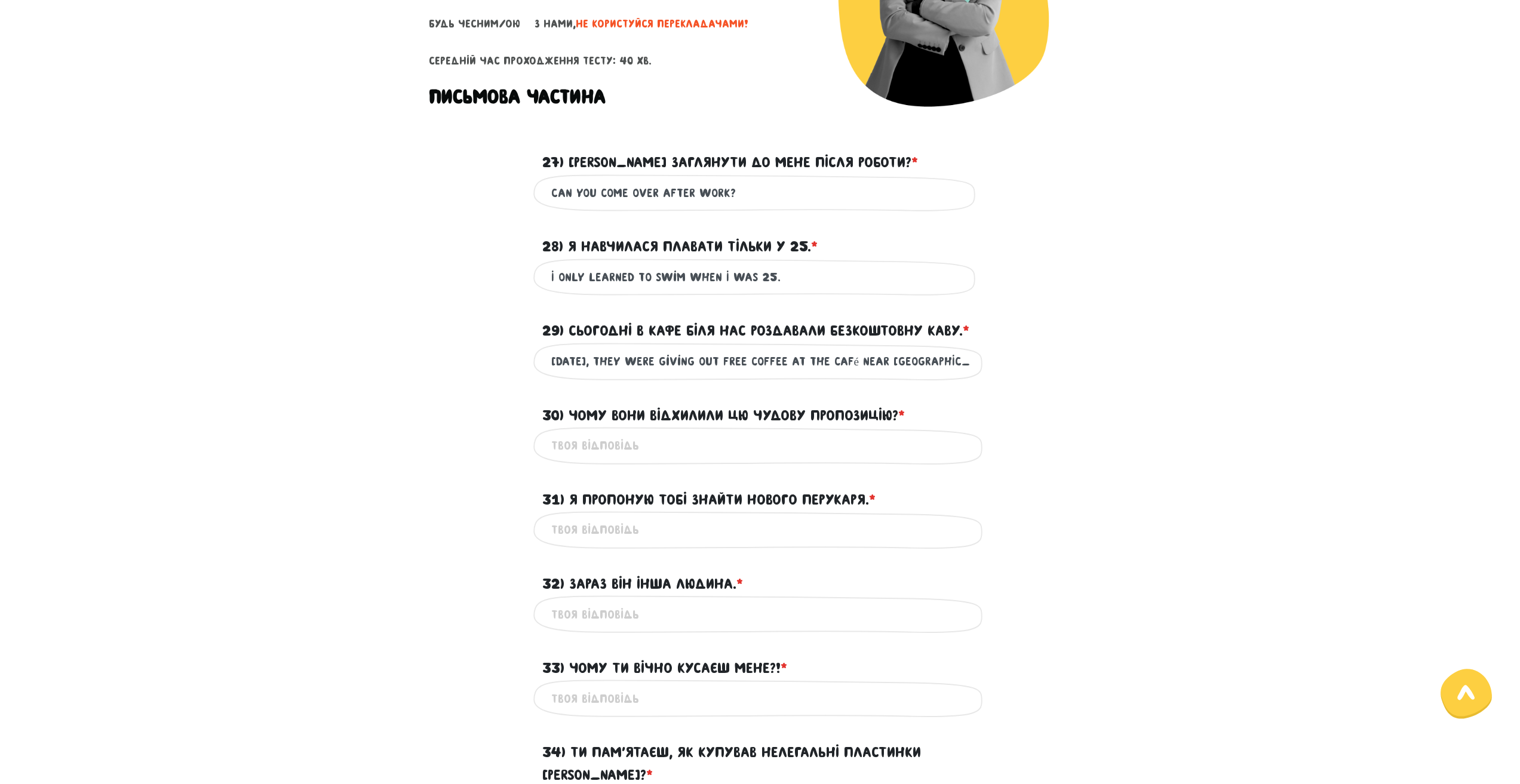
scroll to position [274, 0]
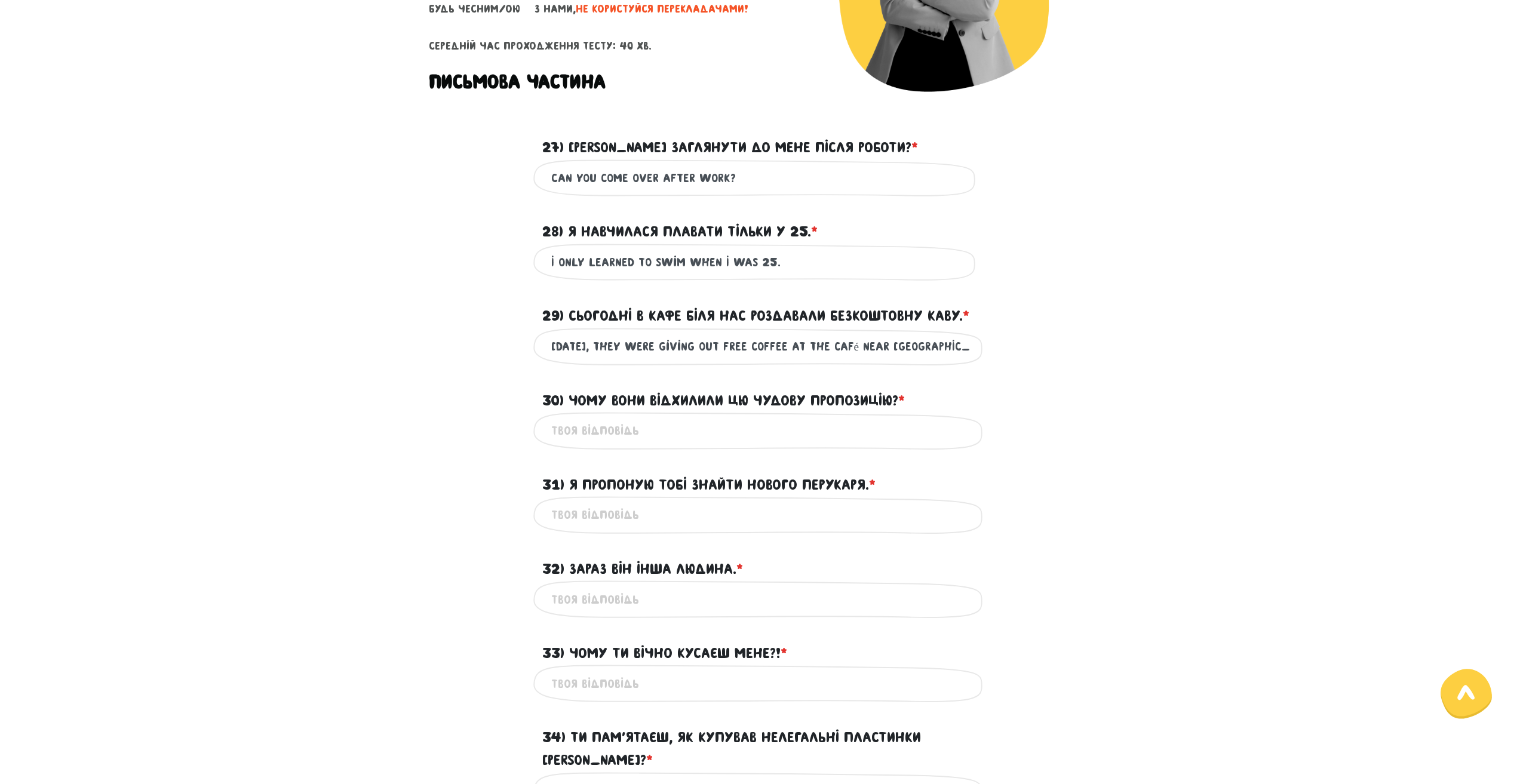
type input "[DATE], they were giving out free coffee at the café near [GEOGRAPHIC_DATA]."
drag, startPoint x: 646, startPoint y: 397, endPoint x: 902, endPoint y: 406, distance: 256.2
click at [902, 406] on label "30) Чому вони відхилили цю чудову пропозицію? * ?" at bounding box center [723, 400] width 362 height 23
click at [641, 433] on input "30) Чому вони відхилили цю чудову пропозицію? * ?" at bounding box center [760, 431] width 418 height 27
paste input "Why did they reject this wonderful offer?"
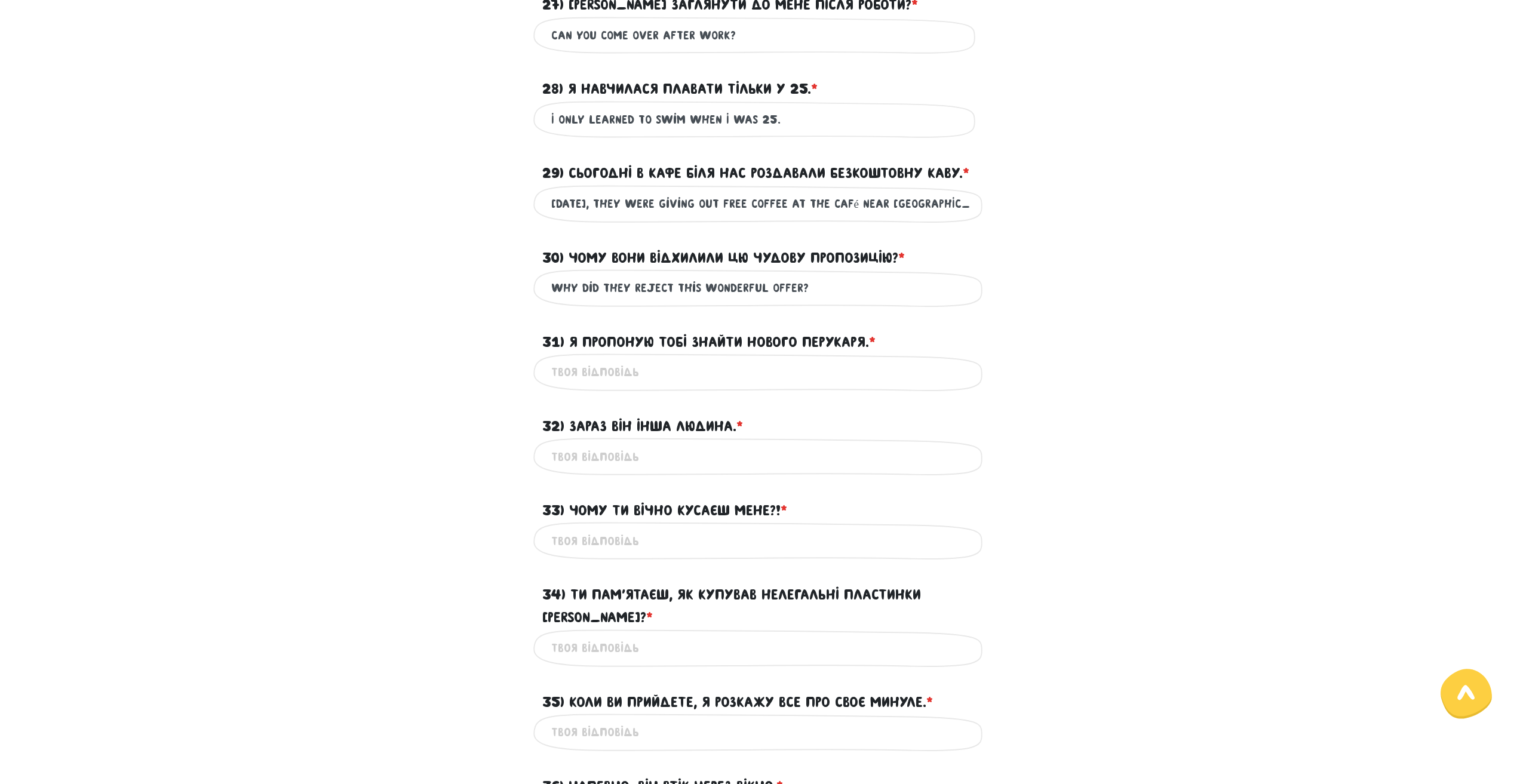
scroll to position [453, 0]
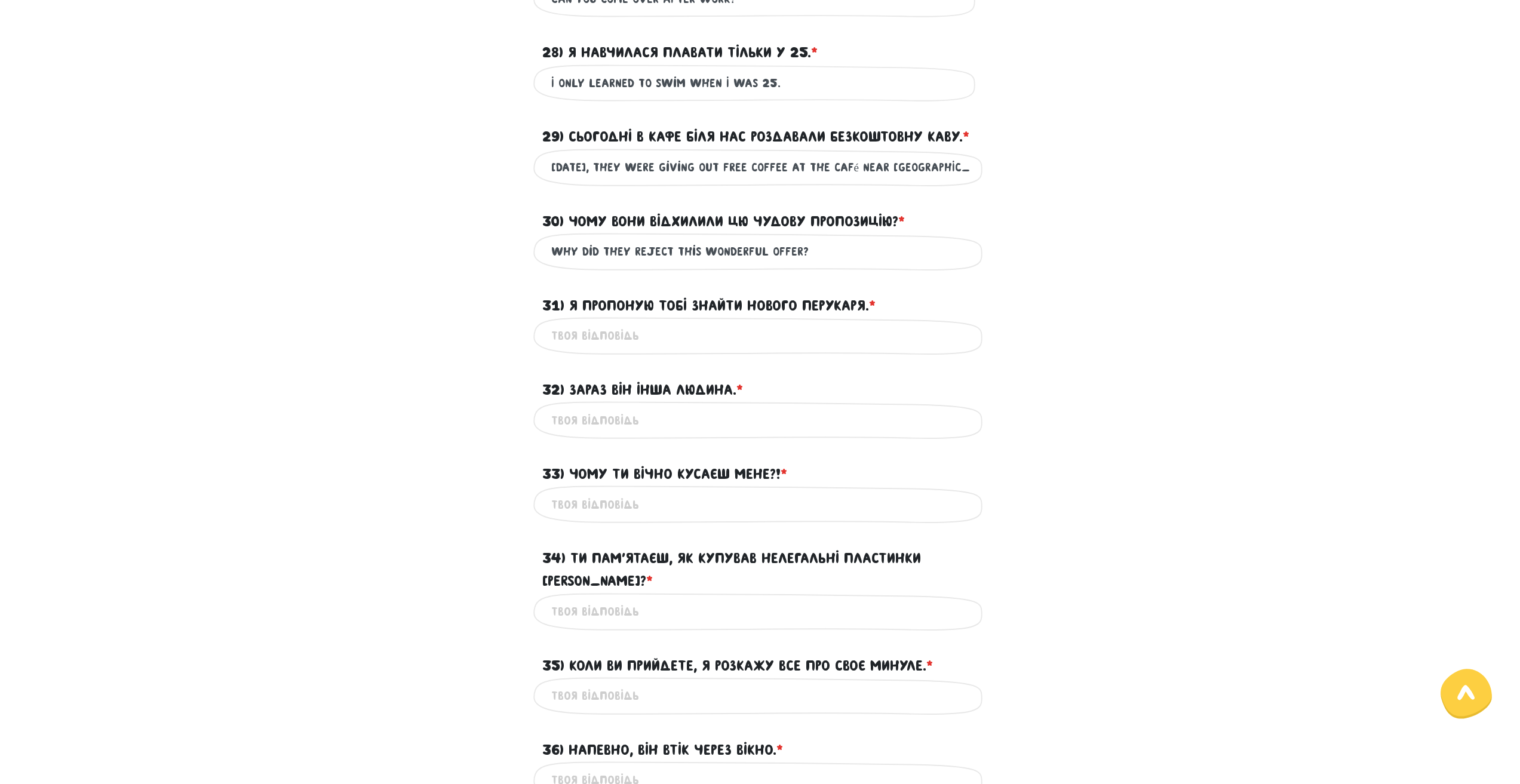
type input "Why did they reject this wonderful offer?"
drag, startPoint x: 571, startPoint y: 300, endPoint x: 868, endPoint y: 301, distance: 297.0
click at [868, 301] on label "31) Я пропоную тобі знайти нового перукаря. * ?" at bounding box center [709, 305] width 334 height 23
click at [603, 336] on input "31) Я пропоную тобі знайти нового перукаря. * ?" at bounding box center [760, 336] width 418 height 27
paste input "I suggest you find a new hairdresser."
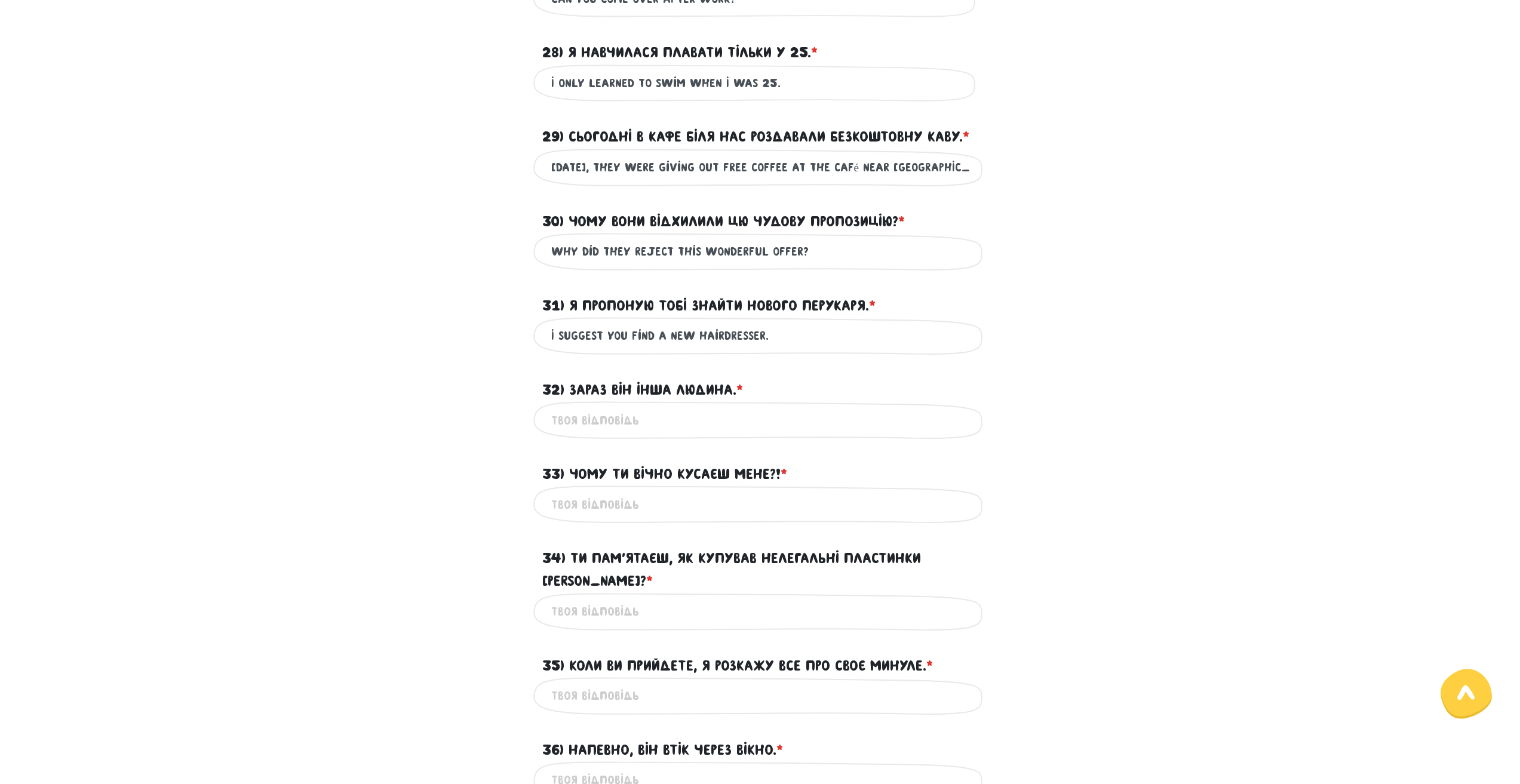
type input "I suggest you find a new hairdresser."
drag, startPoint x: 569, startPoint y: 384, endPoint x: 739, endPoint y: 386, distance: 170.0
click at [739, 386] on label "32) Зараз він інша людина. * ?" at bounding box center [643, 389] width 201 height 23
click at [628, 423] on input "32) Зараз він інша людина. * ?" at bounding box center [760, 420] width 418 height 27
paste input "He is a different person now."
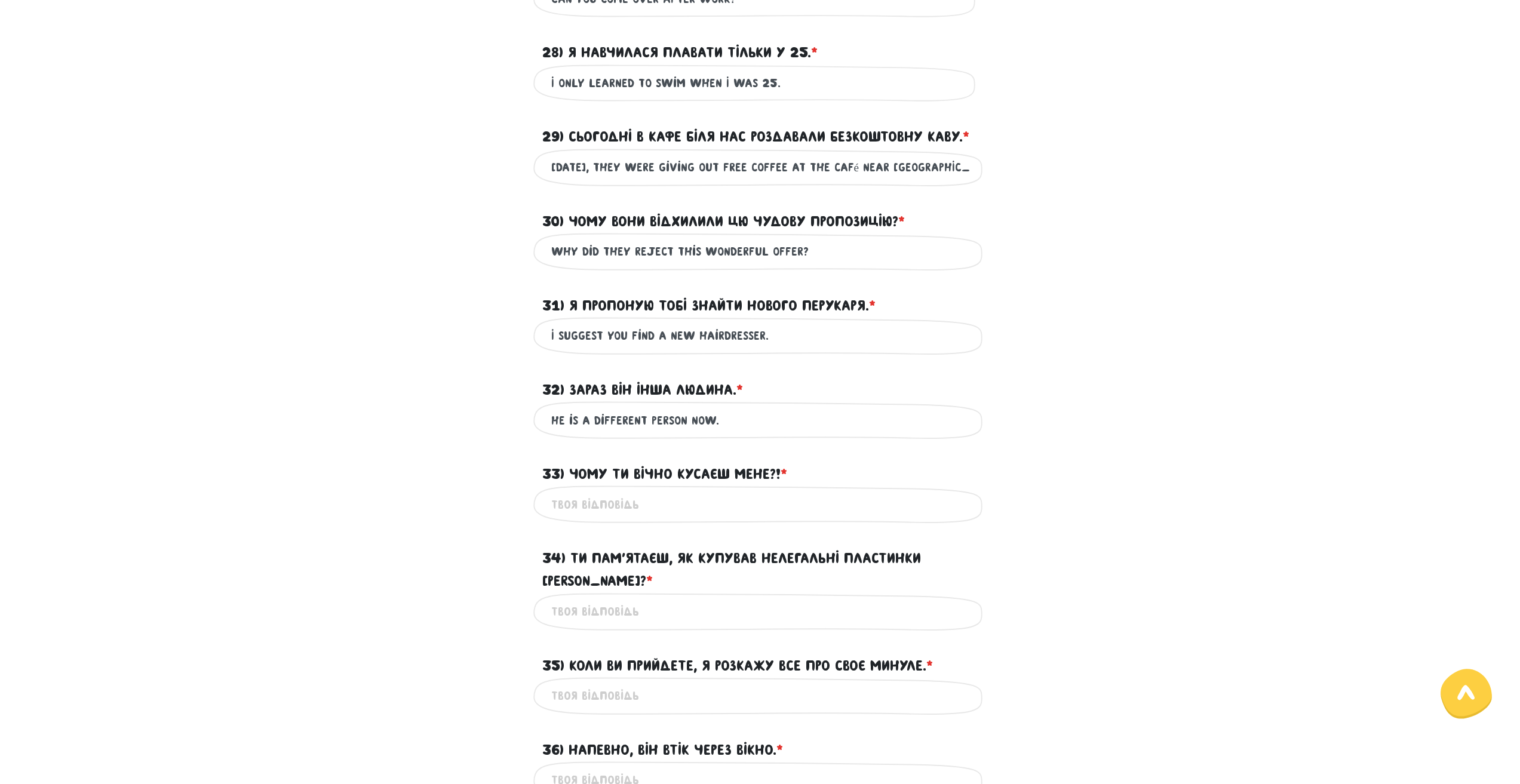
type input "He is a different person now."
drag, startPoint x: 571, startPoint y: 468, endPoint x: 757, endPoint y: 471, distance: 186.0
click at [781, 471] on label "33) Чому ти вічно кусаєш мене?! * ?" at bounding box center [665, 473] width 245 height 23
click at [654, 513] on input "33) Чому ти вічно кусаєш мене?! * ?" at bounding box center [760, 504] width 418 height 27
paste input "Why do you keep biting me all the time?"
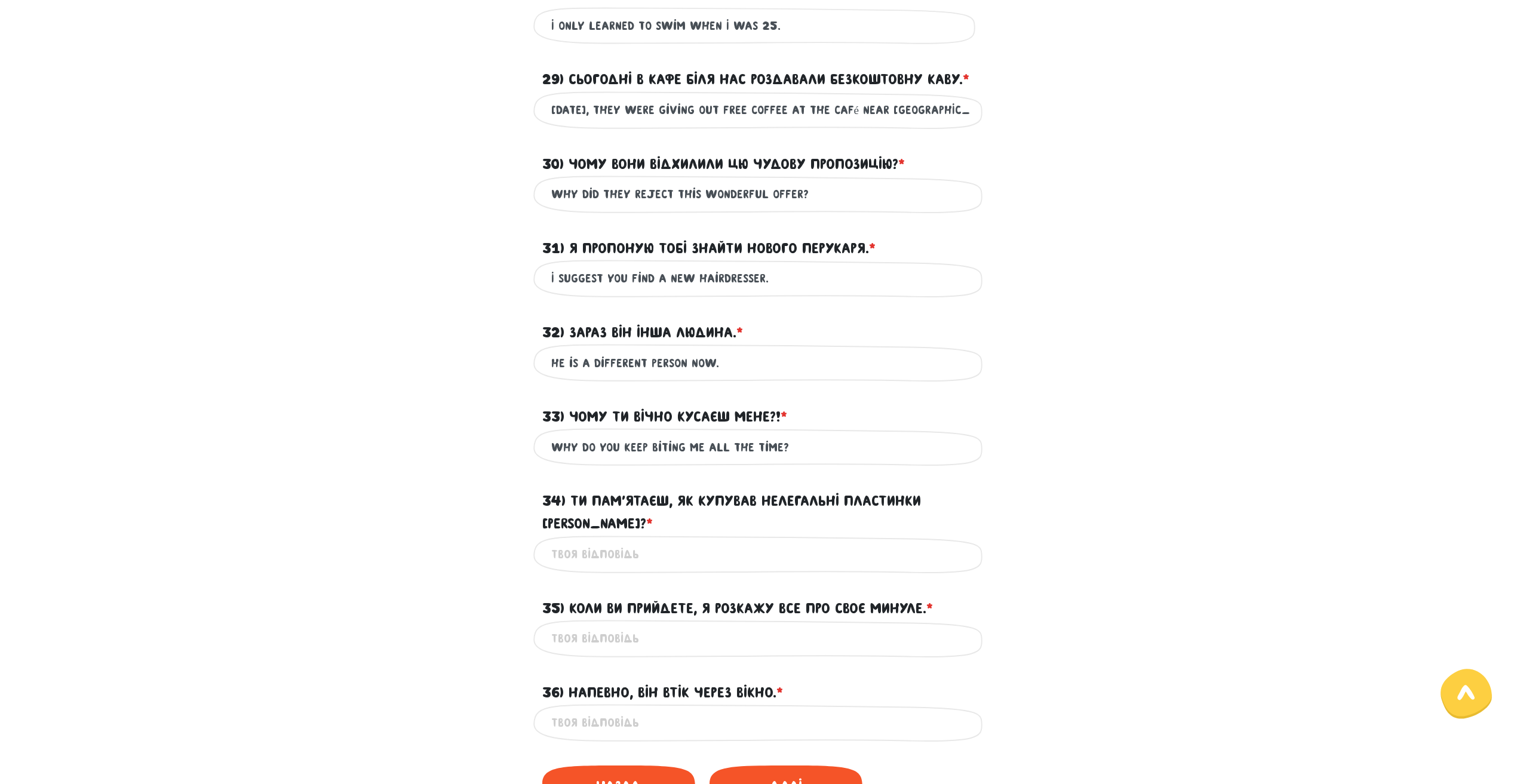
scroll to position [513, 0]
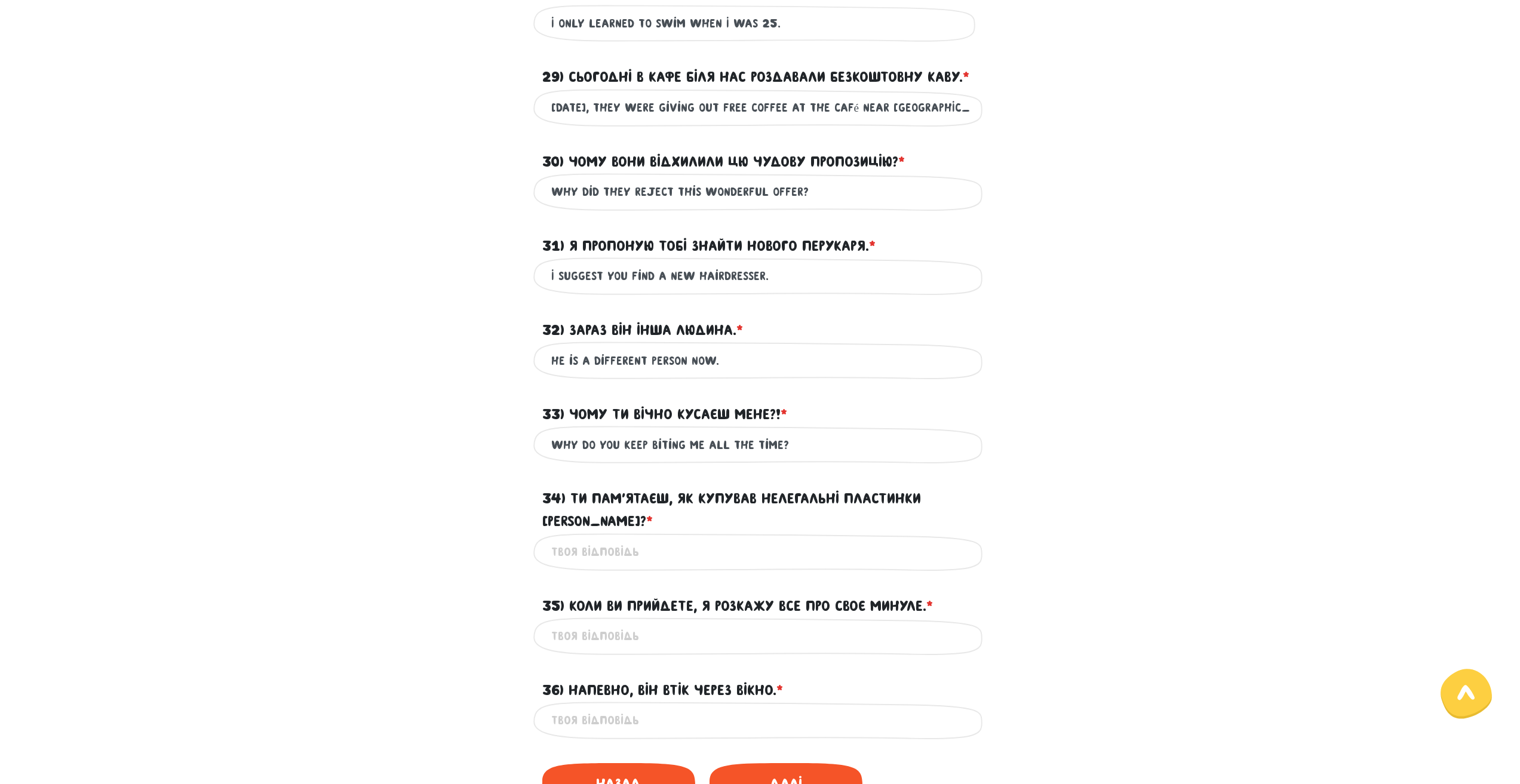
type input "Why do you keep biting me all the time?"
drag, startPoint x: 569, startPoint y: 496, endPoint x: 931, endPoint y: 507, distance: 362.2
click at [989, 503] on div "34) Ти пам’ятаєш, як купував нелегальні пластинки [PERSON_NAME]? * ?" at bounding box center [760, 503] width 681 height 60
click at [606, 538] on input "34) Ти пам’ятаєш, як купував нелегальні пластинки [PERSON_NAME]? * ?" at bounding box center [760, 552] width 418 height 27
paste input "Do you remember buying [PERSON_NAME] records?*"
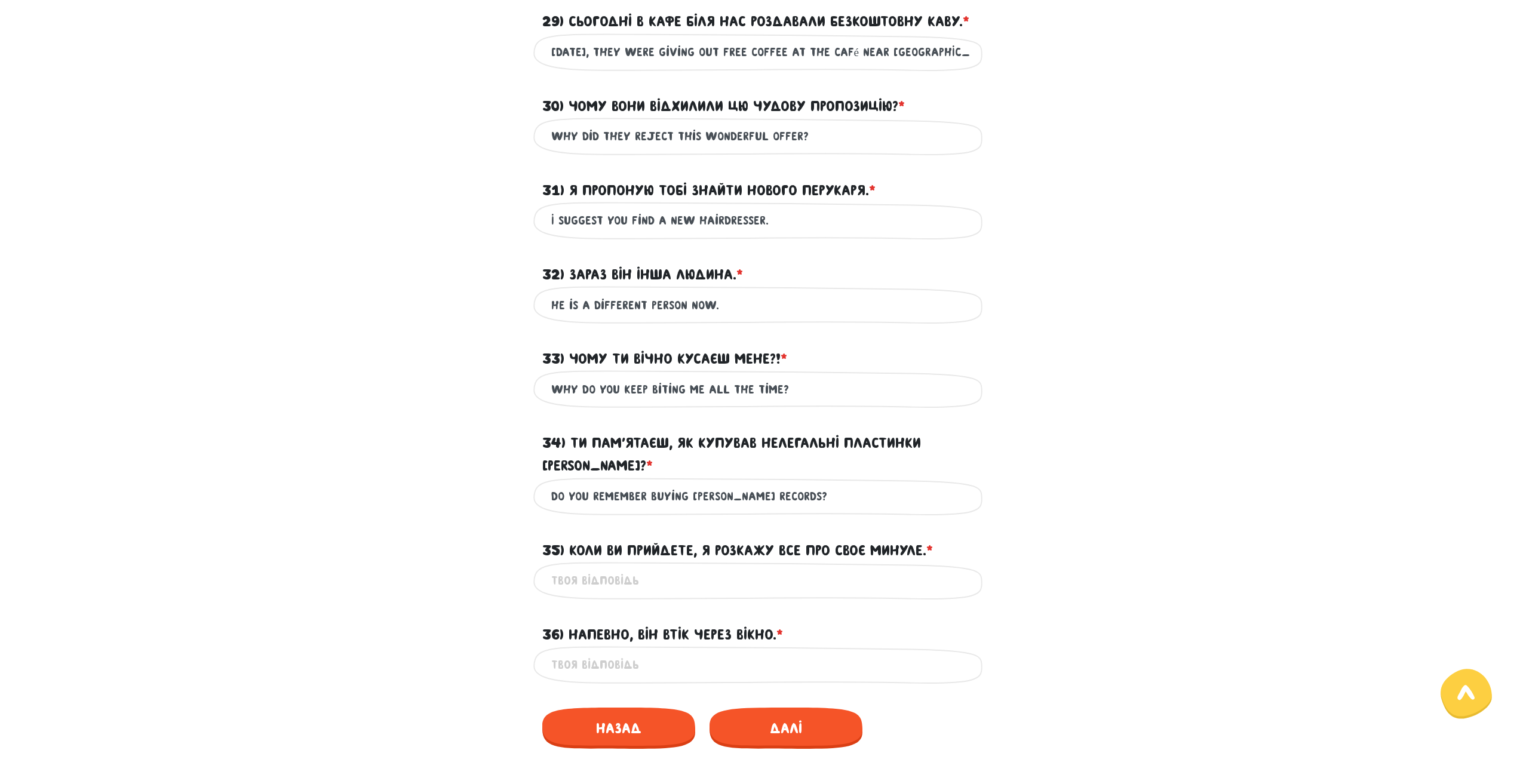
scroll to position [572, 0]
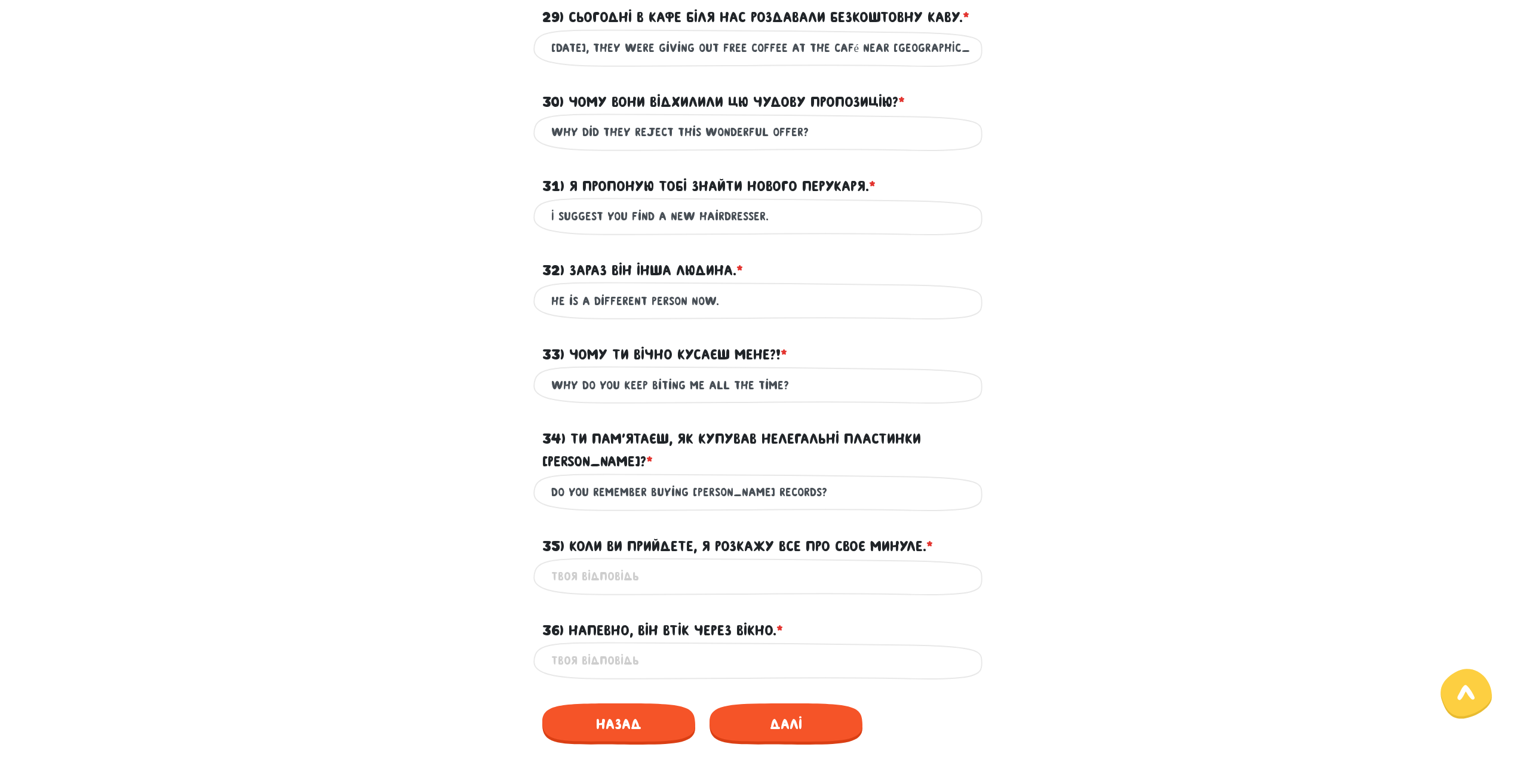
type input "Do you remember buying [PERSON_NAME] records?"
drag, startPoint x: 576, startPoint y: 521, endPoint x: 903, endPoint y: 524, distance: 327.0
click at [926, 535] on label "35) Коли ви прийдете, я розкажу все про своє минуле. * ?" at bounding box center [737, 546] width 390 height 23
click at [599, 563] on input "35) Коли ви прийдете, я розкажу все про своє минуле. * ?" at bounding box center [760, 576] width 418 height 27
paste input "When you arrive, I will tell you everything about my past."
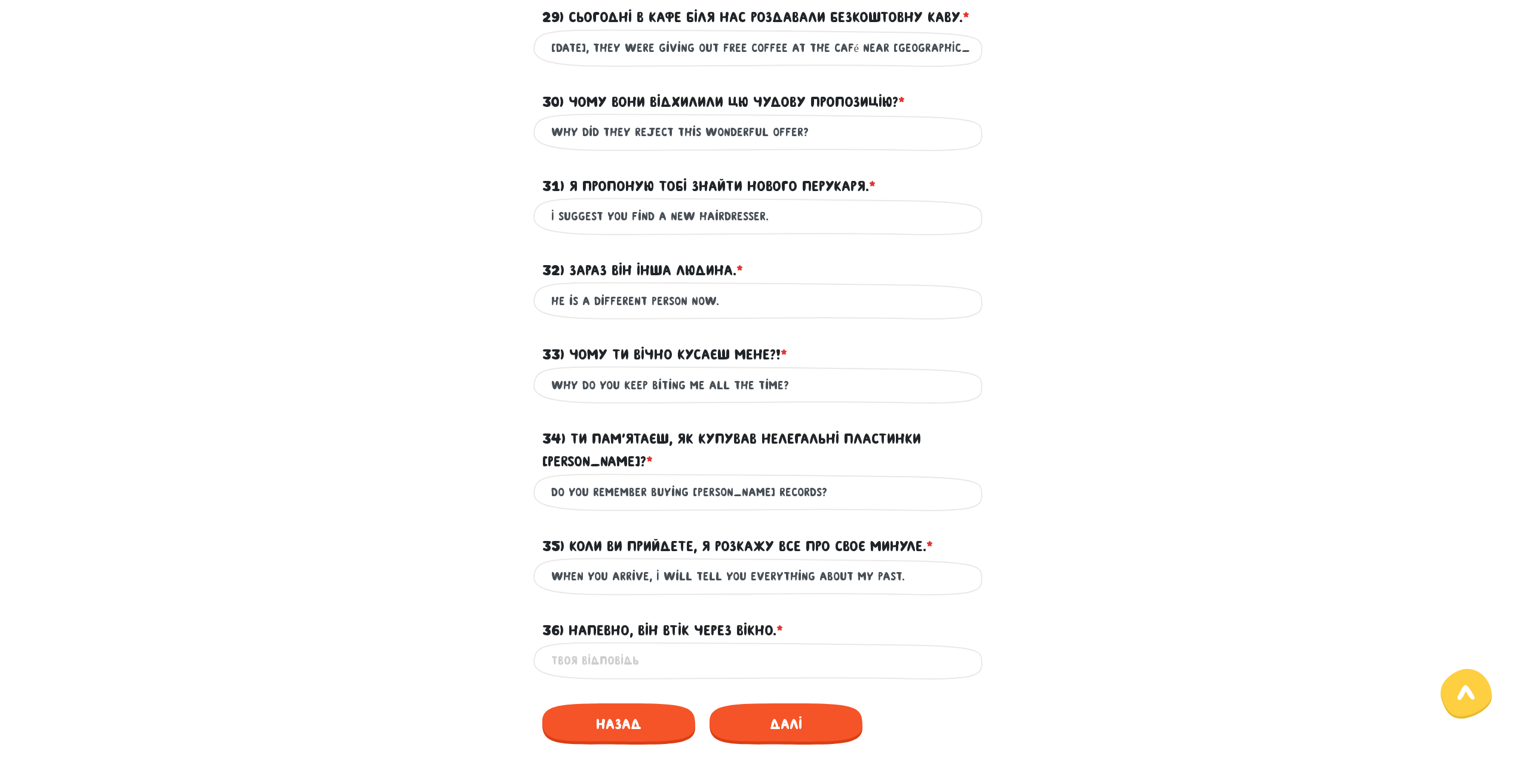
type input "When you arrive, I will tell you everything about my past."
drag, startPoint x: 575, startPoint y: 600, endPoint x: 777, endPoint y: 604, distance: 202.0
click at [777, 619] on label "36) Напевно, він втік через вікно. * ?" at bounding box center [663, 630] width 241 height 23
click at [615, 647] on input "36) Напевно, він втік через вікно. * ?" at bounding box center [760, 660] width 418 height 27
paste input "He could have escaped through the window."
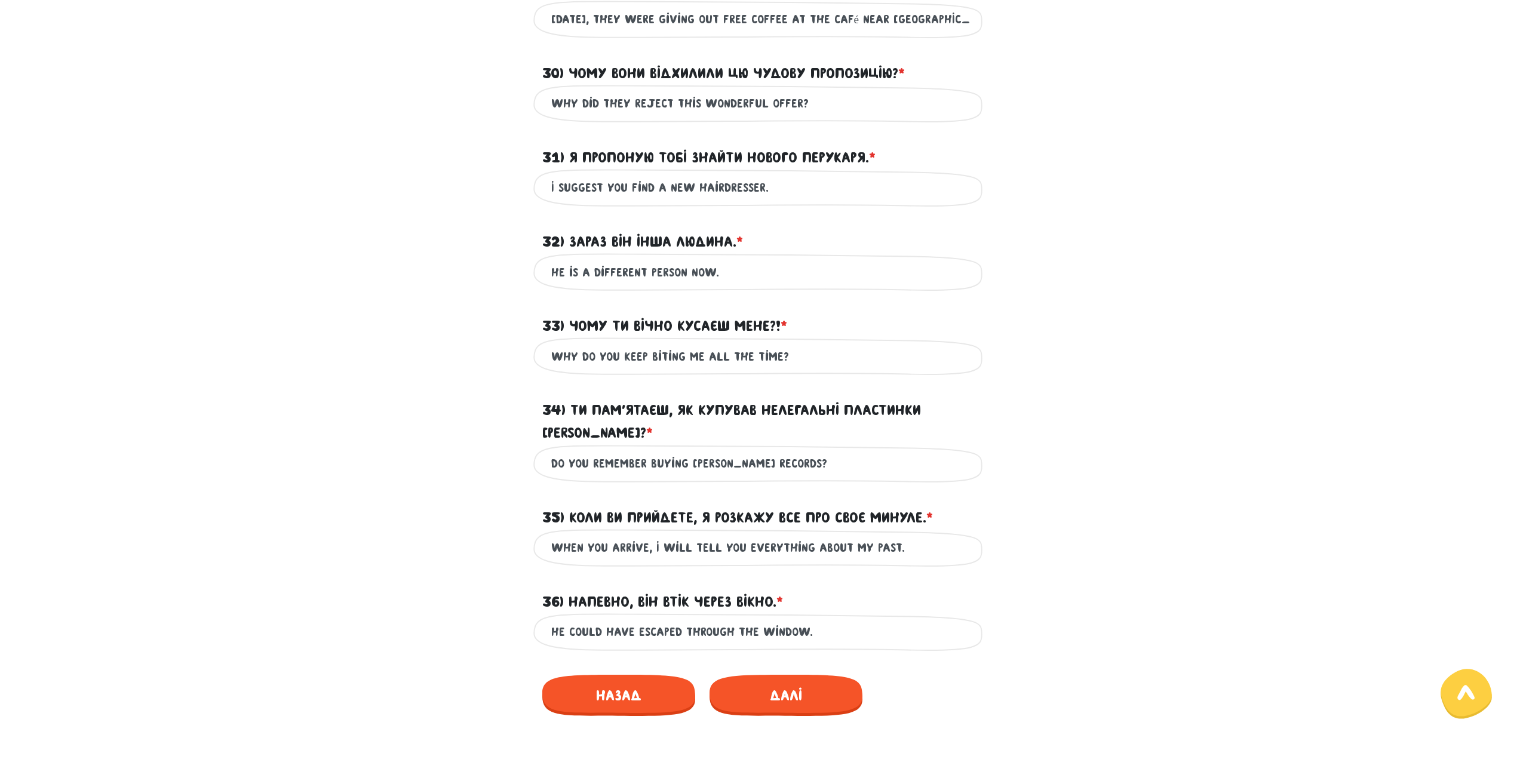
scroll to position [632, 0]
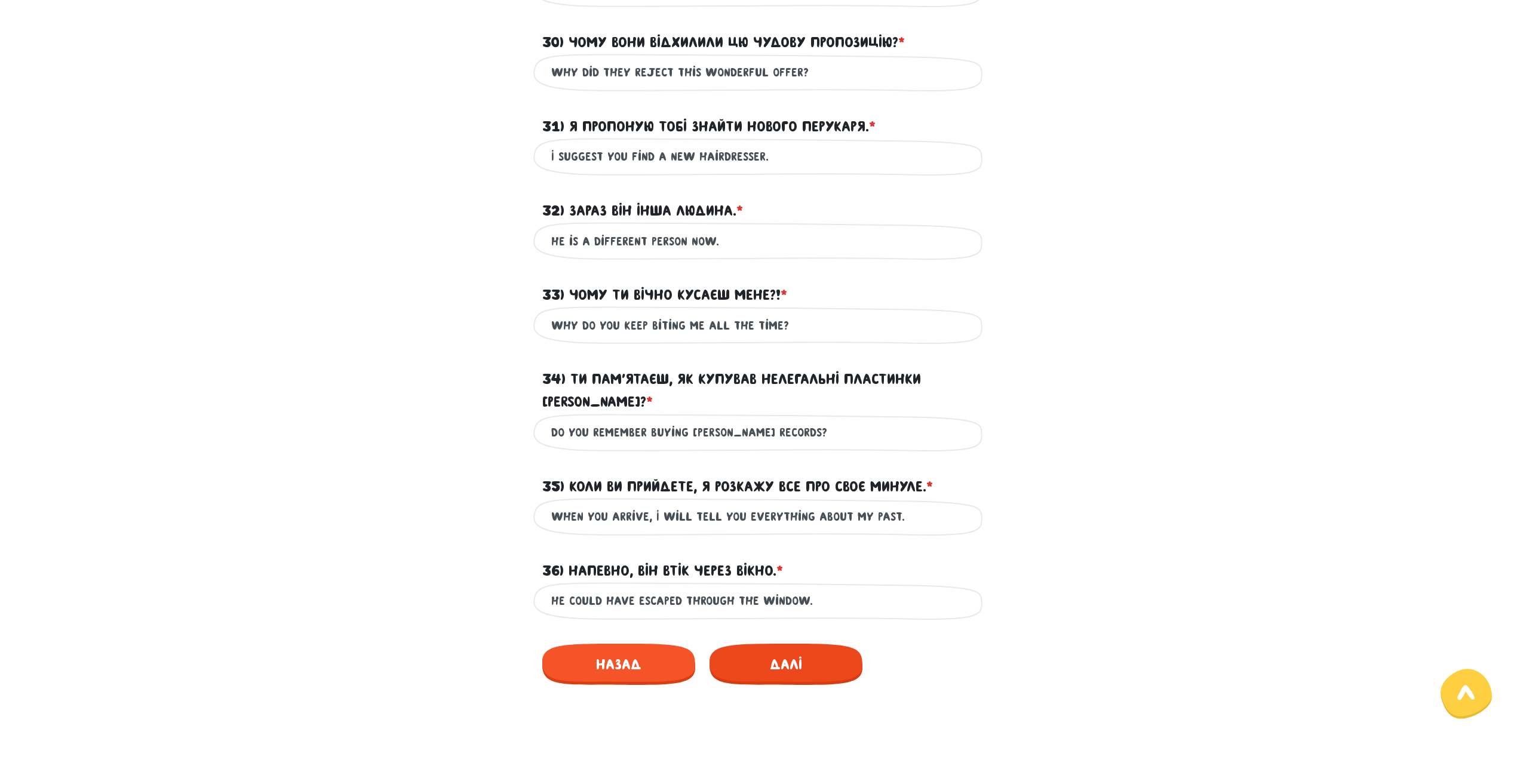
type input "He could have escaped through the window."
click at [787, 643] on span "Далі" at bounding box center [785, 664] width 153 height 41
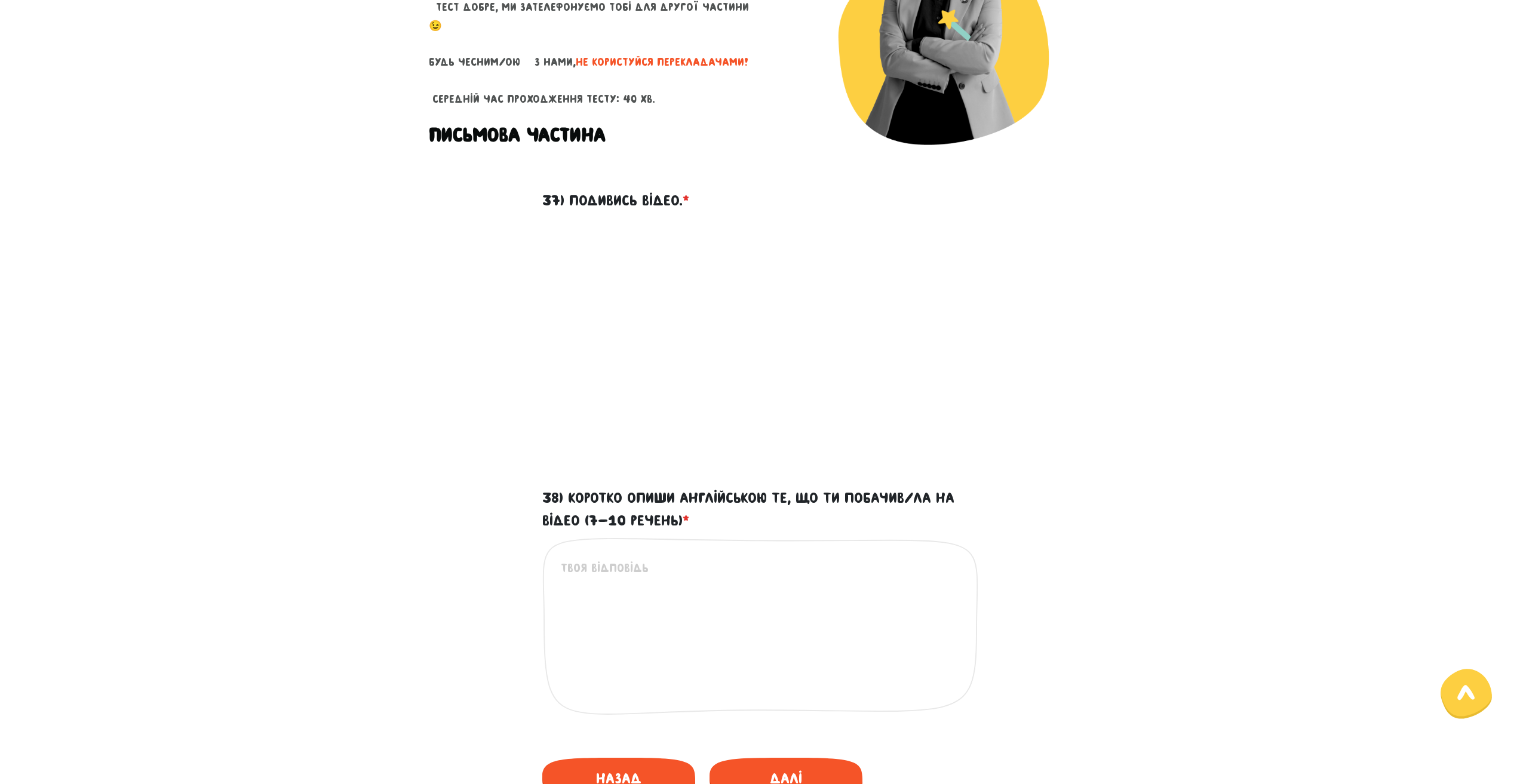
scroll to position [239, 0]
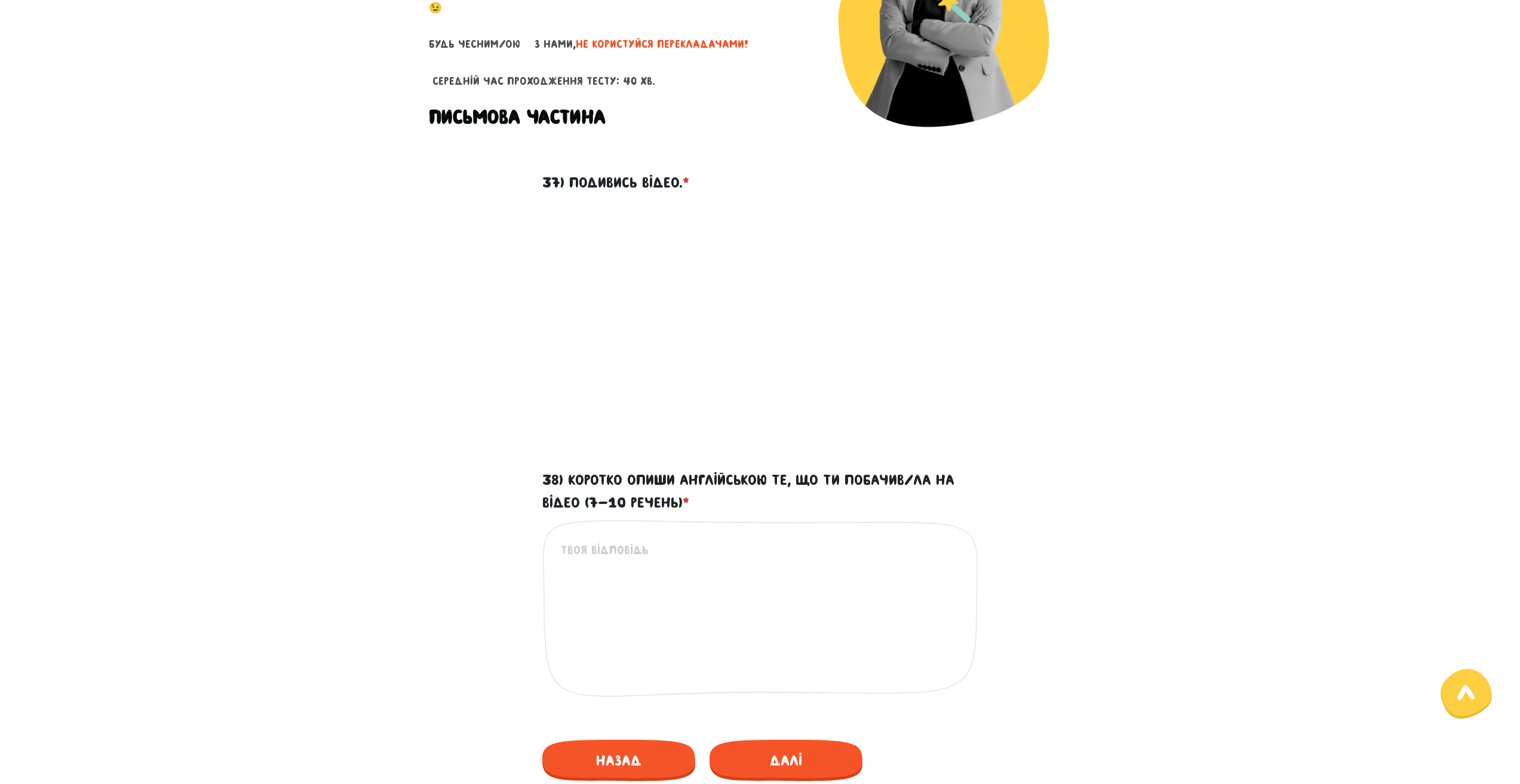
click at [659, 593] on textarea "38) Коротко опиши англійською те, що ти побачив/ла на відео (7-10 речень) *" at bounding box center [761, 614] width 400 height 147
paste textarea "The video shows that the woman was speeding on the road. A policeman stopped he…"
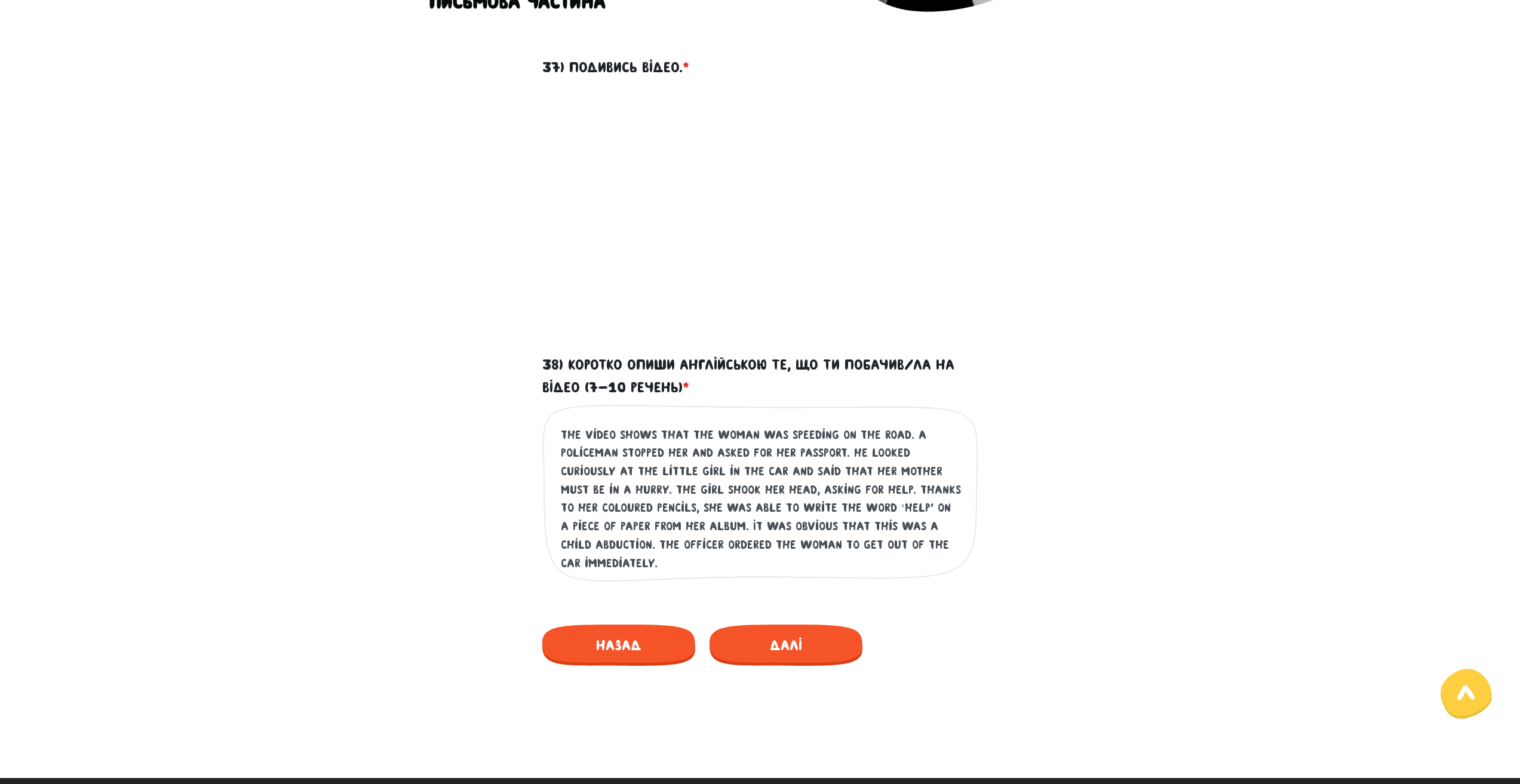
scroll to position [358, 0]
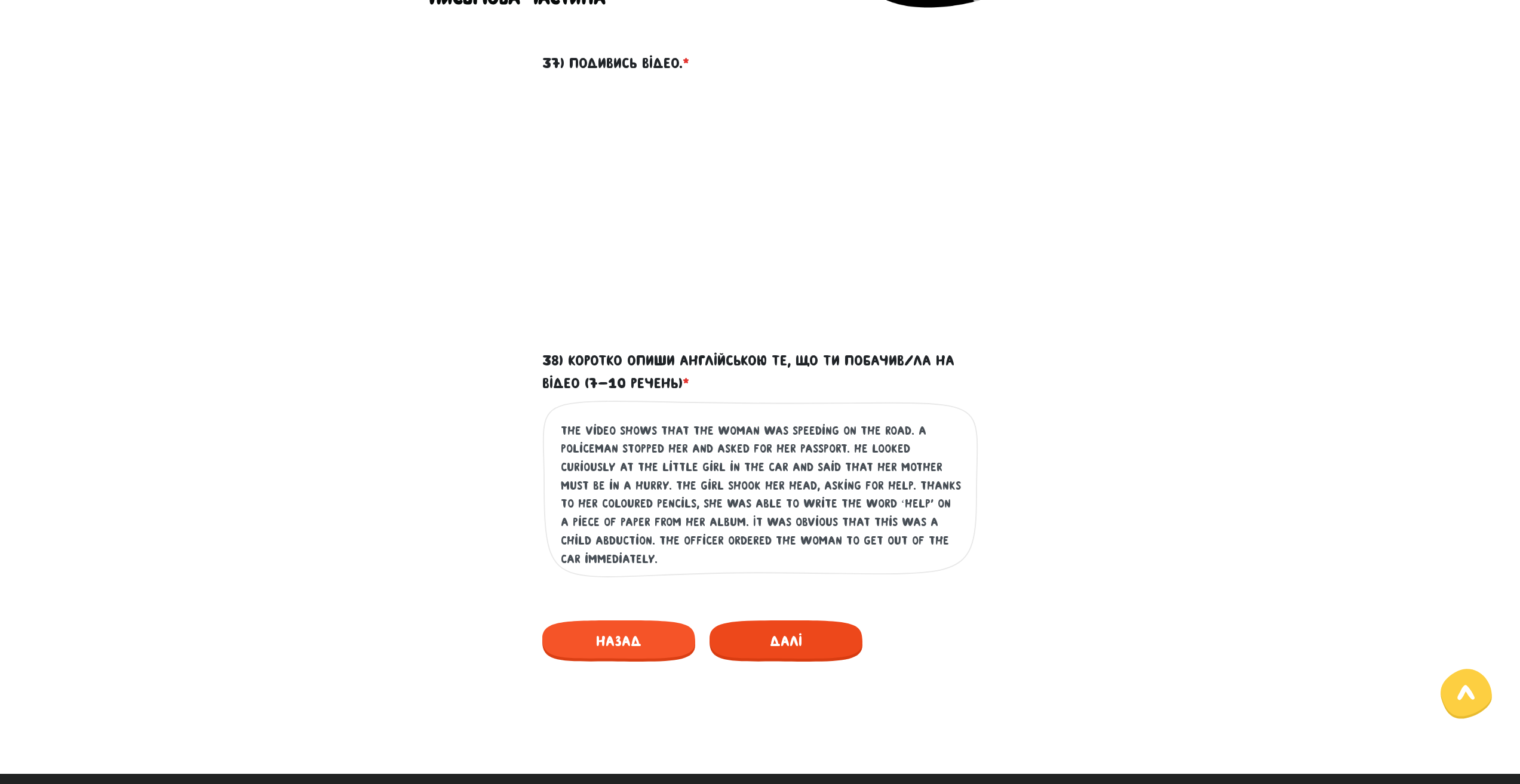
type textarea "The video shows that the woman was speeding on the road. A policeman stopped he…"
click at [739, 640] on span "Далі" at bounding box center [785, 641] width 153 height 41
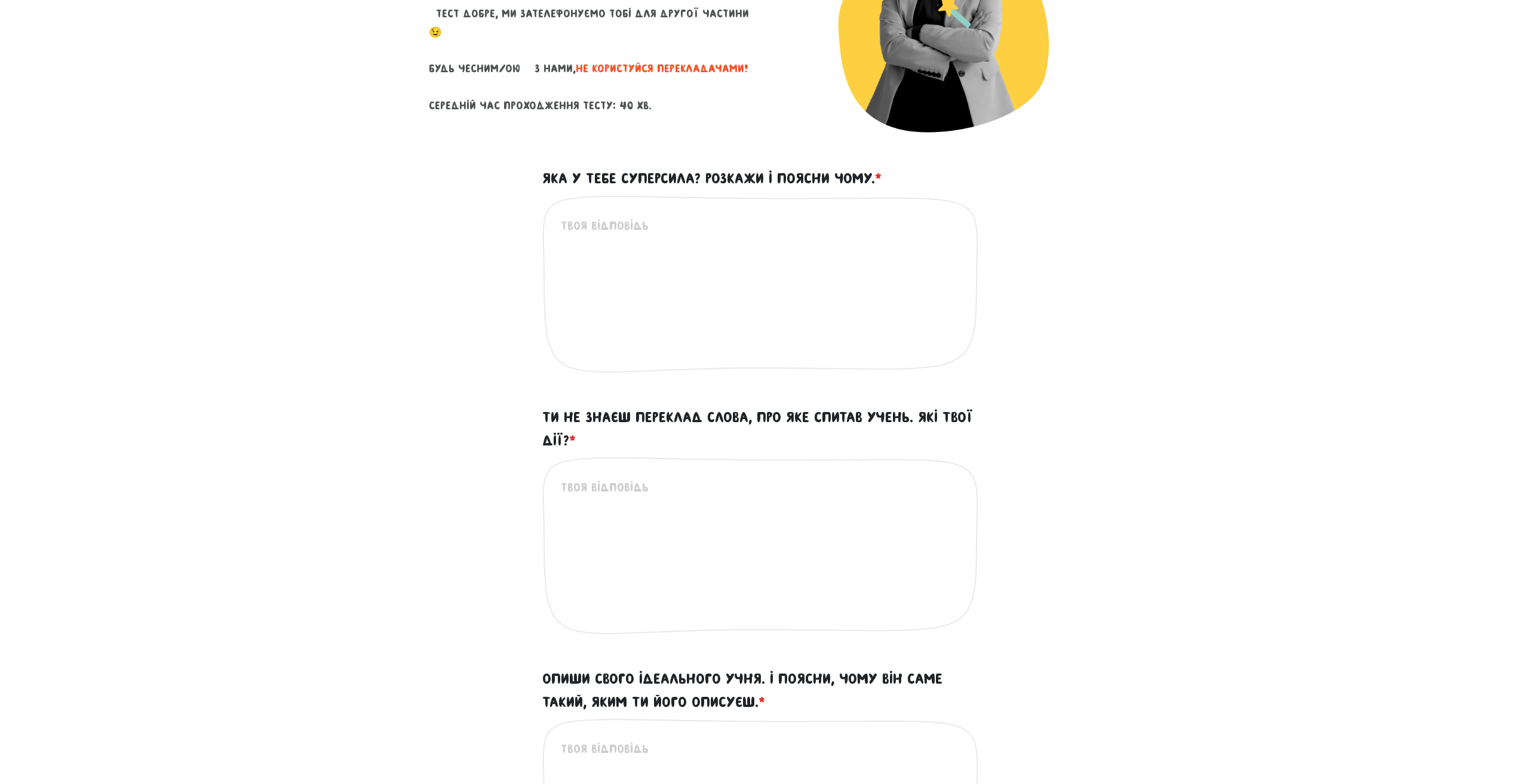
scroll to position [103, 0]
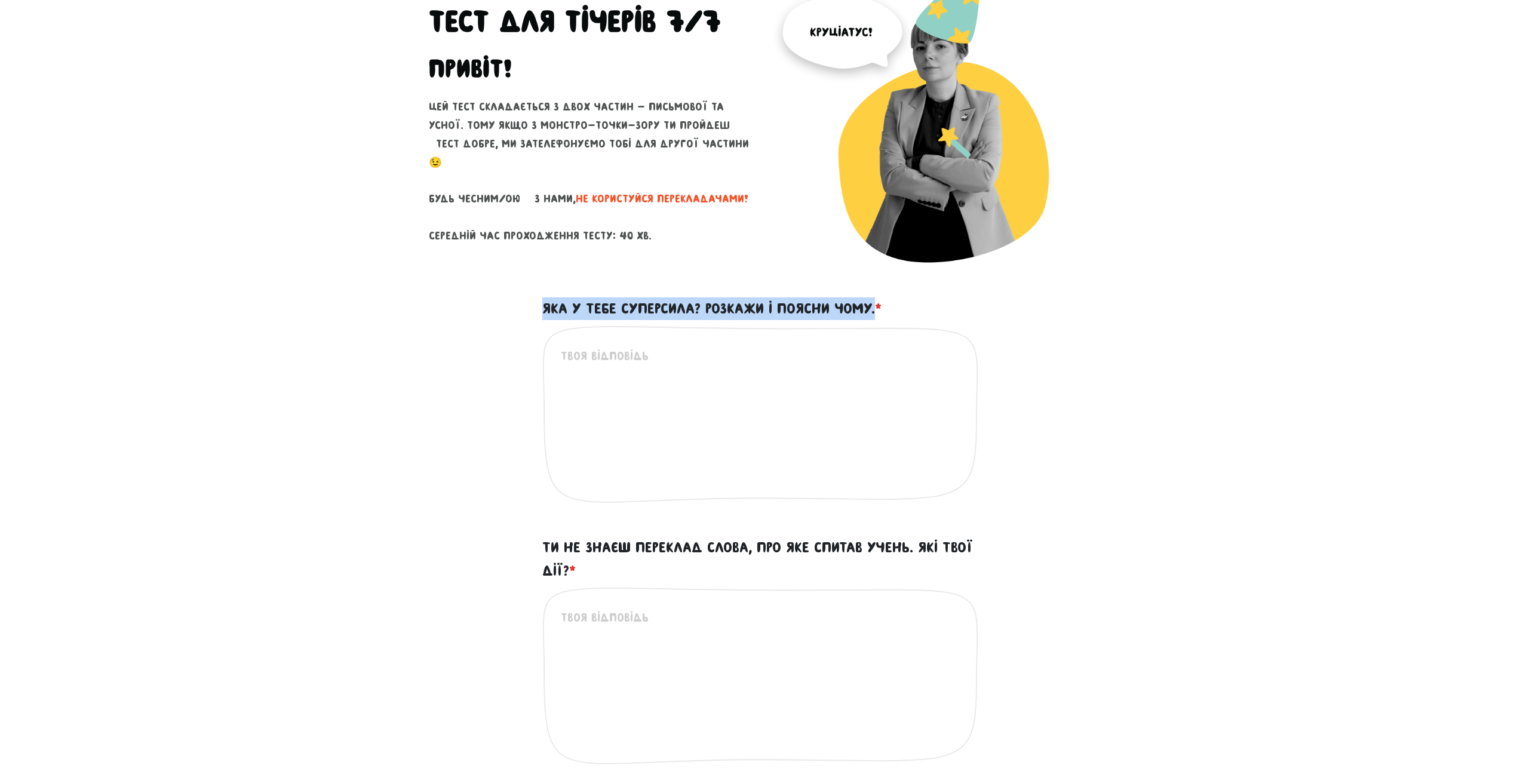
drag, startPoint x: 540, startPoint y: 302, endPoint x: 875, endPoint y: 307, distance: 335.0
click at [875, 307] on div "Яка у тебе суперсила? Розкажи і поясни чому. * Це обов'язкове поле" at bounding box center [760, 409] width 454 height 224
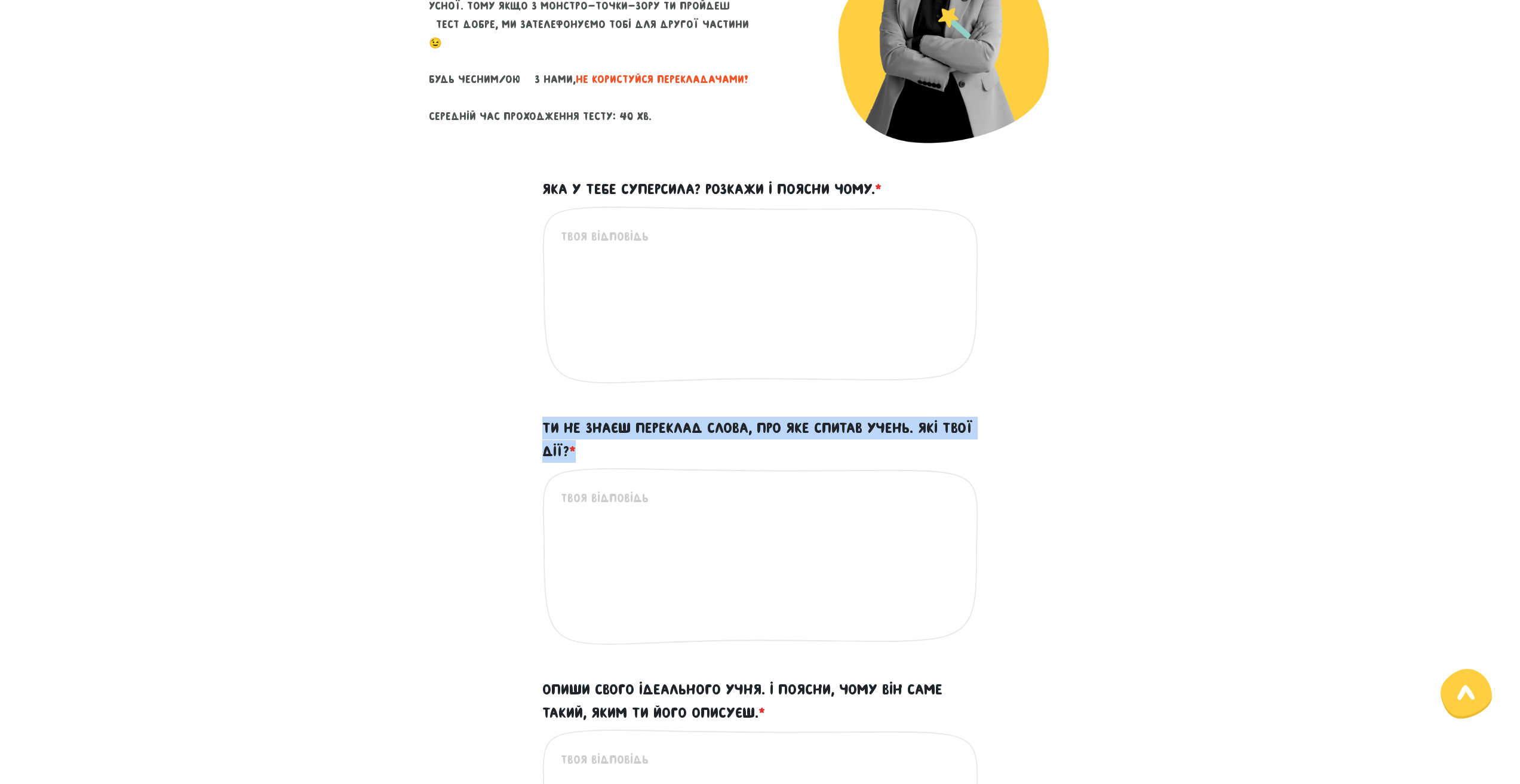
drag, startPoint x: 522, startPoint y: 414, endPoint x: 573, endPoint y: 463, distance: 70.7
click at [573, 463] on form "Тест для тічерів 7/7 Привіт! Цей тест складається з двох частин - письмової та …" at bounding box center [760, 534] width 663 height 1366
click at [557, 440] on label "Ти не знаєш переклад слова, про яке спитав учень. Які твої дії? *" at bounding box center [760, 440] width 436 height 46
click at [561, 489] on textarea "Ти не знаєш переклад слова, про яке спитав учень. Які твої дії? *" at bounding box center [761, 562] width 400 height 147
drag, startPoint x: 540, startPoint y: 422, endPoint x: 570, endPoint y: 459, distance: 47.6
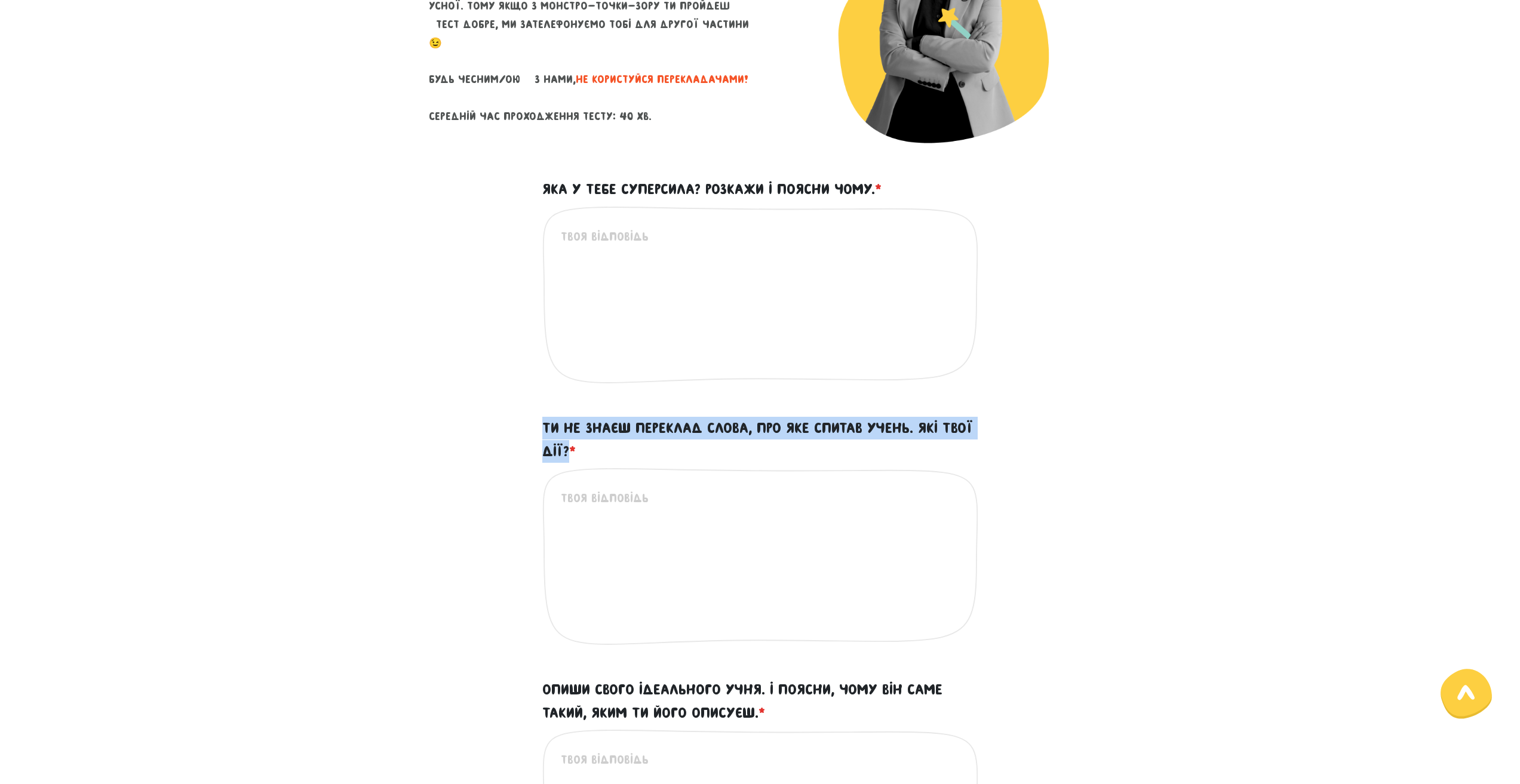
click at [570, 459] on div "Ти не знаєш переклад слова, про яке спитав учень. Які твої дії? * Це обов'язков…" at bounding box center [760, 540] width 454 height 247
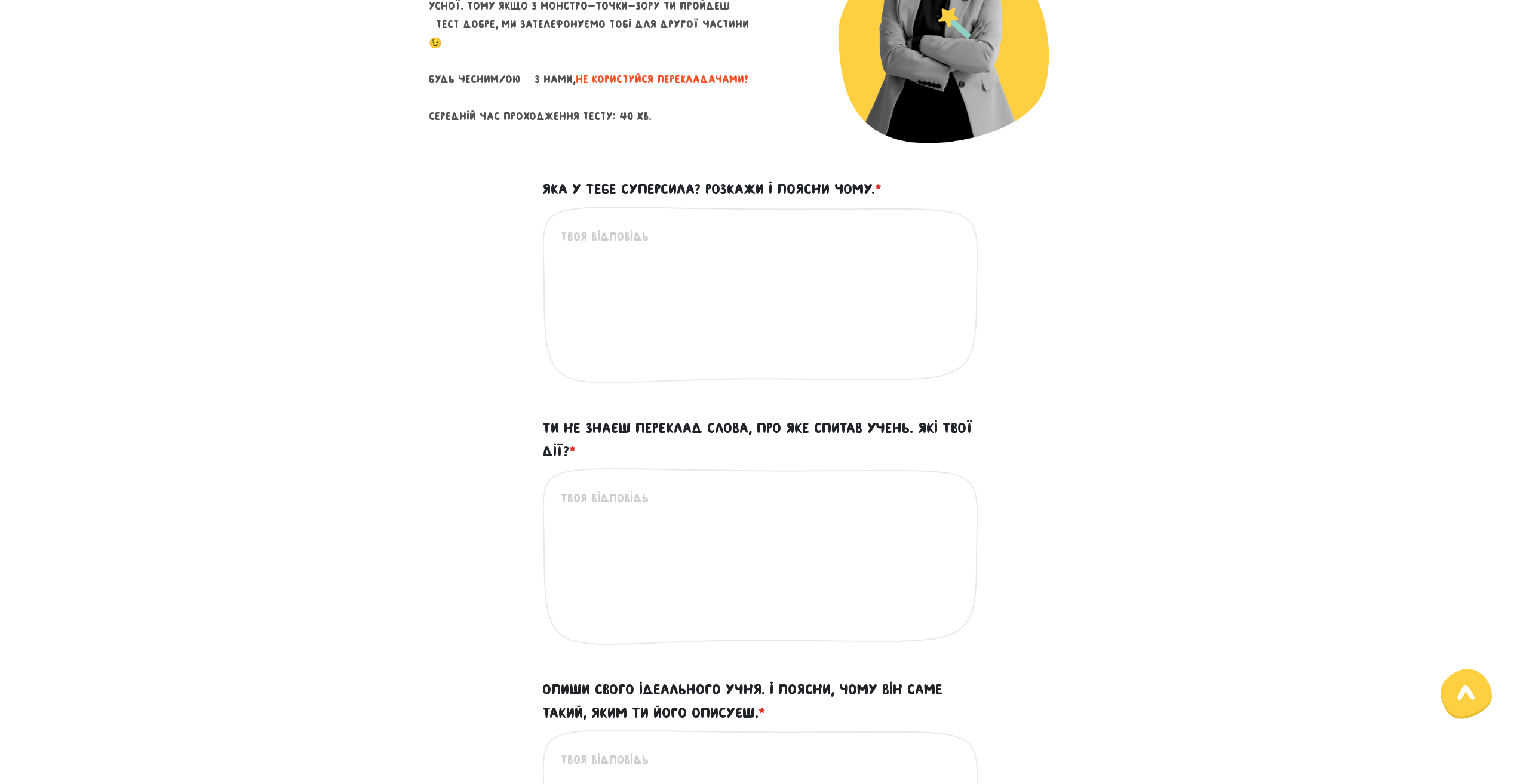
drag, startPoint x: 564, startPoint y: 413, endPoint x: 528, endPoint y: 421, distance: 36.9
click at [528, 421] on div "Ти не знаєш переклад слова, про яке спитав учень. Які твої дії? * Це обов'язков…" at bounding box center [760, 545] width 681 height 257
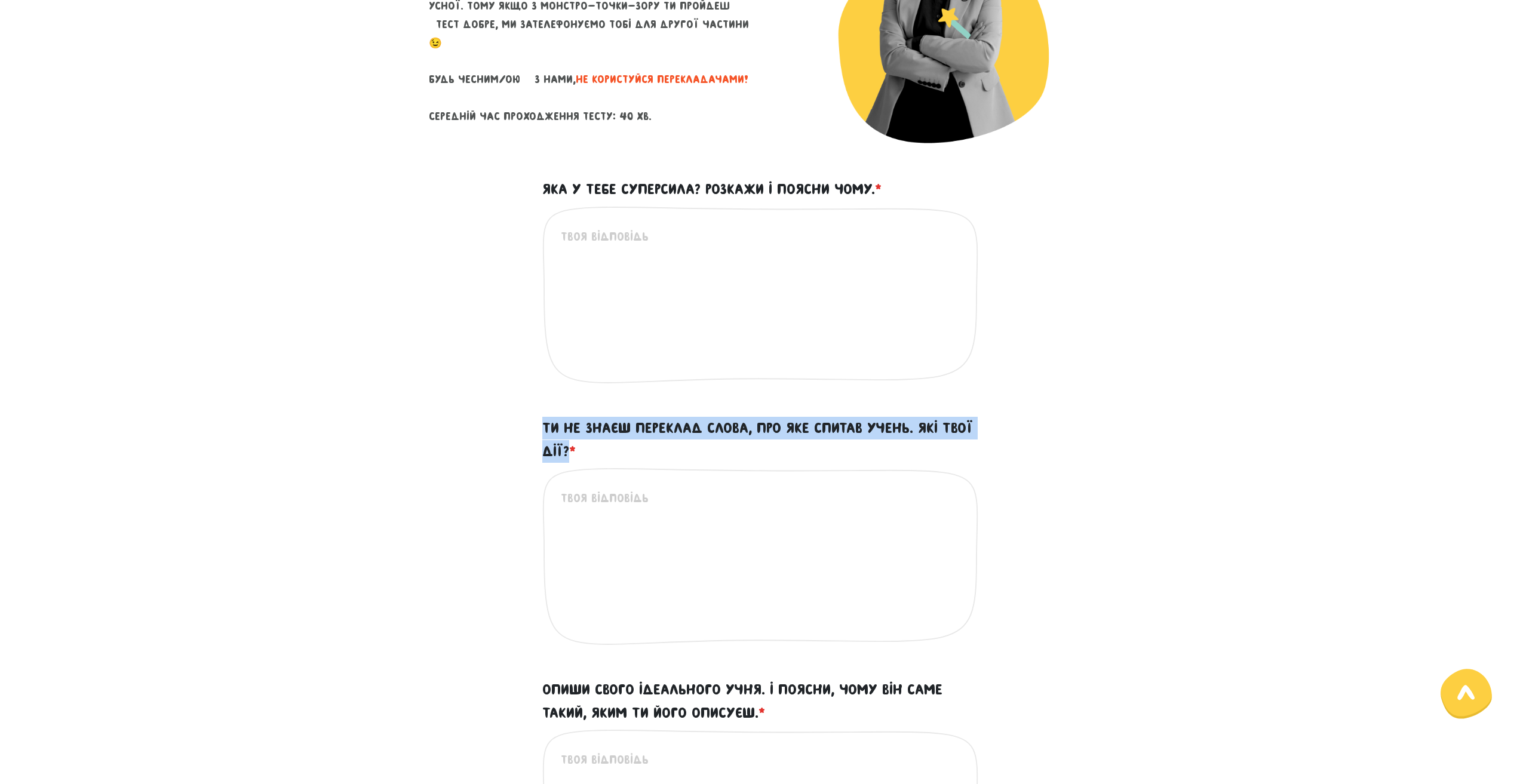
drag, startPoint x: 537, startPoint y: 424, endPoint x: 571, endPoint y: 458, distance: 48.1
click at [571, 458] on div "Ти не знаєш переклад слова, про яке спитав учень. Які твої дії? * Це обов'язков…" at bounding box center [760, 540] width 454 height 247
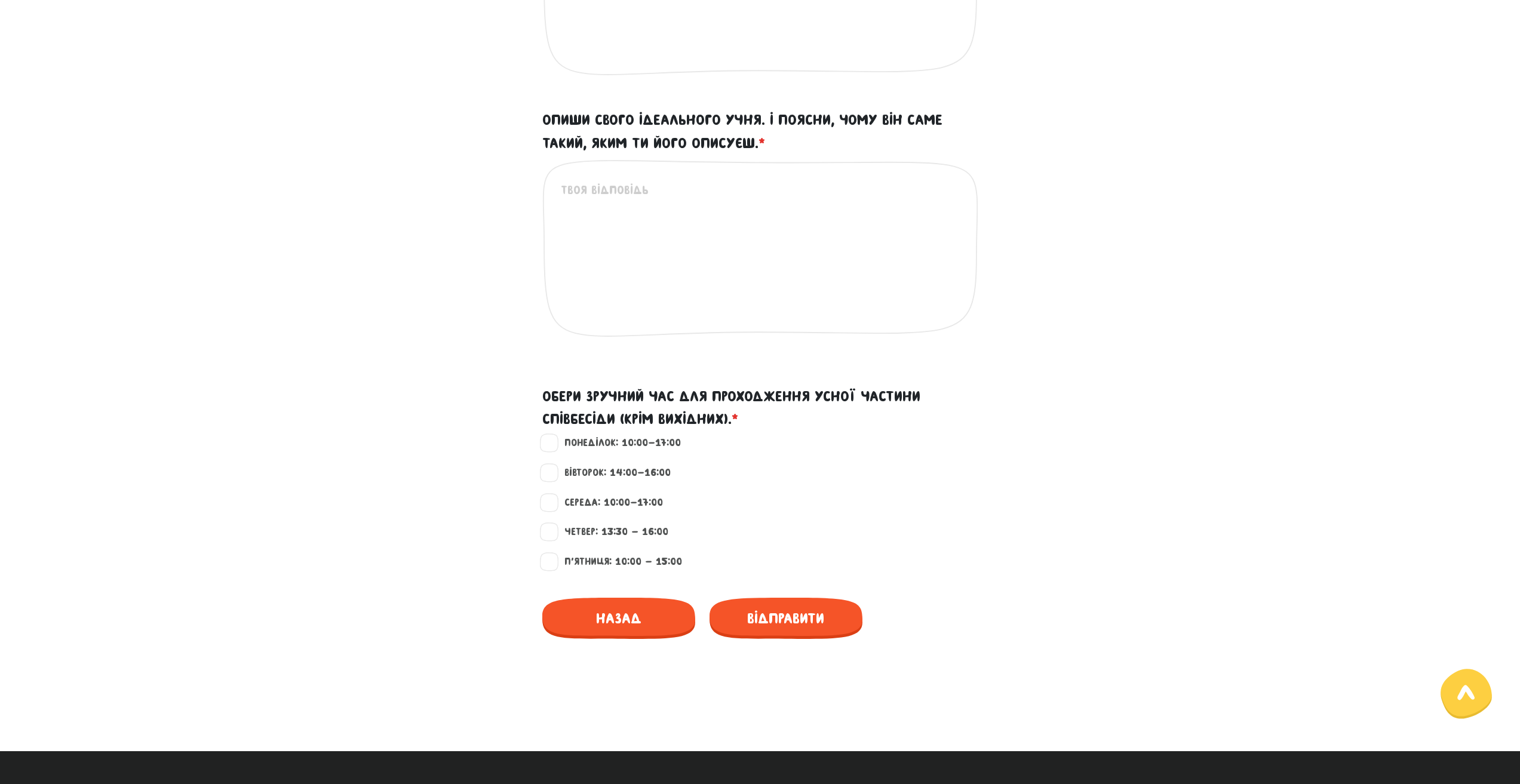
scroll to position [819, 0]
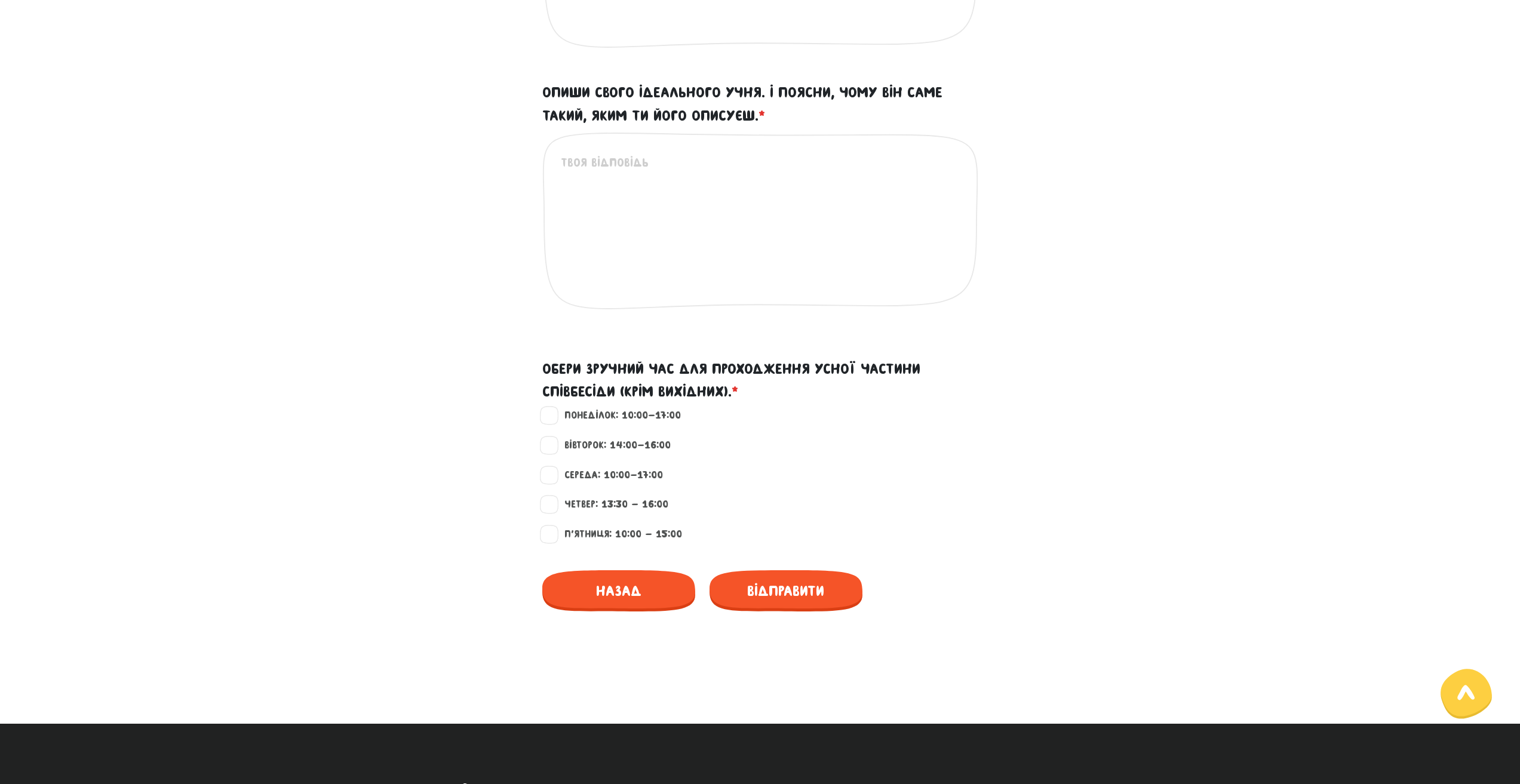
click at [554, 412] on label "Понеділок: 10:00-17:00" at bounding box center [618, 415] width 127 height 15
click at [550, 412] on input "Понеділок: 10:00-17:00" at bounding box center [550, 414] width 10 height 12
checkbox input "true"
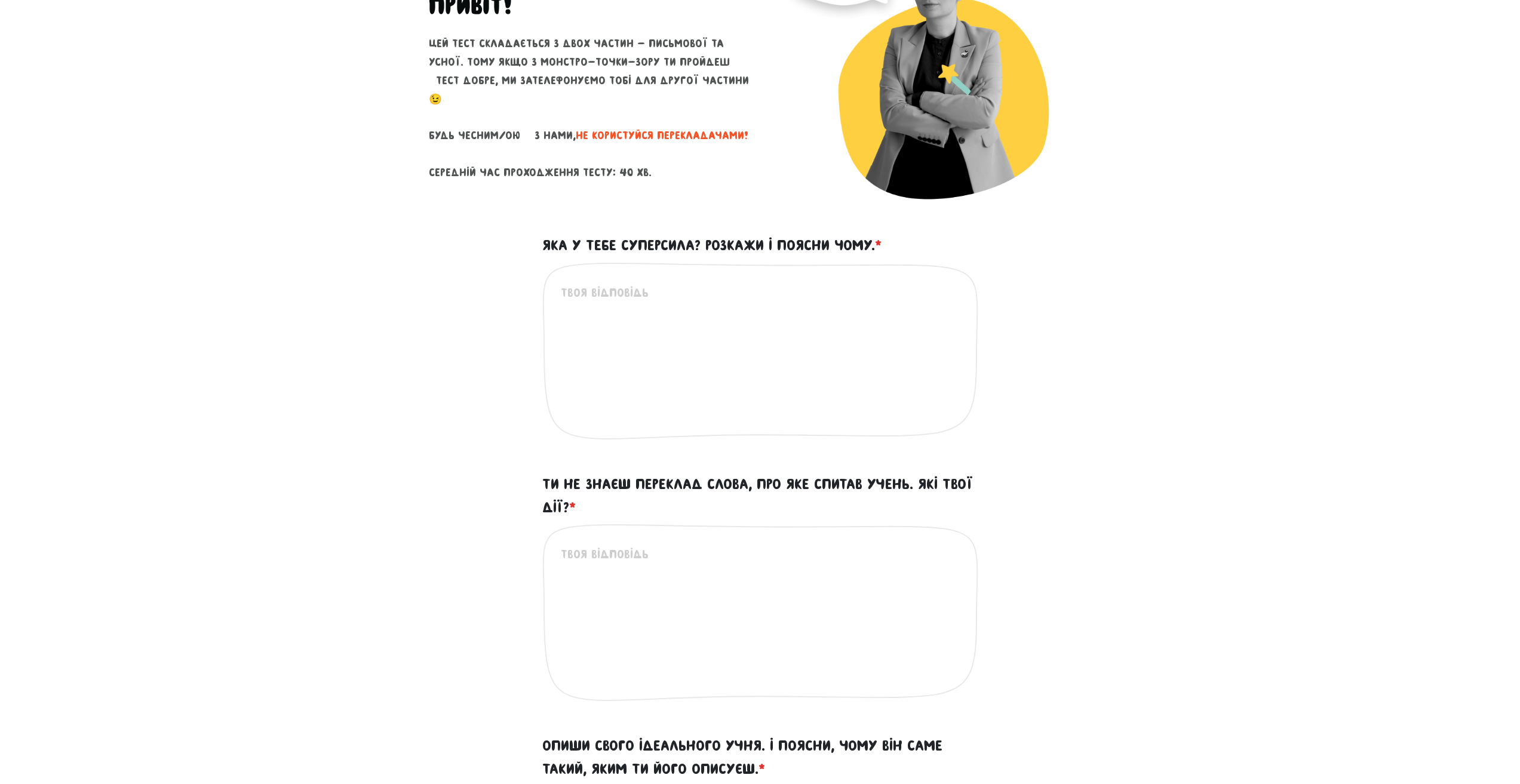
scroll to position [239, 0]
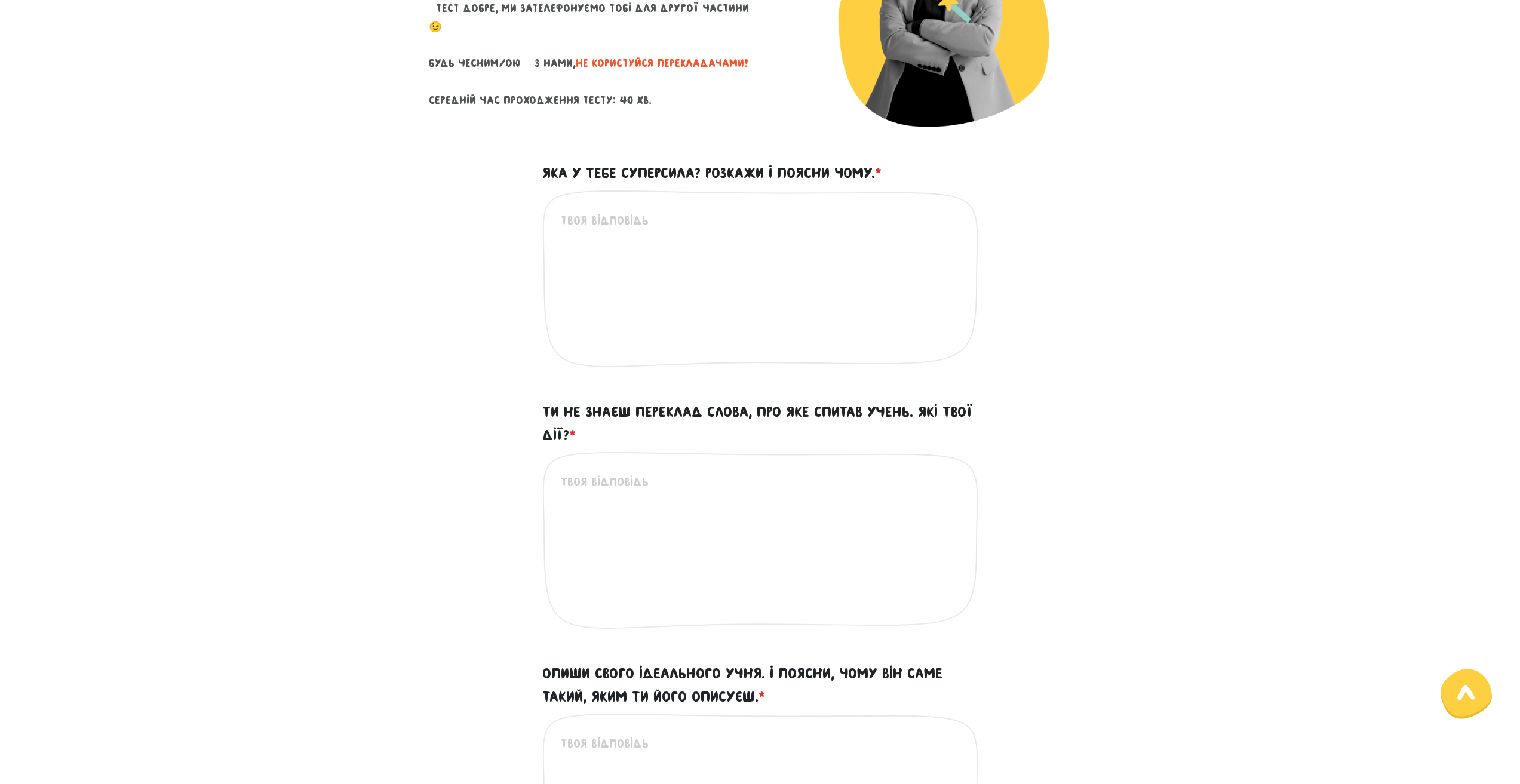
click at [589, 487] on textarea "Ти не знаєш переклад слова, про яке спитав учень. Які твої дії? *" at bounding box center [761, 546] width 400 height 147
paste textarea "Lore i do sita consectet adipi, e seddoeiu tempo inci utlabo, et dolo ma aliq e…"
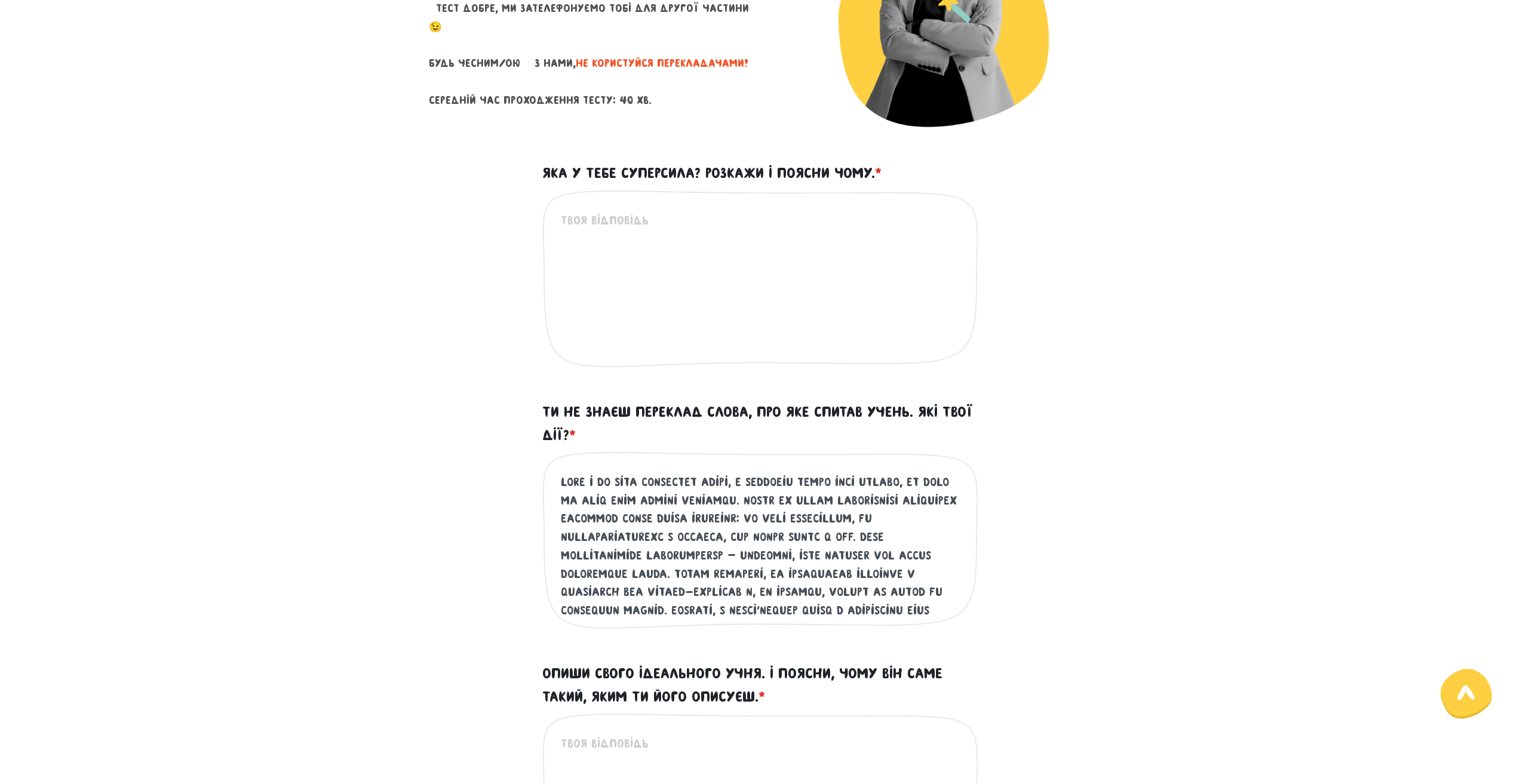
click at [864, 476] on textarea "Ти не знаєш переклад слова, про яке спитав учень. Які твої дії? *" at bounding box center [761, 546] width 400 height 147
drag, startPoint x: 806, startPoint y: 498, endPoint x: 638, endPoint y: 518, distance: 169.2
click at [638, 518] on textarea "Ти не знаєш переклад слова, про яке спитав учень. Які твої дії? *" at bounding box center [761, 546] width 400 height 147
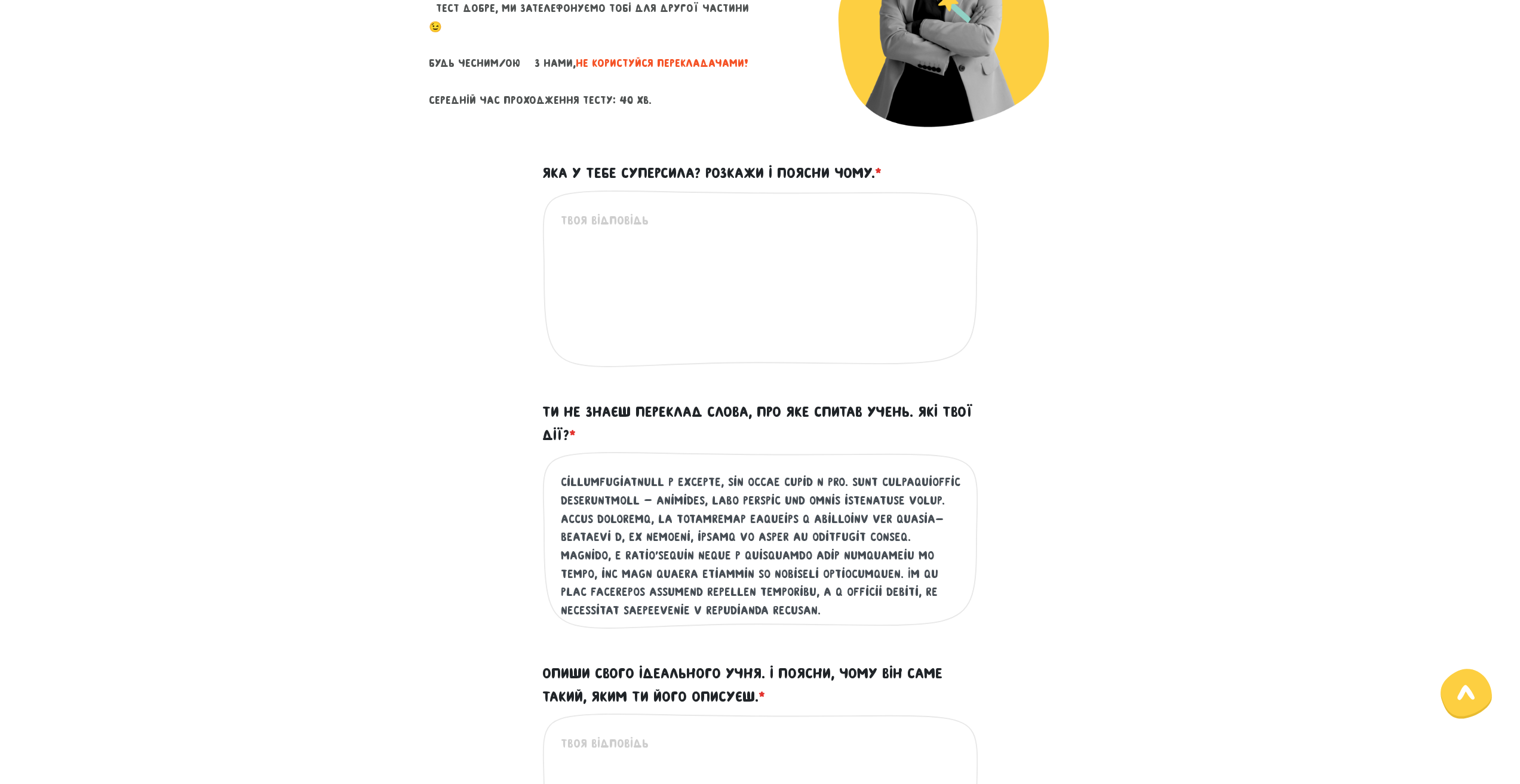
scroll to position [74, 0]
drag, startPoint x: 669, startPoint y: 539, endPoint x: 728, endPoint y: 525, distance: 60.6
click at [733, 533] on textarea "Ти не знаєш переклад слова, про яке спитав учень. Які твої дії? *" at bounding box center [761, 546] width 400 height 147
click at [725, 536] on textarea "Ти не знаєш переклад слова, про яке спитав учень. Які твої дії? *" at bounding box center [761, 546] width 400 height 147
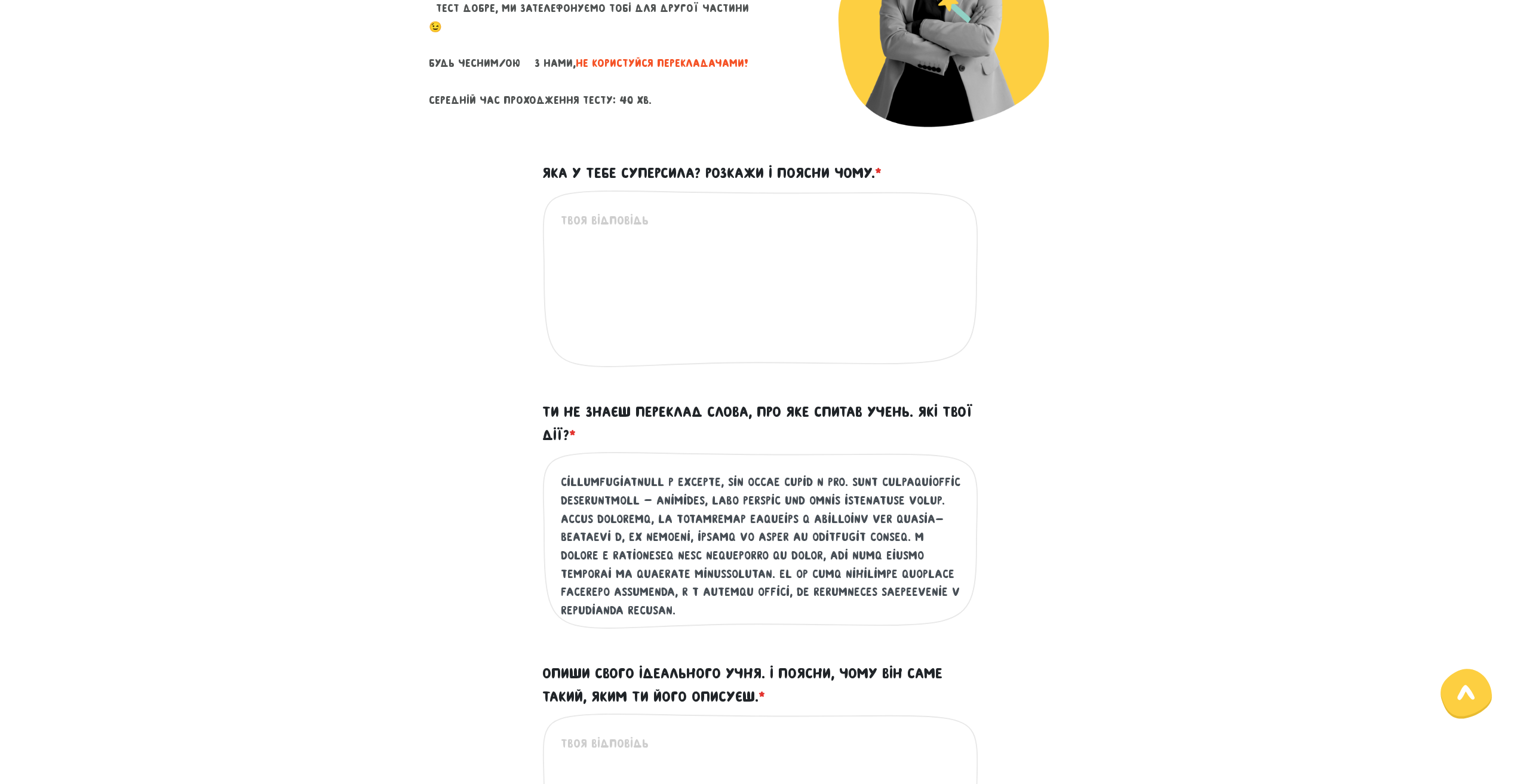
scroll to position [55, 0]
drag, startPoint x: 560, startPoint y: 593, endPoint x: 911, endPoint y: 609, distance: 351.4
click at [912, 609] on textarea "Ти не знаєш переклад слова, про яке спитав учень. Які твої дії? *" at bounding box center [761, 546] width 400 height 147
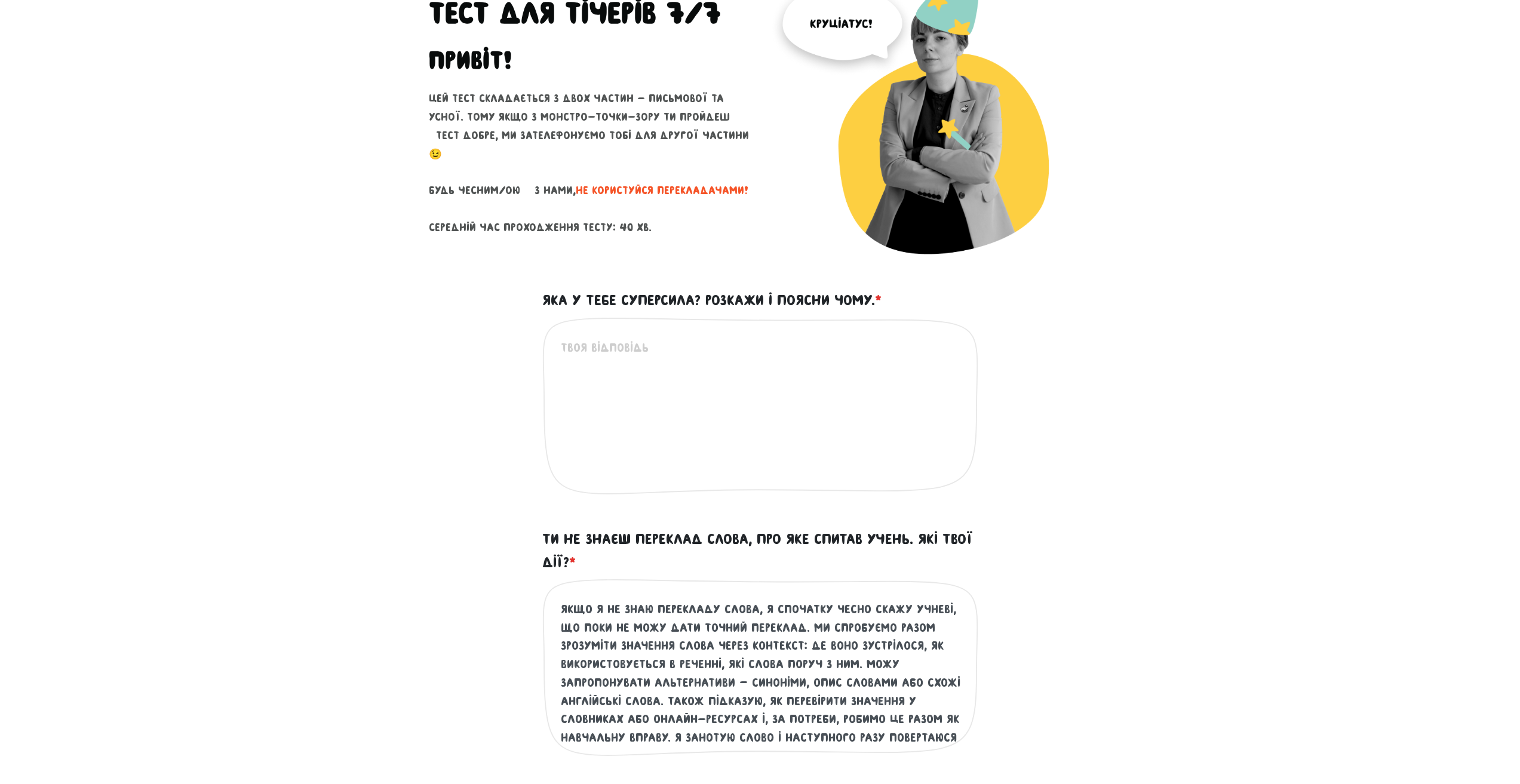
scroll to position [179, 0]
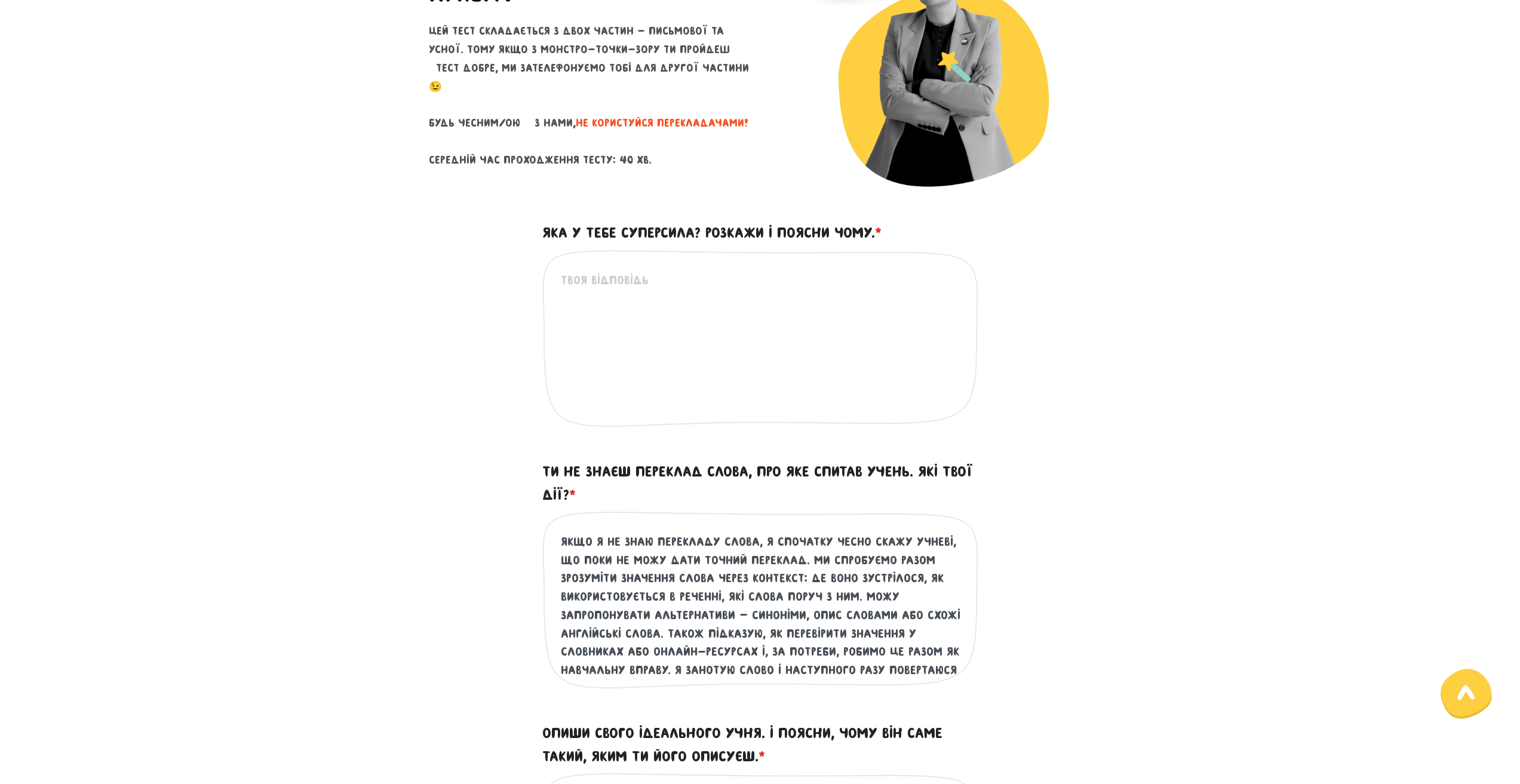
drag, startPoint x: 664, startPoint y: 631, endPoint x: 699, endPoint y: 639, distance: 35.9
click at [753, 636] on textarea "Якщо я не знаю перекладу слова, я спочатку чесно скажу учневі, що поки не можу …" at bounding box center [761, 606] width 400 height 147
click at [692, 634] on textarea "Якщо я не знаю перекладу слова, я спочатку чесно скажу учневі, що поки не можу …" at bounding box center [761, 606] width 400 height 147
drag, startPoint x: 662, startPoint y: 631, endPoint x: 775, endPoint y: 634, distance: 113.0
click at [775, 634] on textarea "Якщо я не знаю перекладу слова, я спочатку чесно скажу учневі, що поки не можу …" at bounding box center [761, 606] width 400 height 147
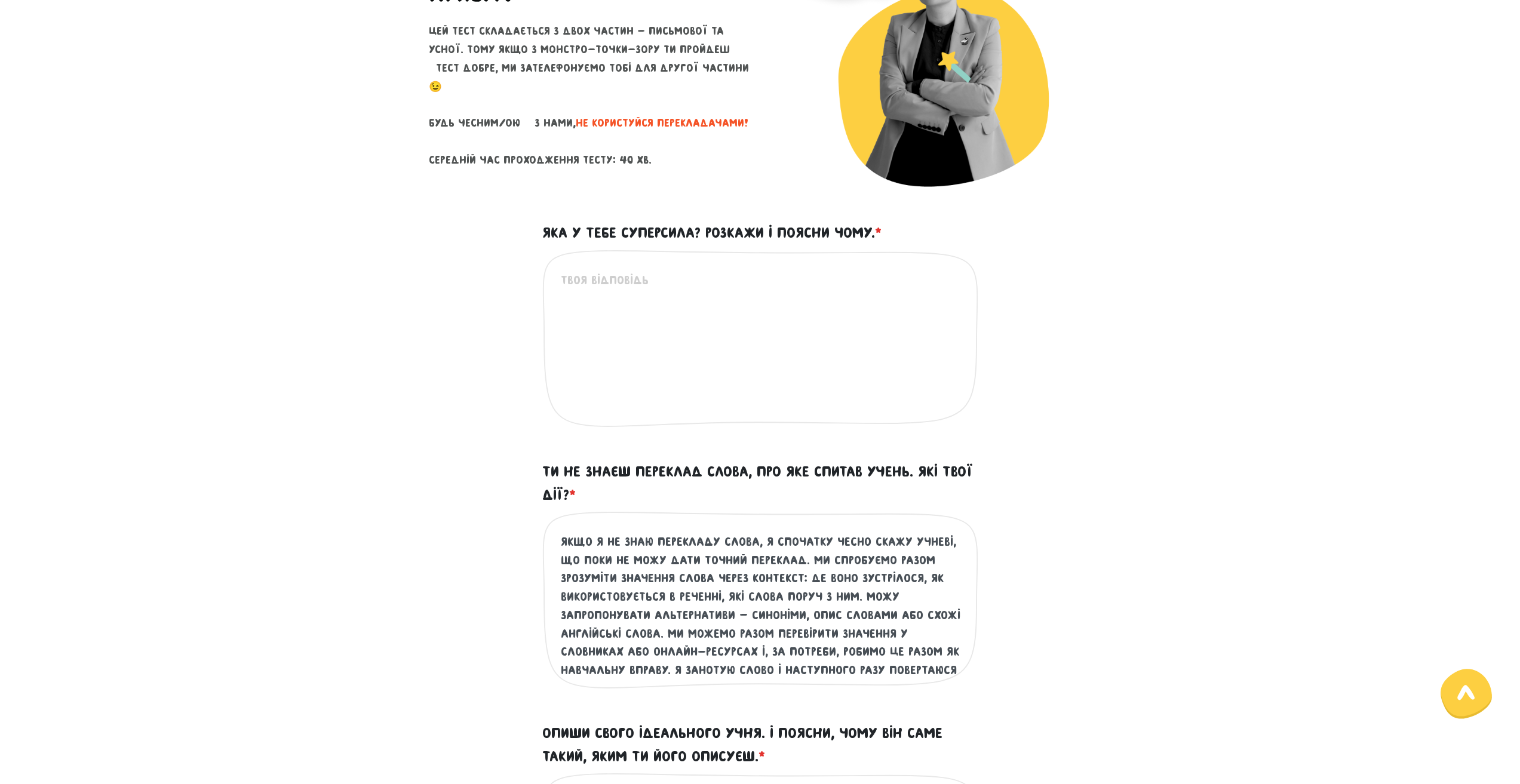
click at [890, 634] on textarea "Якщо я не знаю перекладу слова, я спочатку чесно скажу учневі, що поки не можу …" at bounding box center [761, 606] width 400 height 147
click at [613, 651] on textarea "Якщо я не знаю перекладу слова, я спочатку чесно скажу учневі, що поки не можу …" at bounding box center [761, 606] width 400 height 147
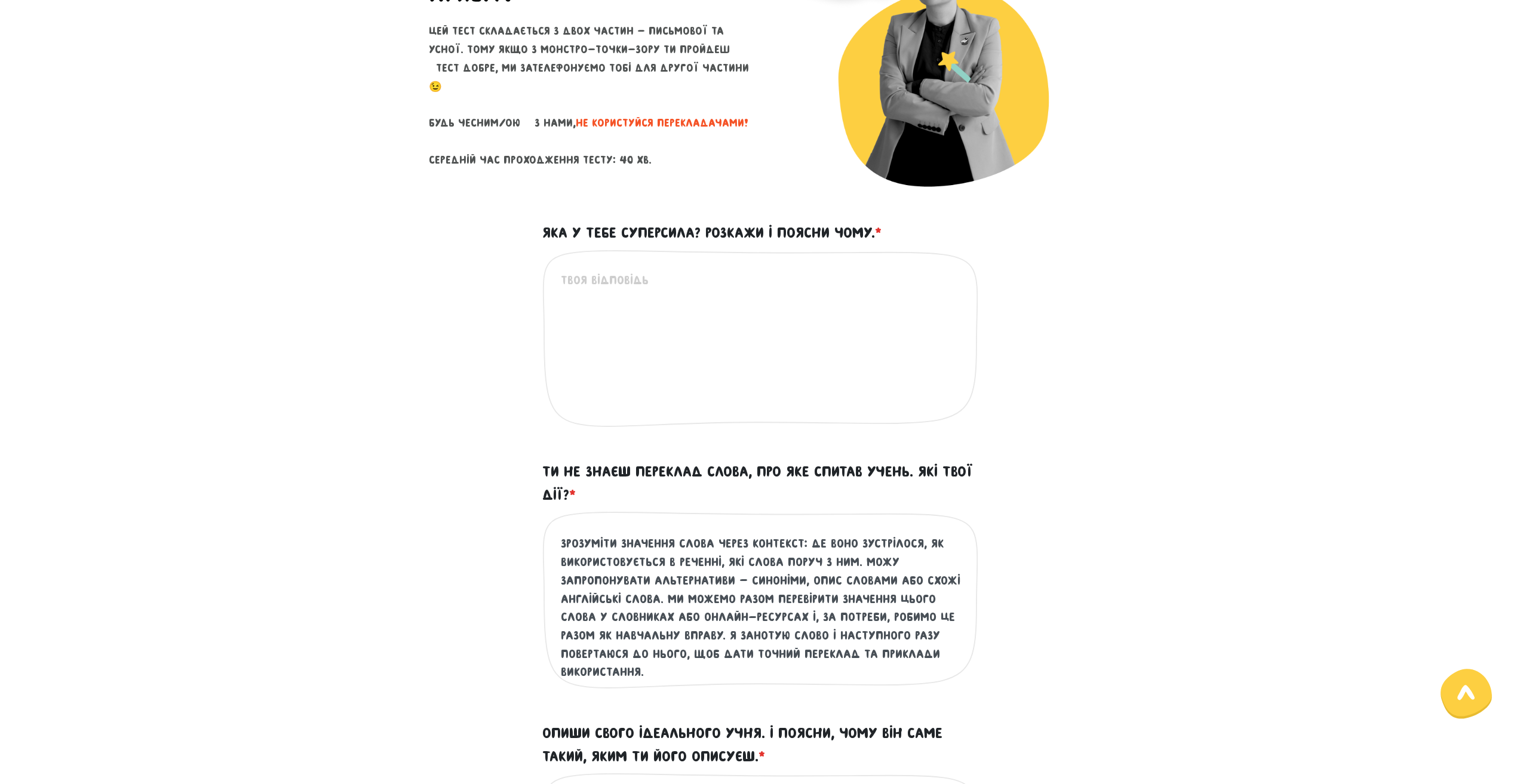
scroll to position [36, 0]
click at [610, 615] on textarea "Якщо я не знаю перекладу слова, я спочатку чесно скажу учневі, що поки не можу …" at bounding box center [761, 606] width 400 height 147
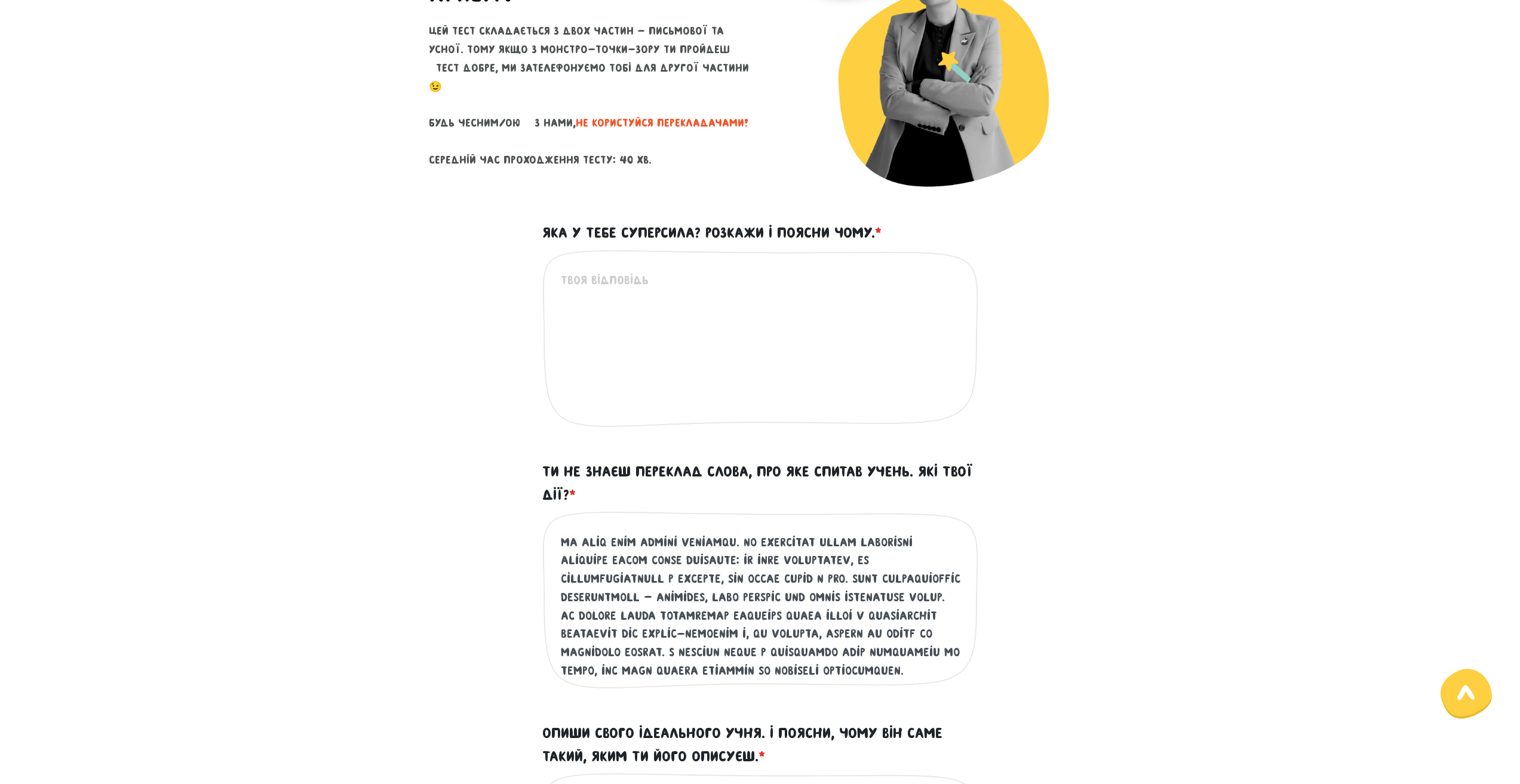
drag, startPoint x: 870, startPoint y: 612, endPoint x: 783, endPoint y: 636, distance: 90.2
click at [783, 636] on textarea "Ти не знаєш переклад слова, про яке спитав учень. Які твої дії? *" at bounding box center [761, 606] width 400 height 147
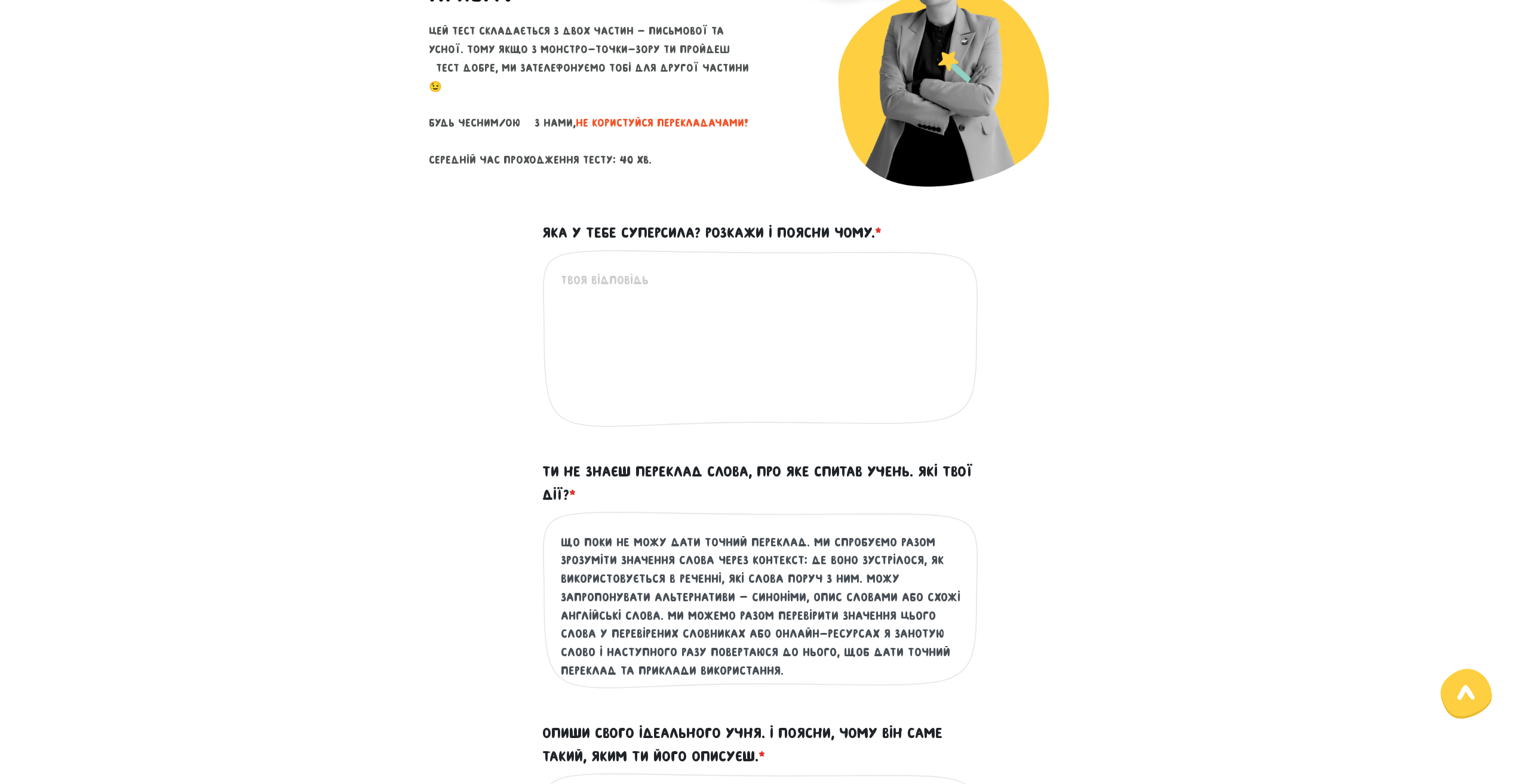
scroll to position [18, 0]
click at [931, 630] on textarea "Якщо я не знаю перекладу слова, я спочатку чесно скажу учневі, що поки не можу …" at bounding box center [761, 606] width 400 height 147
drag, startPoint x: 722, startPoint y: 650, endPoint x: 784, endPoint y: 647, distance: 62.1
click at [784, 647] on textarea "Якщо я не знаю перекладу слова, я спочатку чесно скажу учневі, що поки не можу …" at bounding box center [761, 606] width 400 height 147
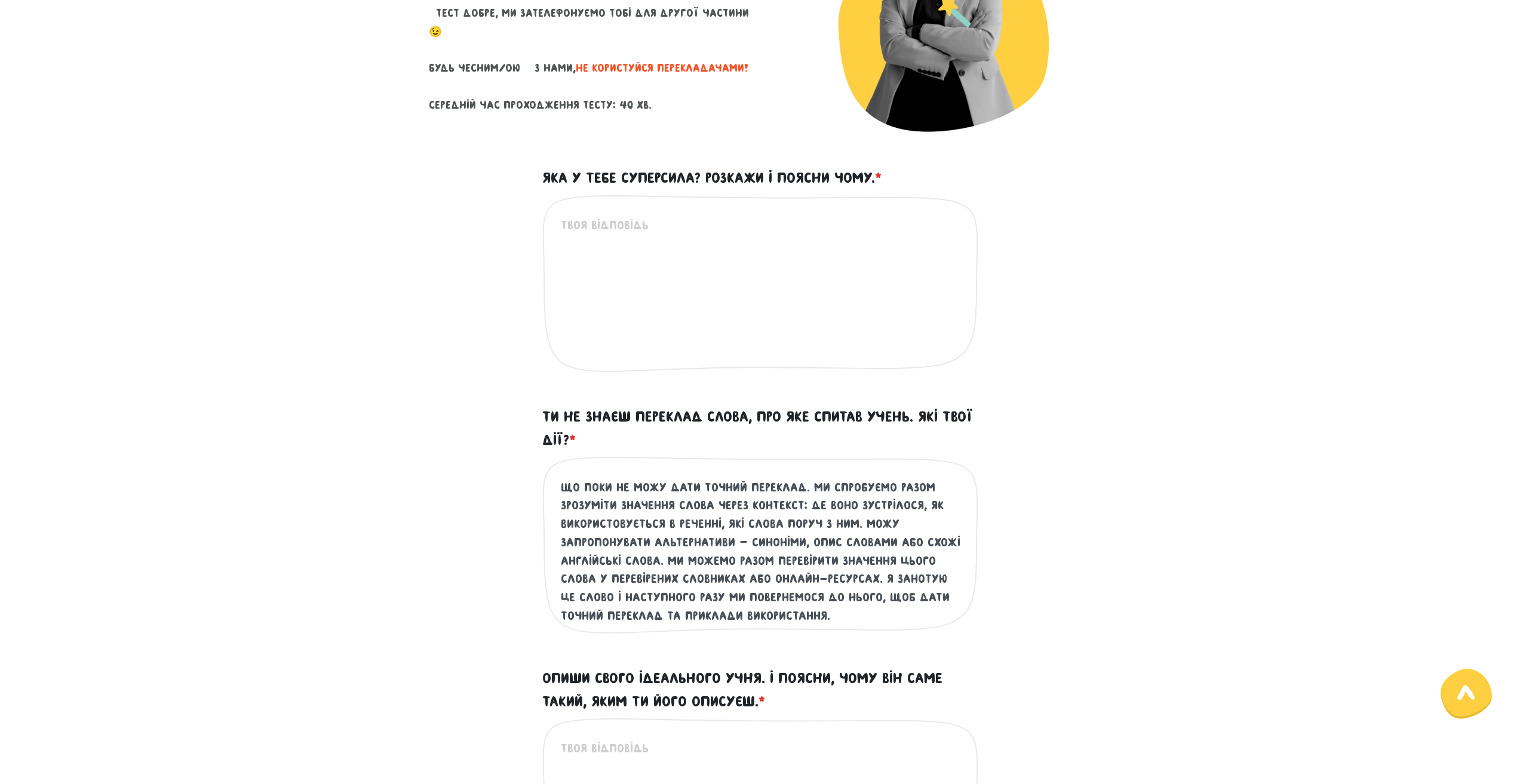
scroll to position [239, 0]
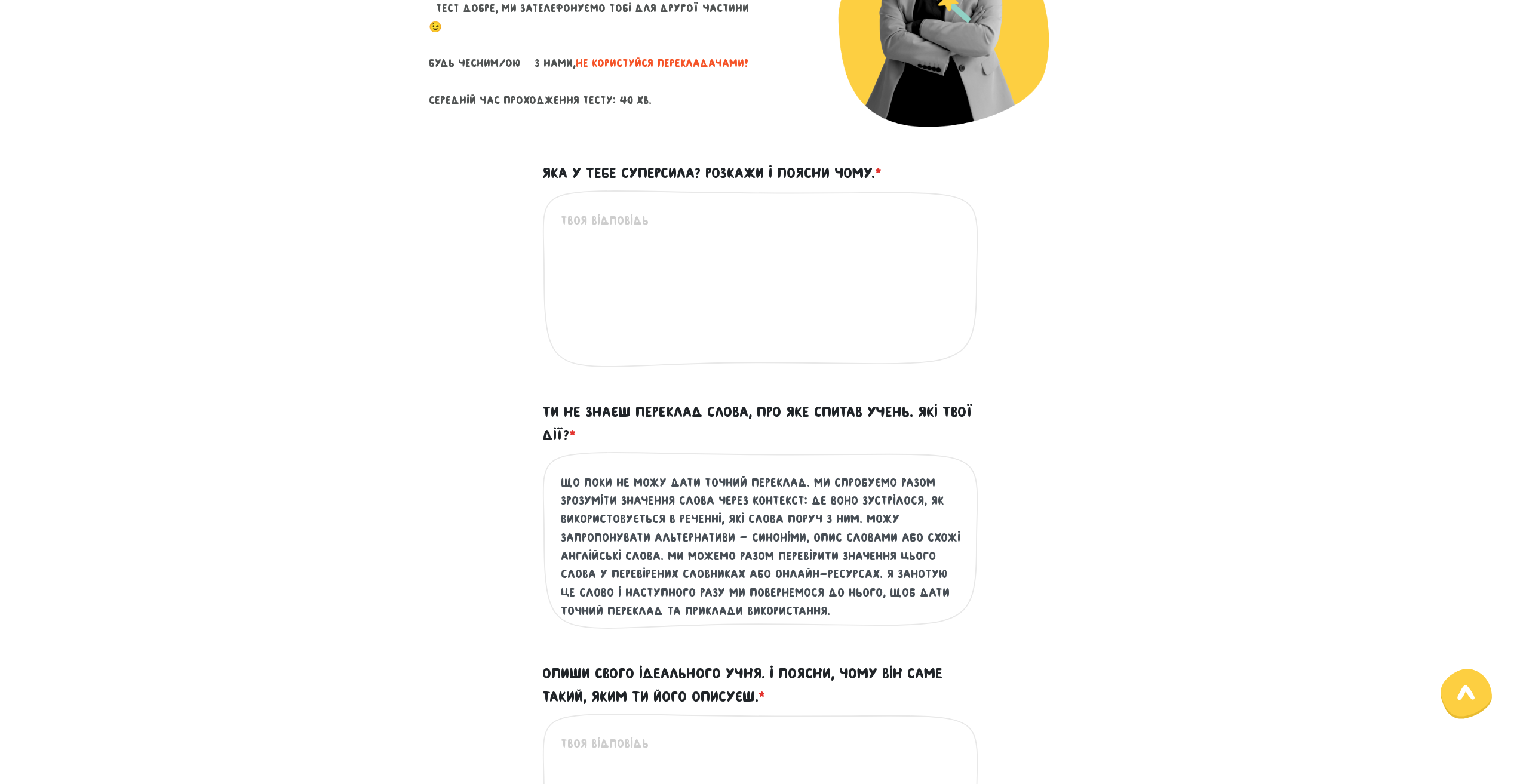
drag, startPoint x: 922, startPoint y: 591, endPoint x: 849, endPoint y: 617, distance: 77.5
click at [849, 617] on textarea "Якщо я не знаю перекладу слова, я спочатку чесно скажу учневі, що поки не можу …" at bounding box center [761, 546] width 400 height 147
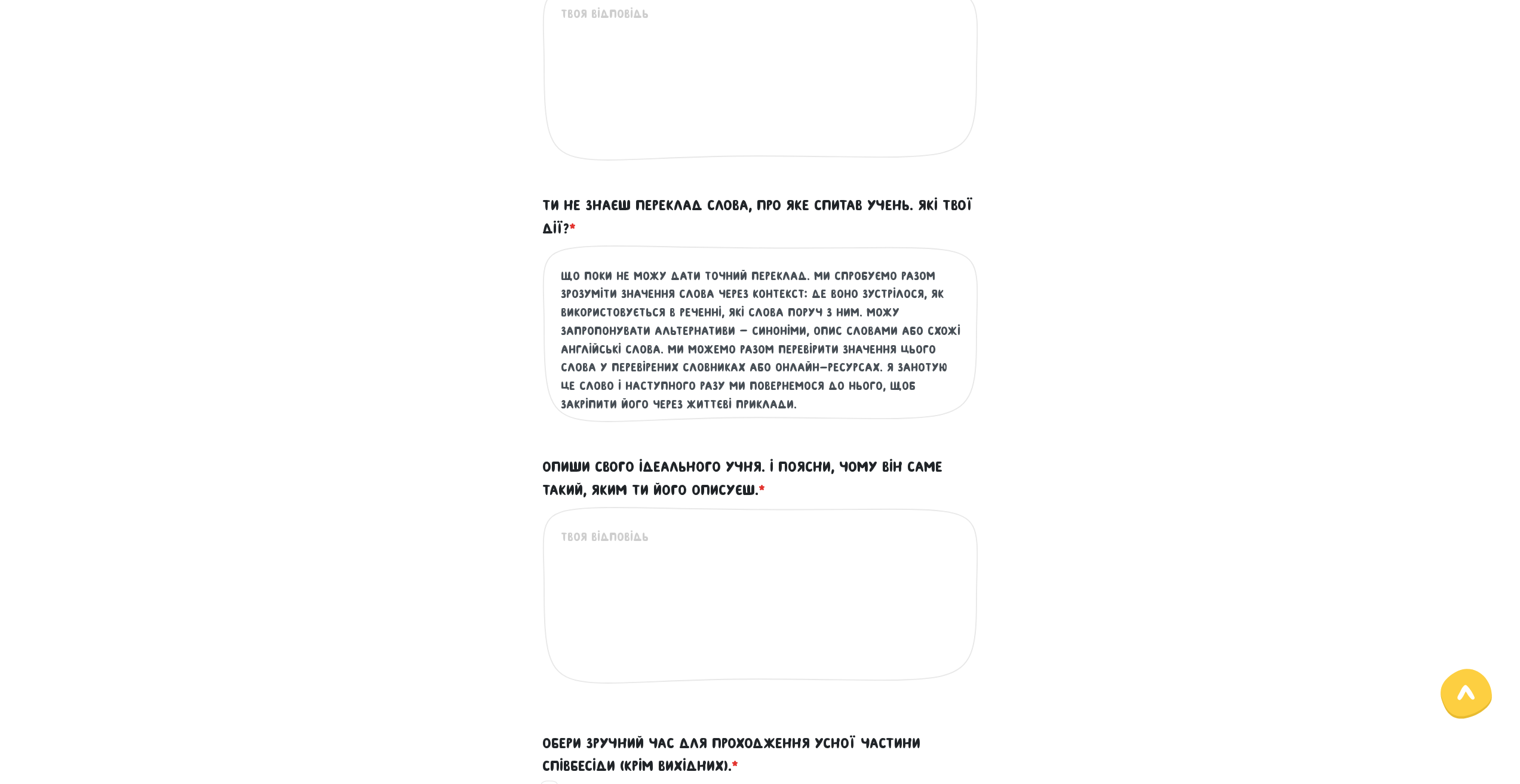
scroll to position [477, 0]
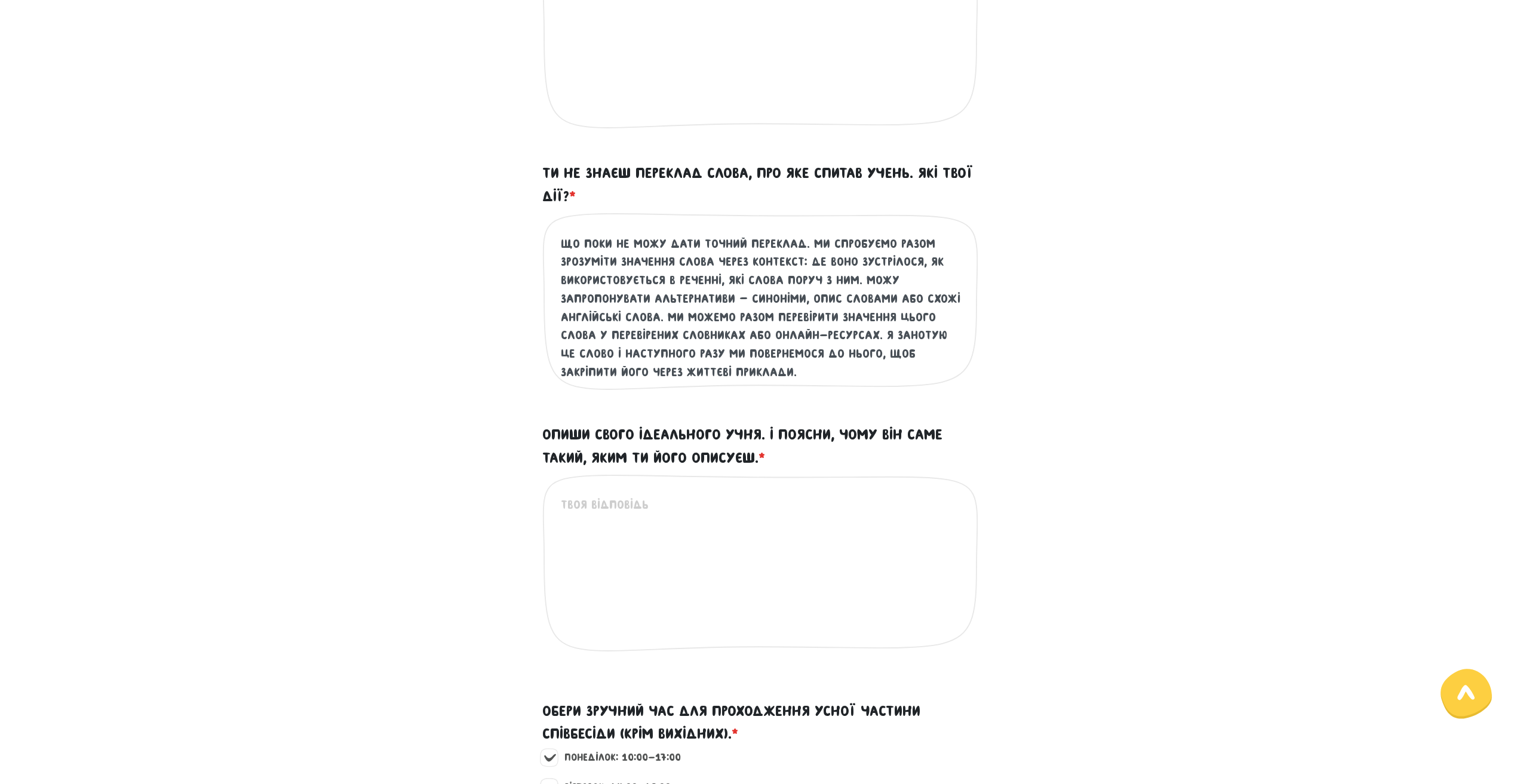
type textarea "Якщо я не знаю перекладу слова, я спочатку чесно скажу учневі, що поки не можу …"
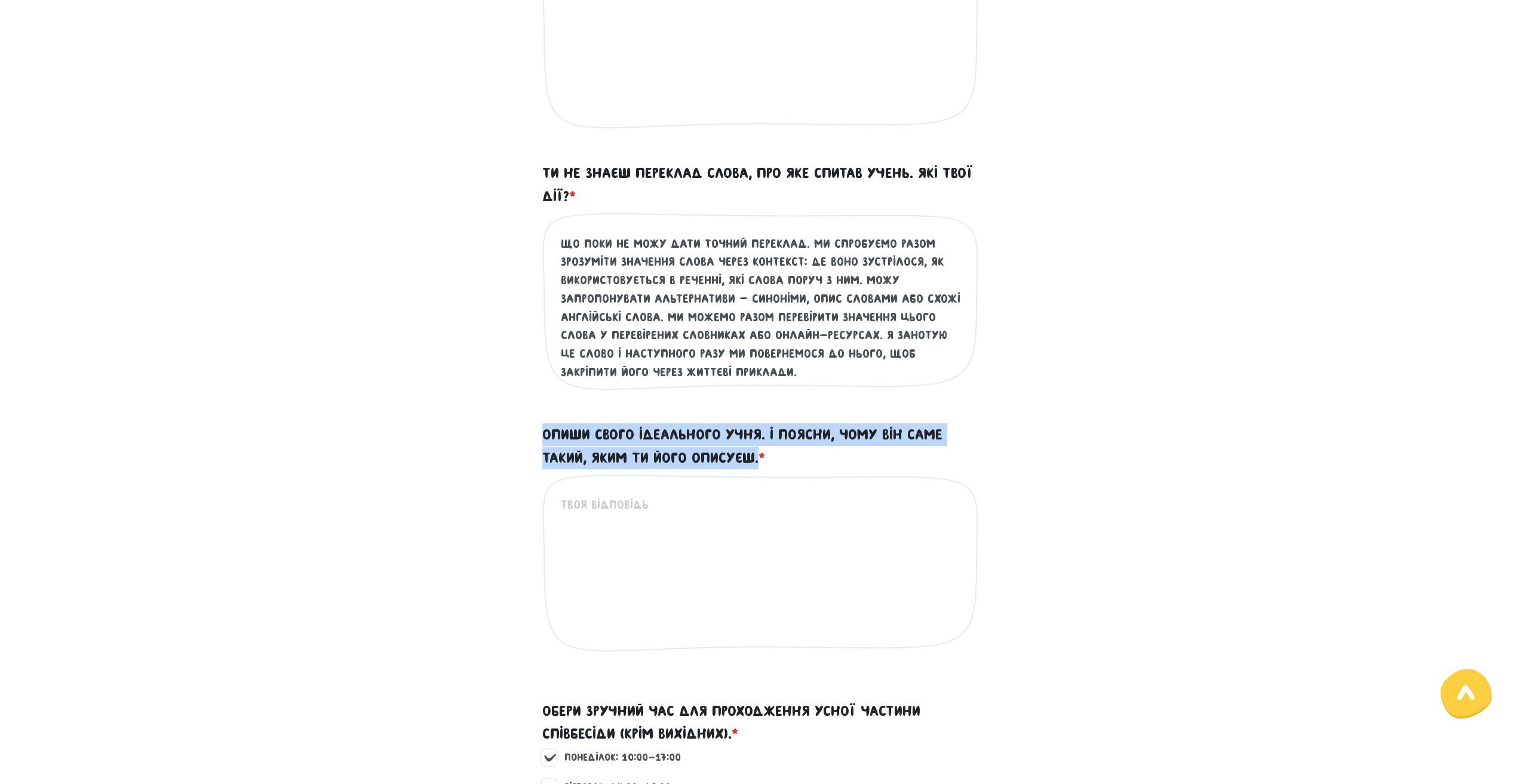
drag, startPoint x: 535, startPoint y: 434, endPoint x: 736, endPoint y: 455, distance: 202.1
click at [759, 463] on div "Опиши свого ідеального учня. І поясни, чому він саме такий, яким ти його описує…" at bounding box center [760, 547] width 454 height 247
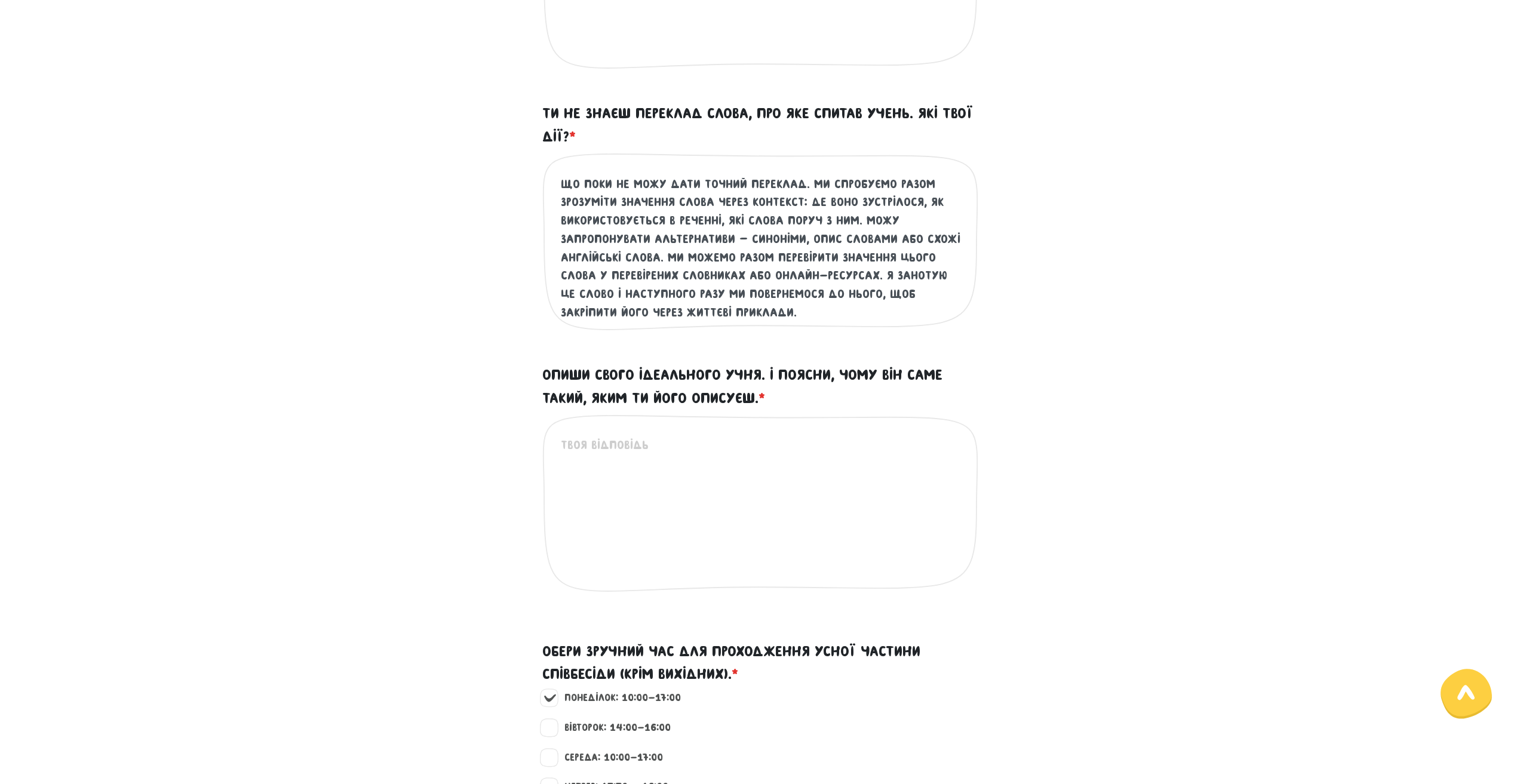
click at [777, 468] on textarea "Опиши свого ідеального учня. І поясни, чому він саме такий, яким ти його описує…" at bounding box center [761, 509] width 400 height 147
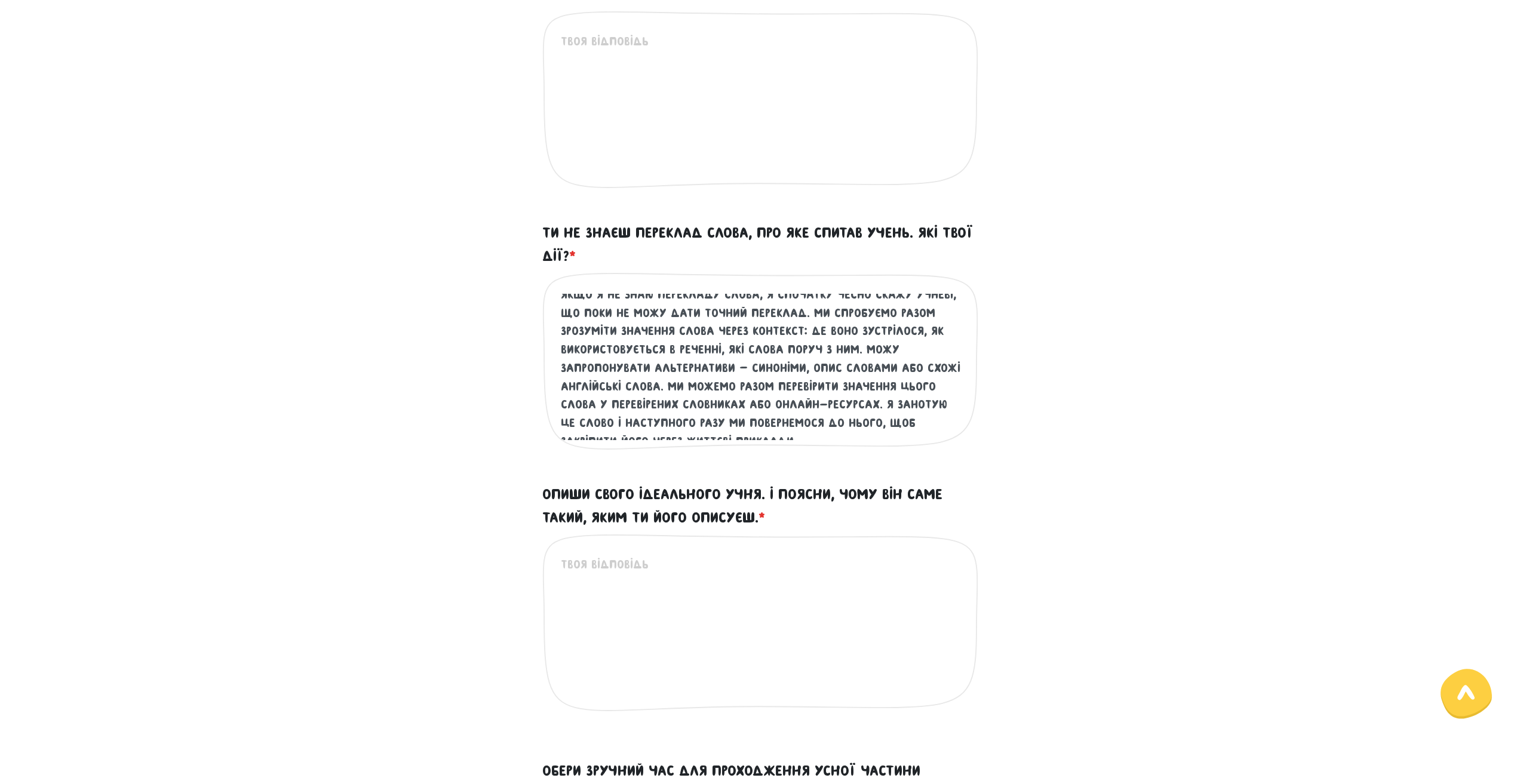
scroll to position [18, 0]
click at [618, 602] on textarea "Опиши свого ідеального учня. І поясни, чому він саме такий, яким ти його описує…" at bounding box center [761, 628] width 400 height 147
paste textarea "Lor ipsumdolo sitam — co adi, eli seddoeius te inci u laboreetd m aliquaeni adm…"
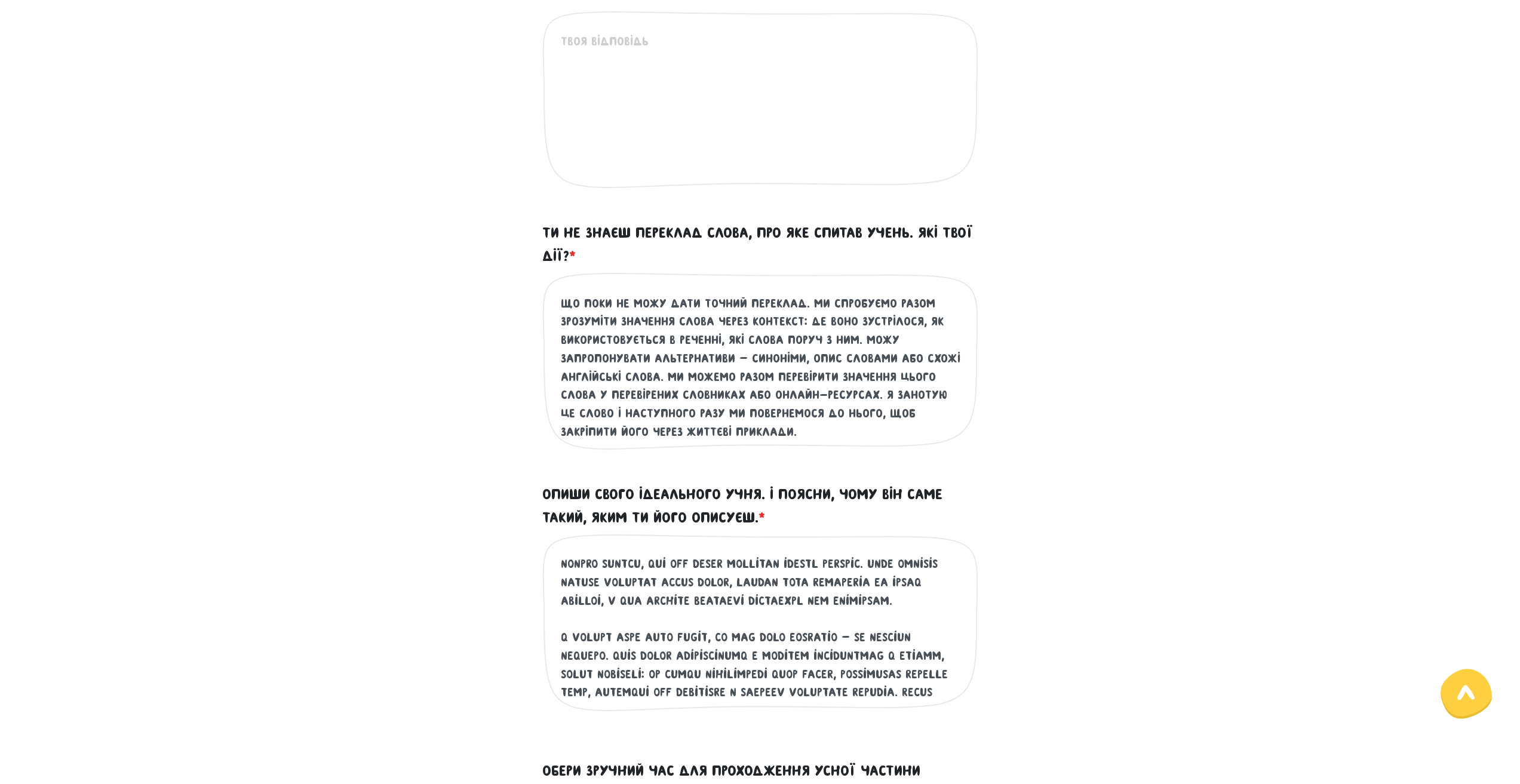
scroll to position [60, 0]
drag, startPoint x: 560, startPoint y: 648, endPoint x: 604, endPoint y: 653, distance: 44.3
click at [604, 653] on textarea "Опиши свого ідеального учня. І поясни, чому він саме такий, яким ти його описує…" at bounding box center [761, 628] width 400 height 147
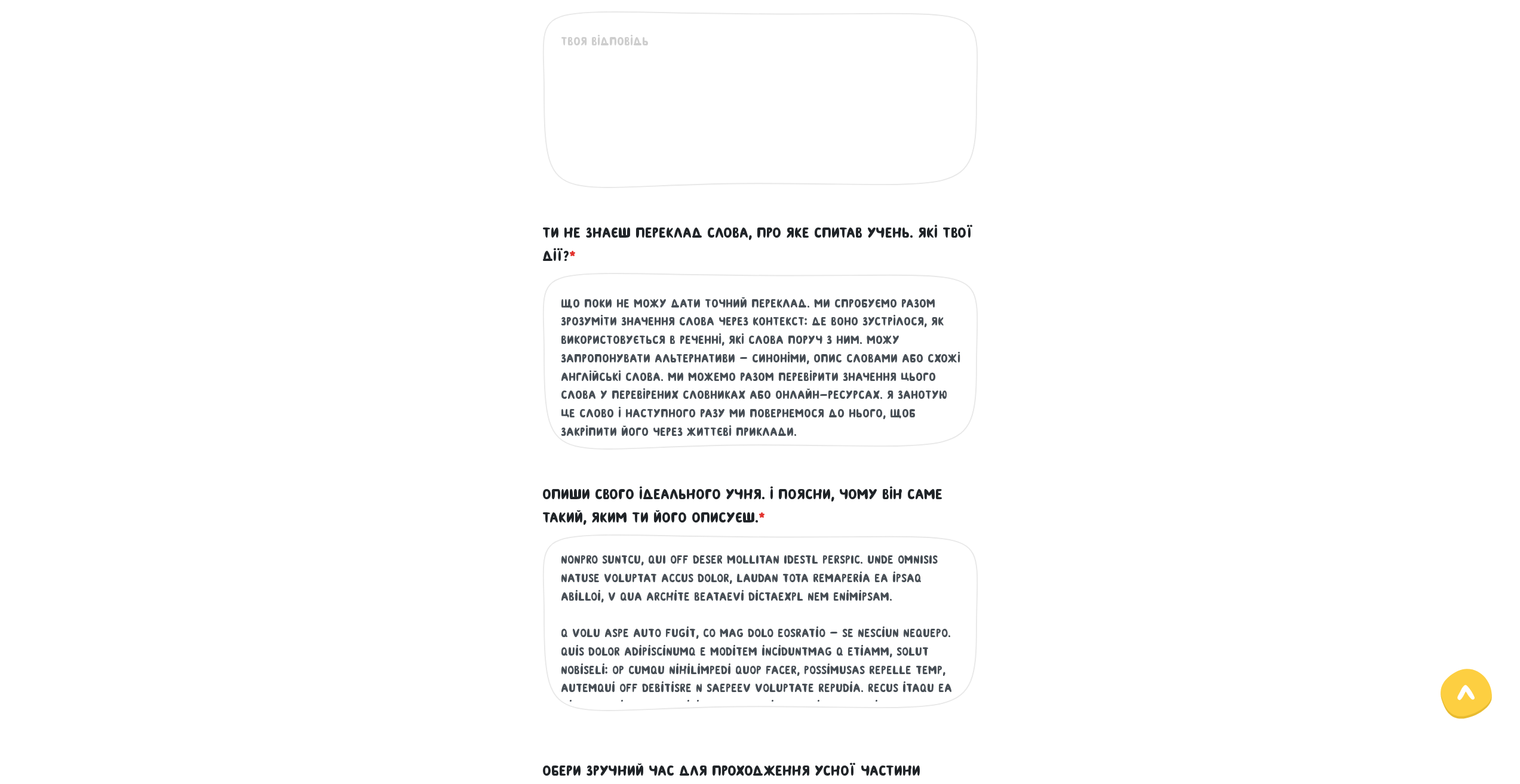
click at [716, 649] on textarea "Опиши свого ідеального учня. І поясни, чому він саме такий, яким ти його описує…" at bounding box center [761, 628] width 400 height 147
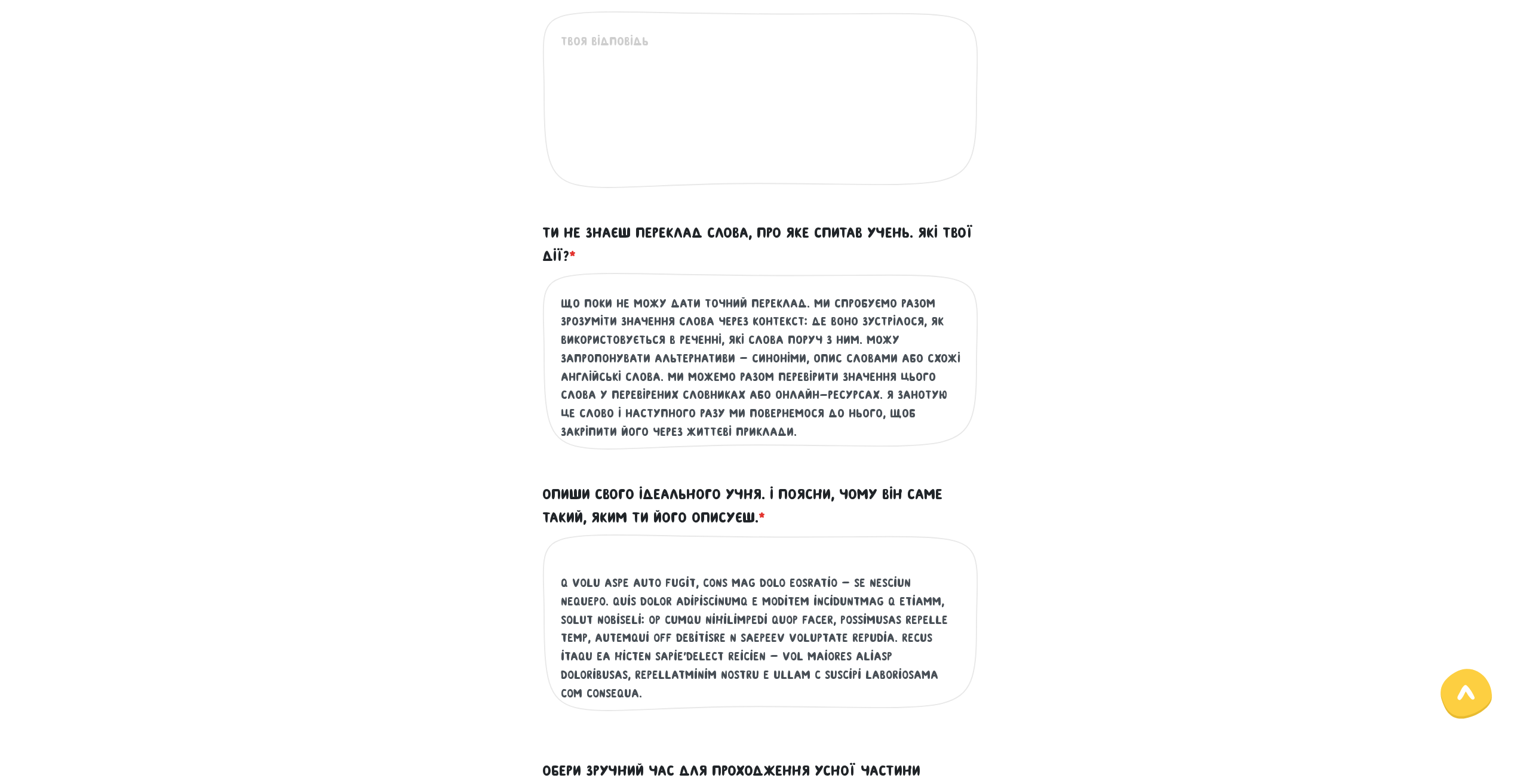
scroll to position [128, 0]
click at [818, 687] on textarea "Опиши свого ідеального учня. І поясни, чому він саме такий, яким ти його описує…" at bounding box center [761, 628] width 400 height 147
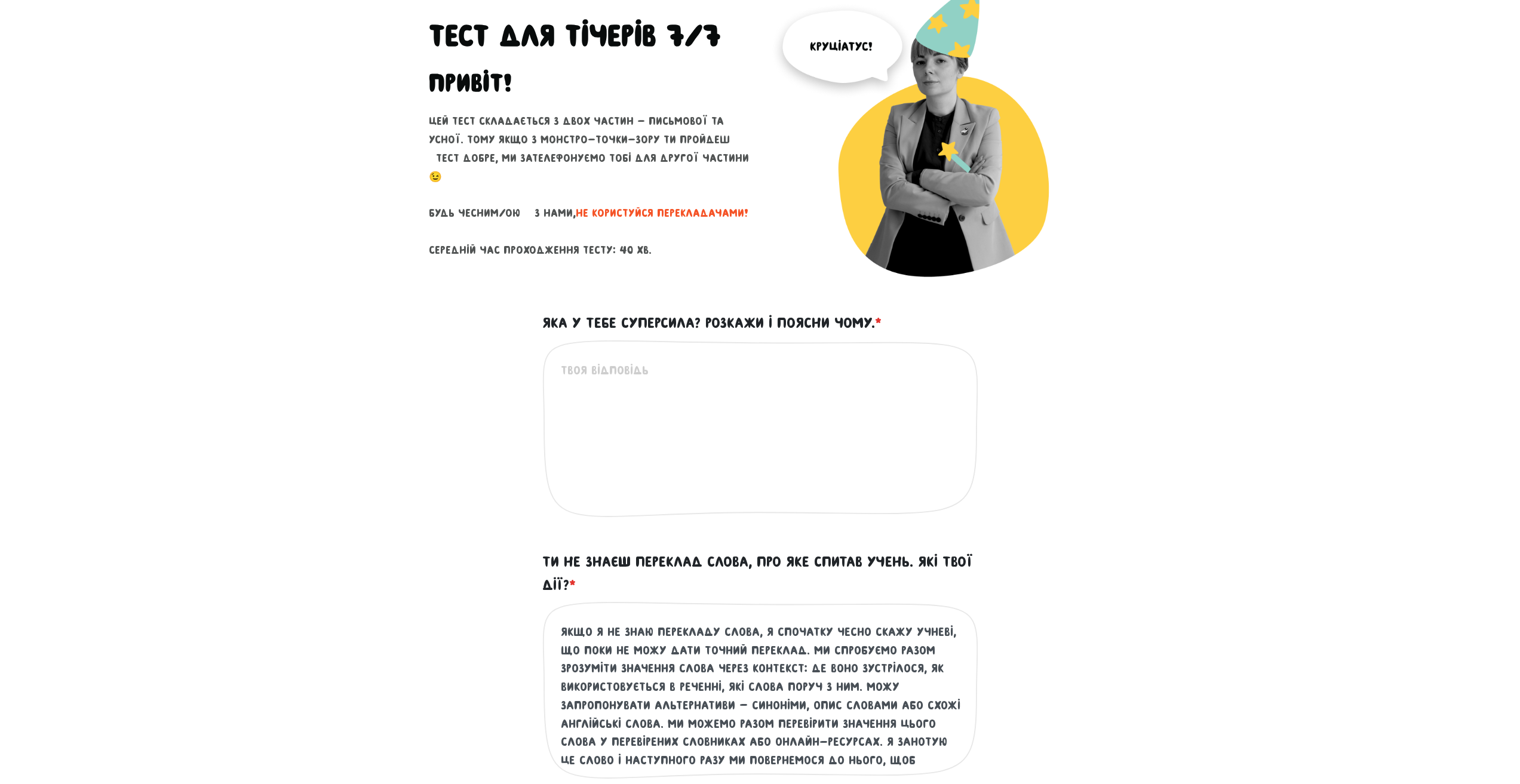
scroll to position [60, 0]
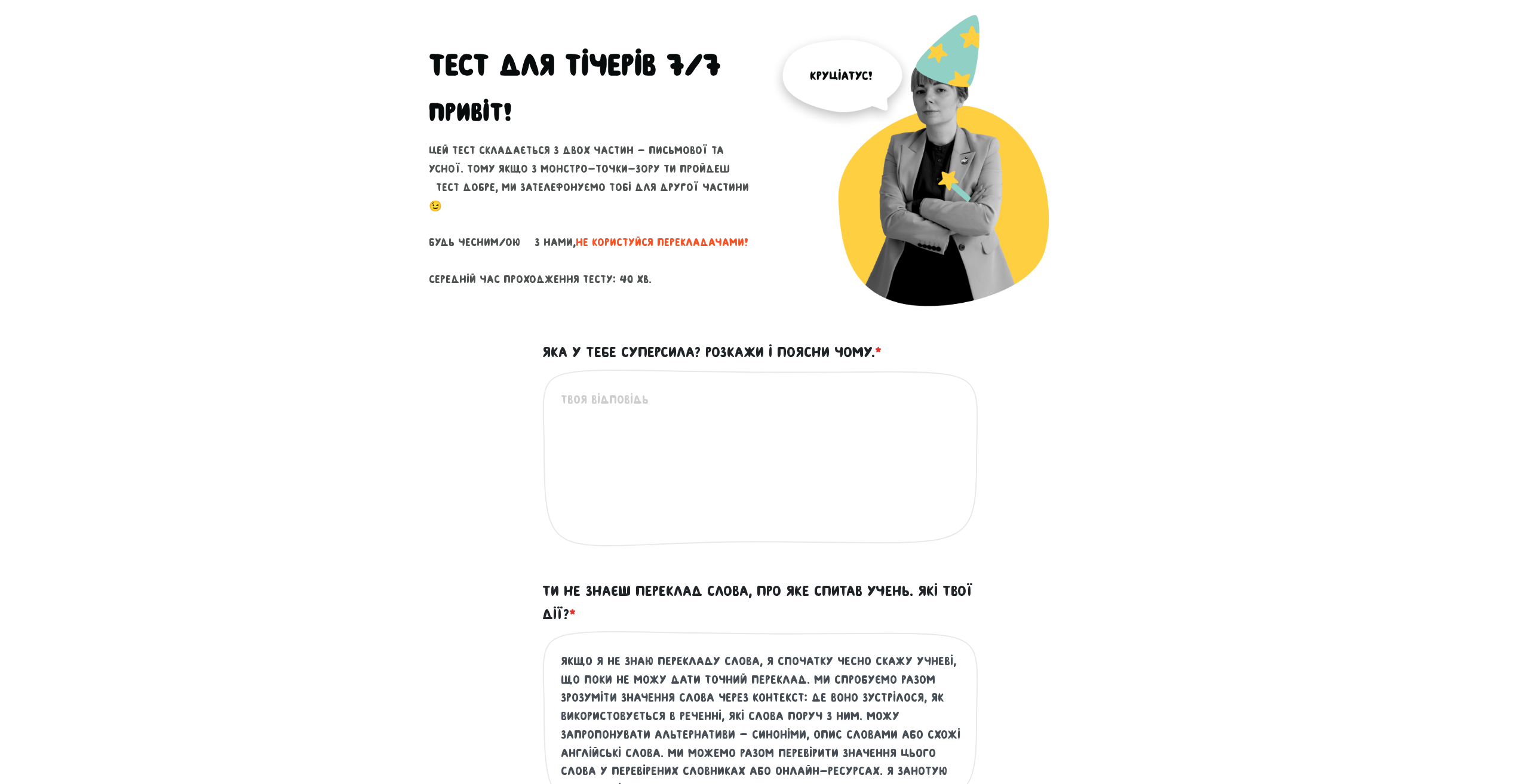
type textarea "Lor ipsumdolo sitam — co adi, eli seddoeius te inci u laboreetd m aliquaeni adm…"
drag, startPoint x: 527, startPoint y: 347, endPoint x: 869, endPoint y: 355, distance: 342.1
click at [874, 356] on div "Яка у тебе суперсила? Розкажи і поясни чому. * Це обов'язкове поле" at bounding box center [760, 457] width 681 height 234
click at [657, 431] on textarea "Яка у тебе суперсила? Розкажи і поясни чому. *" at bounding box center [761, 463] width 400 height 147
paste textarea "Моя суперсила — підтримувати людей і допомагати їм відчувати впевненість у собі…"
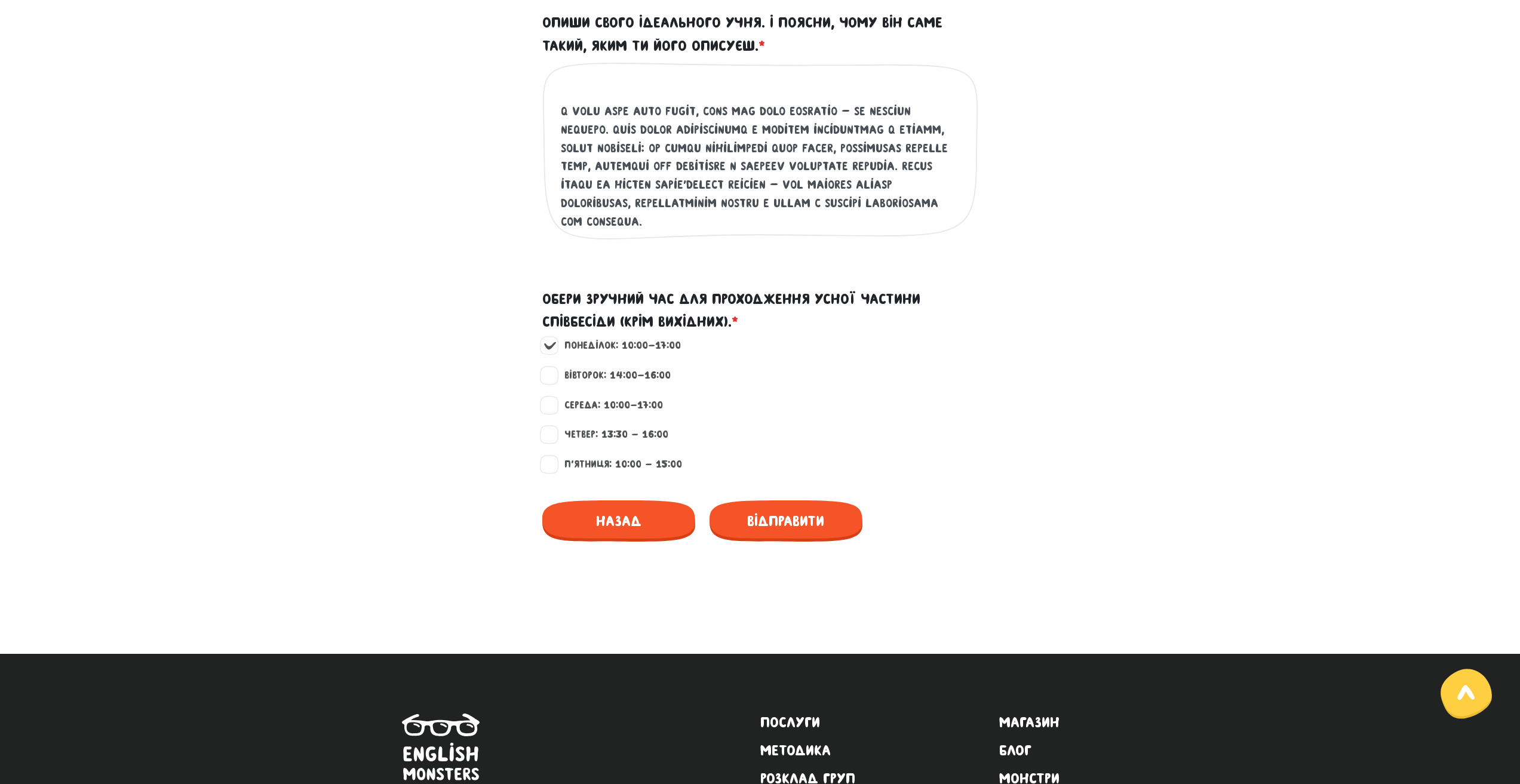
scroll to position [895, 0]
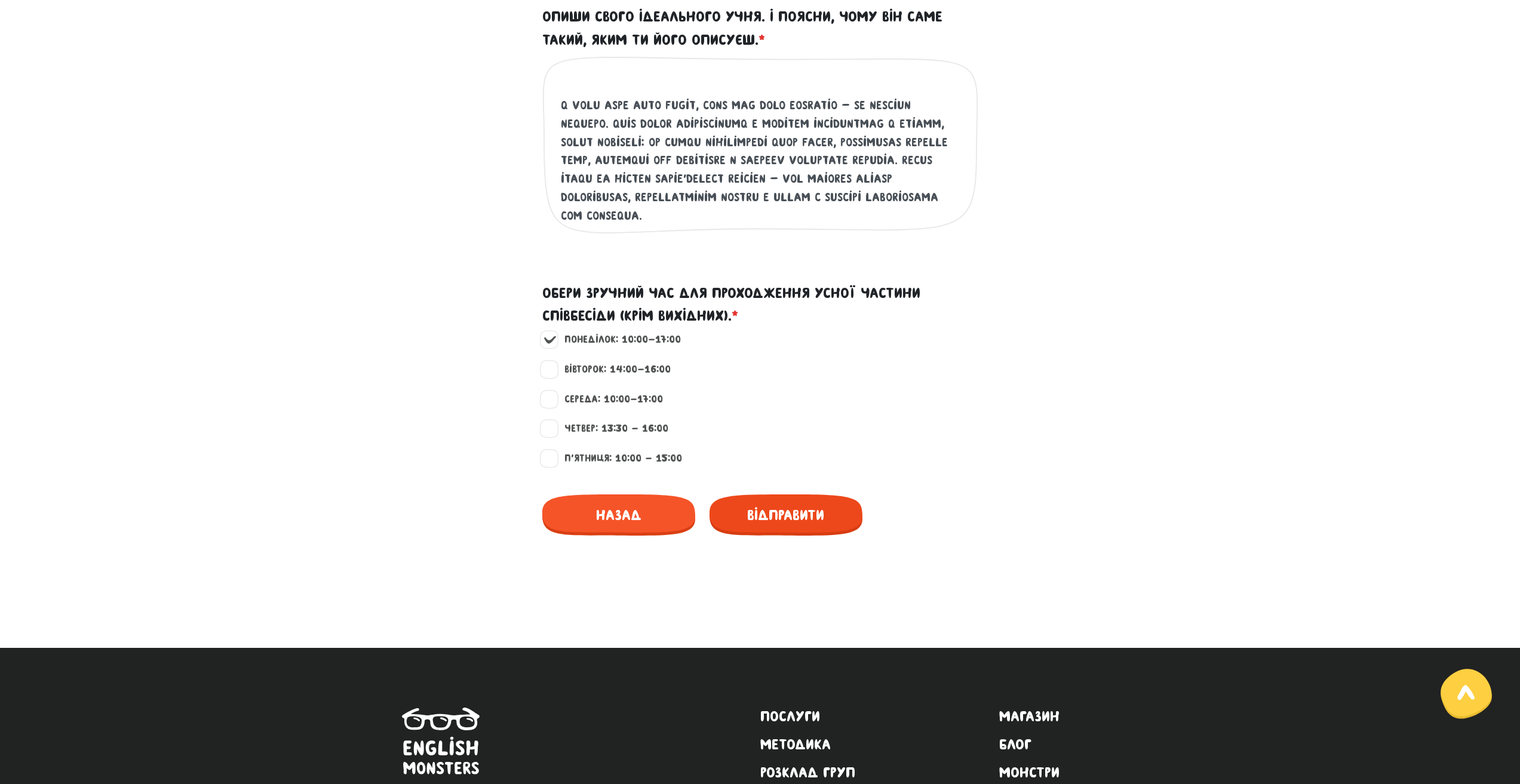
type textarea "Моя суперсила — підтримувати людей і допомагати їм відчувати впевненість у собі…"
click at [786, 524] on span "Відправити" at bounding box center [785, 515] width 153 height 41
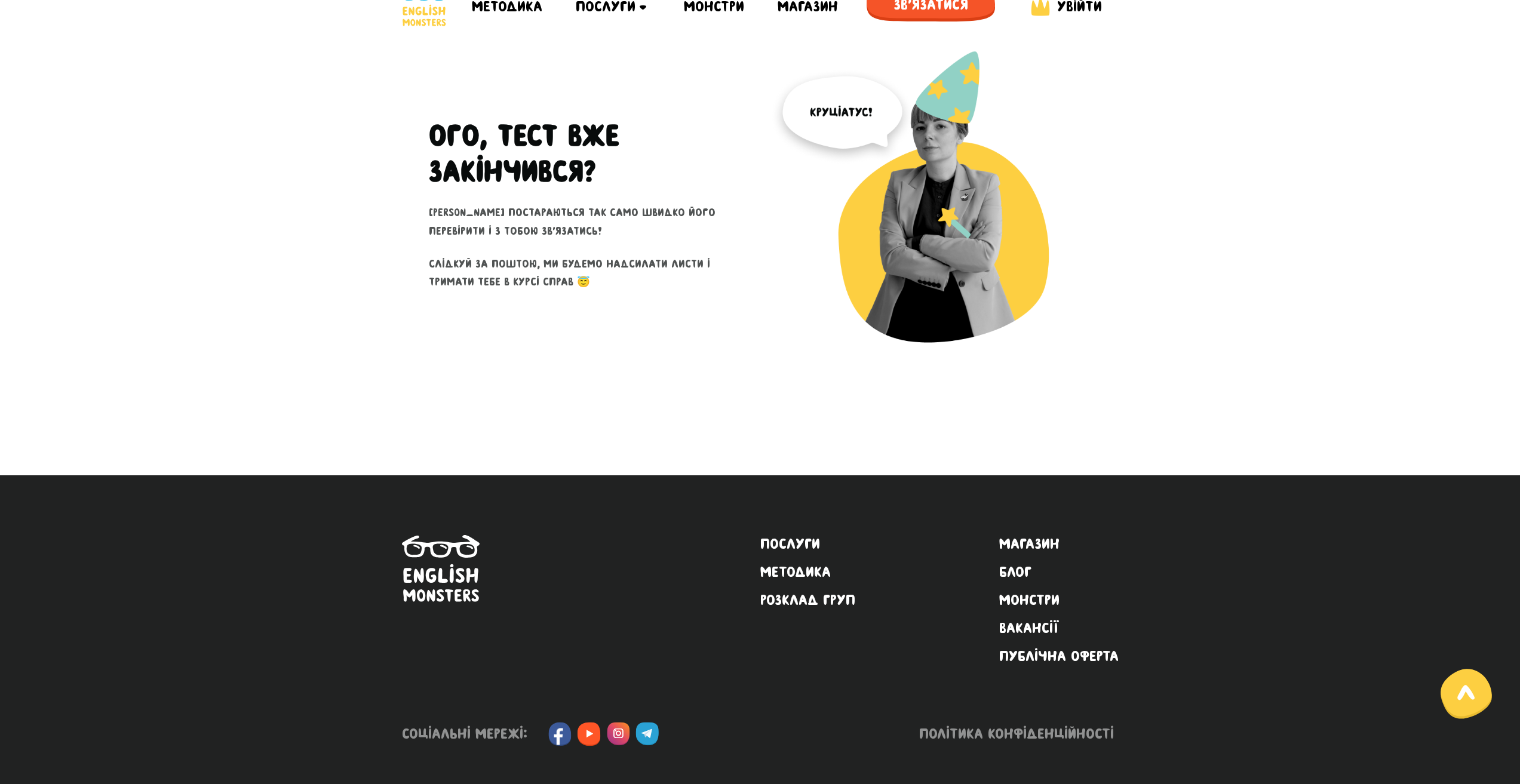
scroll to position [24, 0]
